Goal: Task Accomplishment & Management: Manage account settings

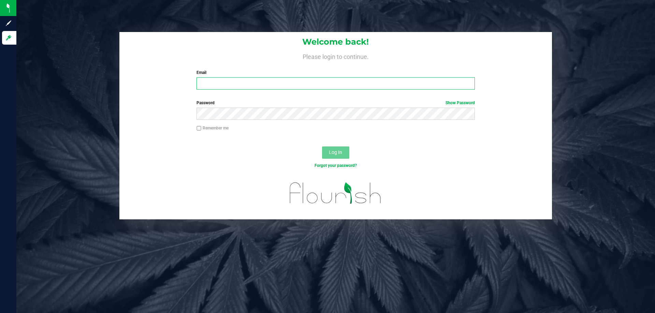
click at [242, 80] on input "Email" at bounding box center [335, 83] width 278 height 12
type input "[EMAIL_ADDRESS][DOMAIN_NAME]"
click at [322, 147] on button "Log In" at bounding box center [335, 153] width 27 height 12
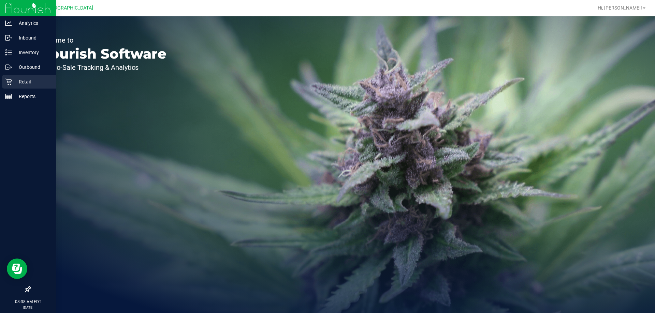
click at [16, 87] on div "Retail" at bounding box center [29, 82] width 54 height 14
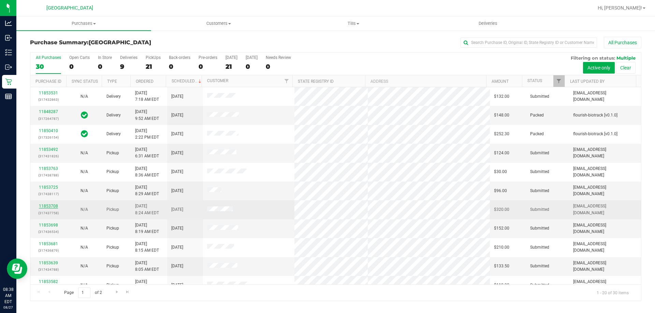
click at [41, 207] on link "11853708" at bounding box center [48, 206] width 19 height 5
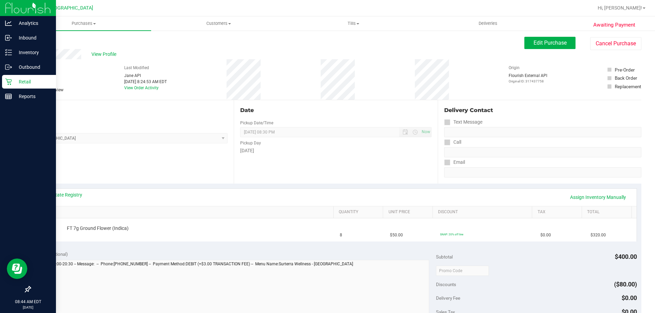
click at [6, 83] on icon at bounding box center [8, 81] width 7 height 7
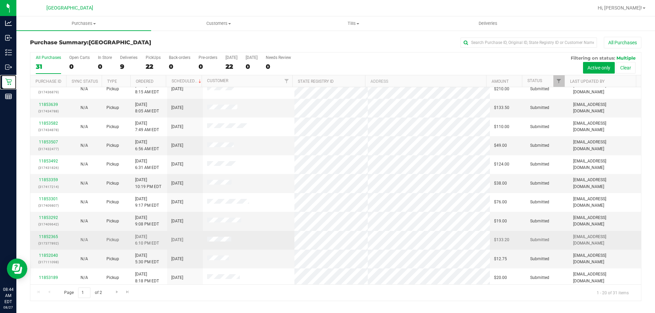
scroll to position [170, 0]
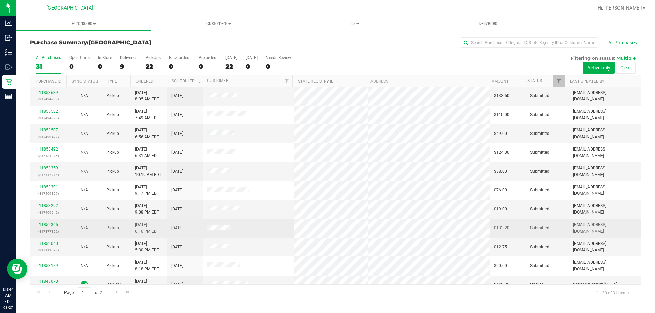
click at [49, 225] on link "11852365" at bounding box center [48, 225] width 19 height 5
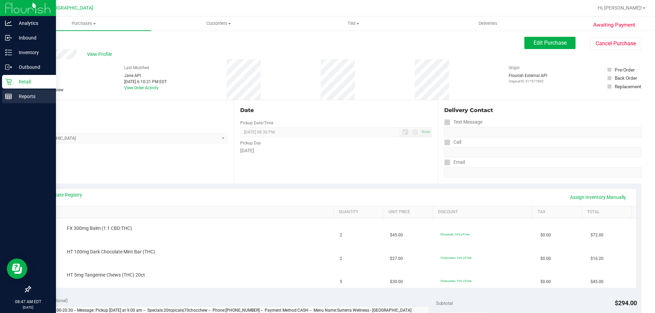
click at [5, 93] on div "Reports" at bounding box center [29, 97] width 54 height 14
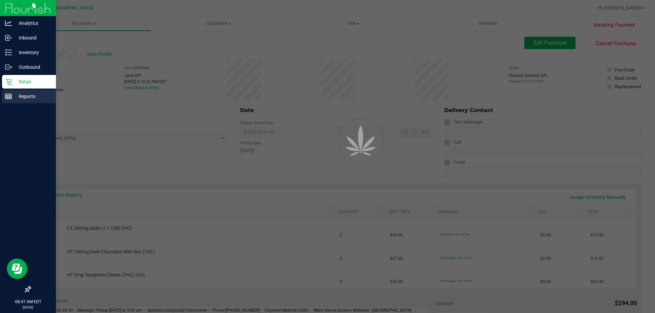
click at [27, 90] on div "Reports" at bounding box center [29, 97] width 54 height 14
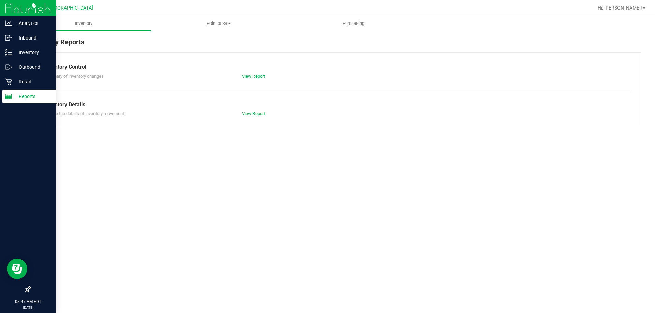
click at [46, 86] on p "Retail" at bounding box center [32, 82] width 41 height 8
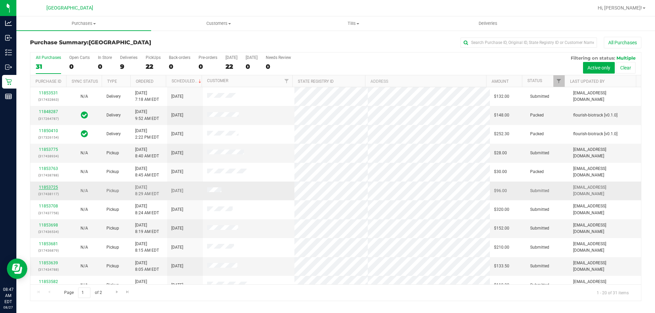
click at [53, 188] on link "11853725" at bounding box center [48, 187] width 19 height 5
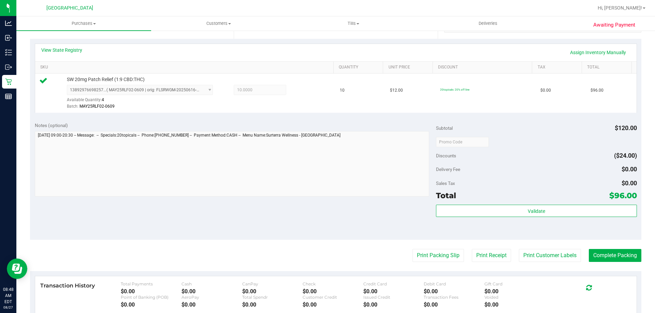
scroll to position [153, 0]
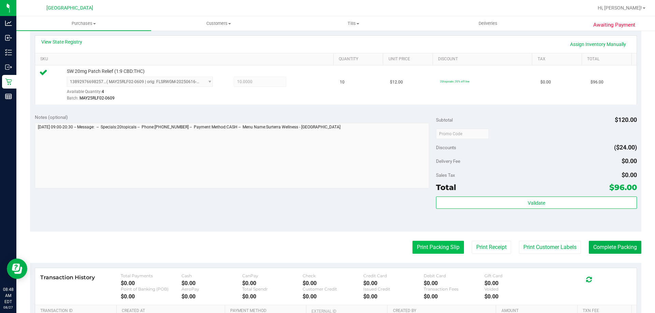
click at [426, 245] on button "Print Packing Slip" at bounding box center [437, 247] width 51 height 13
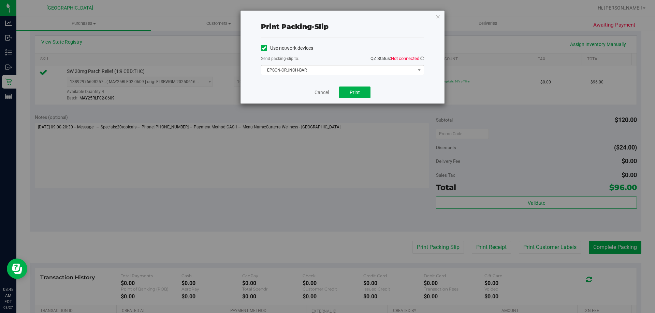
click at [345, 65] on span "EPSON-CRUNCH-BAR" at bounding box center [338, 70] width 154 height 10
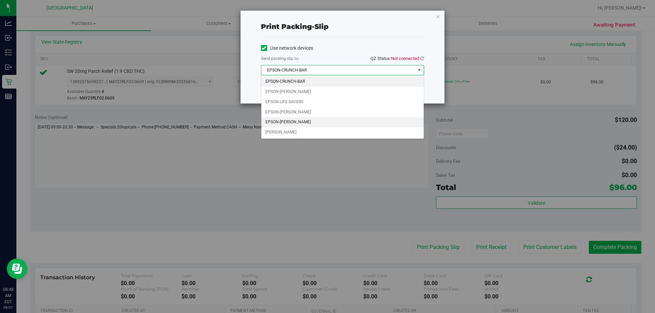
click at [283, 122] on li "EPSON-[PERSON_NAME]" at bounding box center [342, 122] width 162 height 10
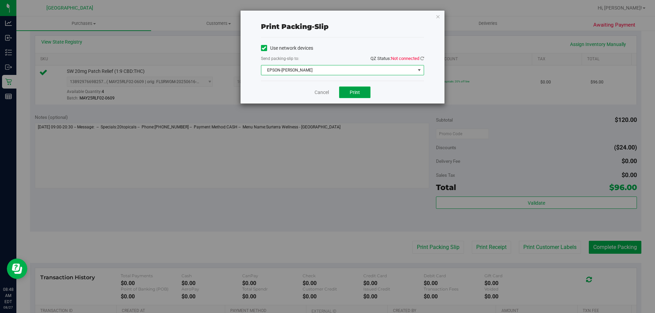
click at [357, 94] on span "Print" at bounding box center [354, 92] width 10 height 5
click at [322, 91] on link "Cancel" at bounding box center [321, 92] width 14 height 7
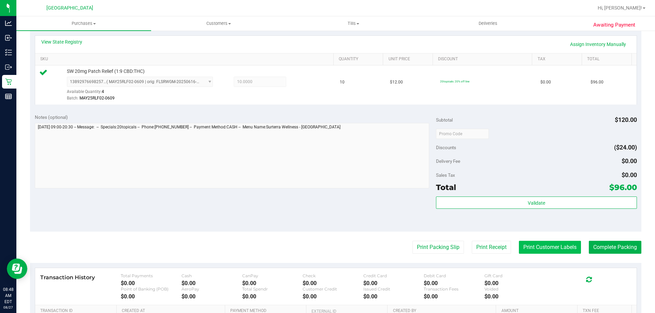
click at [537, 248] on button "Print Customer Labels" at bounding box center [550, 247] width 62 height 13
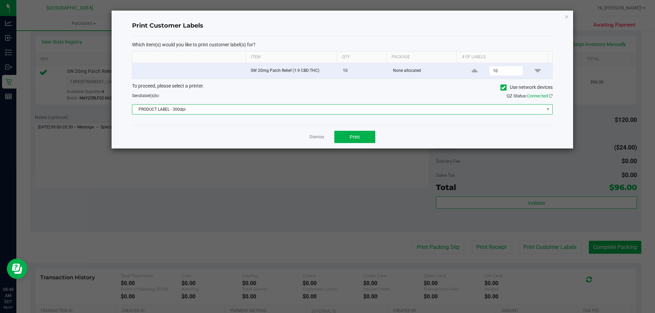
click at [272, 113] on span "PRODUCT LABEL - 300dpi" at bounding box center [337, 110] width 411 height 10
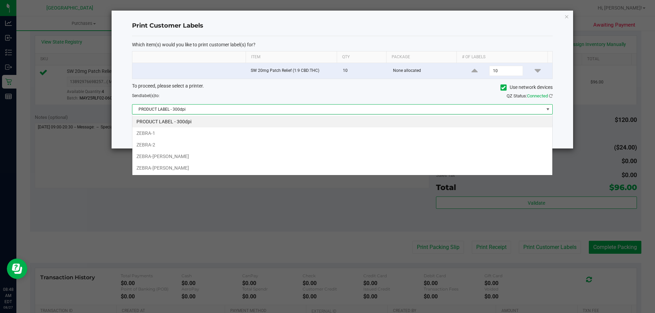
scroll to position [10, 420]
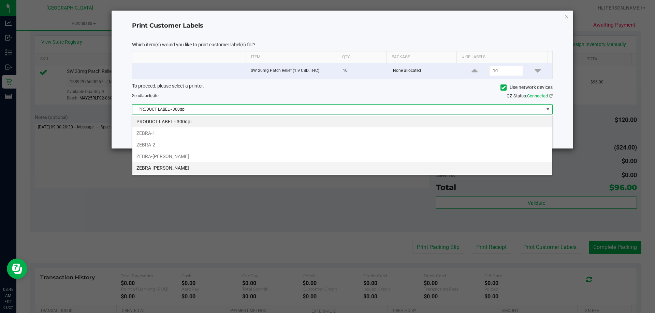
click at [179, 167] on li "ZEBRA-[PERSON_NAME]" at bounding box center [342, 168] width 420 height 12
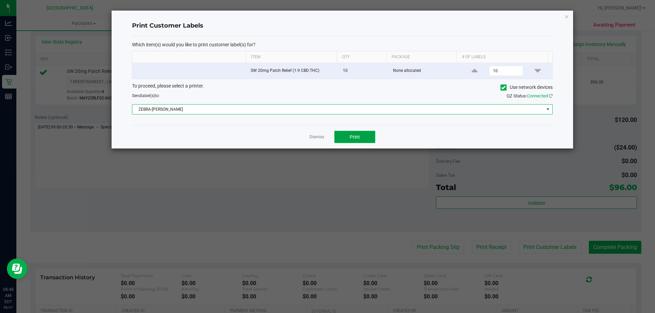
click at [349, 141] on button "Print" at bounding box center [354, 137] width 41 height 12
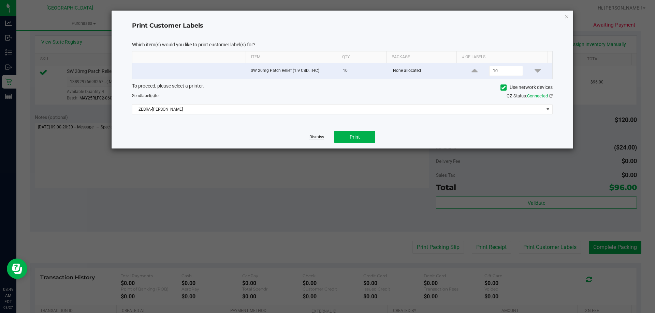
click at [317, 139] on link "Dismiss" at bounding box center [316, 137] width 15 height 6
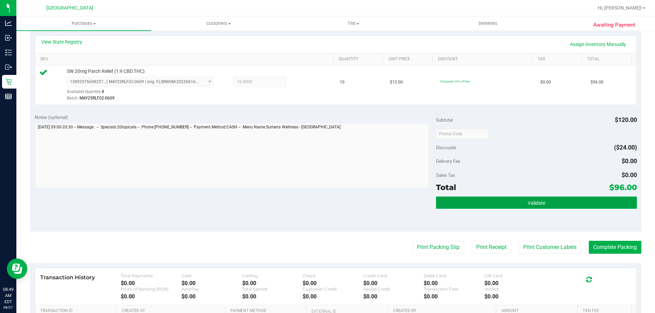
click at [527, 197] on button "Validate" at bounding box center [536, 203] width 200 height 12
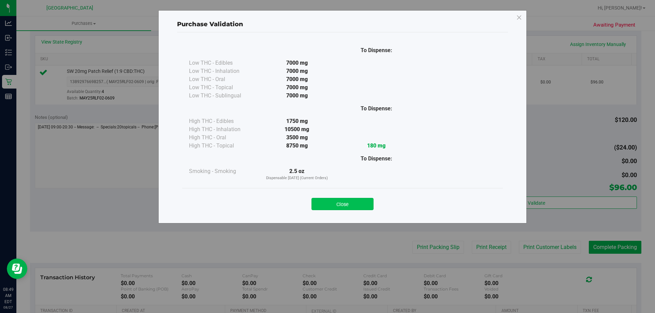
click at [358, 202] on button "Close" at bounding box center [342, 204] width 62 height 12
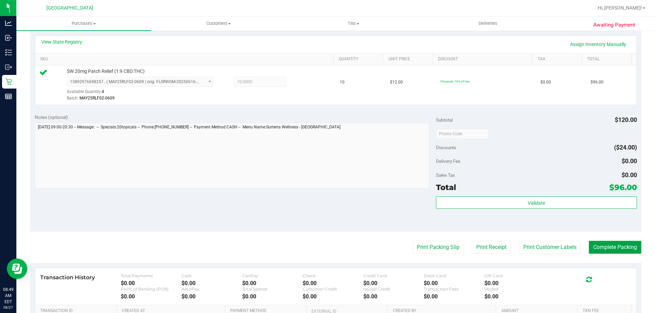
click at [615, 252] on button "Complete Packing" at bounding box center [614, 247] width 53 height 13
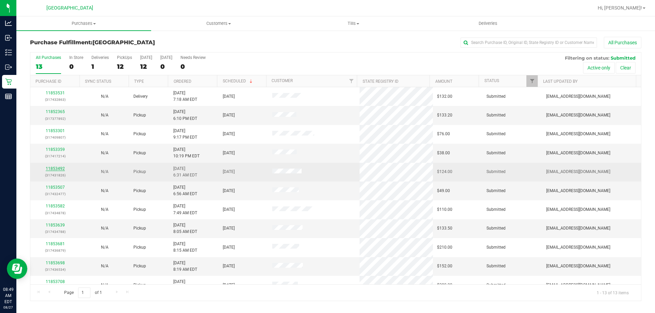
click at [55, 168] on link "11853492" at bounding box center [55, 168] width 19 height 5
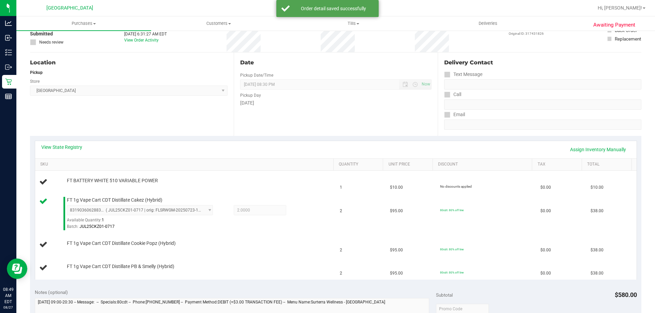
scroll to position [68, 0]
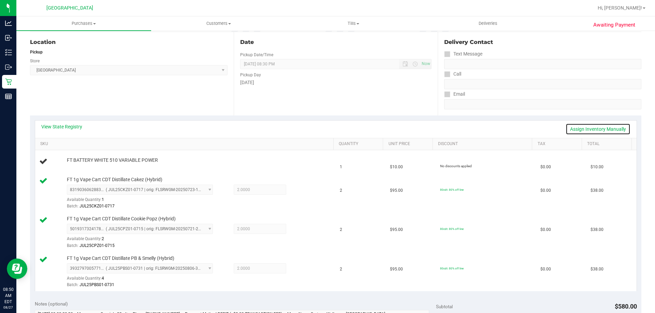
click at [601, 127] on link "Assign Inventory Manually" at bounding box center [597, 129] width 65 height 12
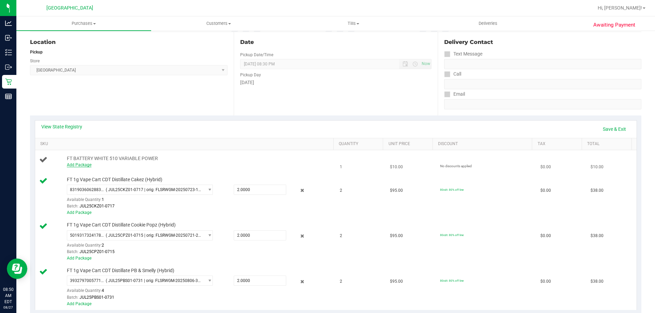
click at [87, 167] on link "Add Package" at bounding box center [79, 165] width 25 height 5
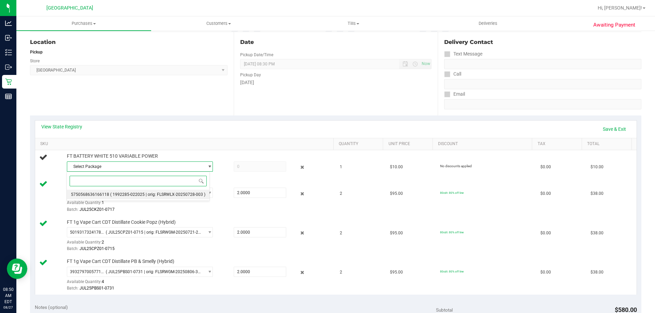
click at [165, 194] on span "( 1992285-022025 | orig: FLSRWLX-20250728-003 )" at bounding box center [157, 194] width 95 height 5
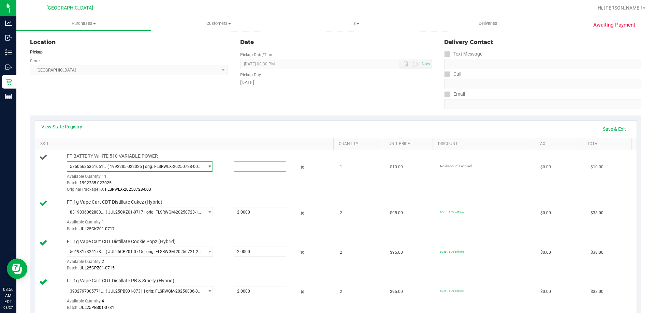
click at [259, 166] on input "text" at bounding box center [260, 167] width 52 height 10
type input "1"
click at [611, 130] on link "Save & Exit" at bounding box center [614, 129] width 32 height 12
type input "1.0000"
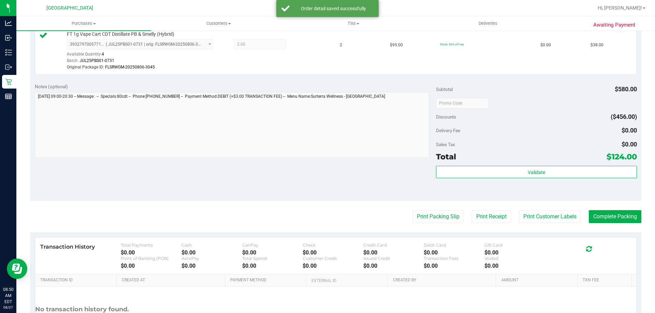
scroll to position [389, 0]
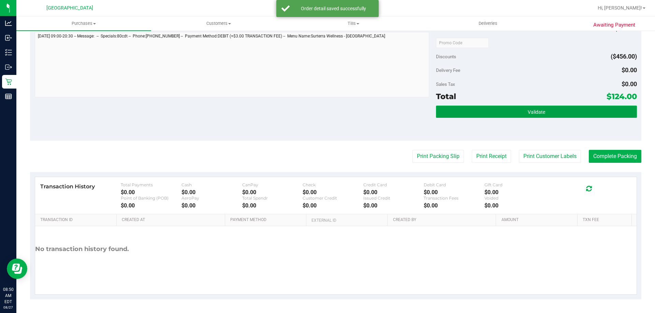
click at [538, 115] on button "Validate" at bounding box center [536, 112] width 200 height 12
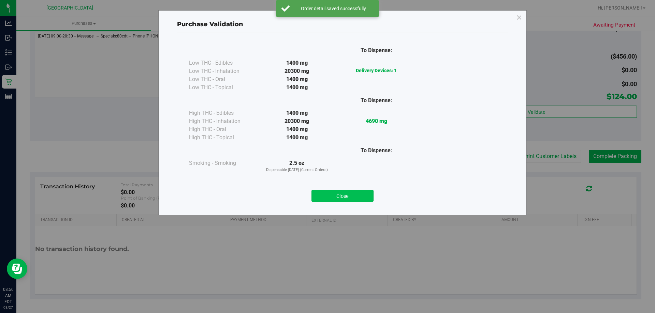
click at [359, 197] on button "Close" at bounding box center [342, 196] width 62 height 12
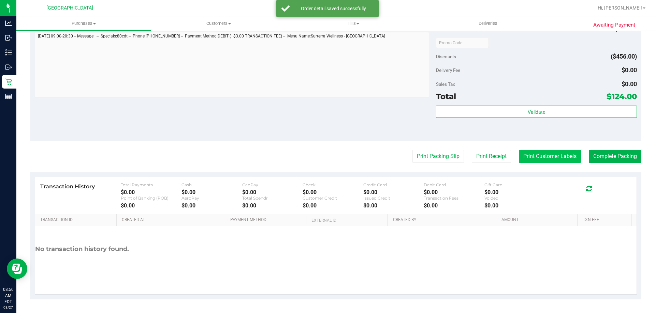
click at [545, 156] on button "Print Customer Labels" at bounding box center [550, 156] width 62 height 13
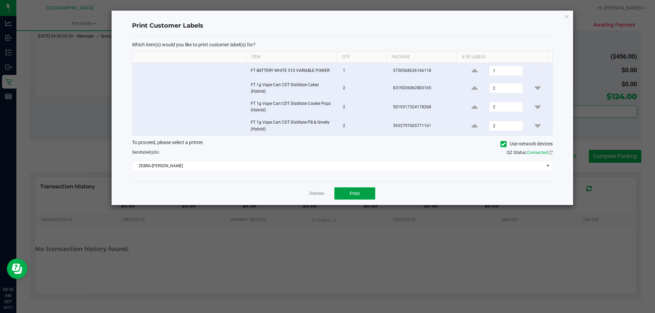
click at [358, 191] on span "Print" at bounding box center [354, 193] width 10 height 5
click at [310, 191] on link "Dismiss" at bounding box center [316, 194] width 15 height 6
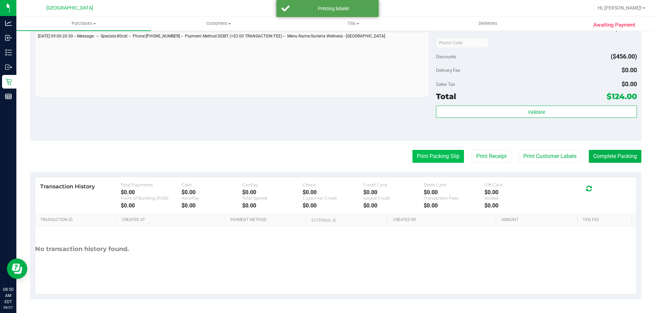
click at [426, 155] on button "Print Packing Slip" at bounding box center [437, 156] width 51 height 13
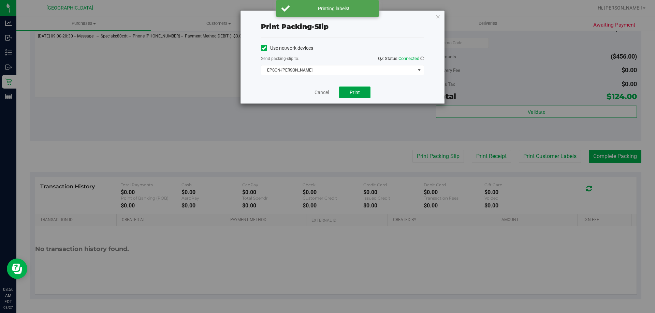
click at [359, 92] on span "Print" at bounding box center [354, 92] width 10 height 5
click at [309, 91] on div "Cancel Print" at bounding box center [342, 92] width 163 height 23
click at [318, 91] on link "Cancel" at bounding box center [321, 92] width 14 height 7
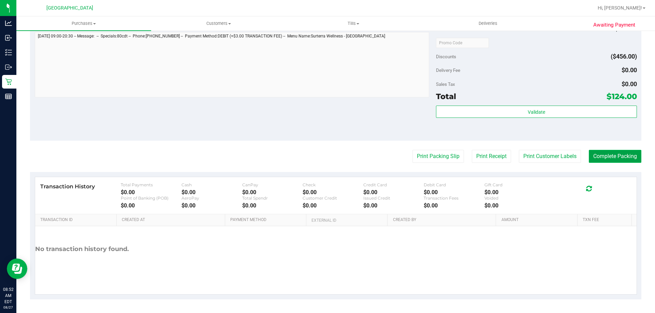
click at [606, 151] on button "Complete Packing" at bounding box center [614, 156] width 53 height 13
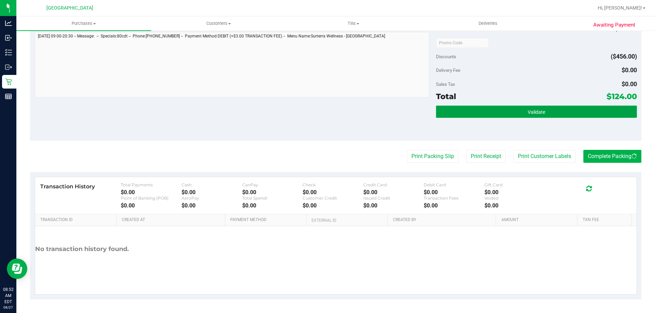
click at [567, 113] on button "Validate" at bounding box center [536, 112] width 200 height 12
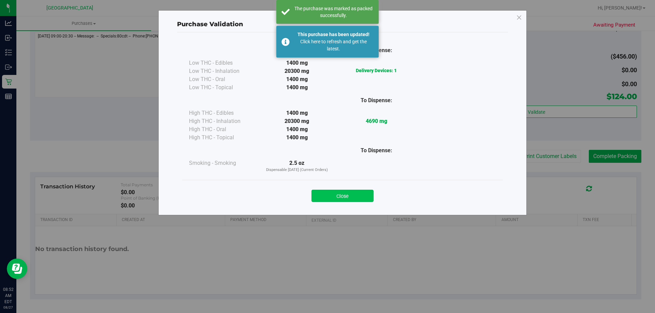
click at [350, 196] on button "Close" at bounding box center [342, 196] width 62 height 12
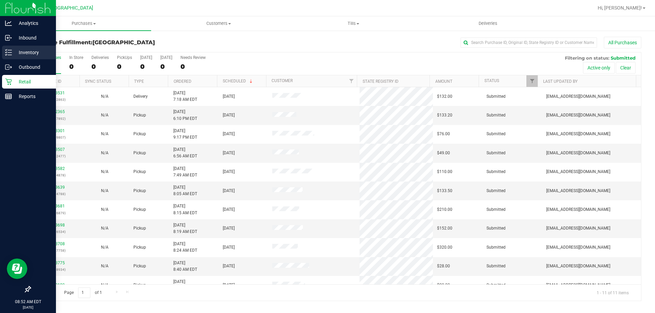
click at [9, 54] on icon at bounding box center [8, 52] width 7 height 7
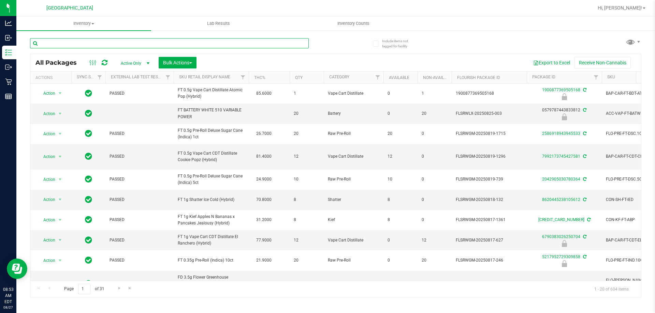
click at [178, 43] on input "text" at bounding box center [169, 43] width 279 height 10
type input "lmn"
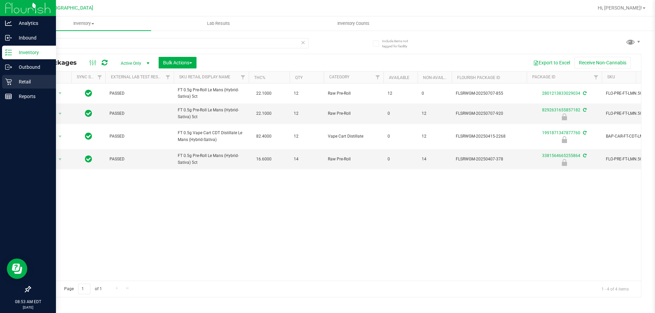
click at [9, 80] on icon at bounding box center [8, 81] width 7 height 7
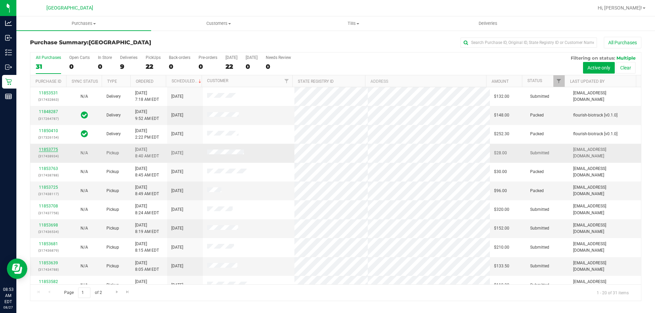
click at [52, 150] on link "11853775" at bounding box center [48, 149] width 19 height 5
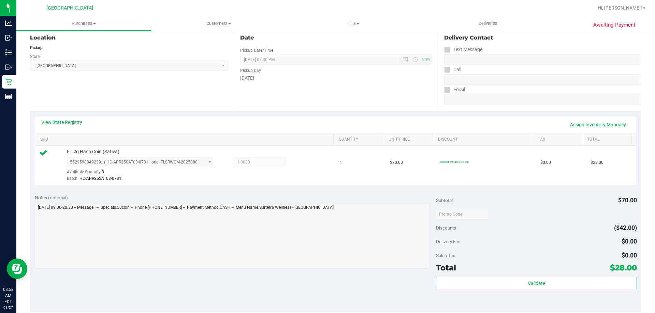
scroll to position [162, 0]
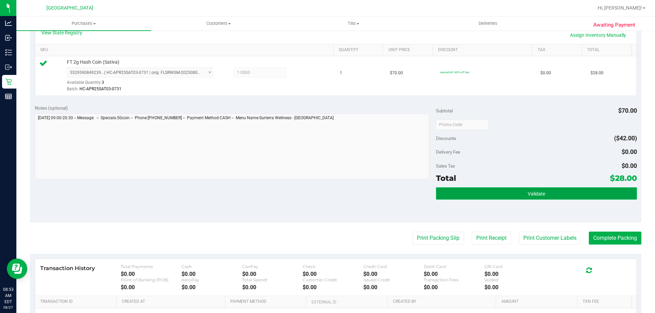
click at [546, 191] on button "Validate" at bounding box center [536, 194] width 200 height 12
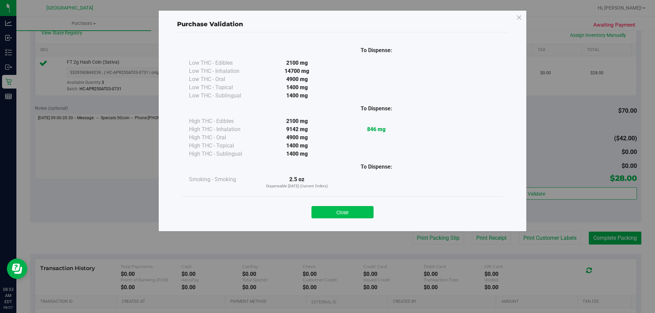
click at [351, 216] on button "Close" at bounding box center [342, 212] width 62 height 12
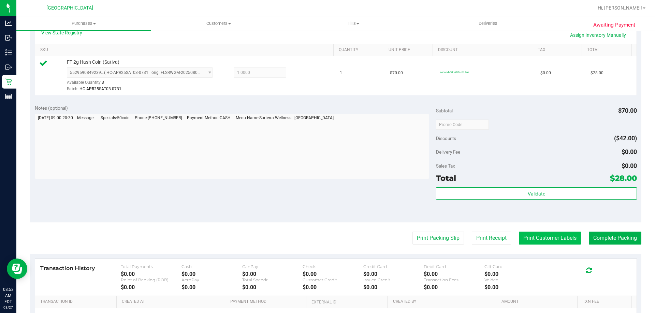
click at [556, 235] on button "Print Customer Labels" at bounding box center [550, 238] width 62 height 13
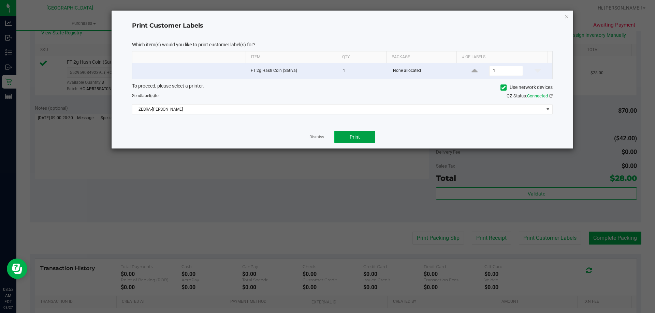
click at [360, 141] on button "Print" at bounding box center [354, 137] width 41 height 12
click at [312, 137] on link "Dismiss" at bounding box center [316, 137] width 15 height 6
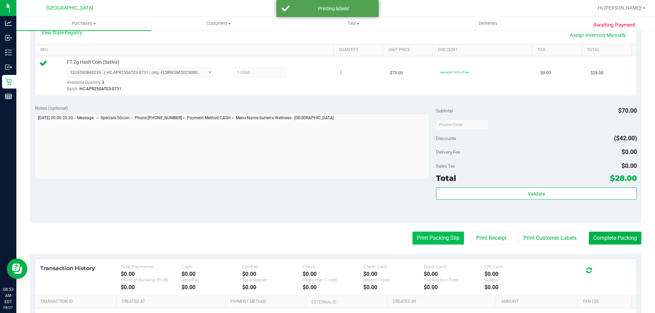
click at [441, 235] on button "Print Packing Slip" at bounding box center [437, 238] width 51 height 13
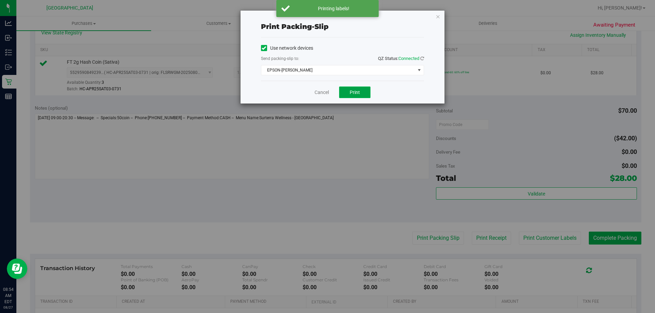
click at [358, 88] on button "Print" at bounding box center [354, 93] width 31 height 12
click at [319, 93] on link "Cancel" at bounding box center [321, 92] width 14 height 7
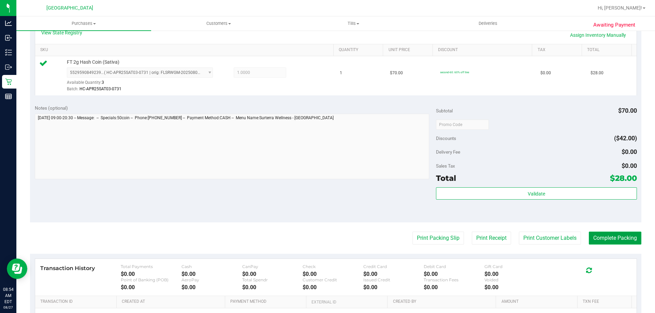
click at [613, 244] on button "Complete Packing" at bounding box center [614, 238] width 53 height 13
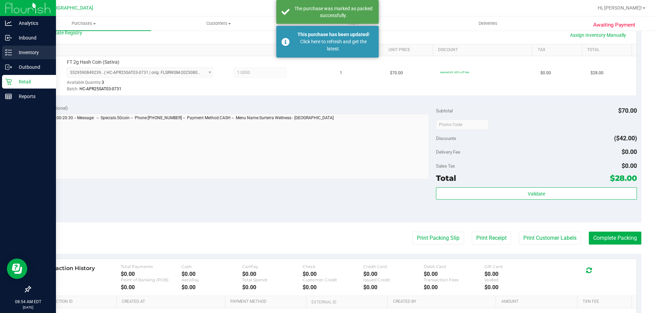
click at [6, 55] on icon at bounding box center [8, 52] width 7 height 7
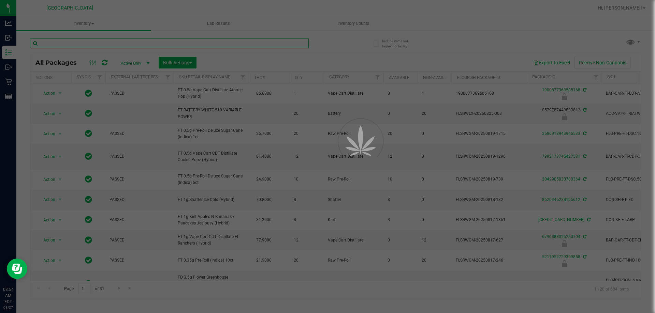
click at [148, 43] on input "text" at bounding box center [169, 43] width 279 height 10
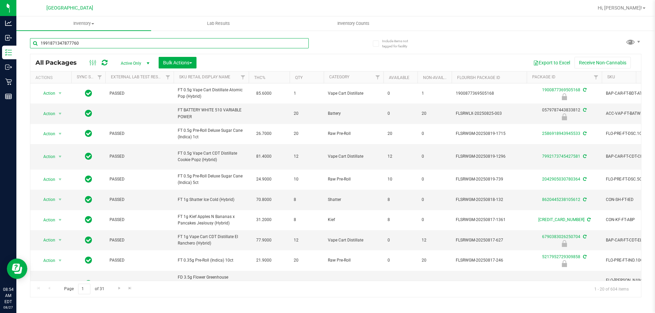
type input "1991871347877760"
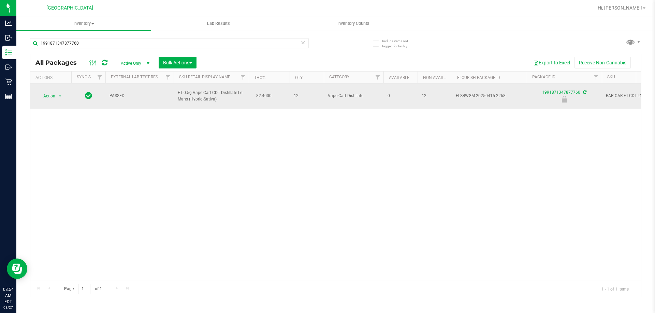
click at [45, 95] on span "Action" at bounding box center [46, 96] width 18 height 10
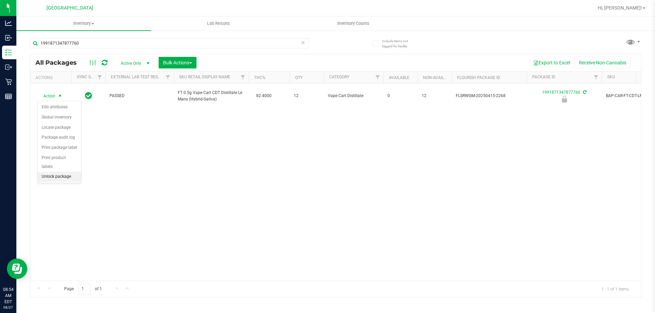
click at [58, 172] on li "Unlock package" at bounding box center [60, 177] width 44 height 10
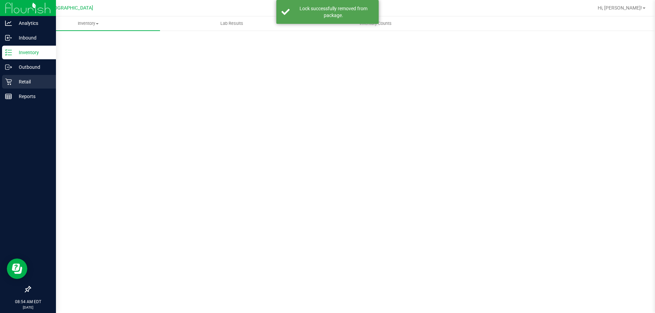
click at [2, 86] on div "Retail" at bounding box center [29, 82] width 54 height 14
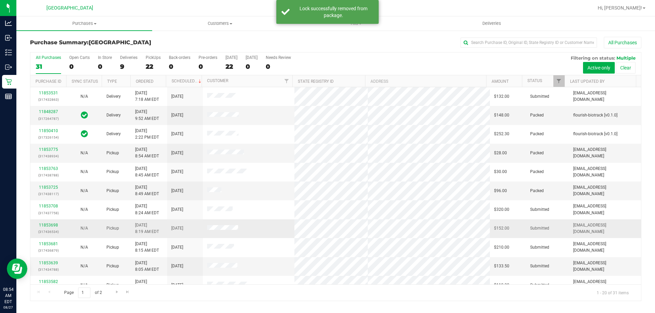
click at [270, 230] on td at bounding box center [249, 229] width 92 height 19
click at [48, 226] on link "11853698" at bounding box center [48, 225] width 19 height 5
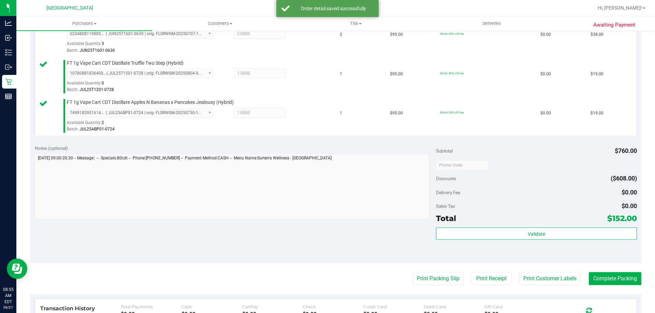
scroll to position [319, 0]
click at [542, 221] on div "Total $152.00" at bounding box center [536, 218] width 200 height 12
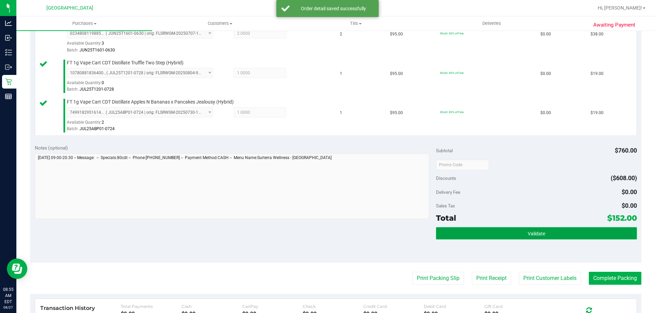
click at [528, 233] on span "Validate" at bounding box center [535, 233] width 17 height 5
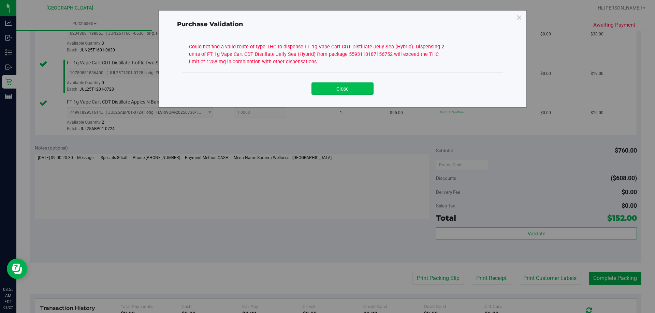
click at [343, 83] on button "Close" at bounding box center [342, 89] width 62 height 12
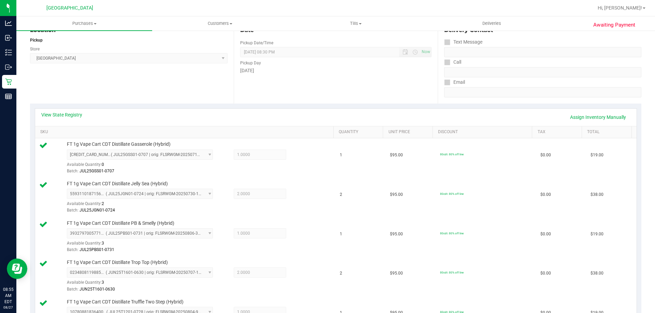
scroll to position [80, 0]
click at [67, 115] on link "View State Registry" at bounding box center [61, 114] width 41 height 7
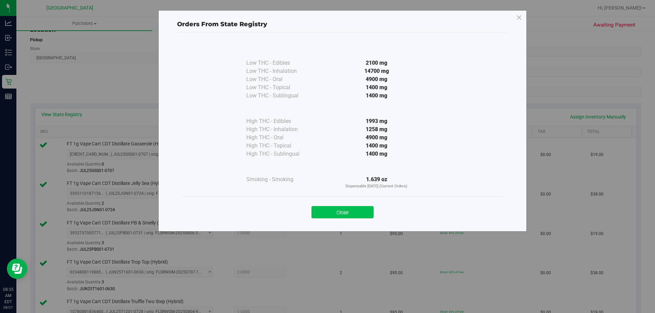
click at [341, 207] on button "Close" at bounding box center [342, 212] width 62 height 12
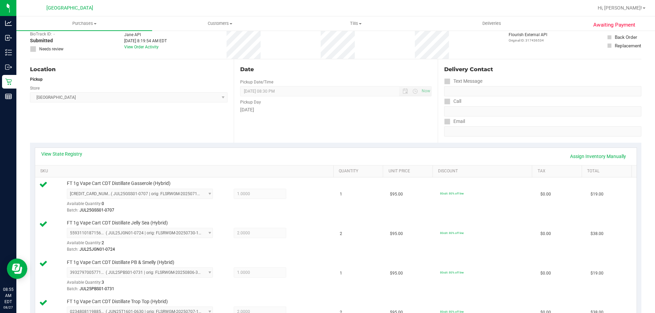
scroll to position [41, 0]
click at [587, 155] on link "Assign Inventory Manually" at bounding box center [597, 156] width 65 height 12
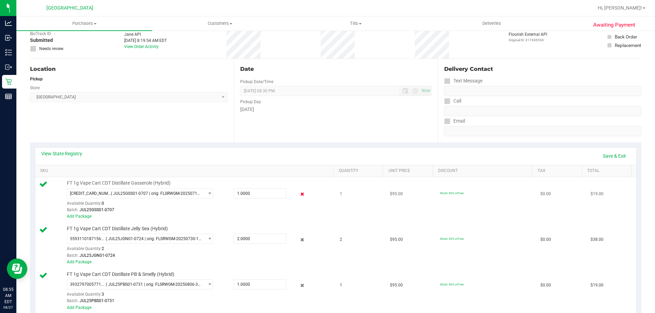
click at [300, 194] on icon at bounding box center [302, 195] width 7 height 8
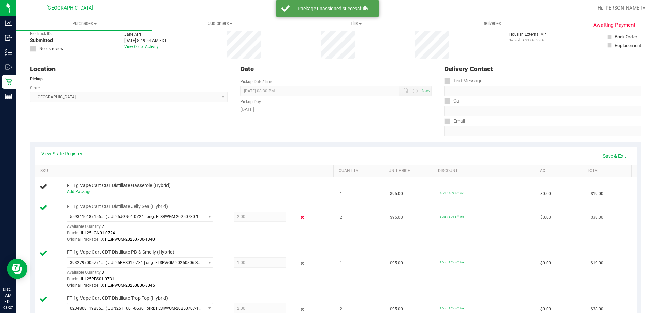
click at [299, 218] on icon at bounding box center [302, 218] width 7 height 8
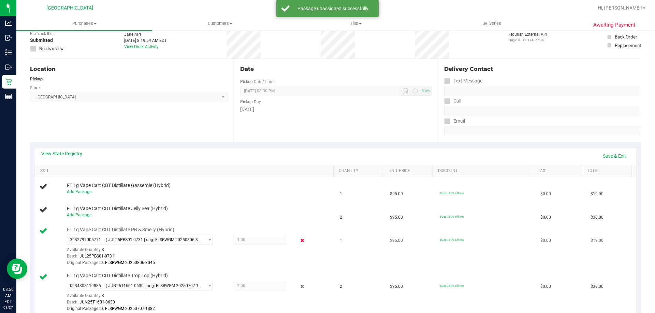
click at [299, 239] on icon at bounding box center [302, 241] width 7 height 8
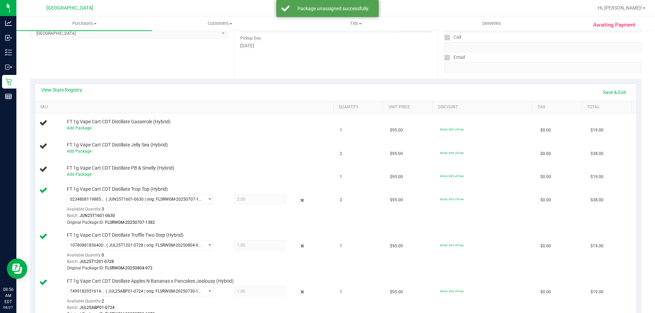
scroll to position [115, 0]
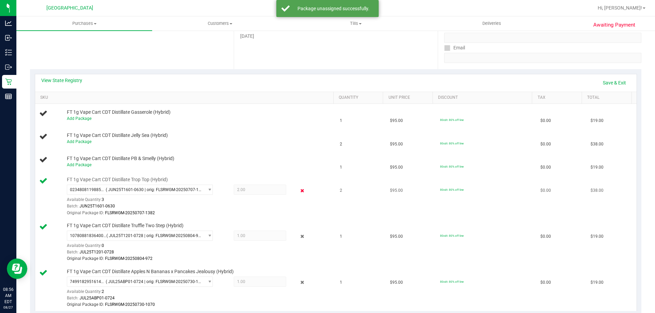
click at [300, 193] on icon at bounding box center [302, 191] width 7 height 8
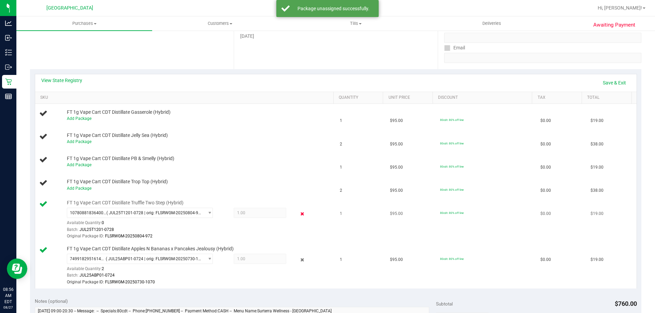
click at [299, 216] on icon at bounding box center [302, 214] width 7 height 8
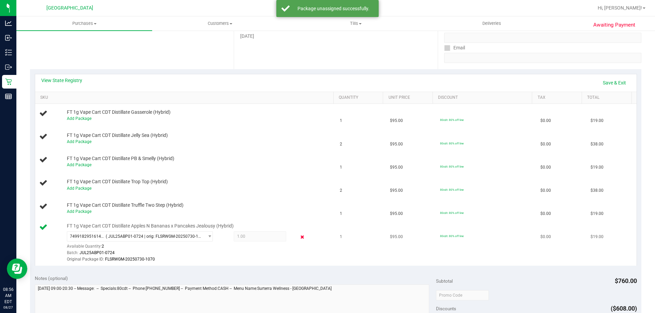
click at [299, 239] on icon at bounding box center [302, 238] width 7 height 8
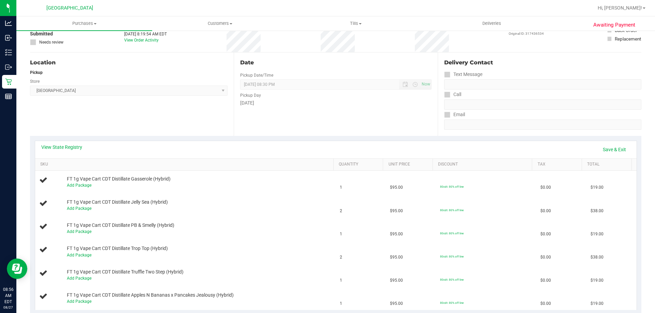
scroll to position [0, 0]
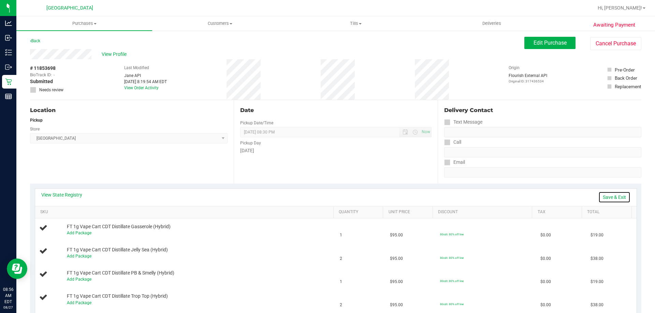
click at [620, 197] on link "Save & Exit" at bounding box center [614, 198] width 32 height 12
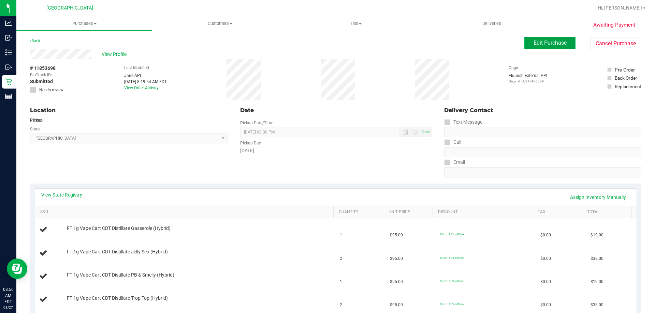
click at [544, 44] on span "Edit Purchase" at bounding box center [549, 43] width 33 height 6
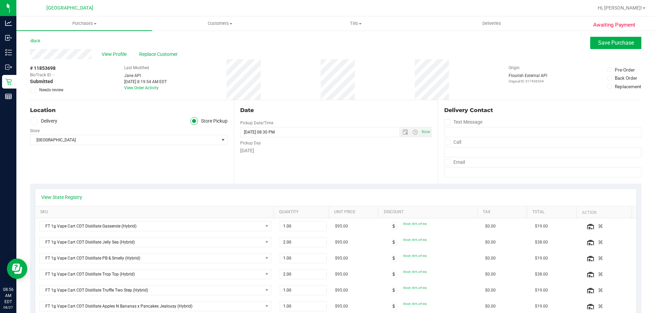
click at [48, 91] on span "Needs review" at bounding box center [51, 90] width 24 height 6
click at [0, 0] on input "Needs review" at bounding box center [0, 0] width 0 height 0
click at [600, 47] on button "Save Purchase" at bounding box center [615, 43] width 51 height 12
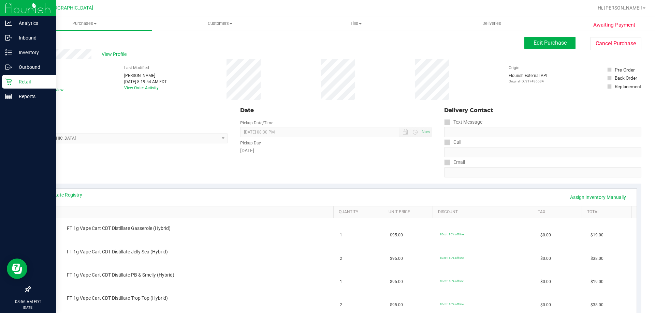
click at [8, 85] on icon at bounding box center [8, 82] width 6 height 6
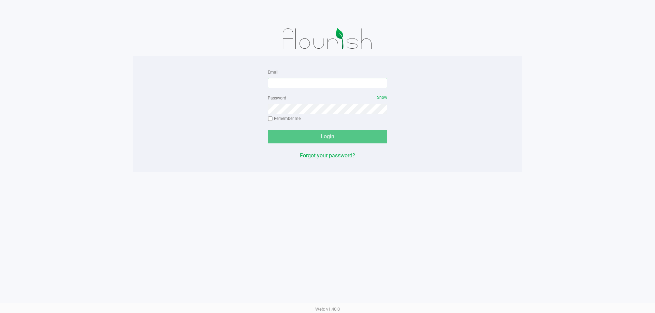
click at [316, 87] on input "Email" at bounding box center [327, 83] width 119 height 10
type input "[EMAIL_ADDRESS][DOMAIN_NAME]"
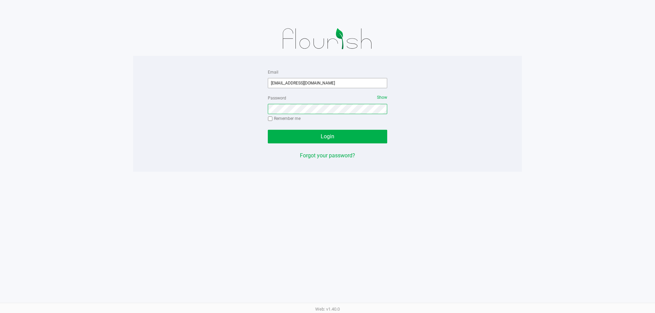
click at [268, 130] on button "Login" at bounding box center [327, 137] width 119 height 14
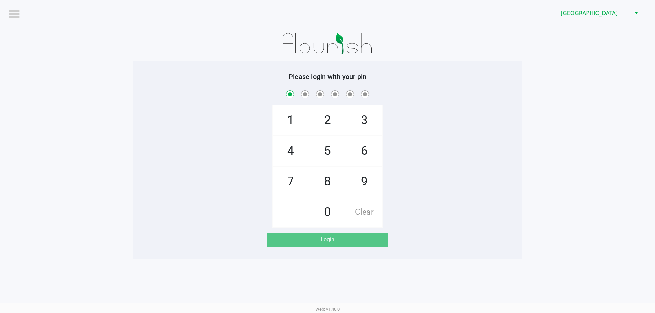
checkbox input "true"
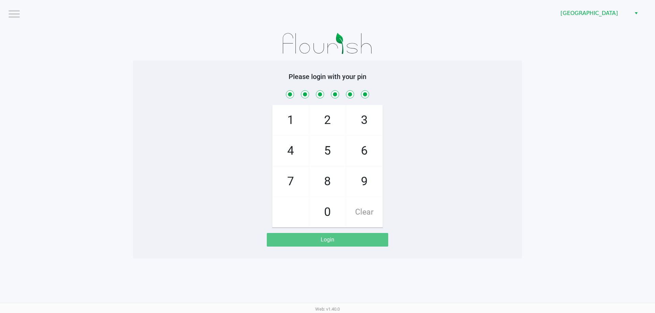
checkbox input "true"
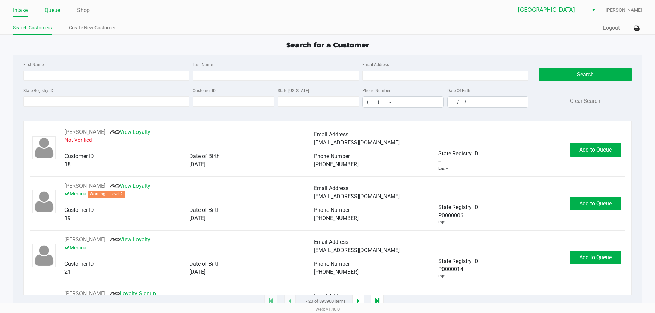
click at [54, 10] on link "Queue" at bounding box center [52, 10] width 15 height 10
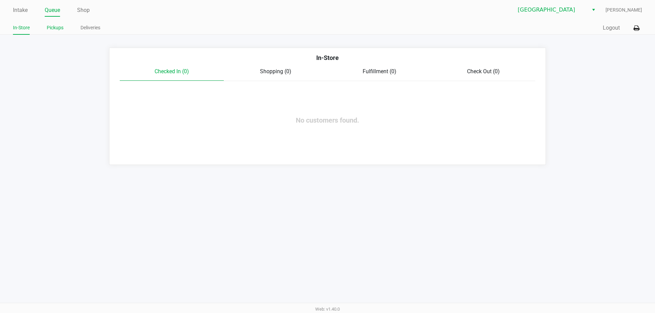
click at [53, 29] on link "Pickups" at bounding box center [55, 28] width 17 height 9
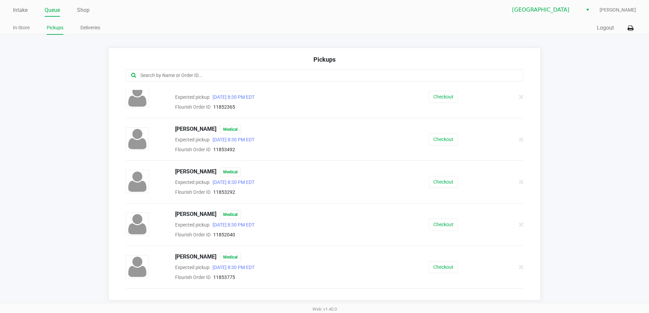
scroll to position [390, 0]
click at [433, 226] on button "Checkout" at bounding box center [443, 226] width 29 height 12
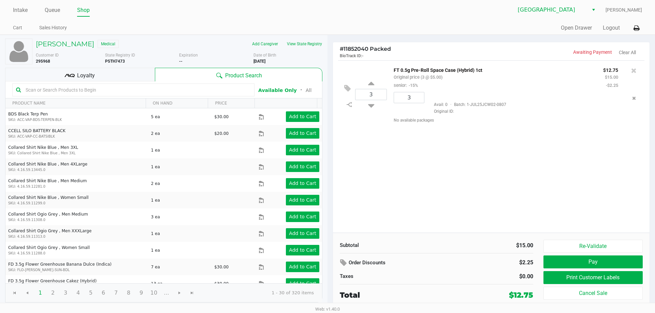
click at [110, 75] on div "Loyalty" at bounding box center [80, 75] width 150 height 14
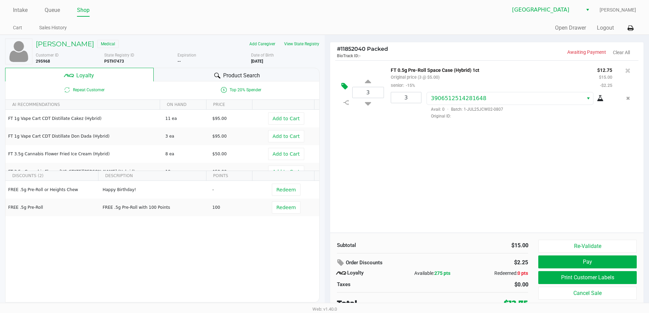
click at [343, 90] on icon at bounding box center [345, 87] width 6 height 8
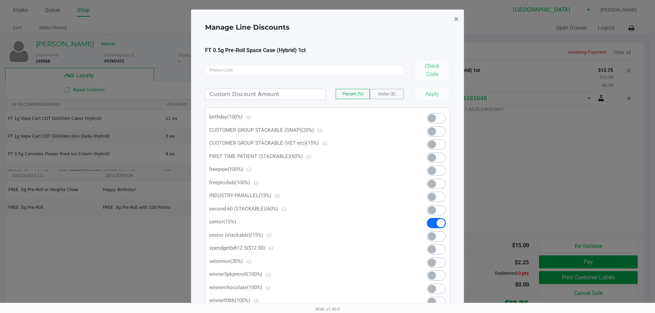
click at [458, 22] on span "×" at bounding box center [456, 19] width 4 height 10
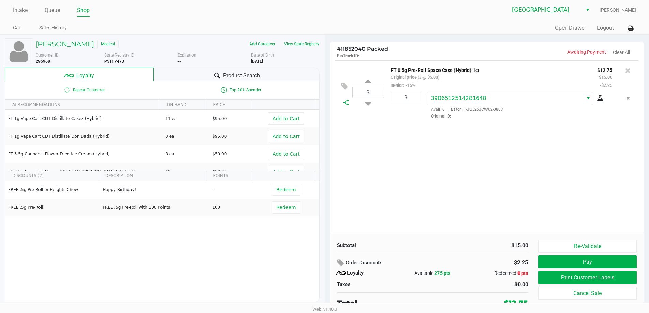
click at [346, 102] on icon at bounding box center [346, 102] width 5 height 5
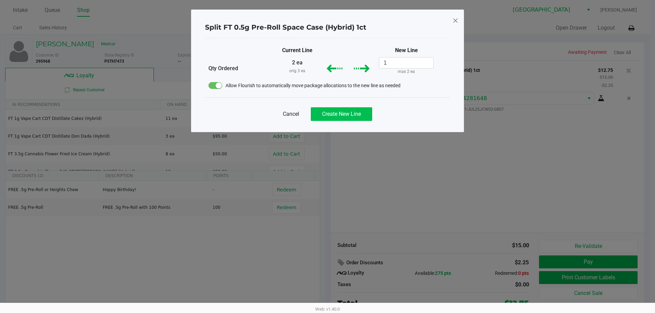
click at [343, 113] on span "Create New Line" at bounding box center [341, 114] width 39 height 6
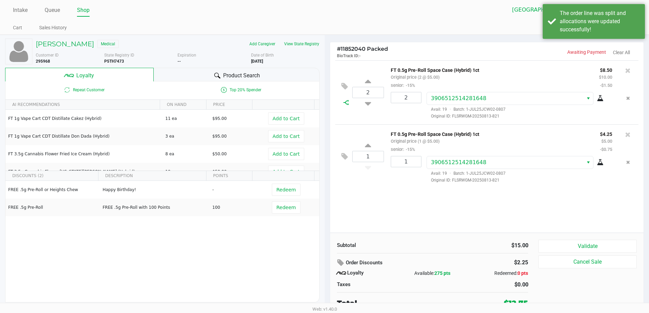
click at [346, 103] on icon at bounding box center [346, 102] width 5 height 5
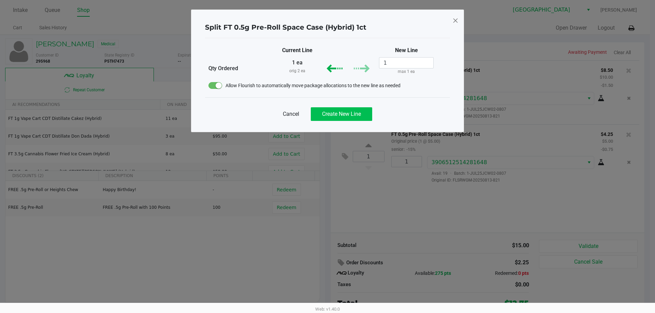
click at [345, 114] on span "Create New Line" at bounding box center [341, 114] width 39 height 6
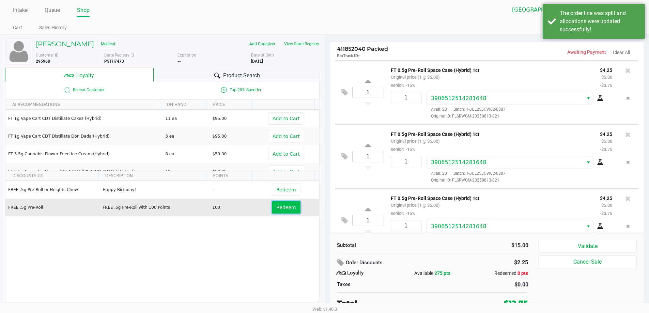
click at [282, 210] on span "Redeem" at bounding box center [285, 207] width 19 height 5
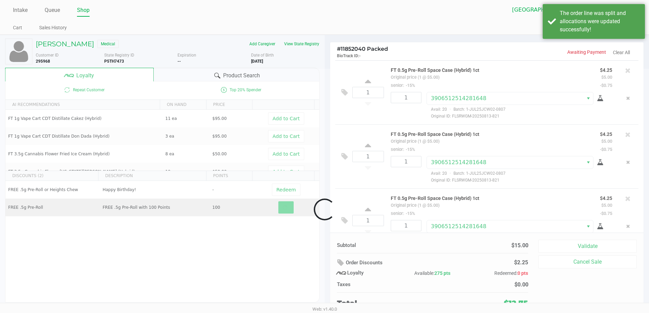
scroll to position [21, 0]
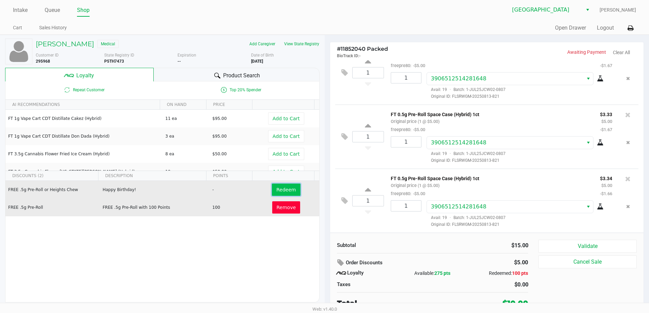
click at [276, 187] on span "Redeem" at bounding box center [285, 189] width 19 height 5
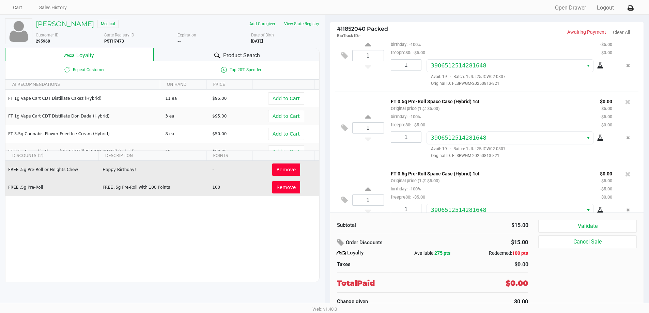
scroll to position [45, 0]
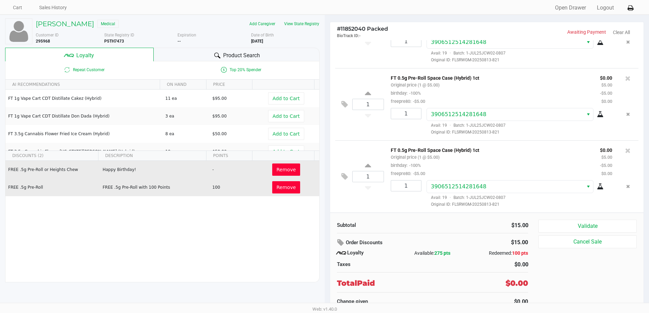
click at [601, 225] on button "Validate" at bounding box center [588, 226] width 98 height 13
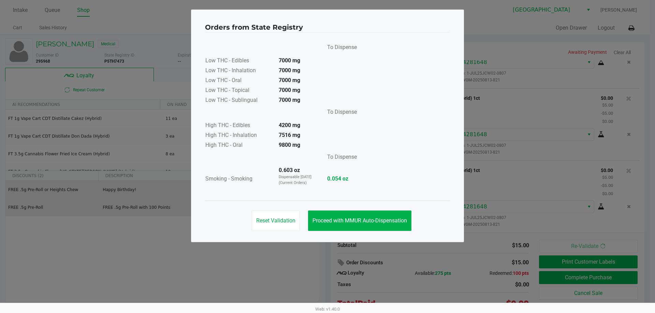
click at [354, 220] on span "Proceed with MMUR Auto-Dispensation" at bounding box center [359, 221] width 94 height 6
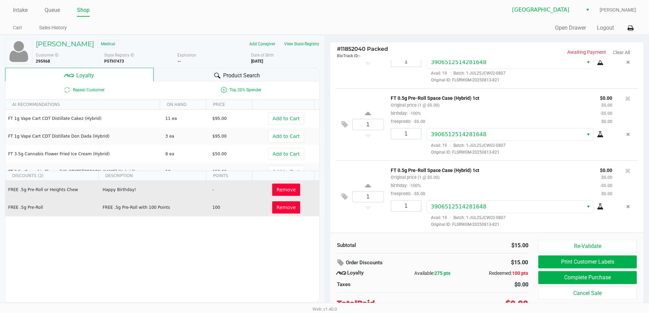
scroll to position [20, 0]
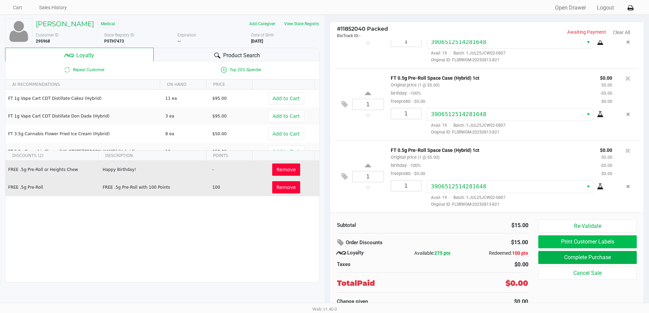
click at [574, 244] on button "Print Customer Labels" at bounding box center [588, 242] width 98 height 13
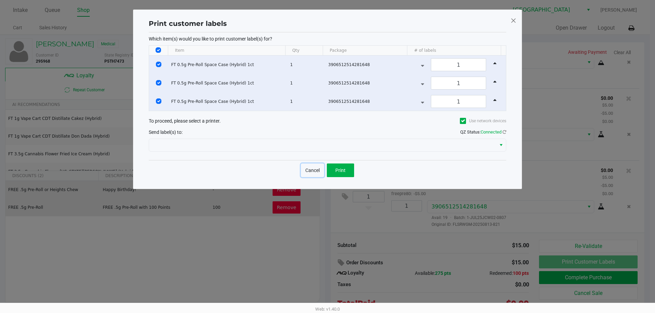
click at [308, 174] on button "Cancel" at bounding box center [312, 171] width 23 height 14
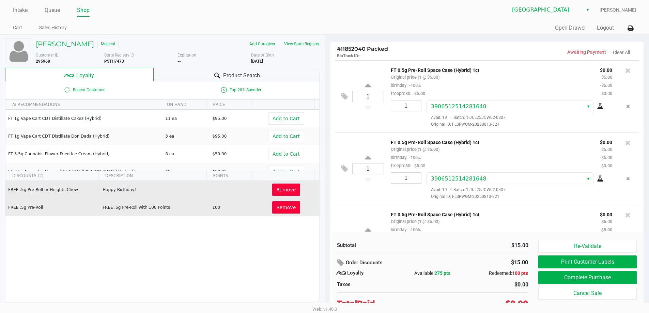
click at [626, 73] on icon at bounding box center [628, 70] width 5 height 7
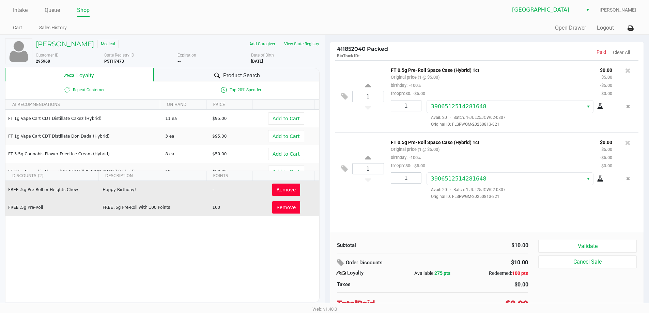
scroll to position [20, 0]
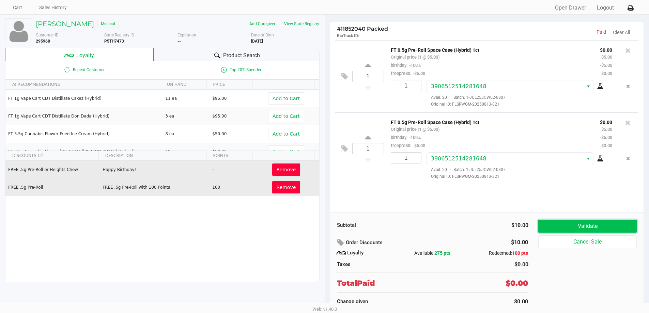
click at [580, 228] on button "Validate" at bounding box center [588, 226] width 98 height 13
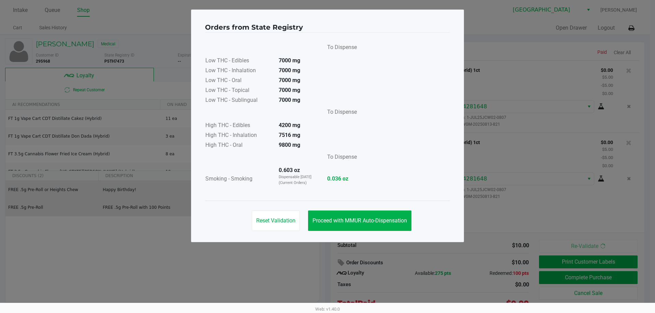
click at [339, 210] on div "Reset Validation Proceed with MMUR Auto-Dispensation" at bounding box center [327, 218] width 245 height 34
click at [342, 215] on button "Proceed with MMUR Auto-Dispensation" at bounding box center [359, 221] width 103 height 20
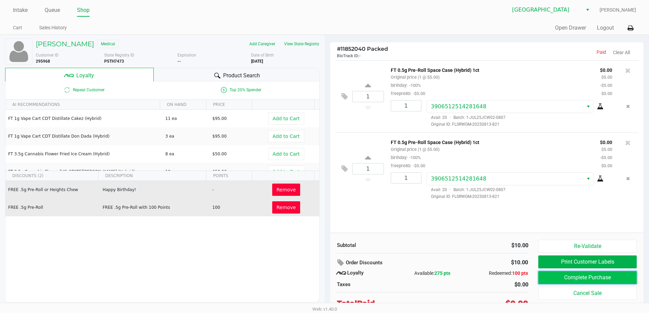
click at [554, 276] on button "Complete Purchase" at bounding box center [588, 277] width 98 height 13
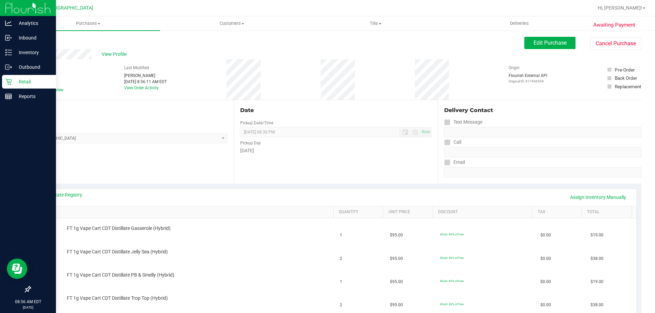
click at [9, 76] on div "Retail" at bounding box center [29, 82] width 54 height 14
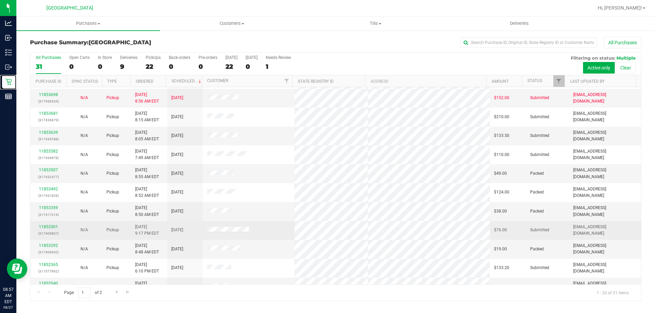
scroll to position [136, 0]
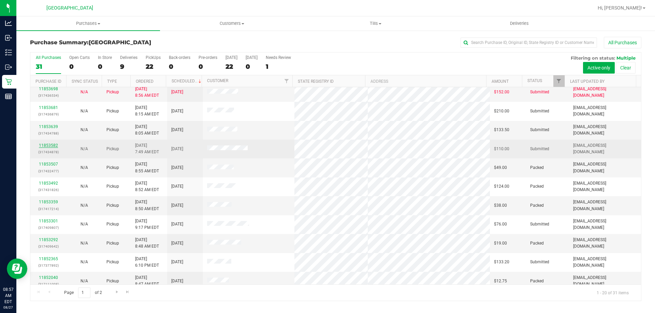
click at [42, 145] on link "11853582" at bounding box center [48, 145] width 19 height 5
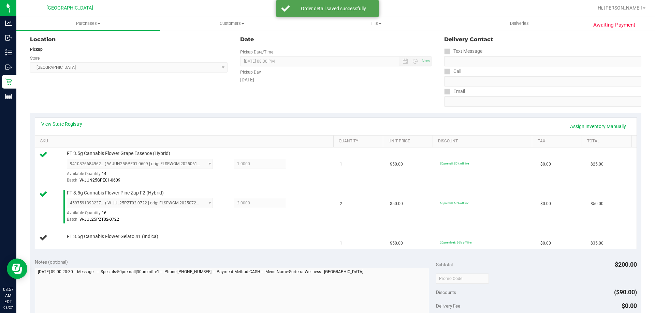
scroll to position [71, 0]
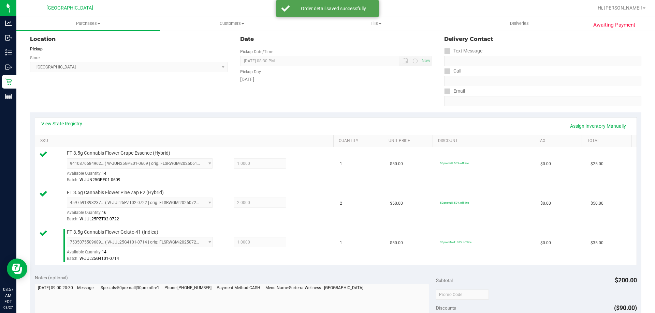
click at [60, 121] on link "View State Registry" at bounding box center [61, 123] width 41 height 7
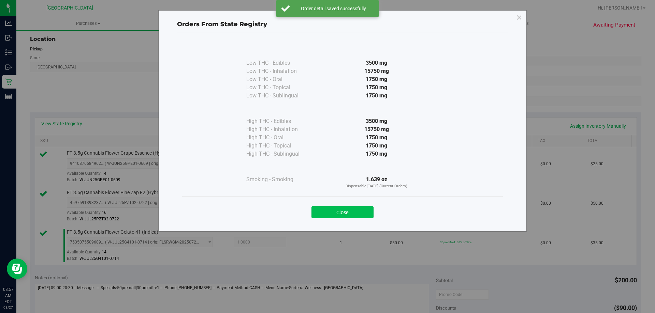
click at [353, 207] on button "Close" at bounding box center [342, 212] width 62 height 12
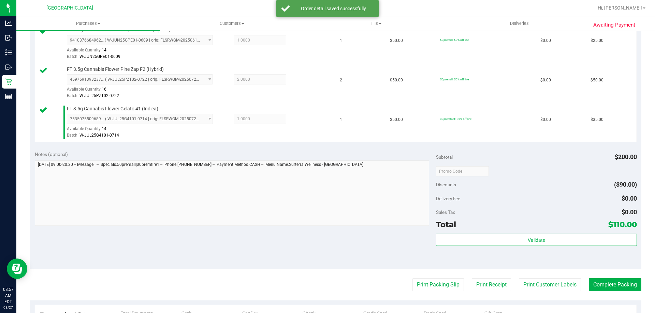
scroll to position [323, 0]
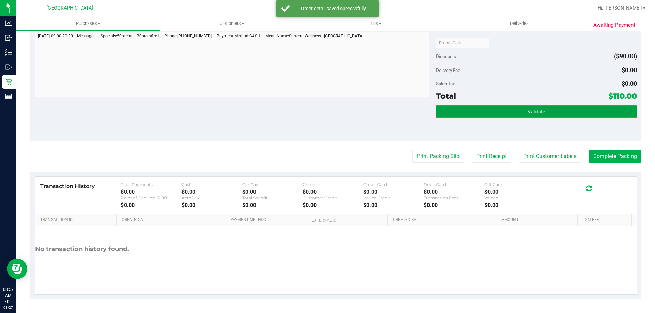
click at [545, 108] on button "Validate" at bounding box center [536, 111] width 200 height 12
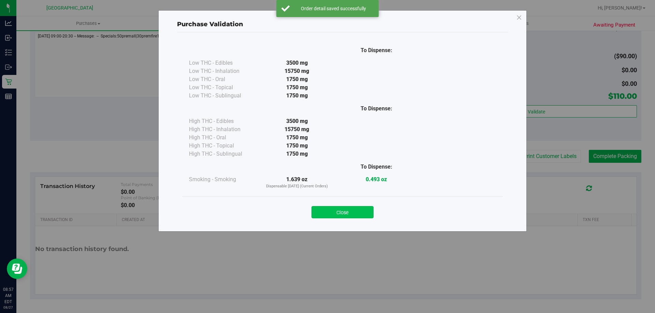
click at [351, 214] on button "Close" at bounding box center [342, 212] width 62 height 12
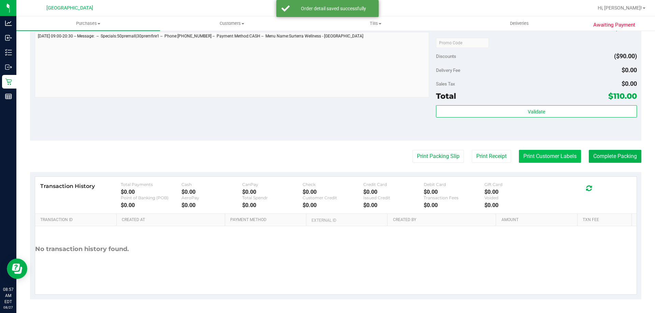
click at [551, 152] on button "Print Customer Labels" at bounding box center [550, 156] width 62 height 13
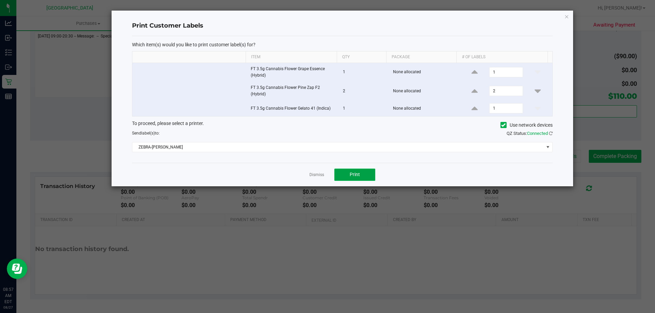
click at [358, 172] on span "Print" at bounding box center [354, 174] width 10 height 5
click at [303, 173] on div "Dismiss Print" at bounding box center [342, 175] width 420 height 24
click at [318, 175] on link "Dismiss" at bounding box center [316, 175] width 15 height 6
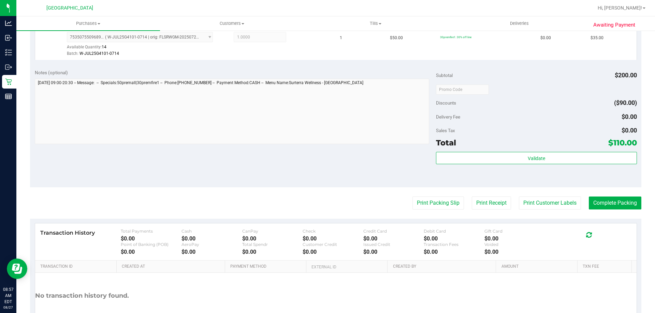
scroll to position [289, 0]
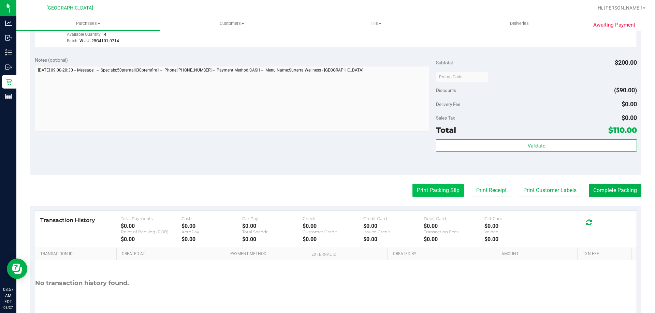
click at [432, 189] on button "Print Packing Slip" at bounding box center [437, 190] width 51 height 13
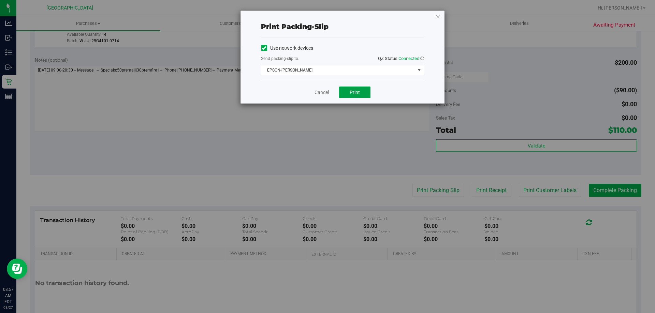
click at [359, 93] on span "Print" at bounding box center [354, 92] width 10 height 5
click at [323, 93] on link "Cancel" at bounding box center [321, 92] width 14 height 7
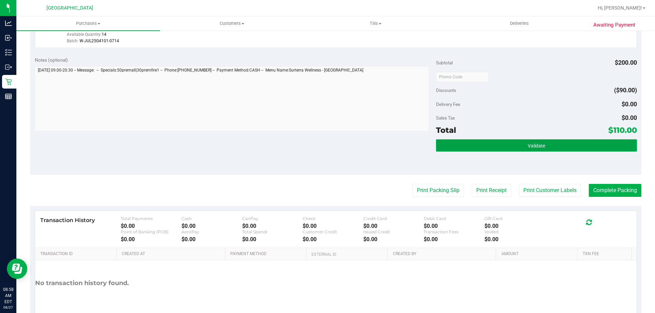
click at [520, 145] on button "Validate" at bounding box center [536, 145] width 200 height 12
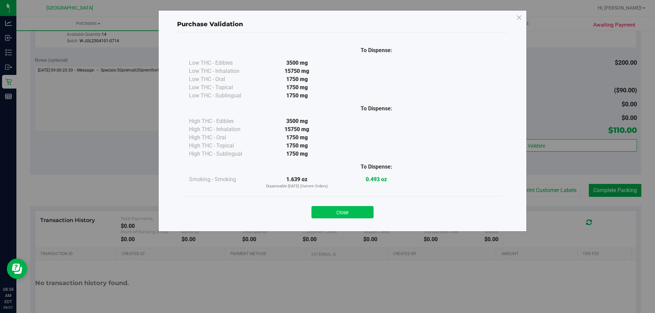
click at [360, 209] on button "Close" at bounding box center [342, 212] width 62 height 12
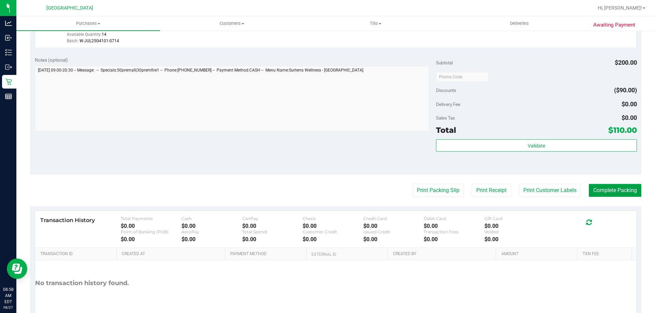
click at [611, 186] on button "Complete Packing" at bounding box center [614, 190] width 53 height 13
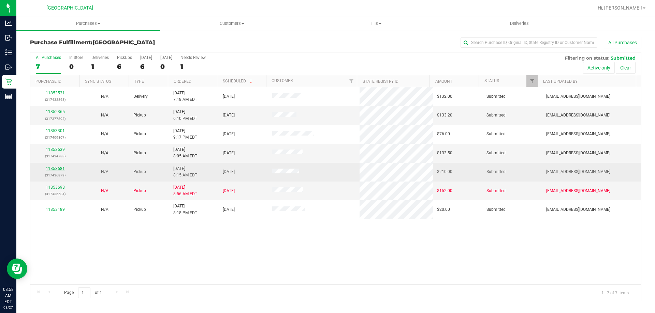
click at [54, 168] on link "11853681" at bounding box center [55, 168] width 19 height 5
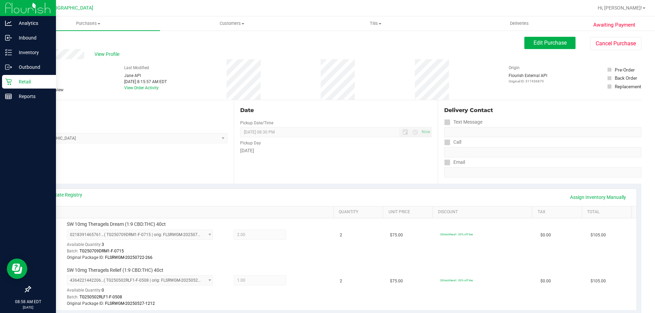
click at [12, 79] on p "Retail" at bounding box center [32, 82] width 41 height 8
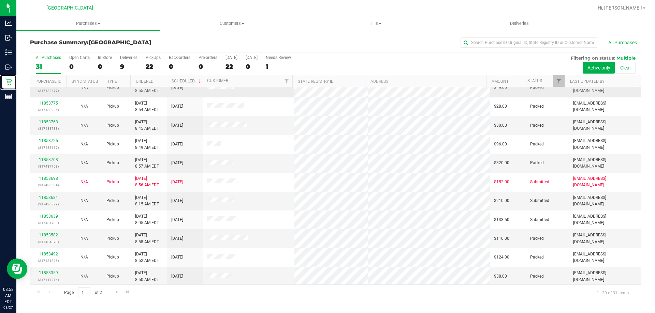
scroll to position [68, 0]
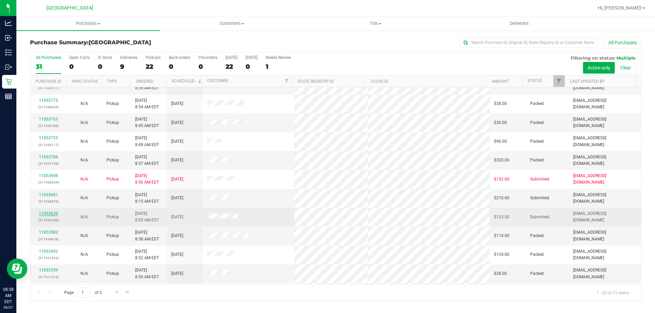
click at [47, 212] on link "11853639" at bounding box center [48, 213] width 19 height 5
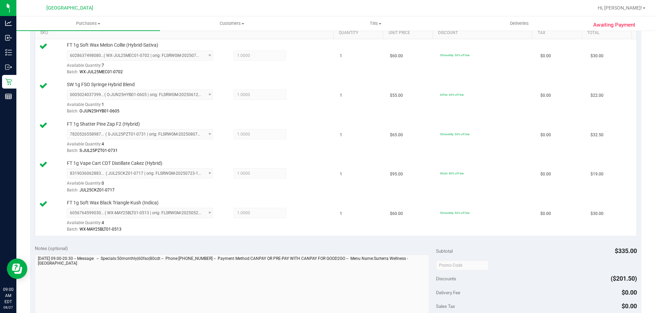
scroll to position [402, 0]
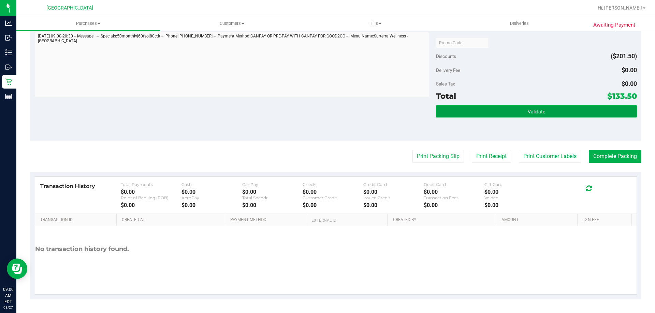
click at [533, 117] on button "Validate" at bounding box center [536, 111] width 200 height 12
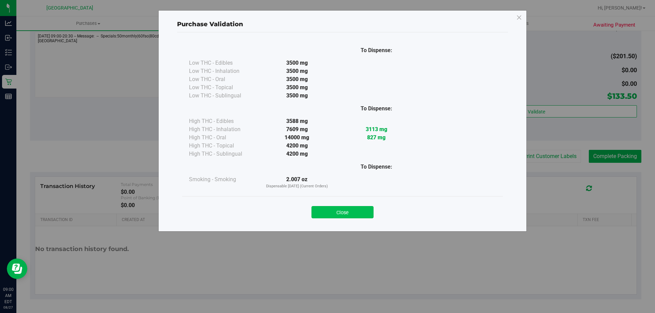
click at [352, 215] on button "Close" at bounding box center [342, 212] width 62 height 12
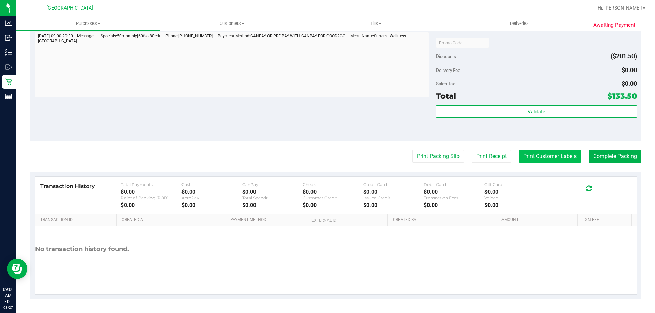
click at [540, 156] on button "Print Customer Labels" at bounding box center [550, 156] width 62 height 13
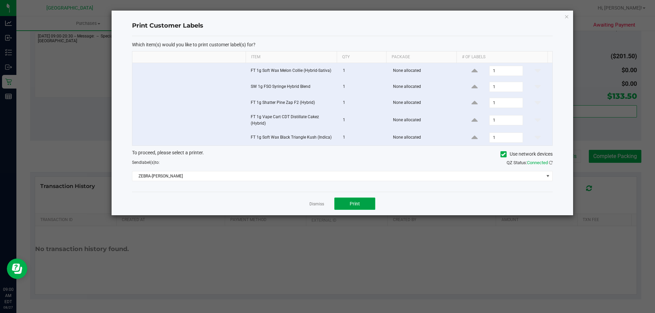
click at [368, 201] on button "Print" at bounding box center [354, 204] width 41 height 12
click at [311, 202] on link "Dismiss" at bounding box center [316, 204] width 15 height 6
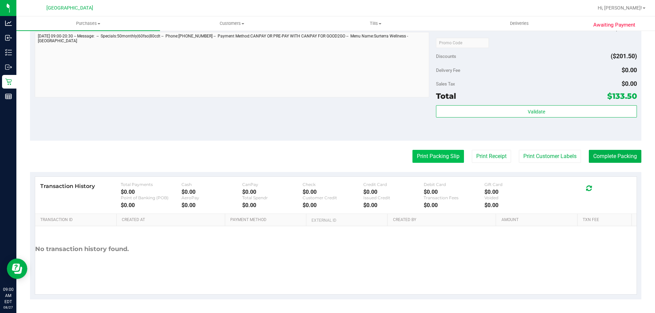
click at [438, 158] on button "Print Packing Slip" at bounding box center [437, 156] width 51 height 13
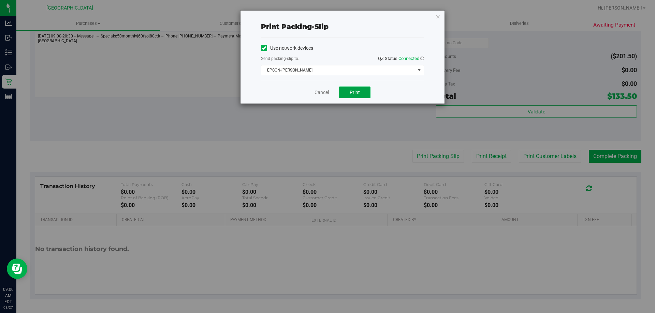
click at [359, 95] on span "Print" at bounding box center [354, 92] width 10 height 5
click at [318, 95] on link "Cancel" at bounding box center [321, 92] width 14 height 7
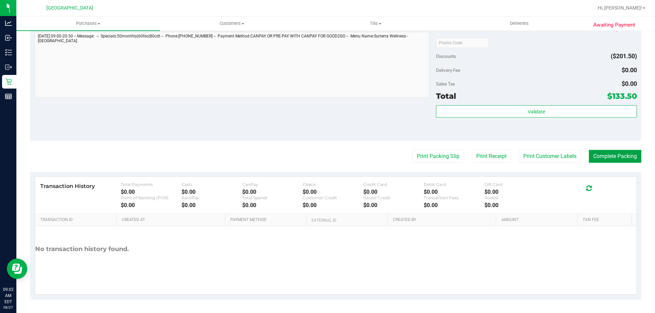
click at [605, 150] on button "Complete Packing" at bounding box center [614, 156] width 53 height 13
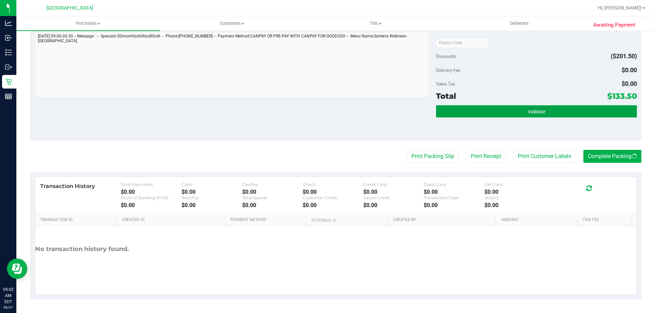
click at [567, 112] on button "Validate" at bounding box center [536, 111] width 200 height 12
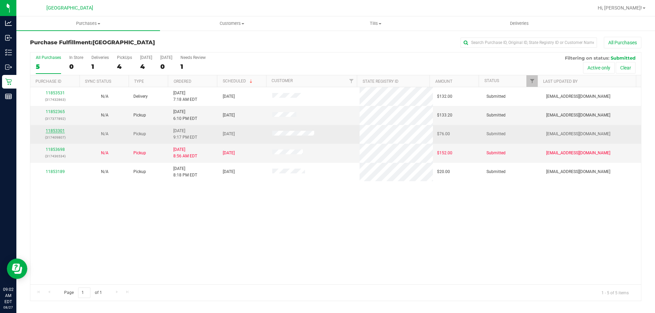
click at [56, 130] on link "11853301" at bounding box center [55, 131] width 19 height 5
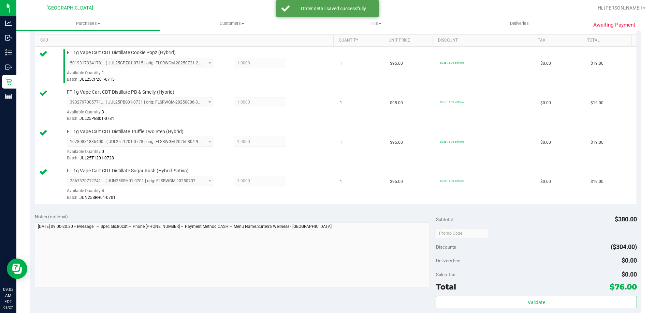
scroll to position [201, 0]
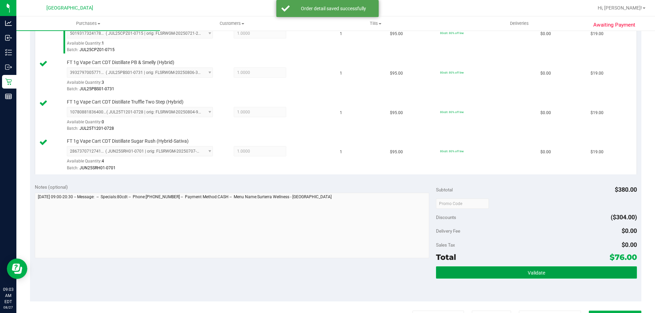
click at [540, 270] on span "Validate" at bounding box center [535, 272] width 17 height 5
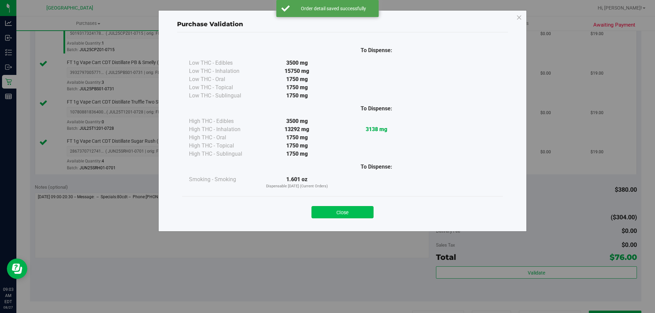
click at [338, 214] on button "Close" at bounding box center [342, 212] width 62 height 12
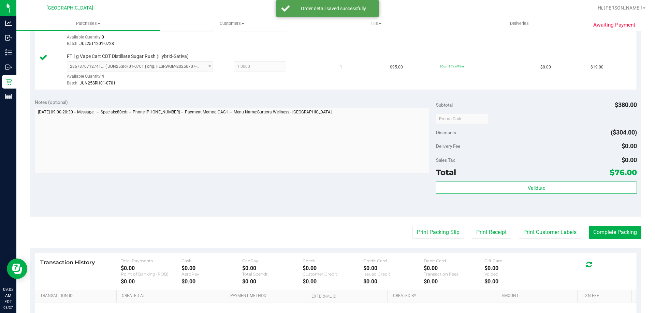
scroll to position [362, 0]
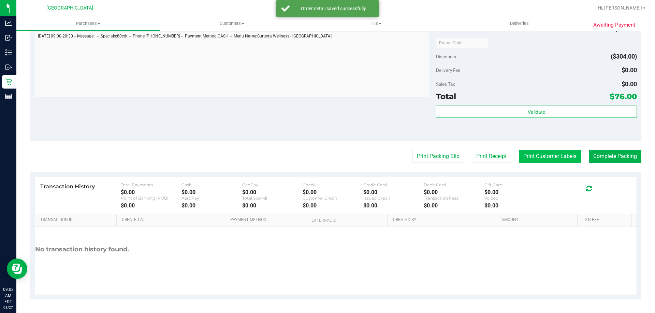
click at [539, 155] on button "Print Customer Labels" at bounding box center [550, 156] width 62 height 13
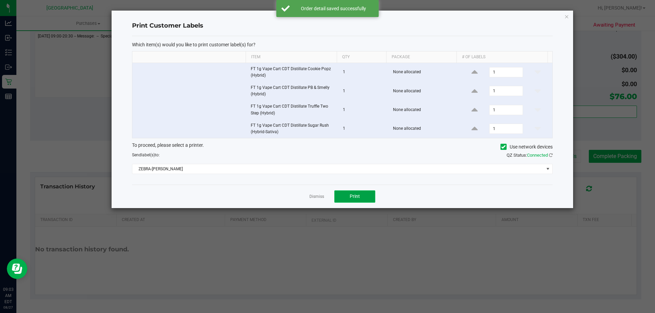
click at [353, 197] on span "Print" at bounding box center [354, 196] width 10 height 5
click at [313, 195] on div at bounding box center [341, 110] width 461 height 198
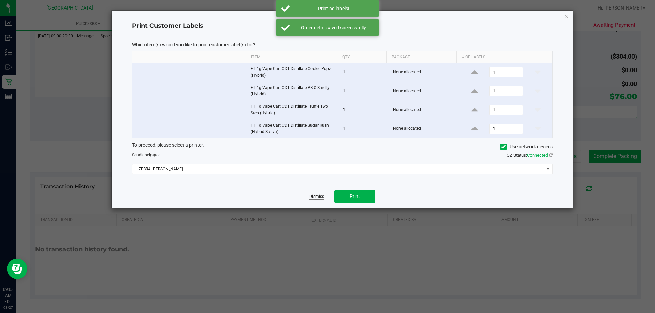
click at [312, 197] on link "Dismiss" at bounding box center [316, 197] width 15 height 6
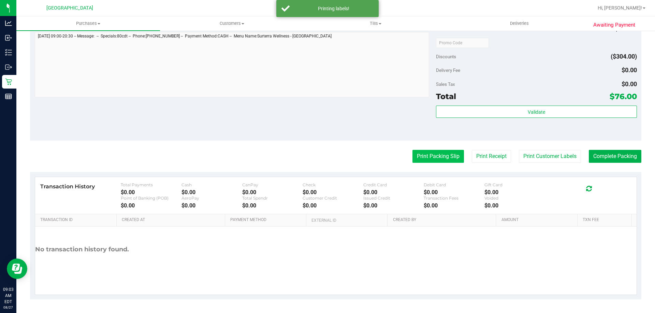
click at [455, 154] on button "Print Packing Slip" at bounding box center [437, 156] width 51 height 13
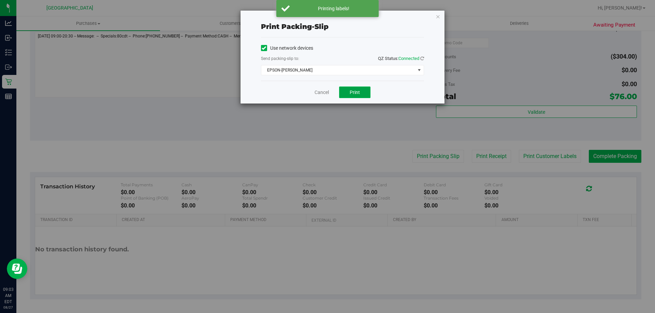
click at [355, 87] on button "Print" at bounding box center [354, 93] width 31 height 12
click at [317, 90] on link "Cancel" at bounding box center [321, 92] width 14 height 7
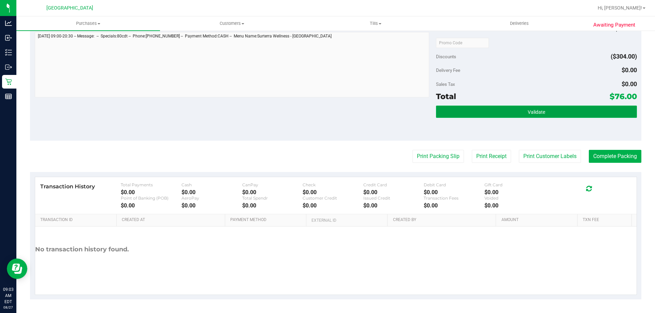
click at [522, 111] on button "Validate" at bounding box center [536, 112] width 200 height 12
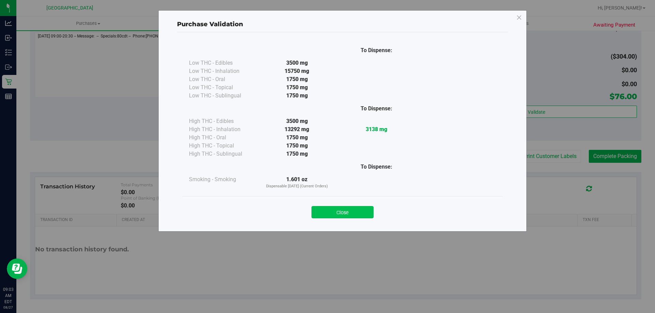
click at [366, 218] on button "Close" at bounding box center [342, 212] width 62 height 12
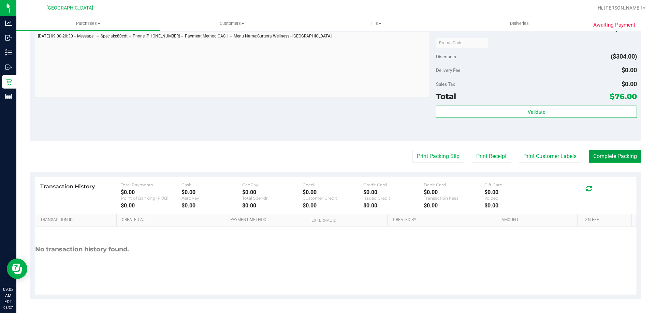
click at [614, 156] on button "Complete Packing" at bounding box center [614, 156] width 53 height 13
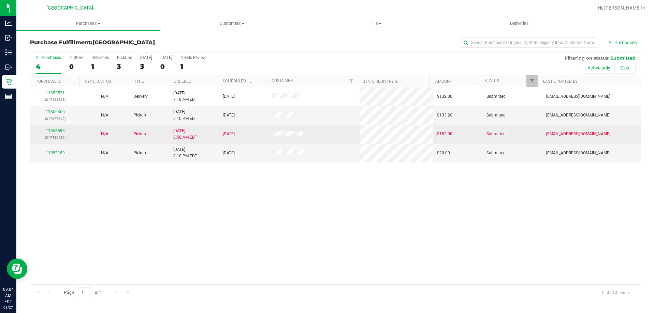
click at [60, 134] on div "11853698 (317436534)" at bounding box center [54, 134] width 41 height 13
click at [60, 130] on link "11853698" at bounding box center [55, 131] width 19 height 5
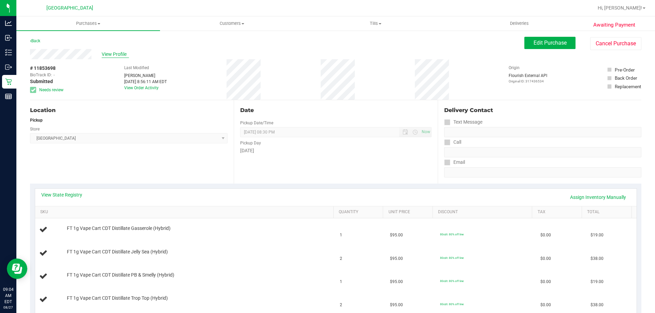
click at [123, 55] on span "View Profile" at bounding box center [115, 54] width 27 height 7
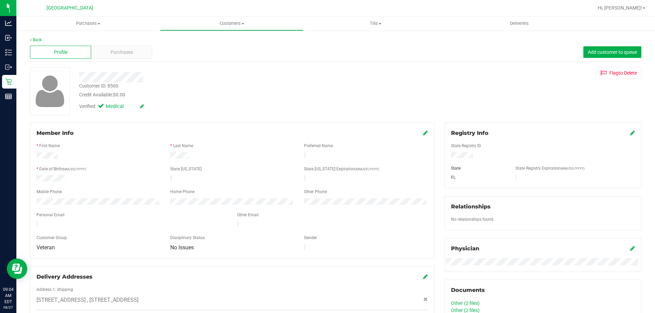
click at [101, 87] on div "Customer ID: 8560" at bounding box center [98, 86] width 39 height 7
copy div "Customer ID: 8560"
click at [203, 87] on div "Customer ID: 8560 Credit Available: $0.00" at bounding box center [229, 91] width 311 height 16
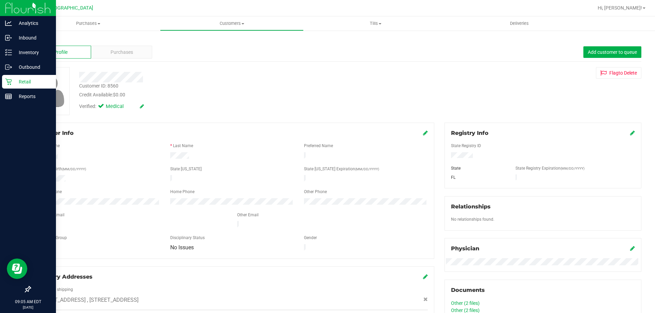
click at [12, 83] on icon at bounding box center [8, 81] width 7 height 7
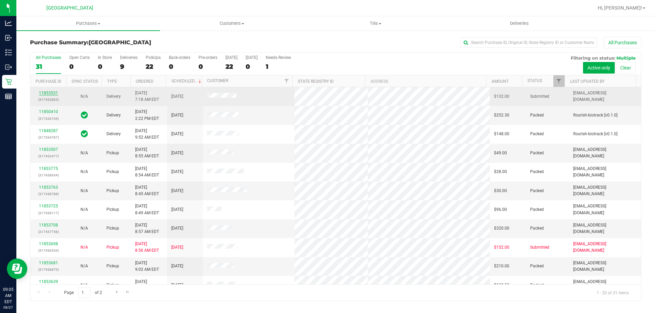
click at [51, 92] on link "11853531" at bounding box center [48, 93] width 19 height 5
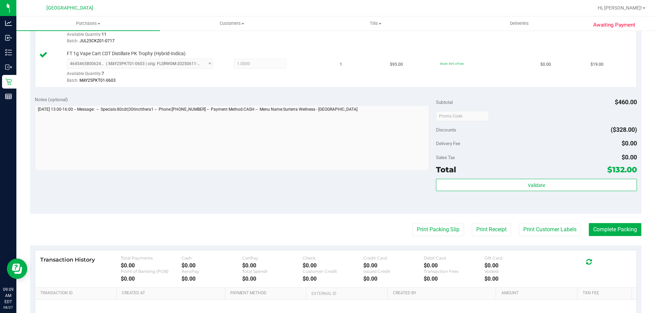
scroll to position [351, 0]
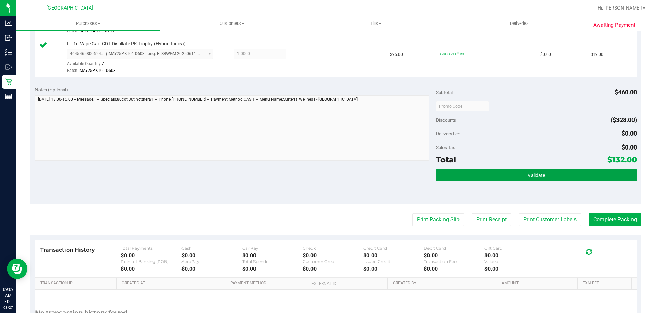
click at [549, 179] on button "Validate" at bounding box center [536, 175] width 200 height 12
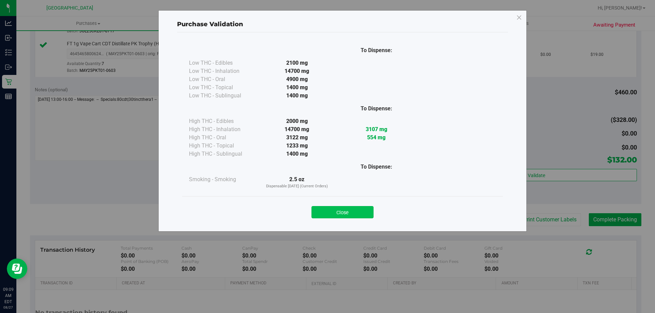
click at [353, 207] on button "Close" at bounding box center [342, 212] width 62 height 12
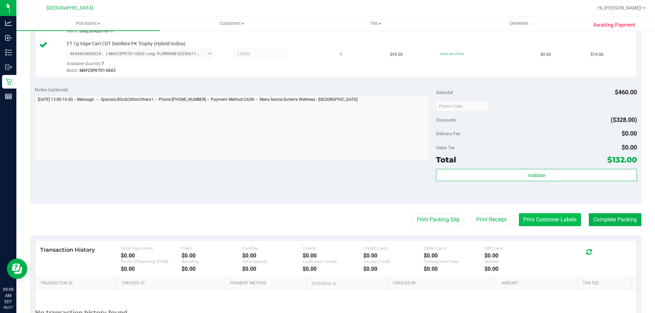
click at [540, 216] on button "Print Customer Labels" at bounding box center [550, 219] width 62 height 13
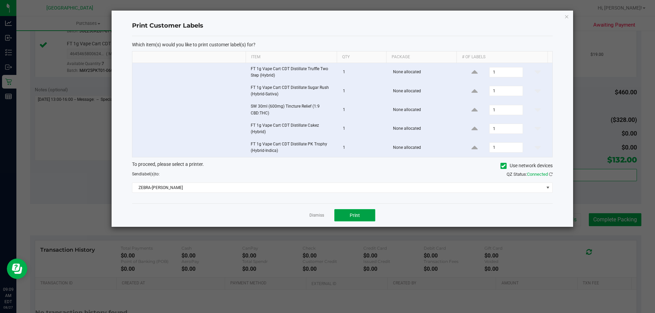
click at [356, 209] on button "Print" at bounding box center [354, 215] width 41 height 12
click at [315, 214] on link "Dismiss" at bounding box center [316, 216] width 15 height 6
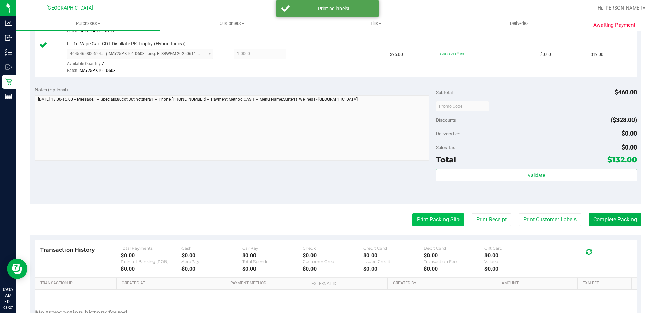
click at [436, 215] on button "Print Packing Slip" at bounding box center [437, 219] width 51 height 13
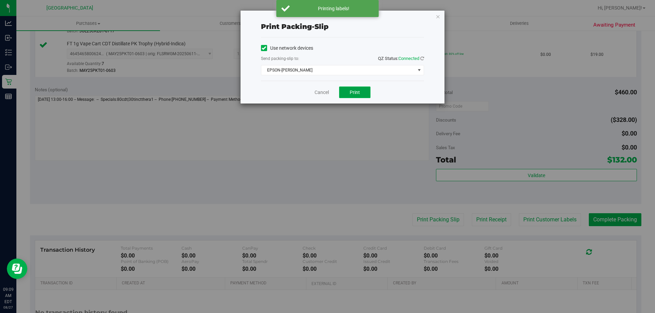
click at [360, 96] on button "Print" at bounding box center [354, 93] width 31 height 12
click at [318, 90] on link "Cancel" at bounding box center [321, 92] width 14 height 7
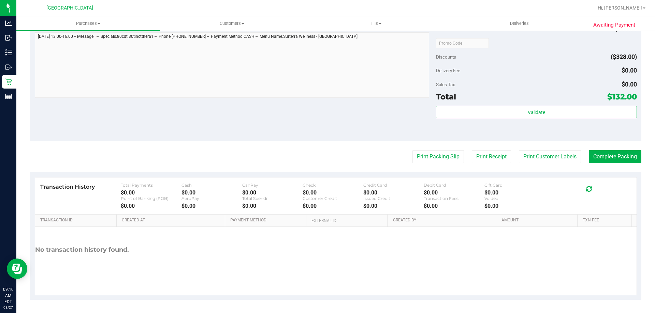
scroll to position [415, 0]
click at [621, 162] on button "Complete Packing" at bounding box center [614, 156] width 53 height 13
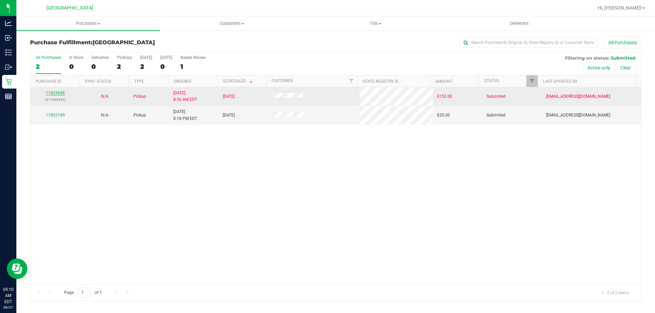
click at [61, 92] on link "11853698" at bounding box center [55, 93] width 19 height 5
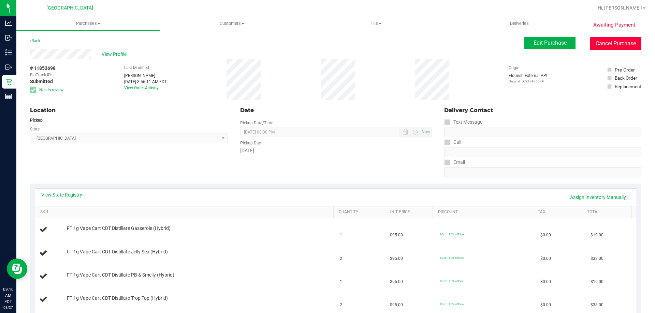
click at [613, 44] on button "Cancel Purchase" at bounding box center [615, 43] width 51 height 13
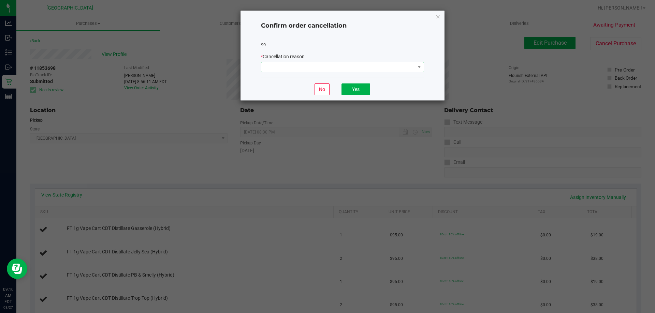
click at [361, 63] on span at bounding box center [338, 67] width 154 height 10
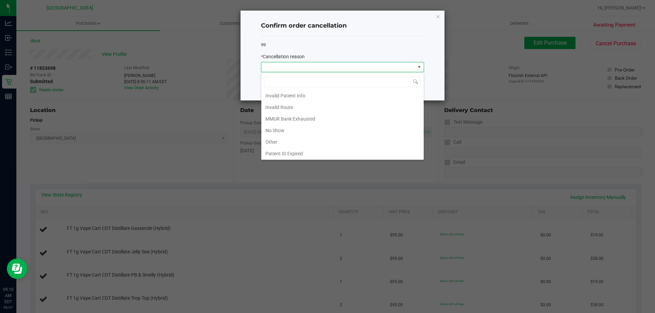
scroll to position [24, 0]
click at [317, 117] on li "MMUR Bank Exhausted" at bounding box center [342, 119] width 162 height 12
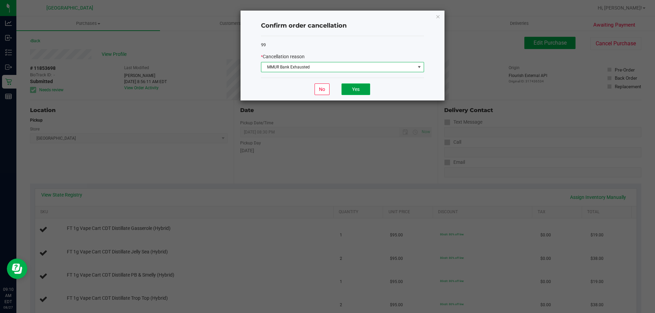
click at [360, 90] on button "Yes" at bounding box center [355, 90] width 29 height 12
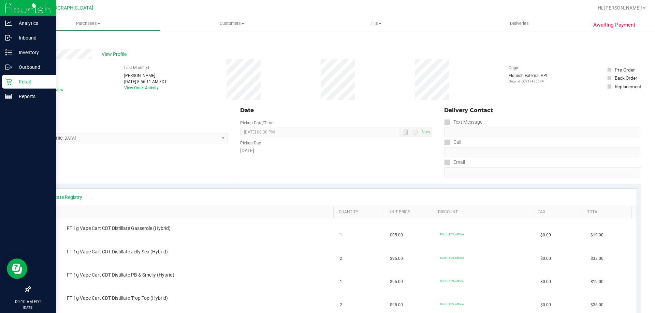
click at [14, 84] on p "Retail" at bounding box center [32, 82] width 41 height 8
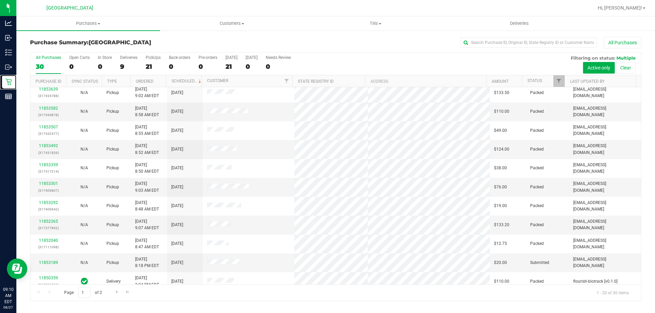
scroll to position [180, 0]
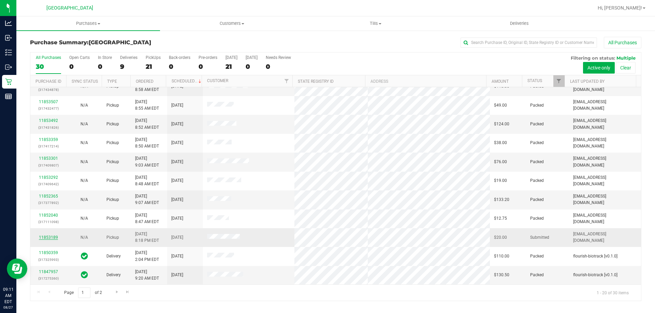
click at [45, 238] on link "11853189" at bounding box center [48, 237] width 19 height 5
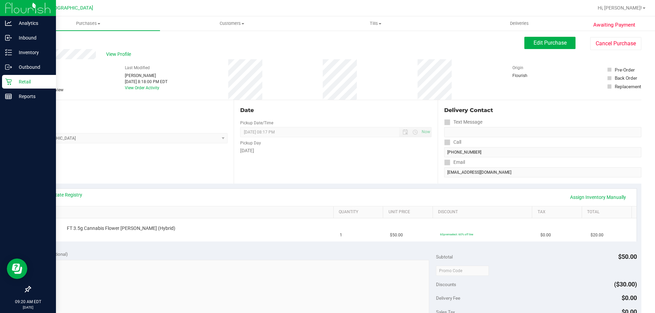
click at [15, 83] on p "Retail" at bounding box center [32, 82] width 41 height 8
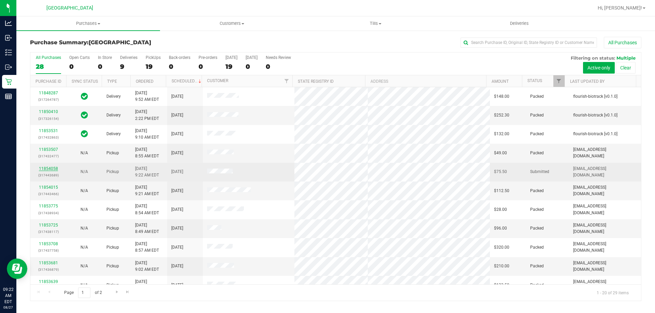
click at [55, 169] on link "11854058" at bounding box center [48, 168] width 19 height 5
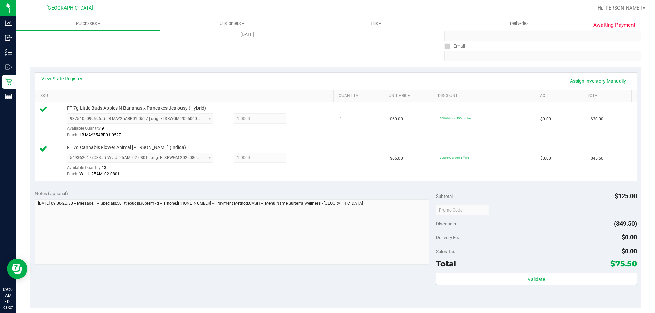
scroll to position [115, 0]
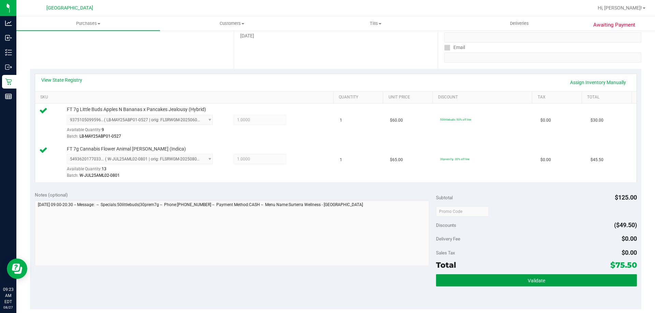
click at [545, 274] on button "Validate" at bounding box center [536, 280] width 200 height 12
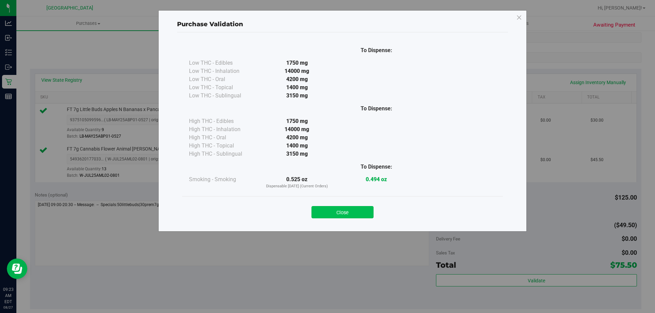
click at [352, 214] on button "Close" at bounding box center [342, 212] width 62 height 12
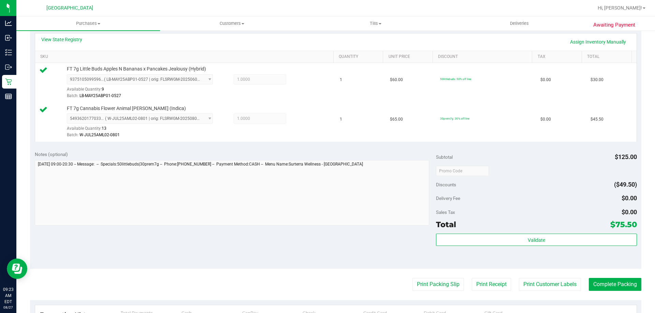
scroll to position [156, 0]
click at [545, 279] on button "Print Customer Labels" at bounding box center [550, 284] width 62 height 13
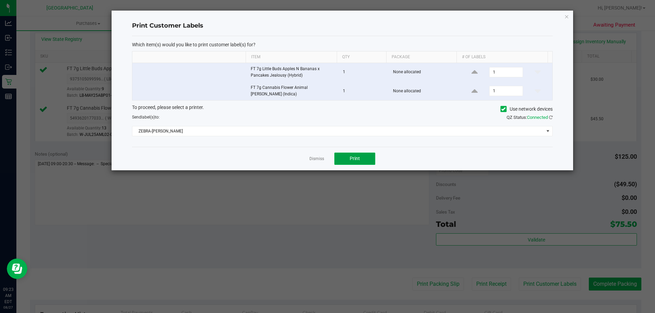
click at [359, 158] on span "Print" at bounding box center [354, 158] width 10 height 5
click at [314, 156] on div at bounding box center [341, 91] width 461 height 160
click at [311, 156] on link "Dismiss" at bounding box center [316, 159] width 15 height 6
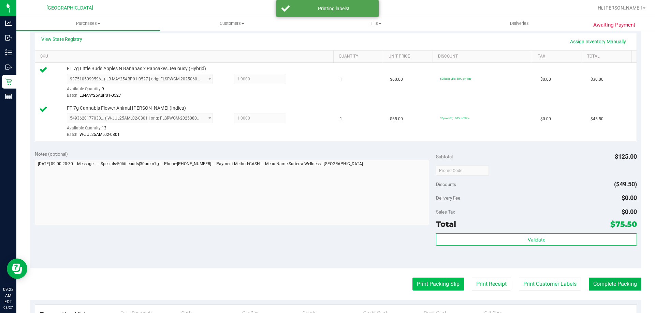
click at [431, 282] on button "Print Packing Slip" at bounding box center [437, 284] width 51 height 13
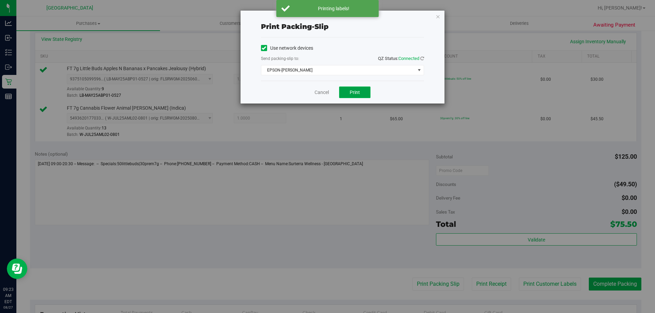
click at [353, 96] on button "Print" at bounding box center [354, 93] width 31 height 12
click at [320, 91] on link "Cancel" at bounding box center [321, 92] width 14 height 7
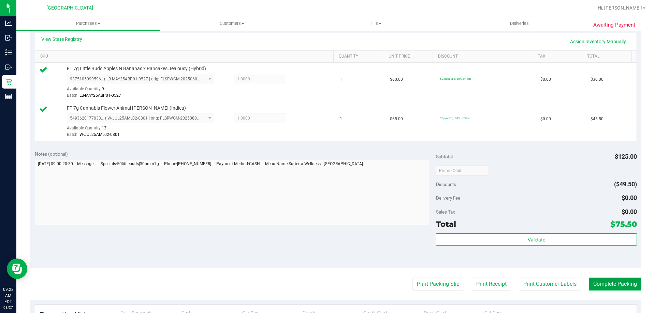
click at [610, 289] on button "Complete Packing" at bounding box center [614, 284] width 53 height 13
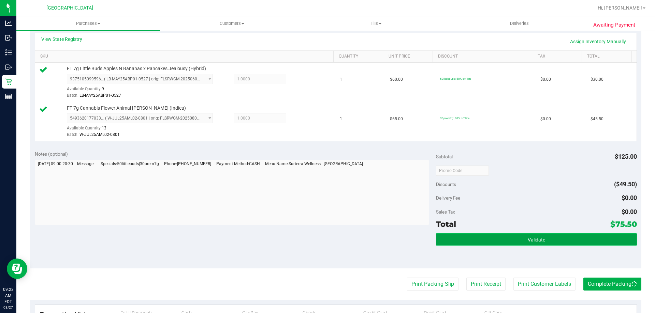
click at [523, 234] on button "Validate" at bounding box center [536, 240] width 200 height 12
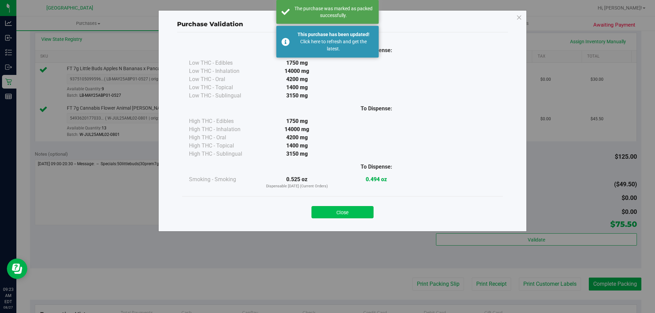
click at [340, 216] on button "Close" at bounding box center [342, 212] width 62 height 12
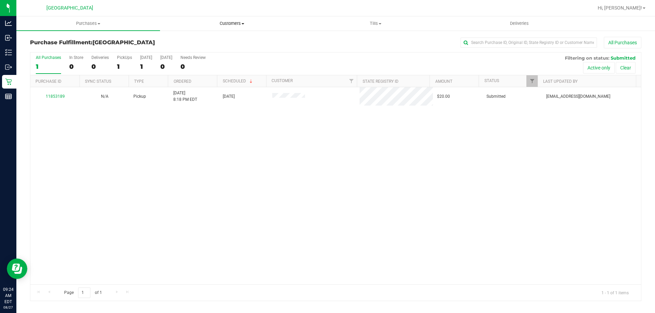
click at [231, 27] on uib-tab-heading "Customers All customers Add a new customer All physicians" at bounding box center [231, 24] width 143 height 14
click at [195, 39] on span "All customers" at bounding box center [184, 41] width 49 height 6
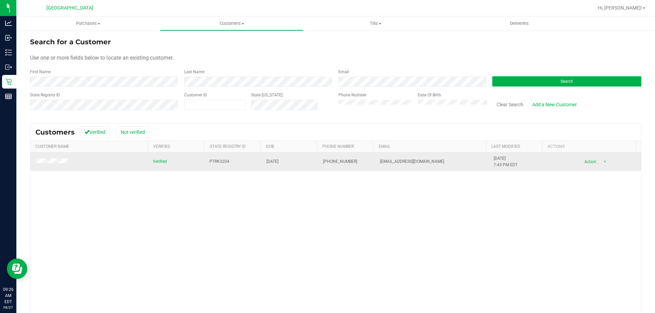
click at [61, 158] on td at bounding box center [89, 162] width 118 height 18
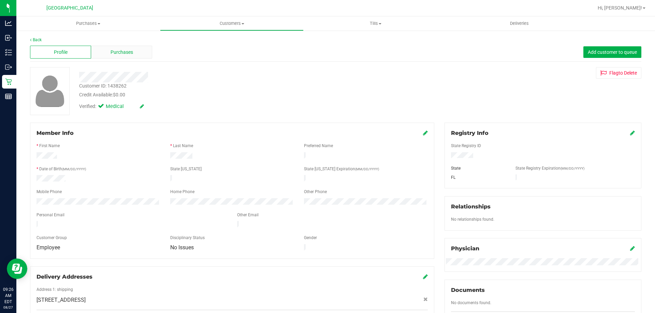
click at [113, 55] on span "Purchases" at bounding box center [121, 52] width 23 height 7
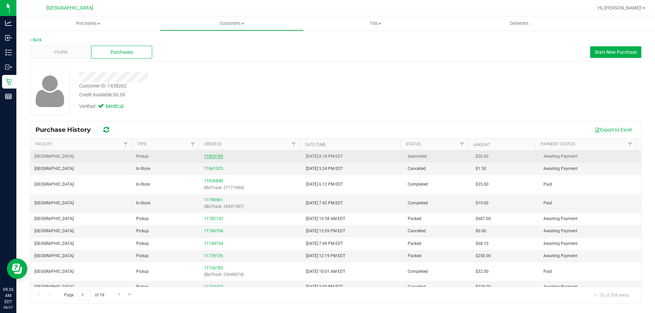
click at [218, 157] on link "11853189" at bounding box center [213, 156] width 19 height 5
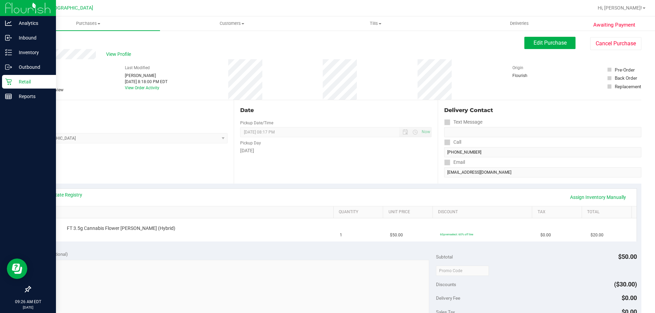
click at [12, 84] on icon at bounding box center [8, 81] width 7 height 7
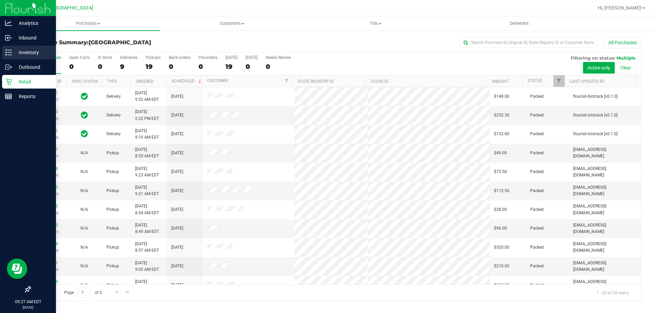
click at [0, 50] on link "Inventory" at bounding box center [28, 53] width 56 height 15
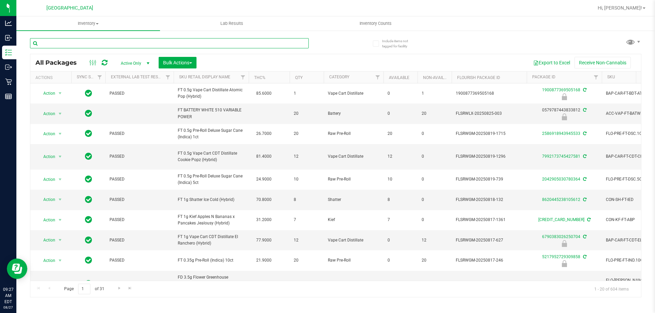
click at [111, 42] on input "text" at bounding box center [169, 43] width 279 height 10
type input "+"
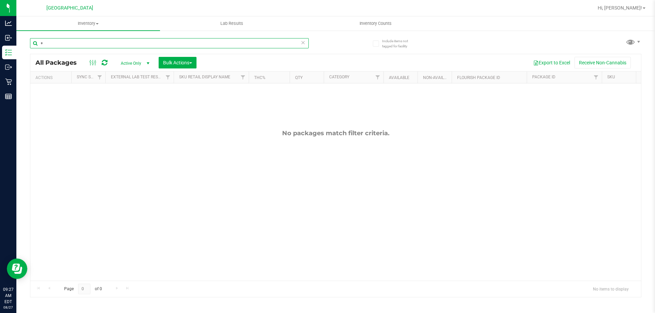
click at [77, 47] on input "+" at bounding box center [169, 43] width 279 height 10
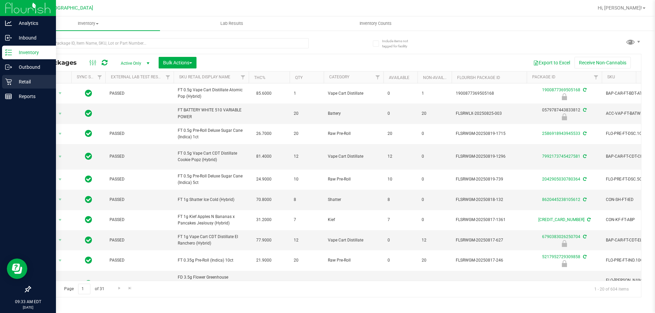
click at [2, 85] on link "Retail" at bounding box center [28, 82] width 56 height 15
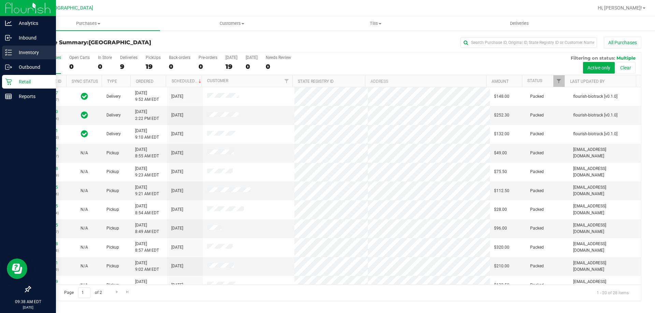
click at [0, 50] on link "Inventory" at bounding box center [28, 53] width 56 height 15
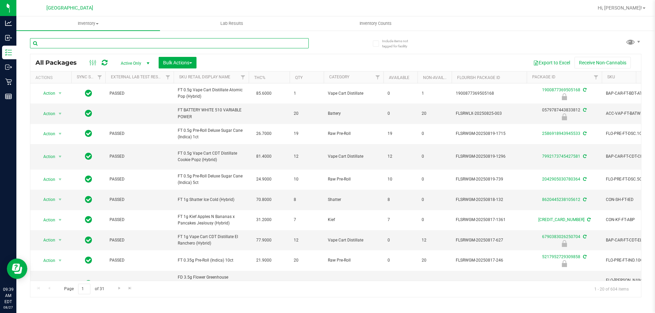
click at [109, 40] on input "text" at bounding box center [169, 43] width 279 height 10
type input "l"
type input "arz"
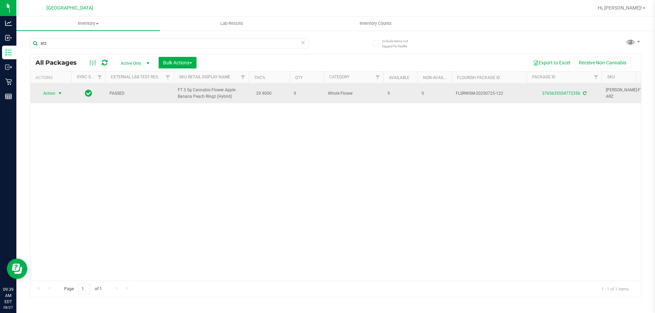
click at [55, 92] on span "Action" at bounding box center [46, 94] width 18 height 10
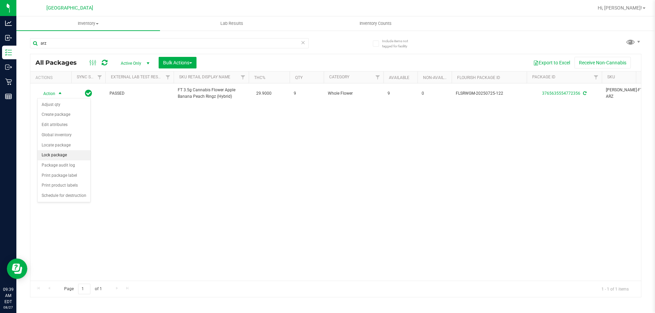
click at [56, 156] on li "Lock package" at bounding box center [64, 155] width 53 height 10
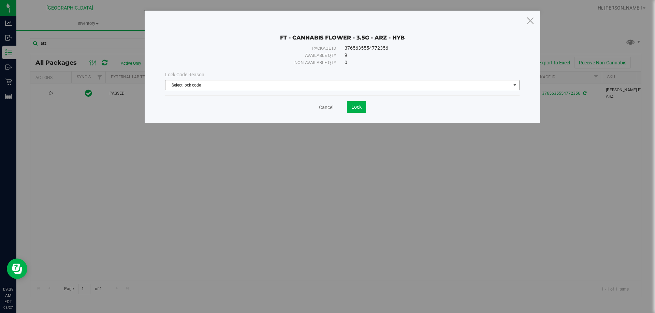
click at [222, 79] on div "Lock Code Reason Select lock code Select lock code Newly Received Administrativ…" at bounding box center [342, 80] width 364 height 19
click at [221, 84] on span "Select lock code" at bounding box center [337, 85] width 345 height 10
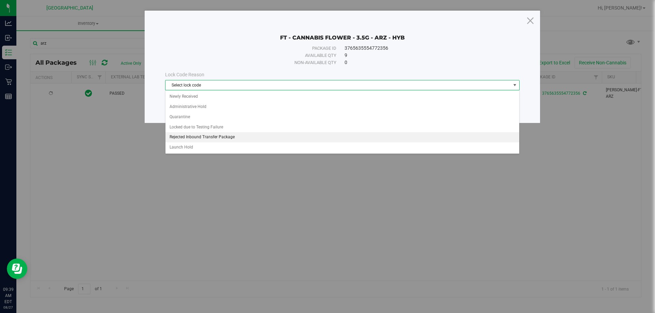
click at [199, 141] on li "Rejected Inbound Transfer Package" at bounding box center [342, 137] width 354 height 10
click at [199, 141] on body "FT - CANNABIS FLOWER - 3.5G - ARZ - HYB Package ID 3765635554772356 Available q…" at bounding box center [327, 156] width 655 height 313
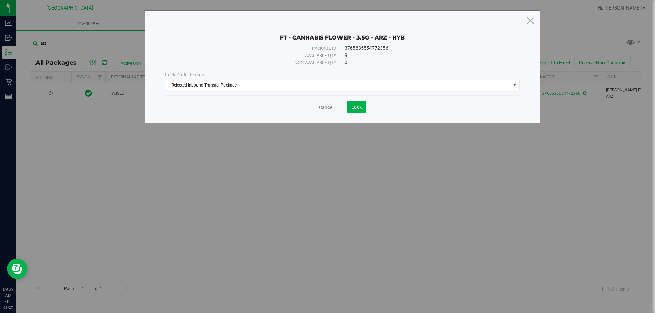
click at [198, 77] on span "Lock Code Reason" at bounding box center [184, 74] width 39 height 5
click at [198, 84] on span "Rejected Inbound Transfer Package" at bounding box center [337, 85] width 345 height 10
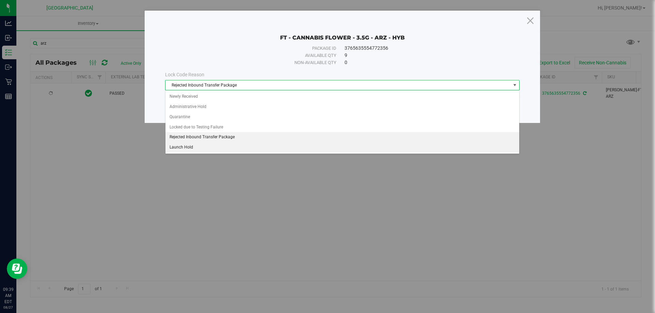
click at [186, 144] on li "Launch Hold" at bounding box center [342, 148] width 354 height 10
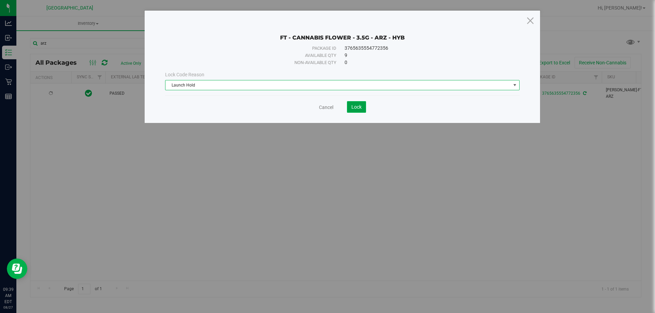
click at [352, 106] on span "Lock" at bounding box center [356, 106] width 10 height 5
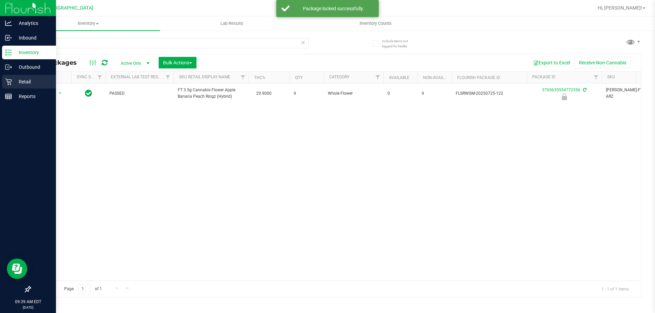
click at [4, 84] on div "Retail" at bounding box center [29, 82] width 54 height 14
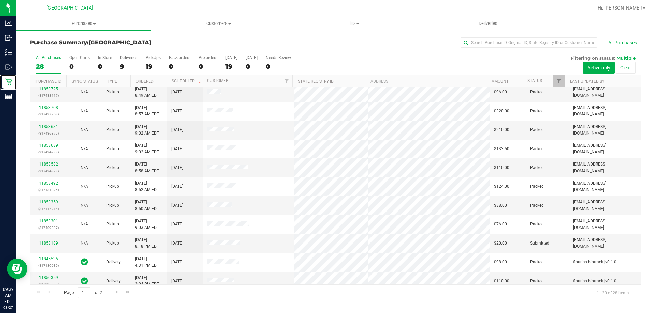
scroll to position [180, 0]
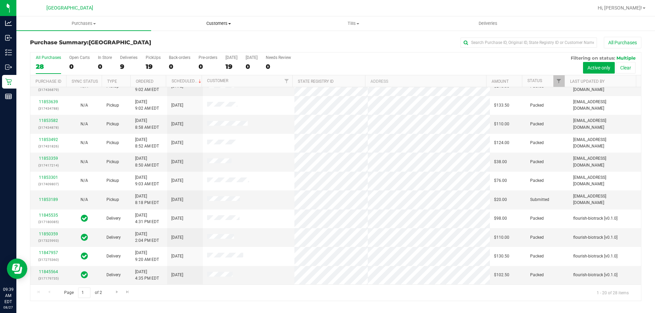
click at [236, 23] on span "Customers" at bounding box center [218, 23] width 134 height 6
click at [185, 41] on span "All customers" at bounding box center [175, 41] width 49 height 6
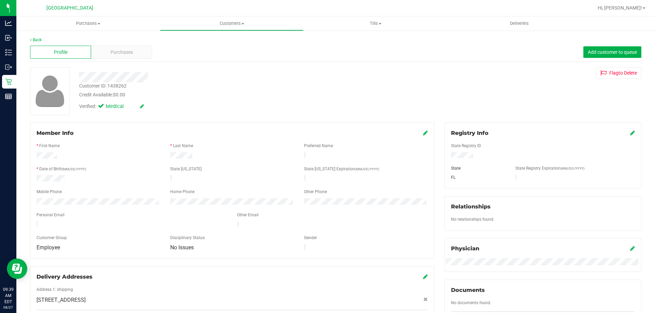
click at [117, 59] on div "Profile Purchases Add customer to queue" at bounding box center [335, 52] width 611 height 19
click at [119, 55] on span "Purchases" at bounding box center [121, 52] width 23 height 7
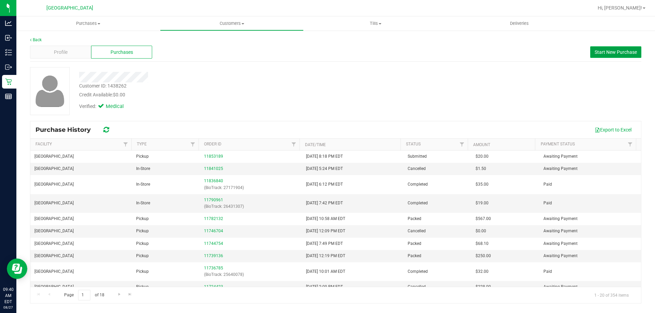
click at [604, 48] on button "Start New Purchase" at bounding box center [615, 52] width 51 height 12
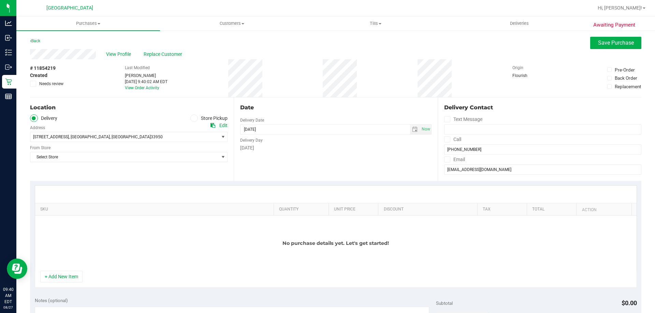
click at [192, 118] on icon at bounding box center [194, 118] width 4 height 0
click at [0, 0] on input "Store Pickup" at bounding box center [0, 0] width 0 height 0
click at [118, 140] on span "Select Store" at bounding box center [124, 137] width 188 height 10
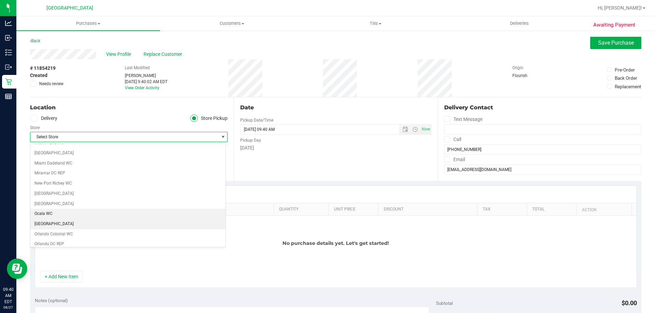
scroll to position [273, 0]
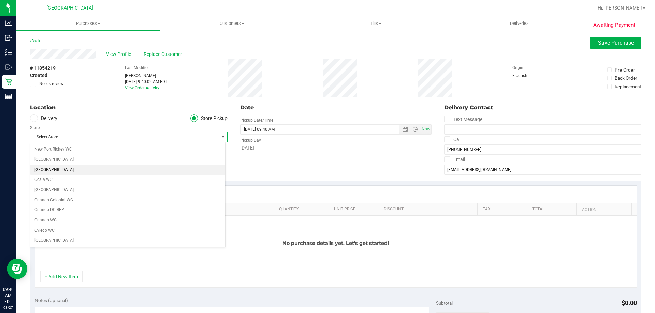
click at [64, 172] on li "[GEOGRAPHIC_DATA]" at bounding box center [127, 170] width 195 height 10
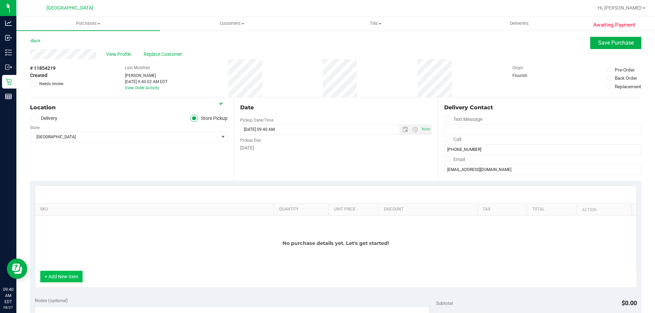
click at [65, 272] on button "+ Add New Item" at bounding box center [61, 277] width 42 height 12
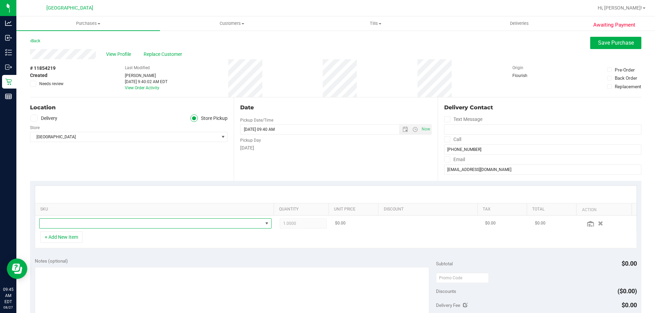
click at [81, 222] on span "NO DATA FOUND" at bounding box center [151, 224] width 223 height 10
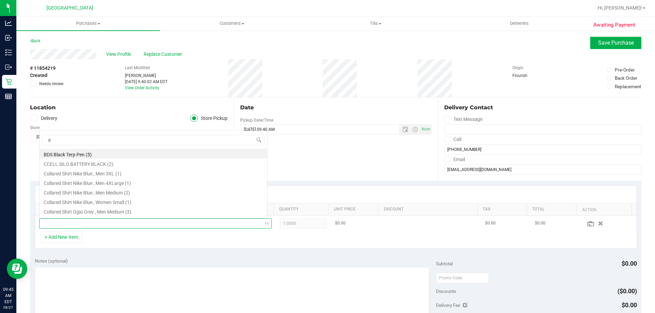
scroll to position [0, 0]
type input "pzt"
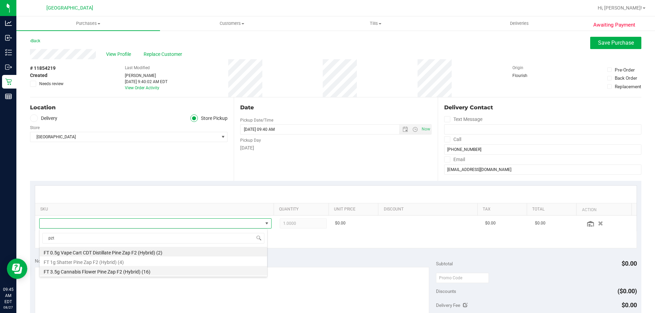
click at [107, 271] on li "FT 3.5g Cannabis Flower Pine Zap F2 (Hybrid) (16)" at bounding box center [153, 271] width 227 height 10
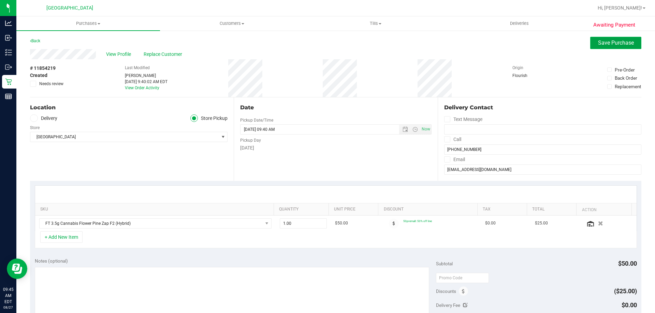
click at [602, 42] on span "Save Purchase" at bounding box center [616, 43] width 36 height 6
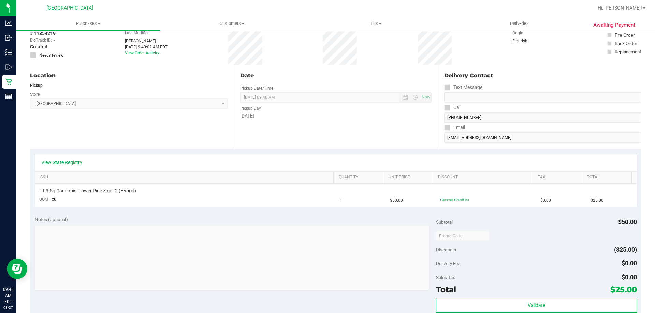
scroll to position [170, 0]
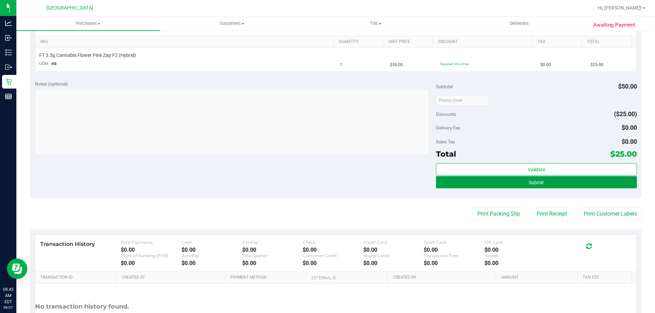
click at [535, 186] on button "Submit" at bounding box center [536, 182] width 200 height 12
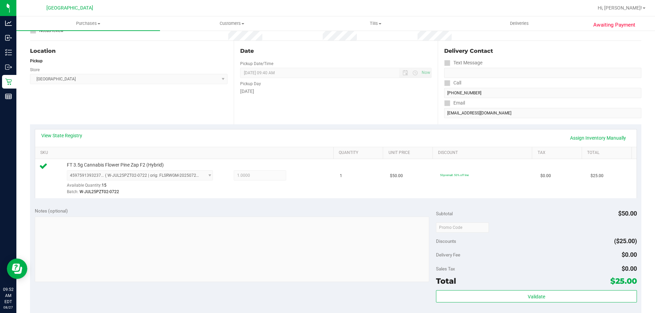
scroll to position [244, 0]
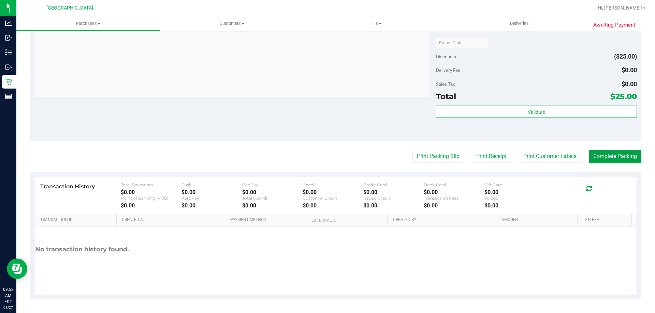
click at [609, 160] on button "Complete Packing" at bounding box center [614, 156] width 53 height 13
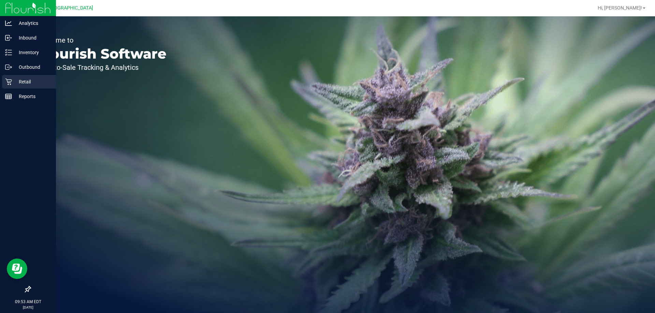
click at [22, 80] on p "Retail" at bounding box center [32, 82] width 41 height 8
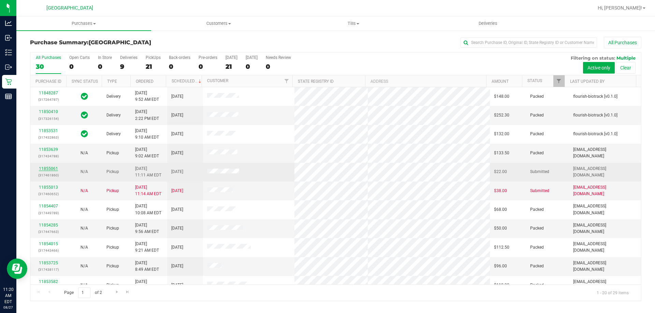
click at [42, 167] on link "11855061" at bounding box center [48, 168] width 19 height 5
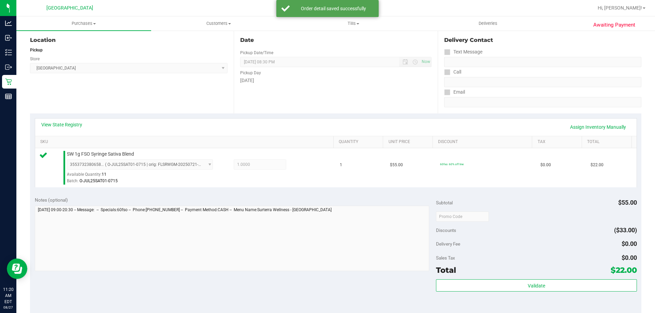
scroll to position [170, 0]
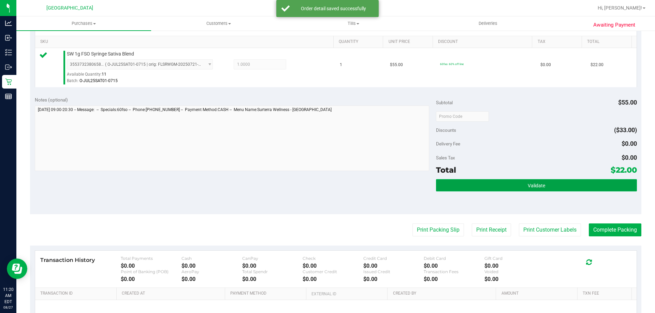
click at [506, 188] on button "Validate" at bounding box center [536, 185] width 200 height 12
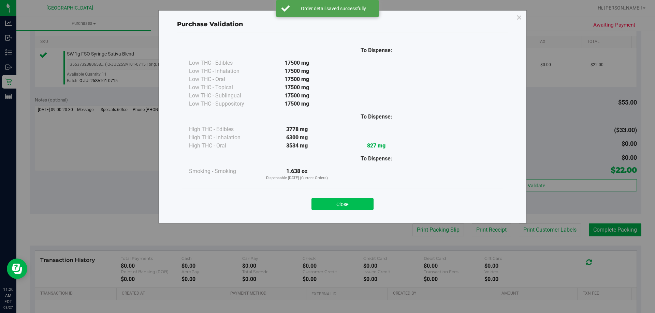
click at [350, 200] on button "Close" at bounding box center [342, 204] width 62 height 12
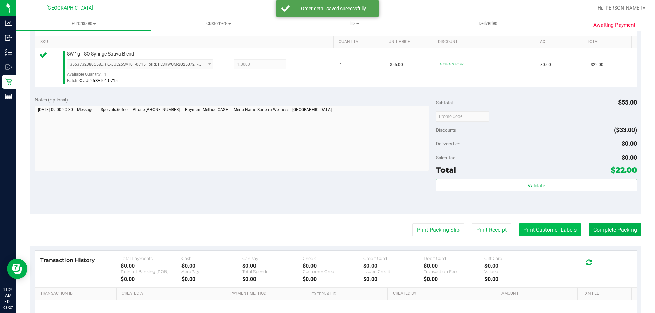
click at [525, 231] on button "Print Customer Labels" at bounding box center [550, 230] width 62 height 13
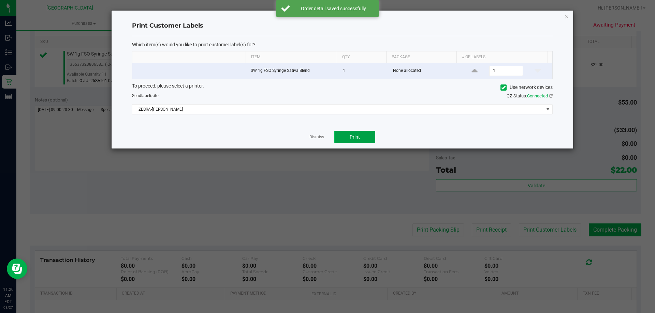
click at [359, 141] on button "Print" at bounding box center [354, 137] width 41 height 12
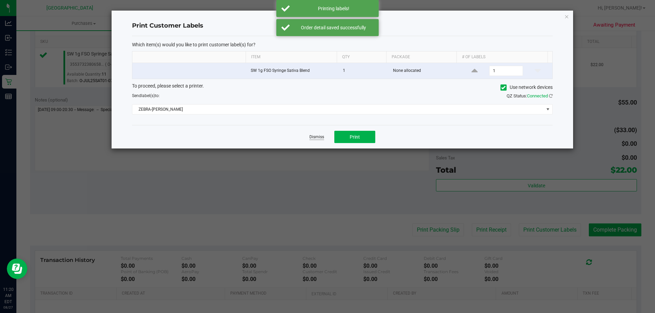
click at [316, 136] on link "Dismiss" at bounding box center [316, 137] width 15 height 6
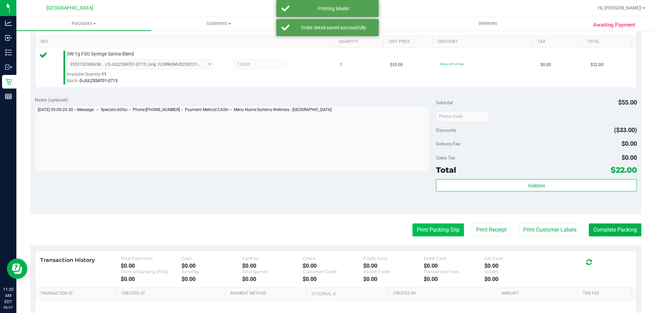
click at [438, 233] on button "Print Packing Slip" at bounding box center [437, 230] width 51 height 13
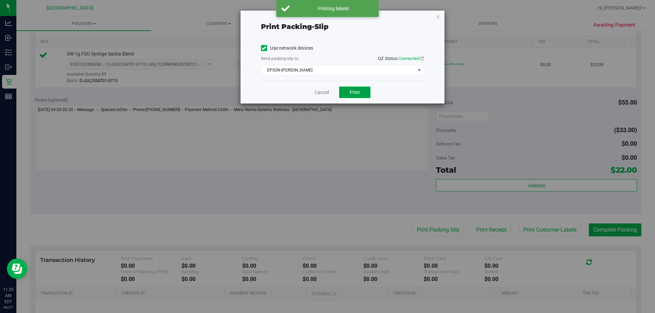
click at [354, 91] on span "Print" at bounding box center [354, 92] width 10 height 5
click at [322, 92] on link "Cancel" at bounding box center [321, 92] width 14 height 7
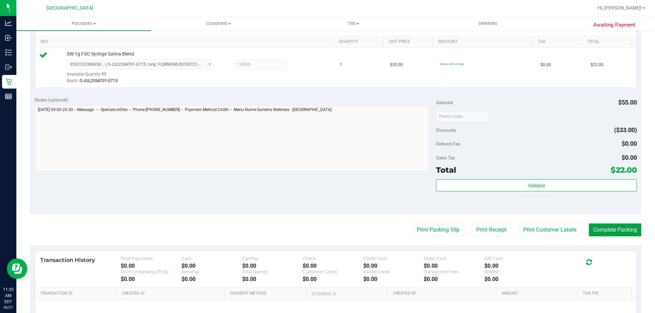
click at [612, 230] on button "Complete Packing" at bounding box center [614, 230] width 53 height 13
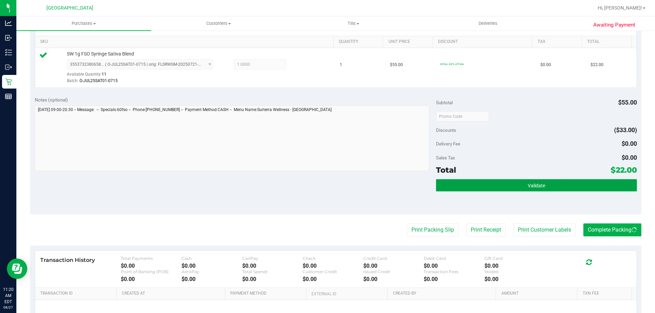
click at [565, 188] on button "Validate" at bounding box center [536, 185] width 200 height 12
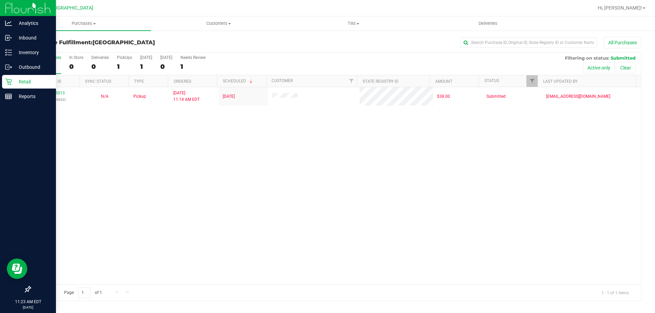
click at [8, 84] on icon at bounding box center [8, 81] width 7 height 7
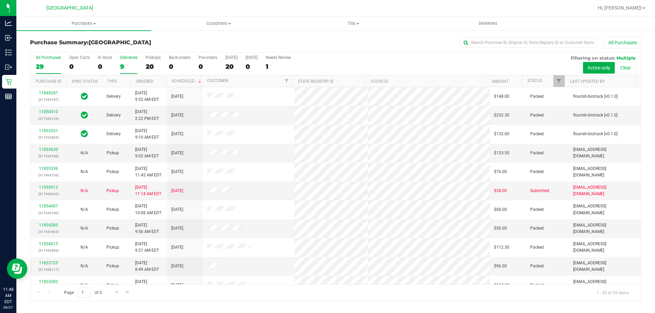
click at [134, 60] on label "Deliveries 9" at bounding box center [128, 64] width 17 height 19
click at [0, 0] on input "Deliveries 9" at bounding box center [0, 0] width 0 height 0
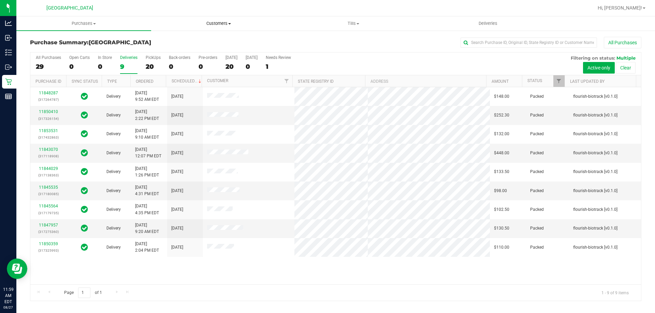
click at [220, 27] on uib-tab-heading "Customers All customers Add a new customer All physicians" at bounding box center [218, 24] width 134 height 14
click at [206, 38] on li "All customers" at bounding box center [218, 41] width 135 height 8
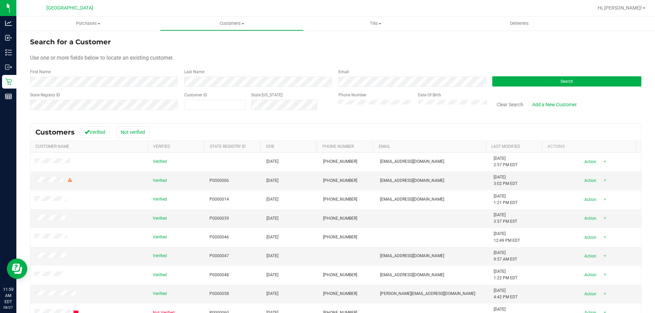
click at [127, 69] on form "Search for a Customer Use one or more fields below to locate an existing custom…" at bounding box center [335, 76] width 611 height 79
click at [118, 75] on div "First Name" at bounding box center [104, 78] width 149 height 18
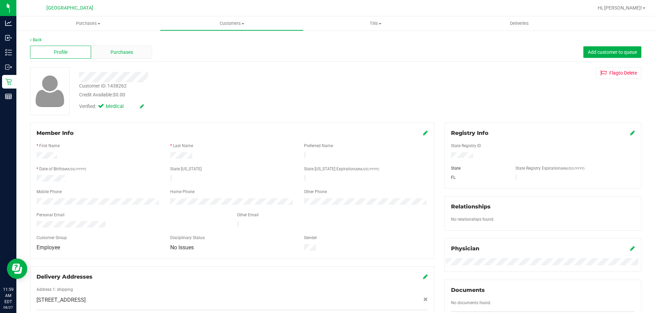
click at [137, 55] on div "Purchases" at bounding box center [121, 52] width 61 height 13
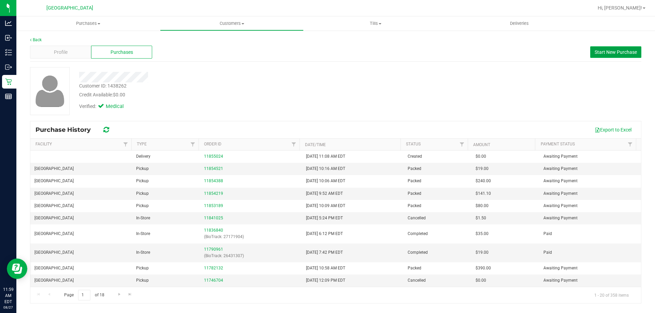
click at [600, 50] on span "Start New Purchase" at bounding box center [615, 51] width 42 height 5
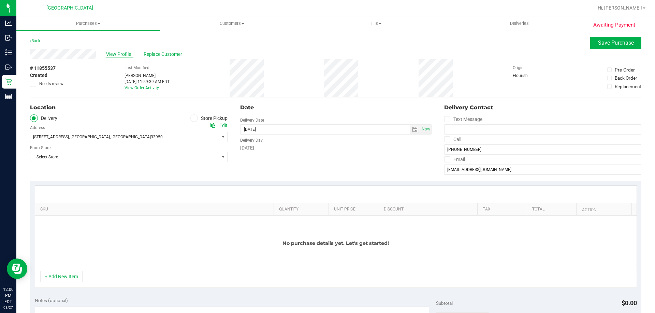
click at [120, 55] on span "View Profile" at bounding box center [119, 54] width 27 height 7
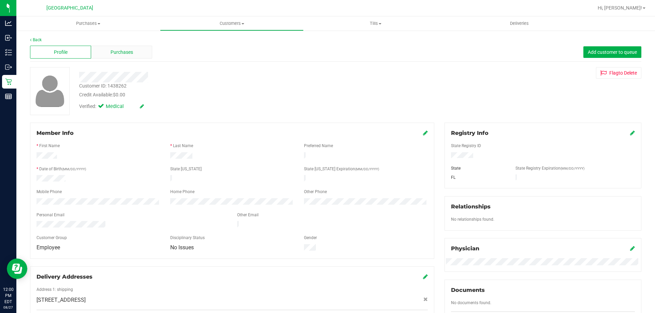
click at [140, 56] on div "Purchases" at bounding box center [121, 52] width 61 height 13
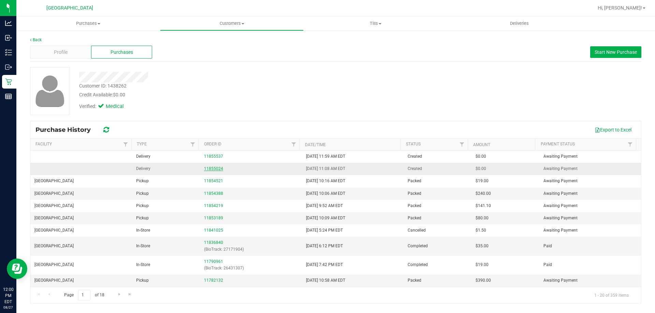
click at [207, 168] on link "11855024" at bounding box center [213, 168] width 19 height 5
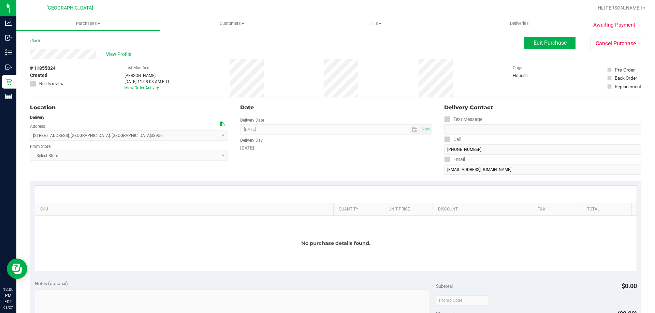
click at [602, 36] on div "Awaiting Payment Back Edit Purchase Cancel Purchase View Profile # 11855024 Cre…" at bounding box center [335, 300] width 638 height 541
click at [606, 38] on button "Cancel Purchase" at bounding box center [615, 43] width 51 height 13
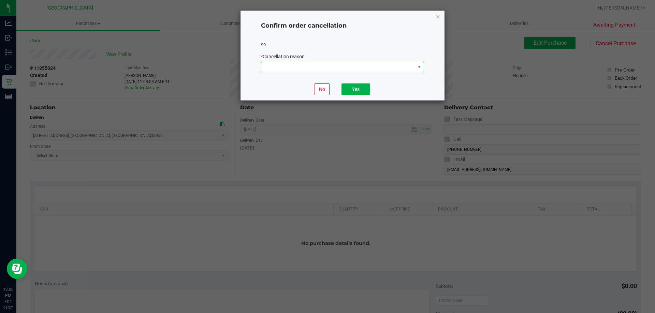
click at [351, 70] on span at bounding box center [338, 67] width 154 height 10
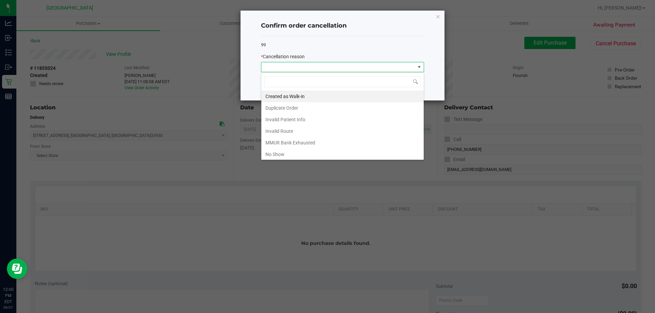
scroll to position [10, 163]
click at [275, 158] on li "No Show" at bounding box center [342, 155] width 162 height 12
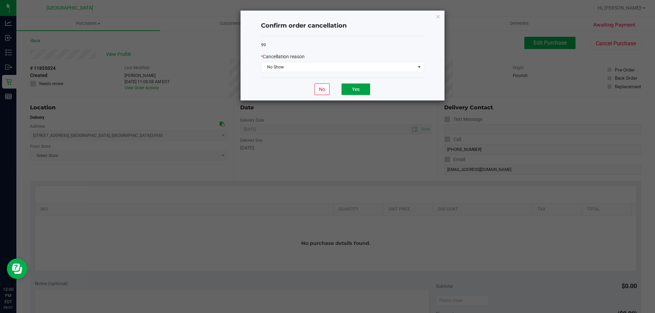
click at [365, 90] on button "Yes" at bounding box center [355, 90] width 29 height 12
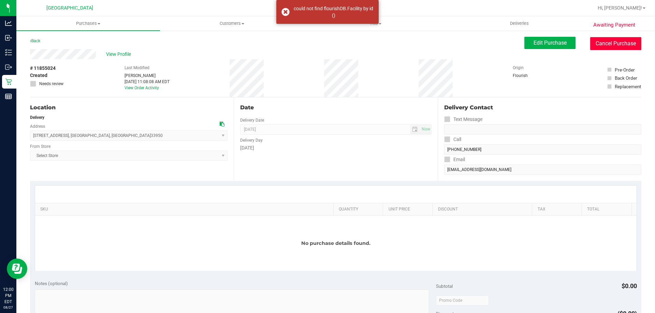
click at [600, 39] on button "Cancel Purchase" at bounding box center [615, 43] width 51 height 13
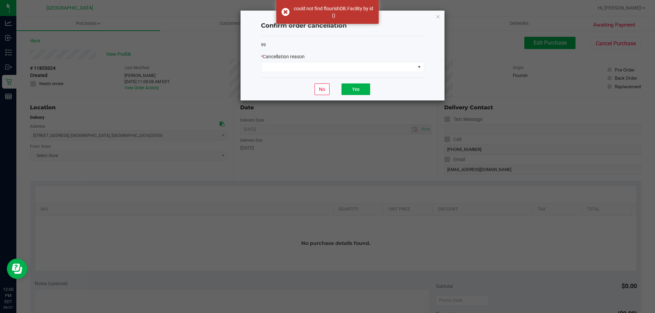
click at [432, 19] on div "Confirm order cancellation 99 * Cancellation reason No Yes" at bounding box center [342, 56] width 204 height 90
drag, startPoint x: 438, startPoint y: 17, endPoint x: 442, endPoint y: 21, distance: 6.0
click at [438, 17] on icon "Close" at bounding box center [437, 16] width 5 height 8
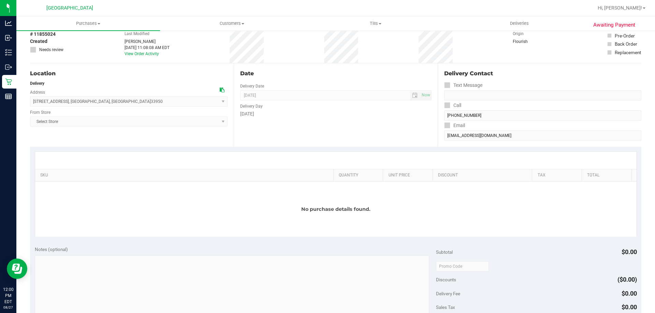
scroll to position [0, 0]
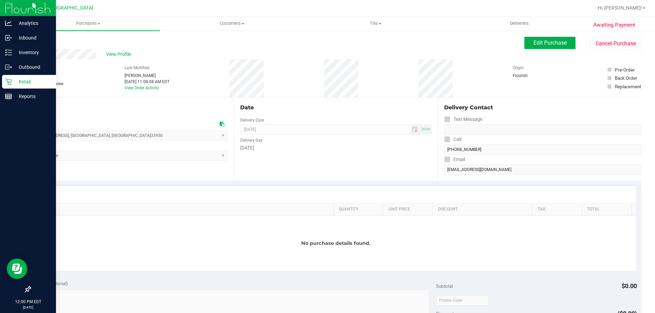
click at [11, 84] on icon at bounding box center [8, 82] width 6 height 6
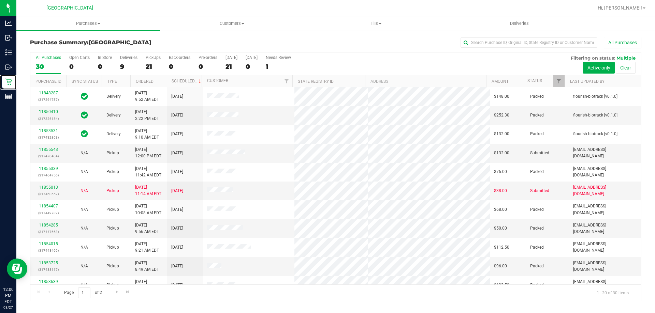
scroll to position [180, 0]
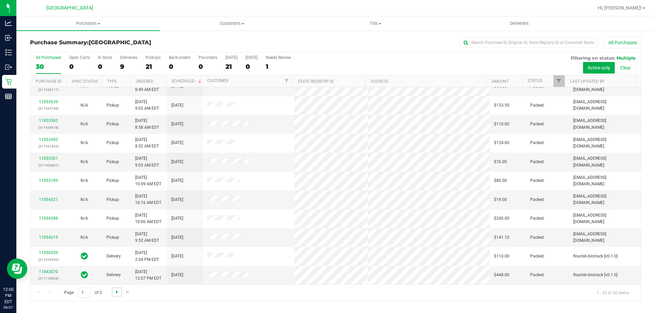
click at [117, 291] on span "Go to the next page" at bounding box center [116, 291] width 5 height 5
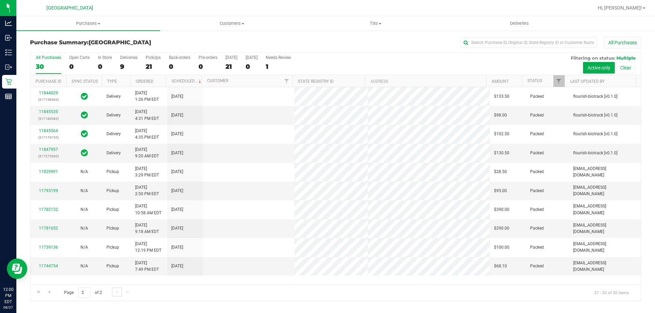
scroll to position [0, 0]
click at [52, 291] on link "Go to the previous page" at bounding box center [49, 292] width 10 height 9
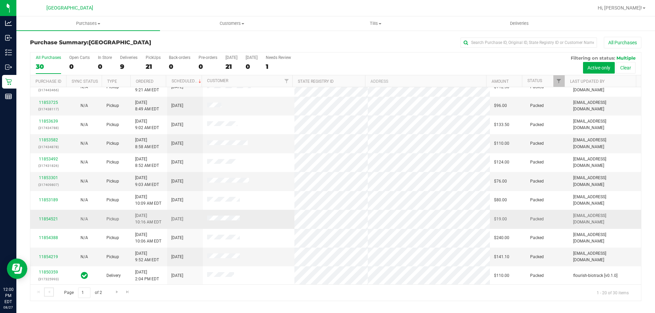
scroll to position [180, 0]
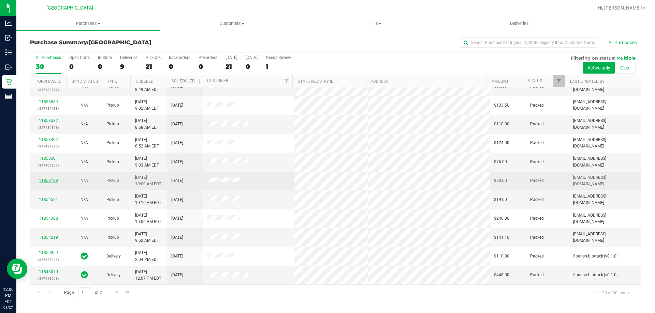
click at [52, 179] on link "11853189" at bounding box center [48, 180] width 19 height 5
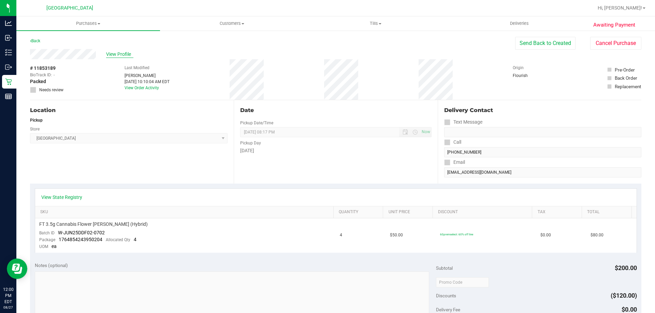
click at [121, 56] on span "View Profile" at bounding box center [119, 54] width 27 height 7
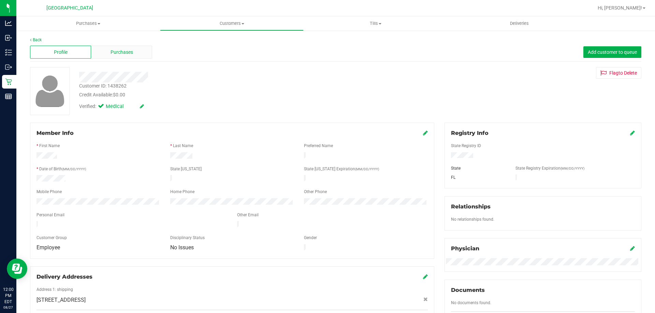
click at [125, 54] on span "Purchases" at bounding box center [121, 52] width 23 height 7
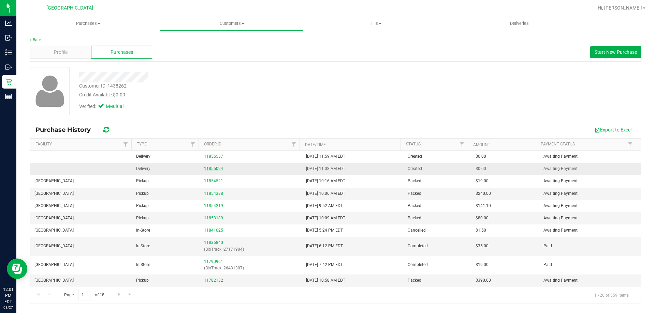
click at [213, 167] on link "11855024" at bounding box center [213, 168] width 19 height 5
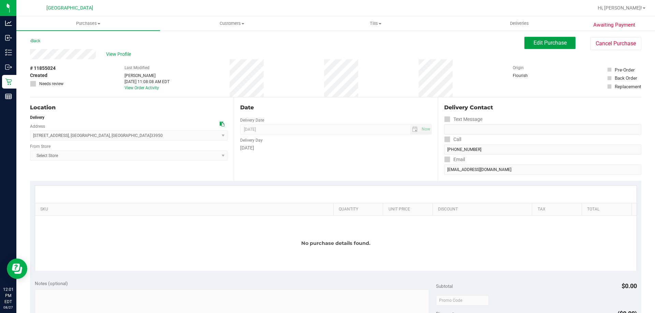
click at [533, 40] on span "Edit Purchase" at bounding box center [549, 43] width 33 height 6
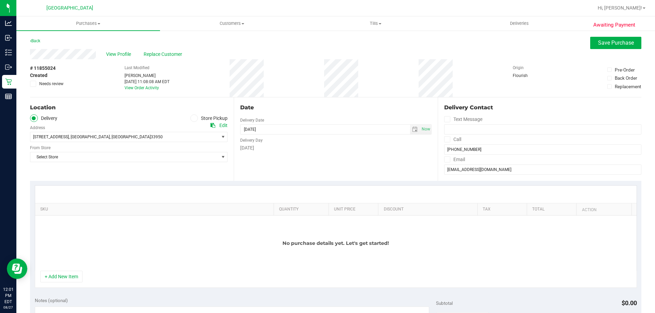
click at [205, 115] on label "Store Pickup" at bounding box center [209, 119] width 38 height 8
click at [0, 0] on input "Store Pickup" at bounding box center [0, 0] width 0 height 0
click at [133, 135] on span "Select Store" at bounding box center [124, 137] width 188 height 10
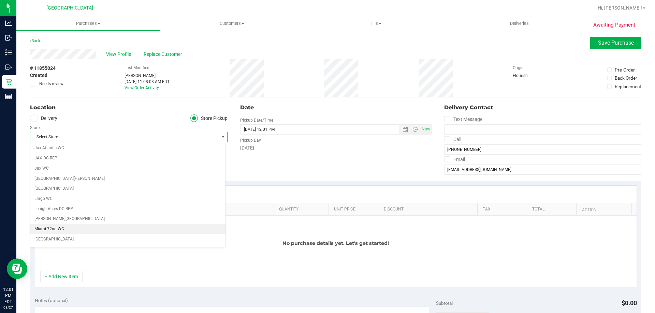
scroll to position [205, 0]
click at [109, 240] on li "[GEOGRAPHIC_DATA]" at bounding box center [127, 238] width 195 height 10
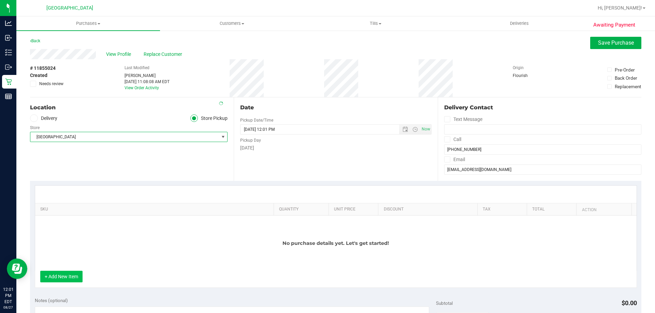
click at [74, 275] on button "+ Add New Item" at bounding box center [61, 277] width 42 height 12
click at [66, 275] on button "+ Add New Item" at bounding box center [61, 277] width 42 height 12
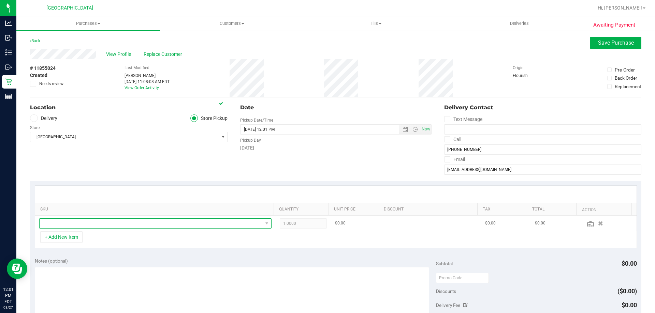
click at [100, 222] on span "NO DATA FOUND" at bounding box center [151, 224] width 223 height 10
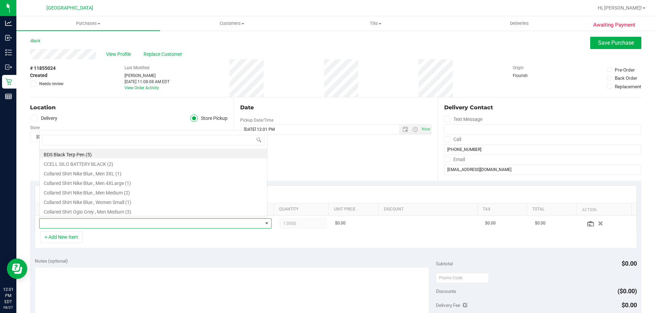
scroll to position [10, 226]
type input "dsc"
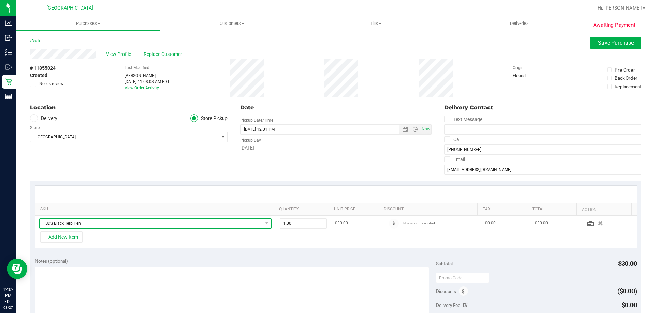
click at [169, 226] on span "BDS Black Terp Pen" at bounding box center [151, 224] width 223 height 10
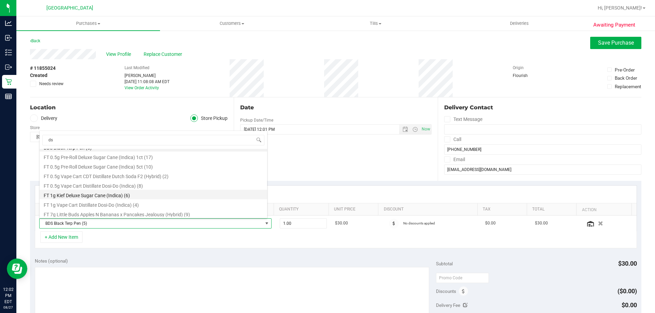
scroll to position [8, 0]
type input "ds"
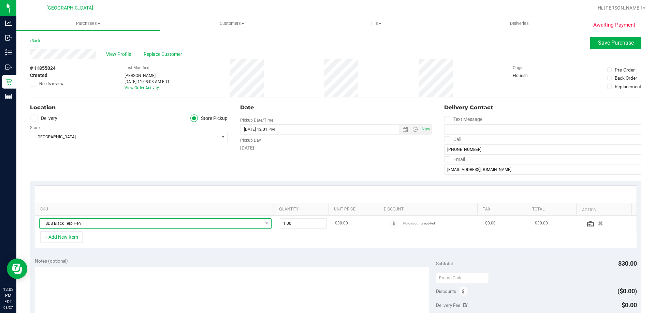
click at [112, 223] on span "BDS Black Terp Pen" at bounding box center [151, 224] width 223 height 10
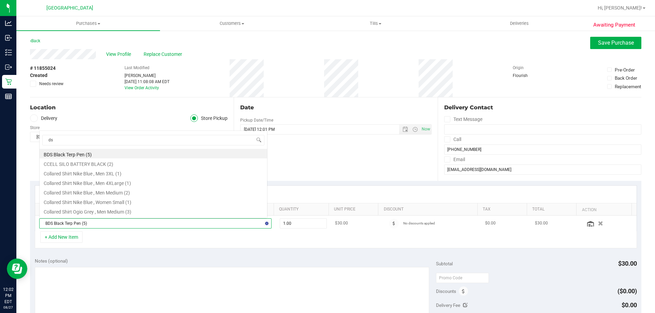
scroll to position [0, 0]
type input "dsc"
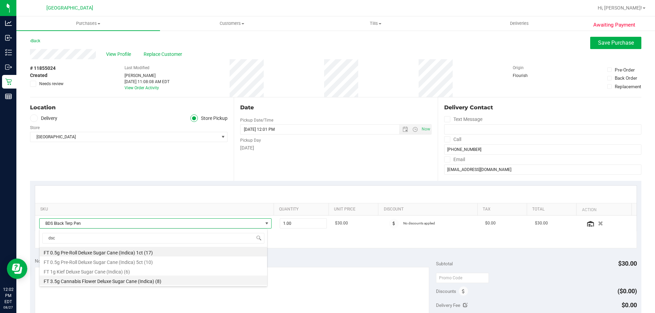
click at [115, 283] on li "FT 3.5g Cannabis Flower Deluxe Sugar Cane (Indica) (8)" at bounding box center [153, 281] width 227 height 10
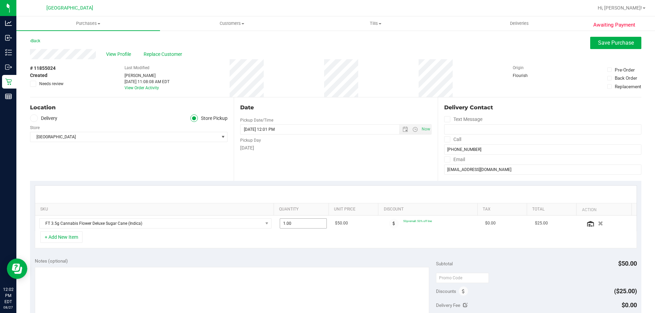
click at [295, 222] on span "1.00 1" at bounding box center [303, 224] width 47 height 10
click at [295, 222] on input "1" at bounding box center [303, 224] width 47 height 10
type input "8"
type input "8.00"
click at [297, 251] on div "SKU Quantity Unit Price Discount Tax Total Action FT 3.5g Cannabis Flower Delux…" at bounding box center [335, 217] width 611 height 72
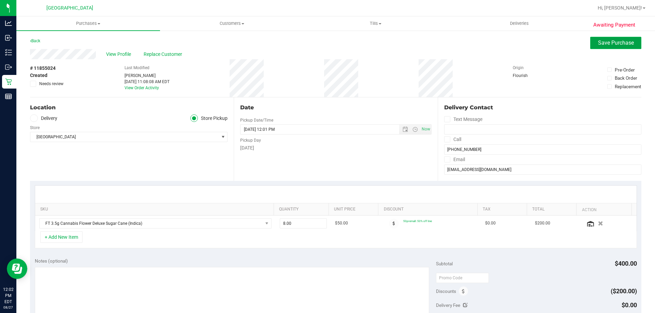
click at [613, 44] on span "Save Purchase" at bounding box center [616, 43] width 36 height 6
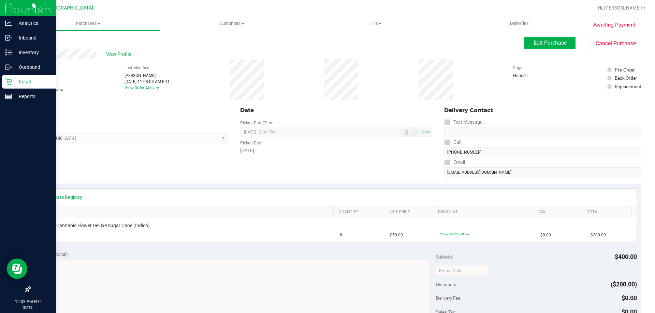
click at [9, 78] on icon at bounding box center [8, 81] width 7 height 7
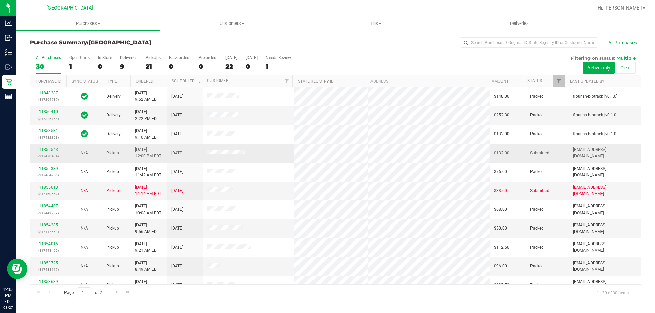
click at [46, 152] on div "11855543 (317470404)" at bounding box center [48, 153] width 28 height 13
click at [48, 150] on link "11855543" at bounding box center [48, 149] width 19 height 5
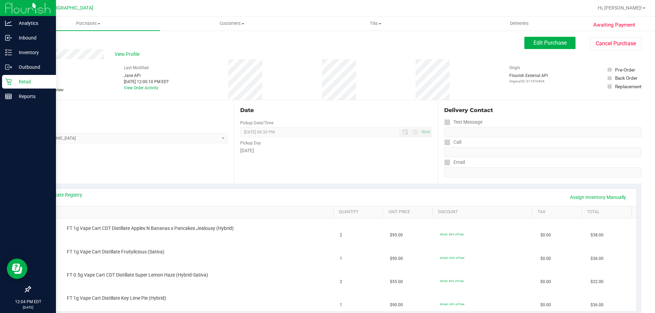
click at [12, 80] on p "Retail" at bounding box center [32, 82] width 41 height 8
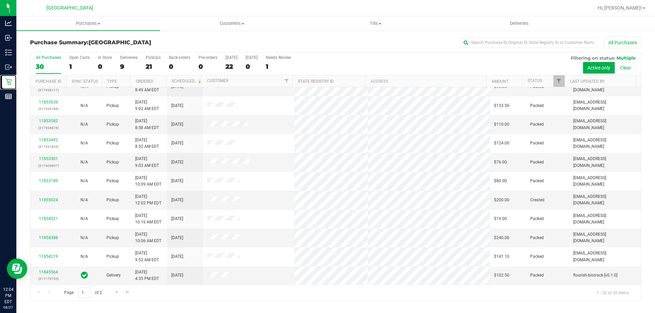
scroll to position [180, 0]
click at [117, 293] on span "Go to the next page" at bounding box center [116, 291] width 5 height 5
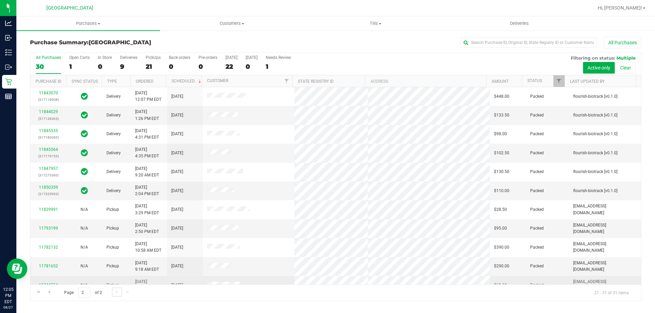
scroll to position [10, 0]
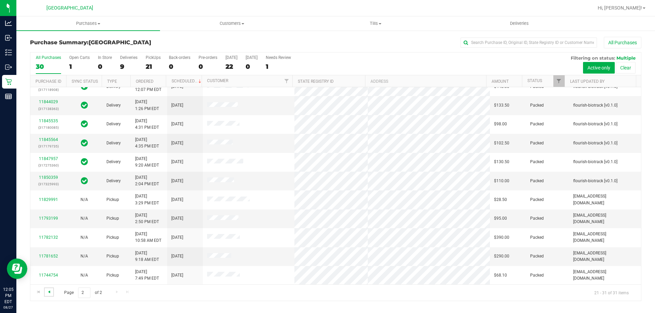
click at [47, 294] on span "Go to the previous page" at bounding box center [48, 291] width 5 height 5
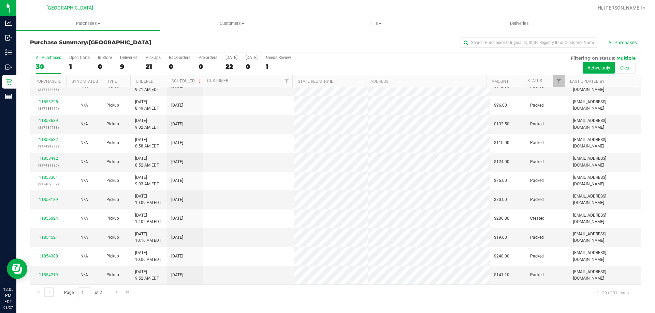
scroll to position [0, 0]
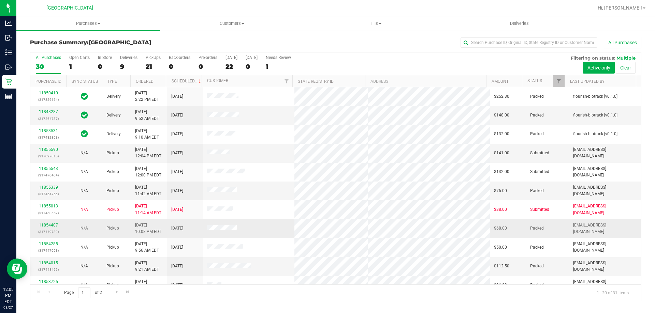
click at [224, 237] on td at bounding box center [249, 229] width 92 height 19
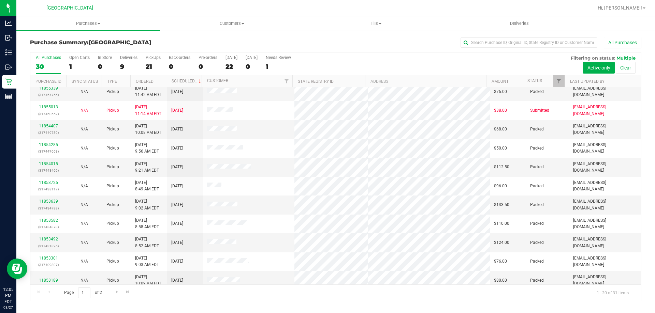
scroll to position [170, 0]
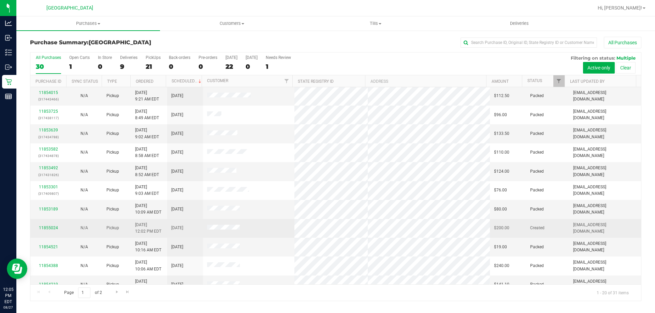
click at [223, 225] on span at bounding box center [223, 228] width 33 height 7
click at [226, 233] on td at bounding box center [249, 228] width 92 height 19
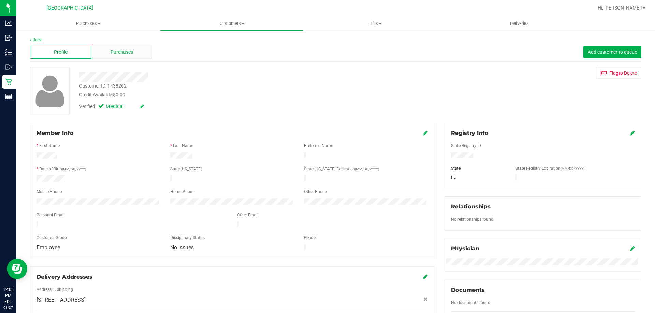
click at [125, 54] on span "Purchases" at bounding box center [121, 52] width 23 height 7
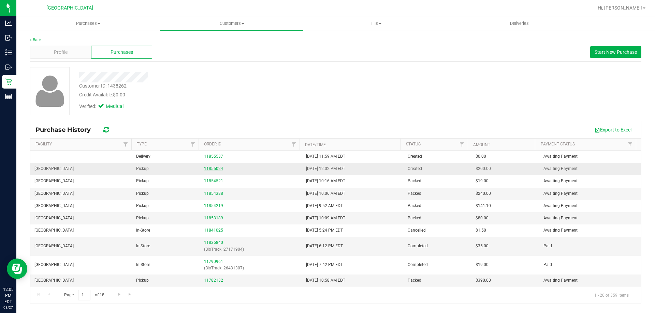
click at [216, 167] on link "11855024" at bounding box center [213, 168] width 19 height 5
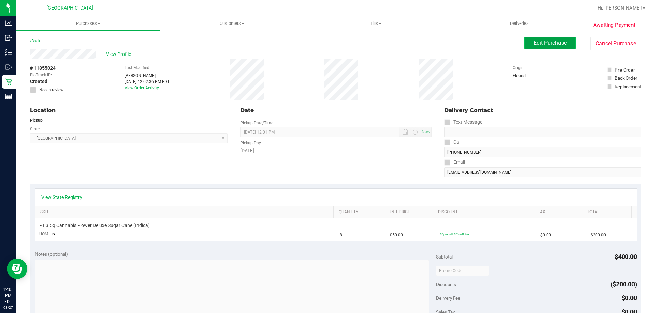
click at [541, 45] on span "Edit Purchase" at bounding box center [549, 43] width 33 height 6
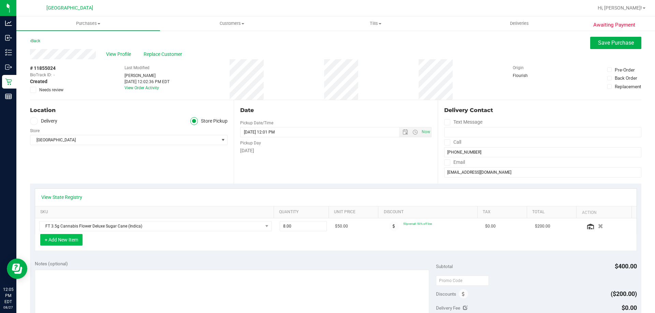
click at [78, 241] on button "+ Add New Item" at bounding box center [61, 240] width 42 height 12
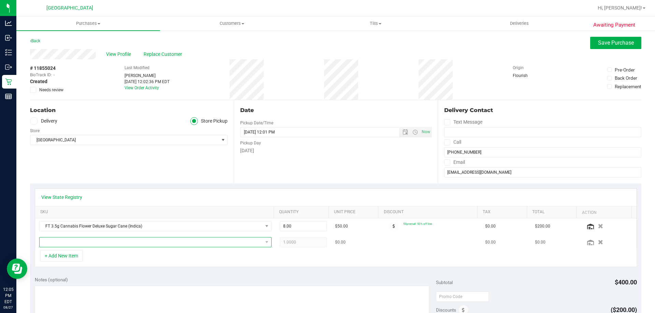
click at [126, 247] on span "NO DATA FOUND" at bounding box center [151, 243] width 223 height 10
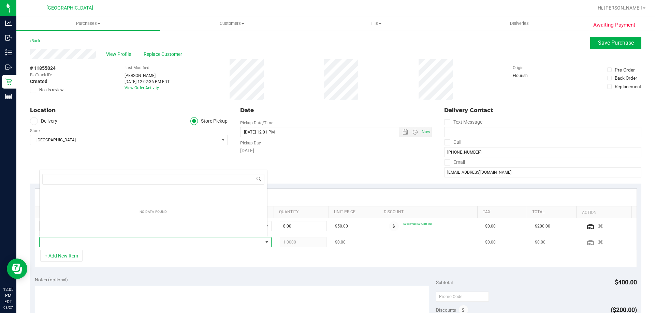
scroll to position [10, 226]
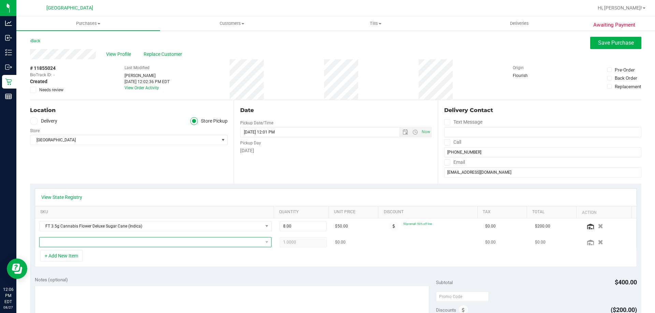
click at [100, 240] on span "NO DATA FOUND" at bounding box center [151, 243] width 223 height 10
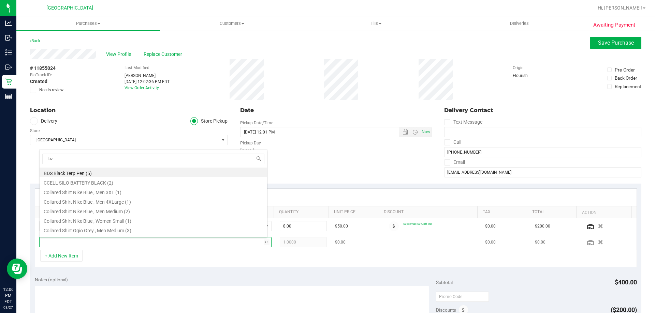
type input "bza"
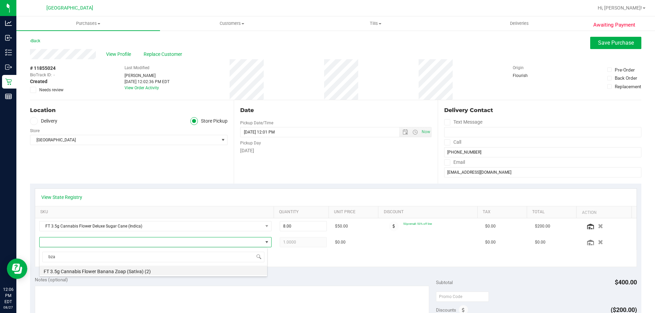
click at [99, 273] on li "FT 3.5g Cannabis Flower Banana Zoap (Sativa) (2)" at bounding box center [153, 271] width 227 height 10
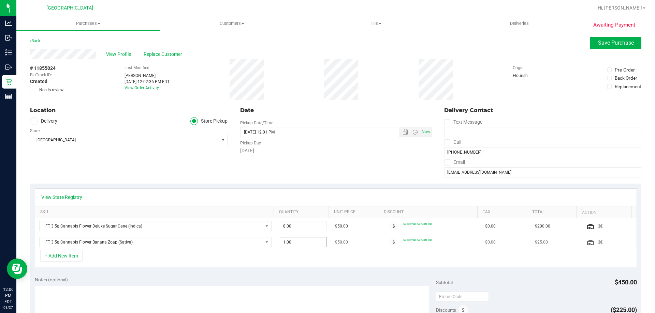
click at [298, 239] on span "1.00 1" at bounding box center [303, 242] width 47 height 10
click at [298, 239] on input "1" at bounding box center [303, 243] width 47 height 10
type input "2"
type input "2.00"
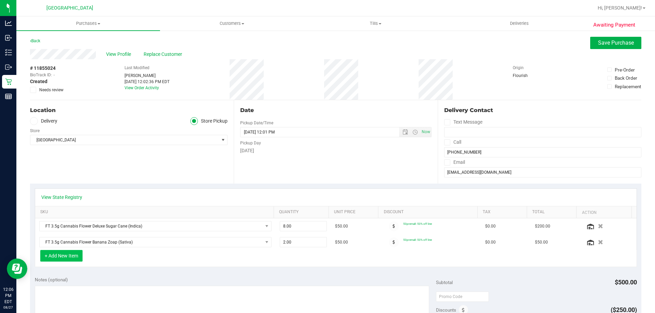
click at [70, 253] on button "+ Add New Item" at bounding box center [61, 256] width 42 height 12
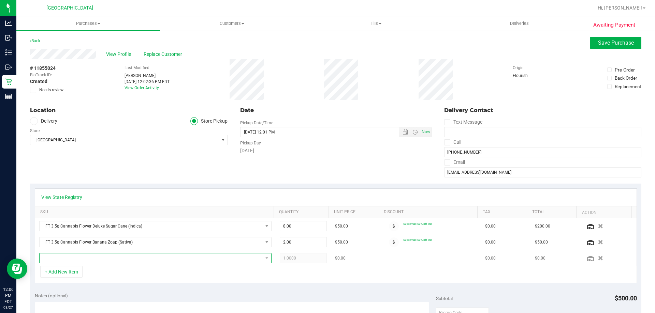
click at [80, 257] on span "NO DATA FOUND" at bounding box center [151, 259] width 223 height 10
type input "grz"
click at [129, 258] on span "NO DATA FOUND" at bounding box center [151, 259] width 223 height 10
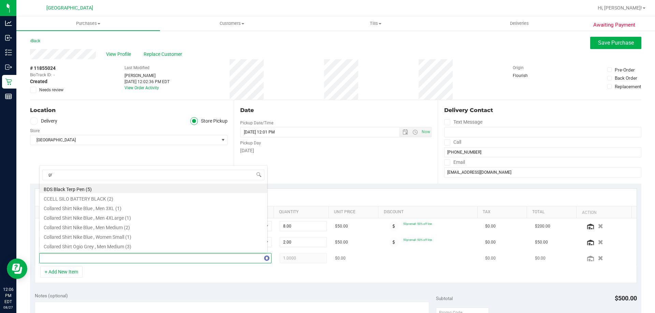
type input "grz"
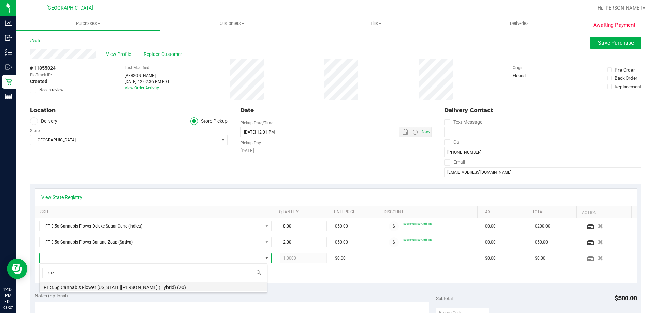
click at [171, 287] on li "FT 3.5g Cannabis Flower Georgia Runtz (Hybrid) (20)" at bounding box center [153, 287] width 227 height 10
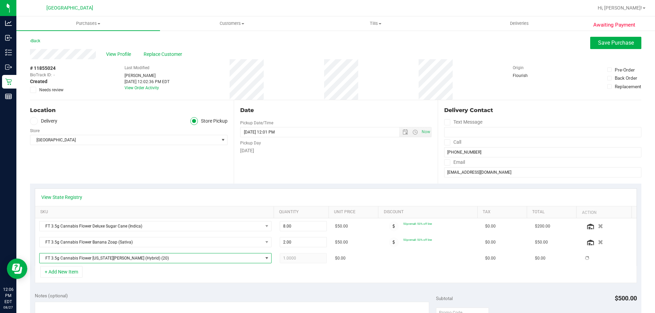
click at [168, 276] on div "+ Add New Item" at bounding box center [336, 274] width 602 height 17
click at [144, 256] on span "FT 3.5g Cannabis Flower Georgia Runtz (Hybrid) (20)" at bounding box center [151, 259] width 223 height 10
click at [147, 274] on div "+ Add New Item" at bounding box center [336, 274] width 602 height 17
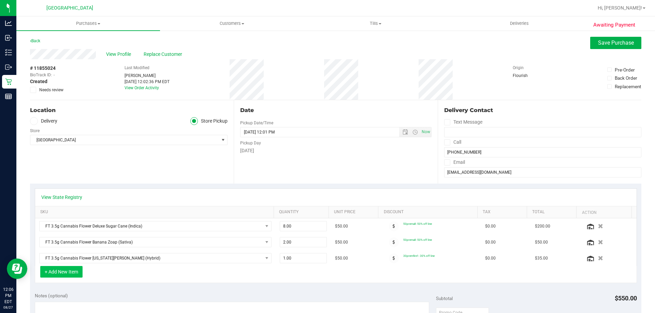
click at [74, 273] on button "+ Add New Item" at bounding box center [61, 272] width 42 height 12
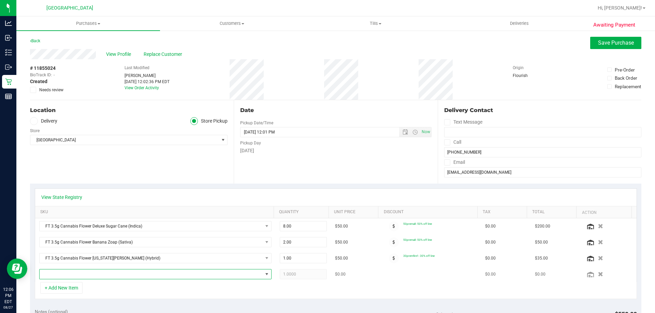
click at [173, 272] on span "NO DATA FOUND" at bounding box center [151, 275] width 223 height 10
click at [135, 275] on span "NO DATA FOUND" at bounding box center [151, 275] width 223 height 10
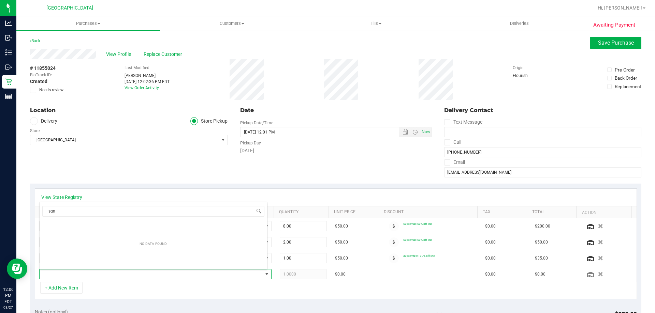
type input "sgn"
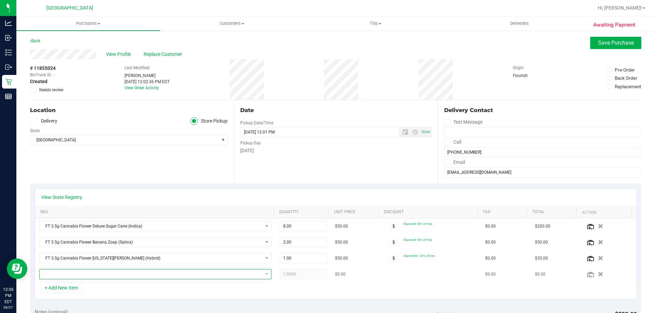
click at [124, 275] on span "NO DATA FOUND" at bounding box center [151, 275] width 223 height 10
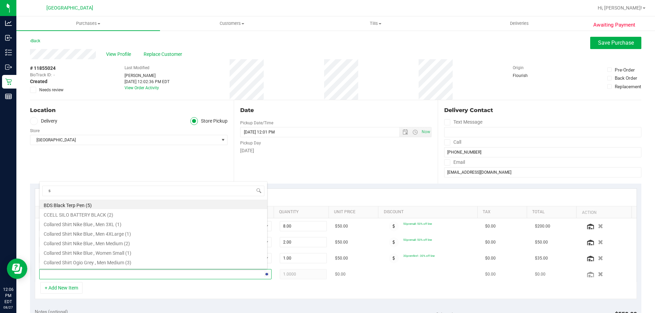
type input "sg"
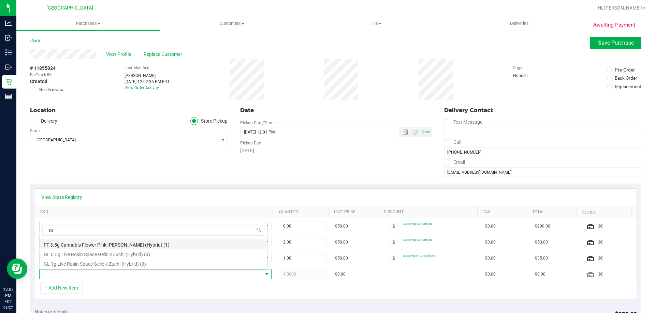
click at [122, 242] on li "FT 3.5g Cannabis Flower Pink Rosita (Hybrid) (1)" at bounding box center [153, 244] width 227 height 10
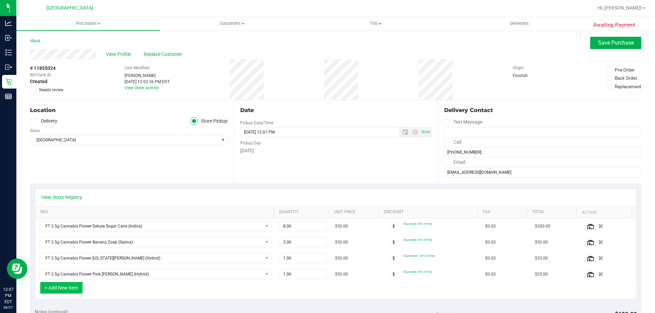
click at [69, 288] on button "+ Add New Item" at bounding box center [61, 288] width 42 height 12
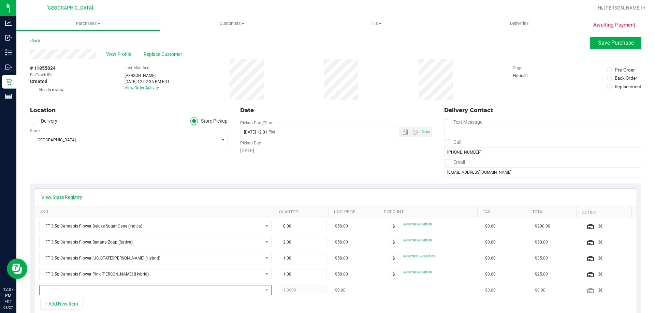
click at [69, 287] on span "NO DATA FOUND" at bounding box center [151, 291] width 223 height 10
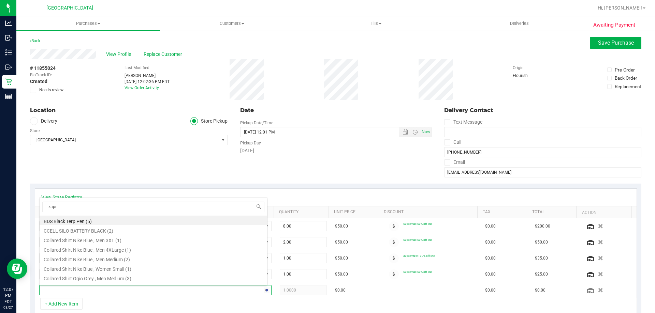
type input "zapri"
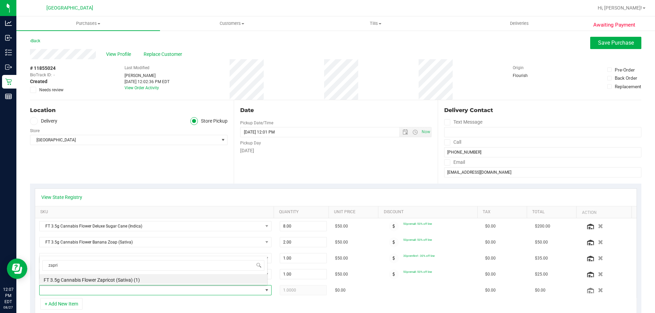
click at [71, 282] on li "FT 3.5g Cannabis Flower Zapricot (Sativa) (1)" at bounding box center [153, 279] width 227 height 10
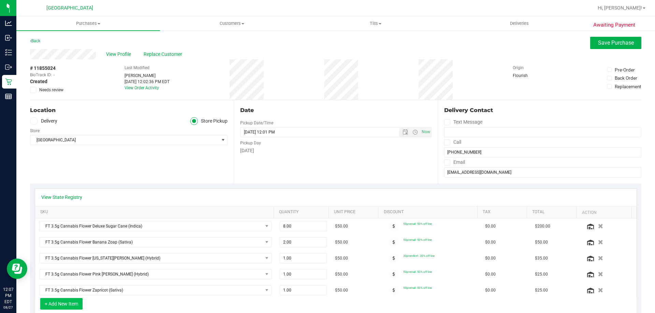
click at [76, 304] on button "+ Add New Item" at bounding box center [61, 304] width 42 height 12
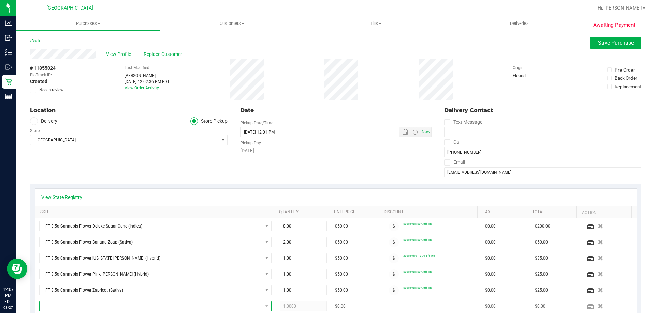
click at [103, 303] on span "NO DATA FOUND" at bounding box center [151, 307] width 223 height 10
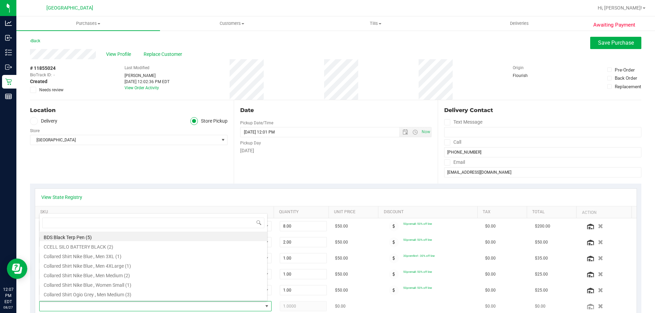
type input "g"
type input "hash burger"
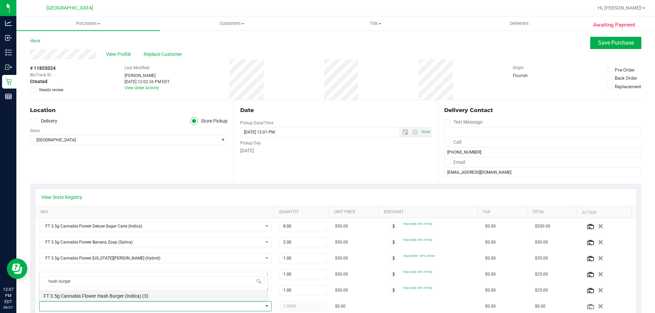
click at [117, 294] on li "FT 3.5g Cannabis Flower Hash Burger (Indica) (3)" at bounding box center [153, 295] width 227 height 10
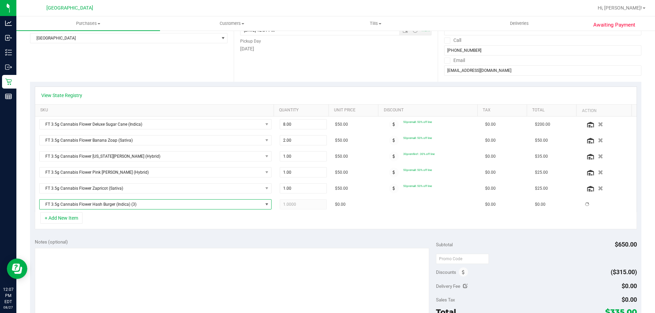
scroll to position [102, 0]
drag, startPoint x: 286, startPoint y: 202, endPoint x: 267, endPoint y: 202, distance: 18.8
click at [267, 202] on tr "FT 3.5g Cannabis Flower Hash Burger (Indica) 1.00 1 $50.00 30premfire1: 30% off…" at bounding box center [335, 204] width 601 height 16
type input "2"
type input "2.00"
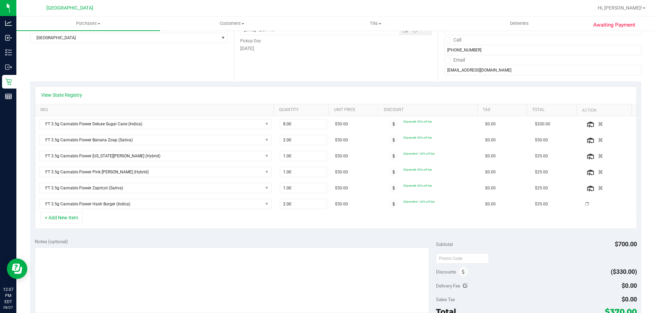
click at [132, 225] on div "+ Add New Item" at bounding box center [336, 220] width 602 height 17
click at [67, 222] on button "+ Add New Item" at bounding box center [61, 218] width 42 height 12
click at [84, 219] on div "+ Add New Item" at bounding box center [336, 220] width 602 height 17
click at [66, 216] on button "+ Add New Item" at bounding box center [61, 218] width 42 height 12
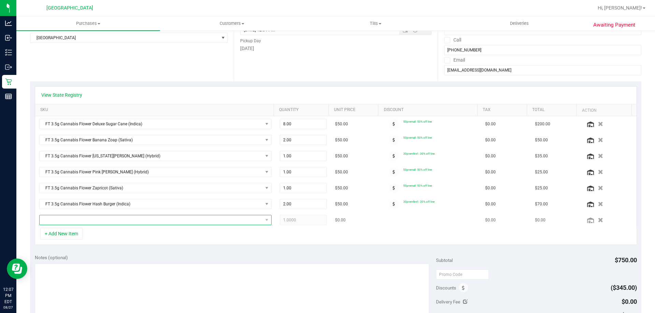
click at [136, 219] on span "NO DATA FOUND" at bounding box center [151, 220] width 223 height 10
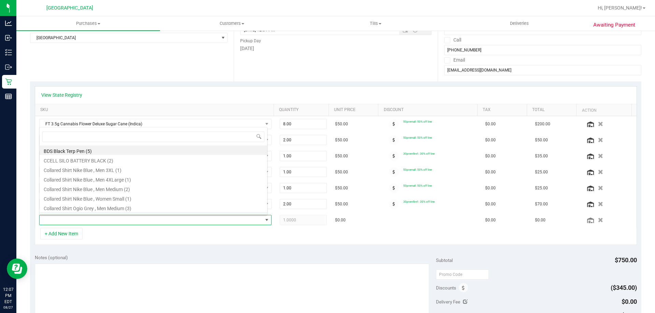
scroll to position [10, 226]
type input "runtz"
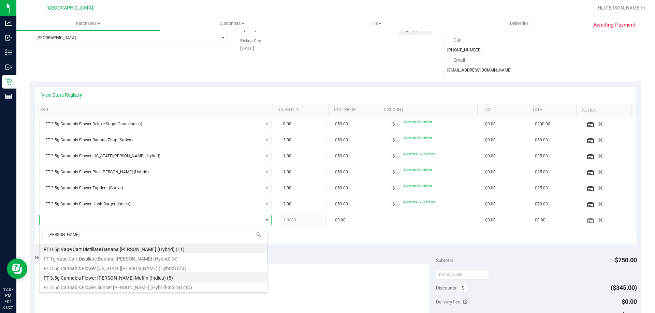
click at [142, 276] on li "FT 3.5g Cannabis Flower Runtz Muffin (Indica) (5)" at bounding box center [153, 277] width 227 height 10
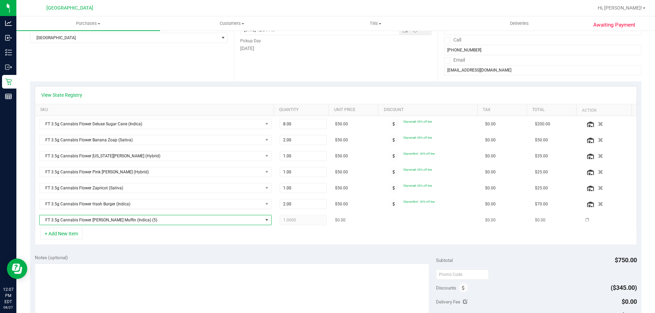
click at [301, 216] on span "1.0000 1" at bounding box center [303, 220] width 47 height 10
click at [301, 219] on input "1" at bounding box center [303, 220] width 47 height 10
type input "2"
type input "2.00"
click at [221, 239] on div "+ Add New Item" at bounding box center [336, 236] width 602 height 17
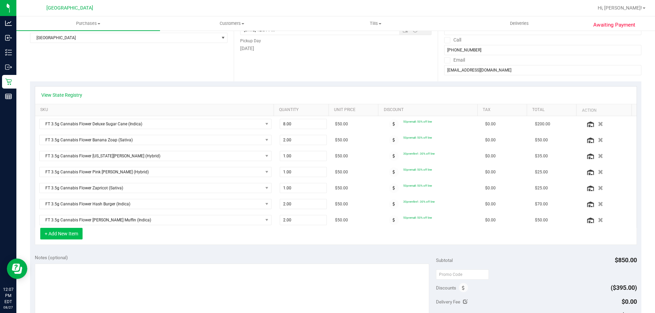
click at [54, 229] on button "+ Add New Item" at bounding box center [61, 234] width 42 height 12
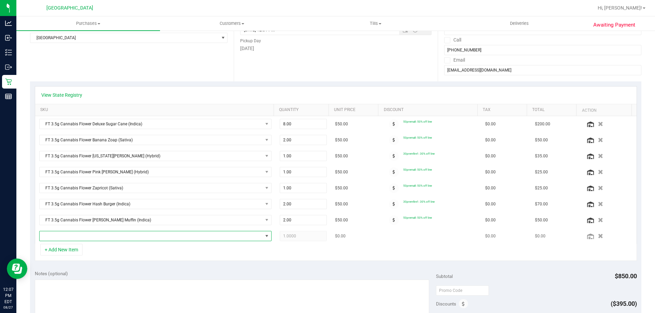
click at [119, 237] on span "NO DATA FOUND" at bounding box center [151, 236] width 223 height 10
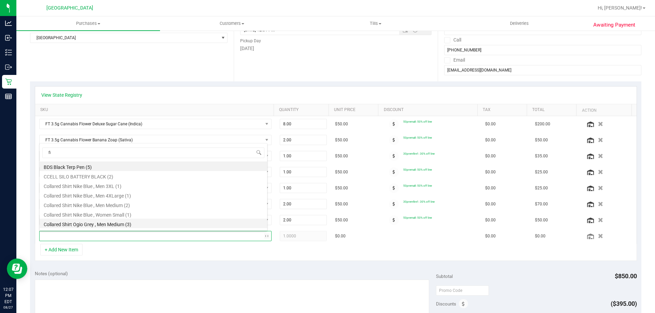
type input "fic"
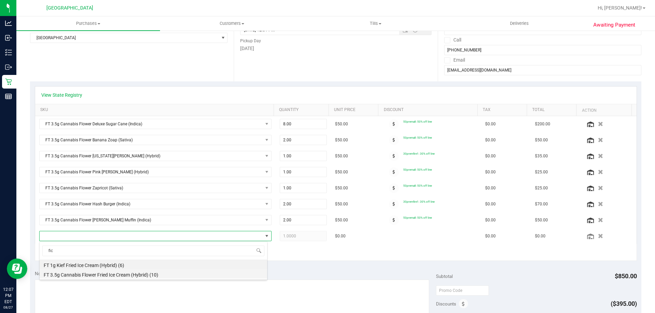
click at [136, 272] on li "FT 3.5g Cannabis Flower Fried Ice Cream (Hybrid) (10)" at bounding box center [153, 274] width 227 height 10
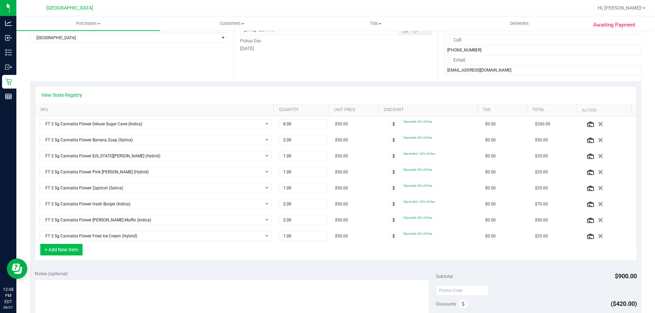
click at [70, 251] on button "+ Add New Item" at bounding box center [61, 250] width 42 height 12
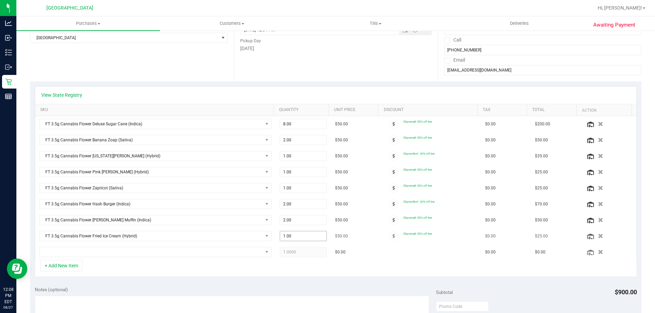
click at [303, 240] on span "1.00 1" at bounding box center [303, 236] width 47 height 10
click at [303, 240] on input "1" at bounding box center [303, 236] width 47 height 10
type input "2"
type input "2.00"
click at [168, 259] on td at bounding box center [155, 252] width 240 height 16
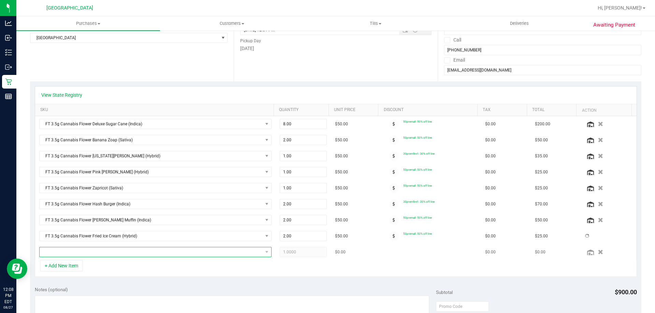
click at [166, 252] on span "NO DATA FOUND" at bounding box center [151, 253] width 223 height 10
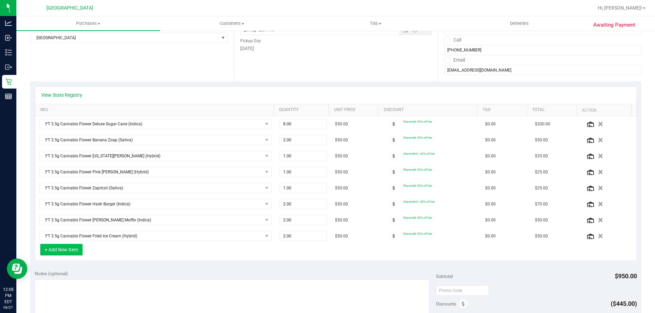
click at [74, 250] on button "+ Add New Item" at bounding box center [61, 250] width 42 height 12
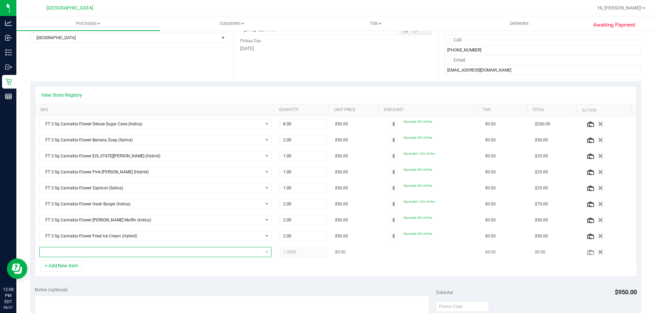
click at [74, 248] on span "NO DATA FOUND" at bounding box center [151, 253] width 223 height 10
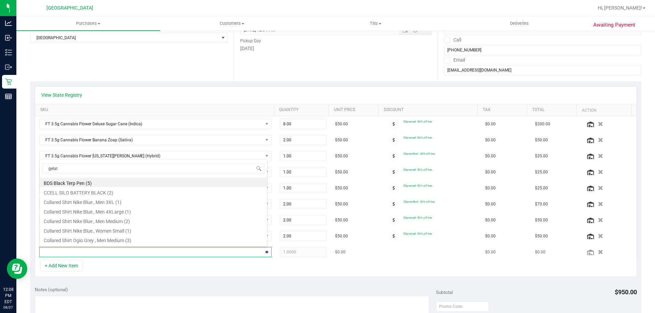
type input "gelato"
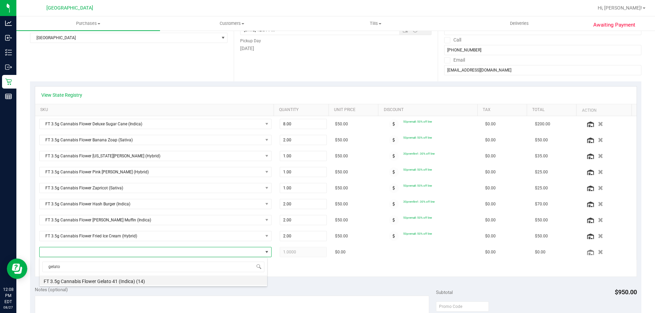
click at [88, 278] on li "FT 3.5g Cannabis Flower Gelato 41 (Indica) (14)" at bounding box center [153, 281] width 227 height 10
click at [286, 252] on span "1.0000 1" at bounding box center [303, 252] width 47 height 10
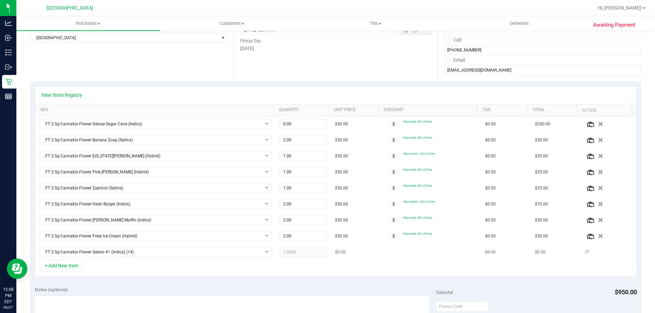
click at [286, 252] on span "1.0000 1" at bounding box center [303, 252] width 47 height 10
click at [293, 250] on span "1.00 1" at bounding box center [303, 252] width 47 height 10
click at [293, 250] on input "1" at bounding box center [303, 253] width 47 height 10
type input "2"
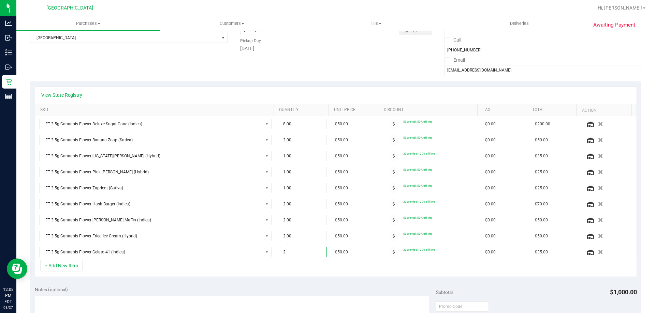
type input "2.00"
click at [199, 262] on div "+ Add New Item" at bounding box center [336, 268] width 602 height 17
click at [67, 266] on button "+ Add New Item" at bounding box center [61, 266] width 42 height 12
click at [72, 264] on button "+ Add New Item" at bounding box center [61, 266] width 42 height 12
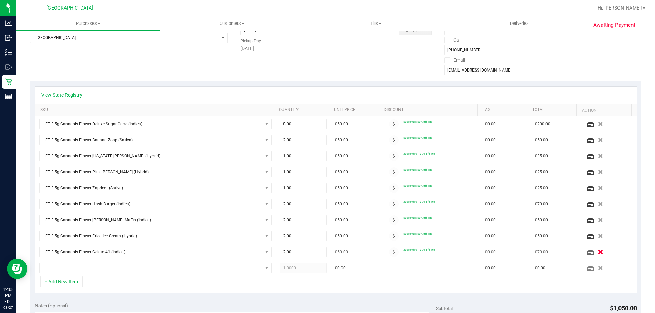
click at [594, 251] on button "button" at bounding box center [600, 252] width 12 height 7
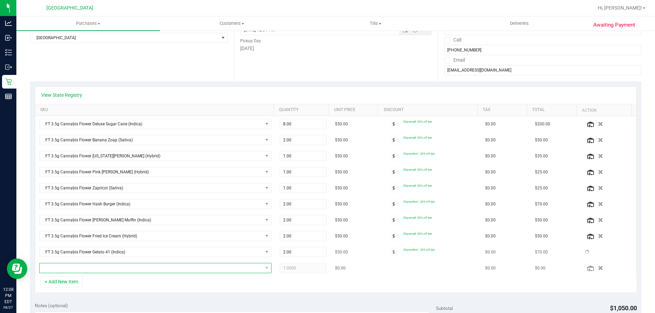
click at [117, 265] on span "NO DATA FOUND" at bounding box center [151, 269] width 223 height 10
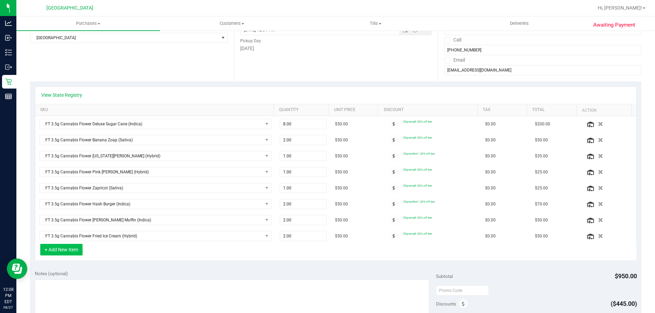
click at [70, 250] on button "+ Add New Item" at bounding box center [61, 250] width 42 height 12
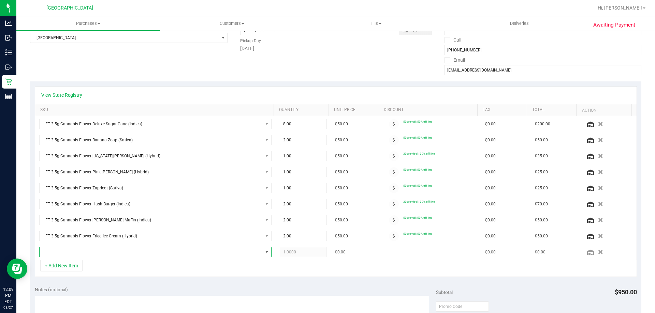
click at [99, 250] on span "NO DATA FOUND" at bounding box center [151, 253] width 223 height 10
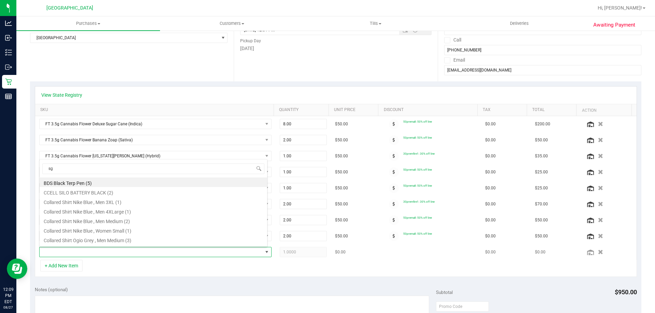
type input "s"
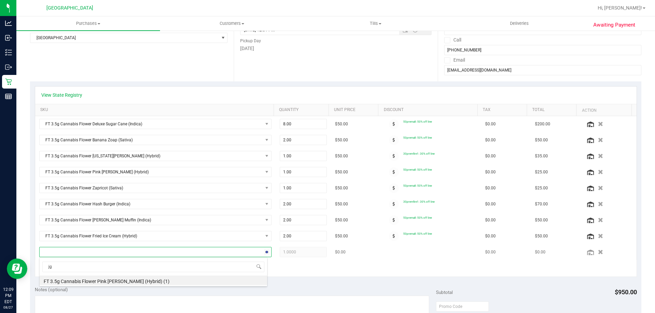
type input "jgn"
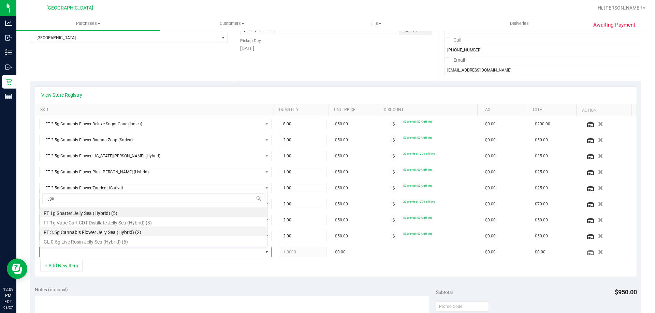
click at [113, 231] on li "FT 3.5g Cannabis Flower Jelly Sea (Hybrid) (2)" at bounding box center [153, 232] width 227 height 10
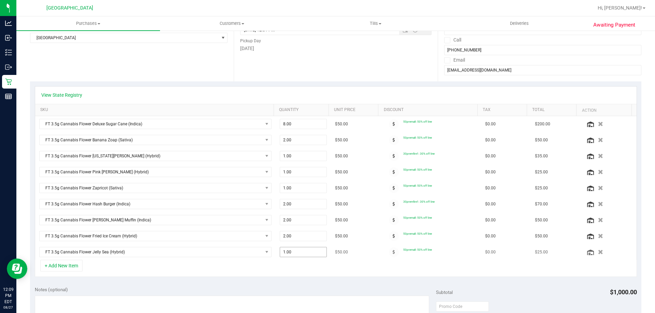
click at [299, 250] on span "1.00 1" at bounding box center [303, 252] width 47 height 10
click at [299, 250] on input "1" at bounding box center [303, 253] width 47 height 10
type input "2"
type input "2.00"
click at [312, 281] on div "View State Registry SKU Quantity Unit Price Discount Tax Total Action FT 3.5g C…" at bounding box center [335, 181] width 611 height 200
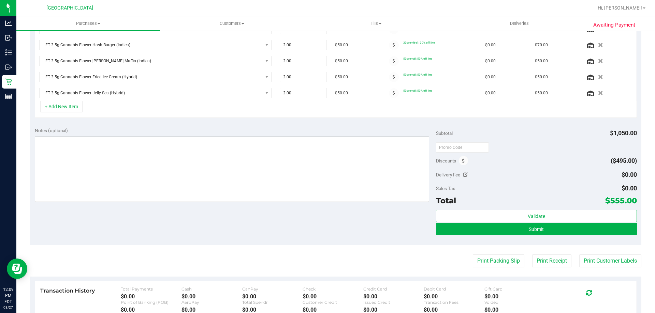
scroll to position [262, 0]
click at [459, 160] on span at bounding box center [463, 159] width 9 height 9
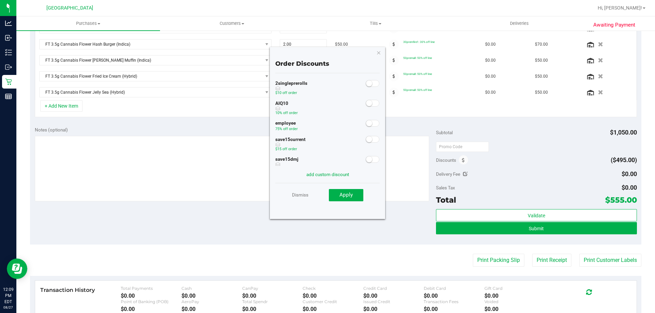
click at [366, 102] on small at bounding box center [369, 103] width 6 height 6
click at [355, 203] on div "Dismiss Apply" at bounding box center [327, 195] width 104 height 24
click at [355, 198] on button "Apply" at bounding box center [346, 195] width 34 height 12
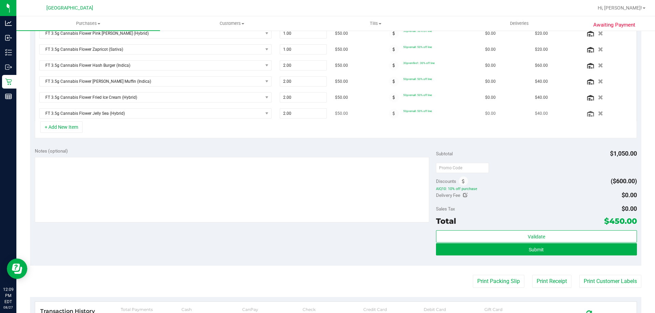
scroll to position [307, 0]
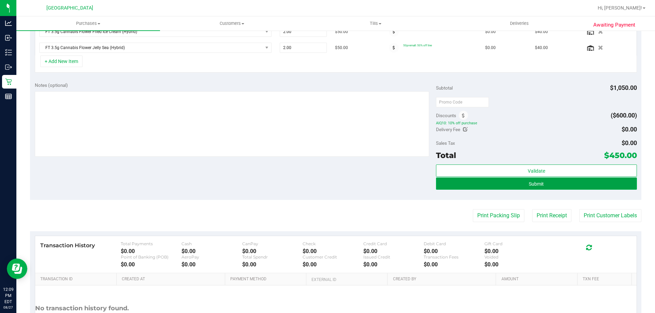
click at [526, 188] on button "Submit" at bounding box center [536, 184] width 200 height 12
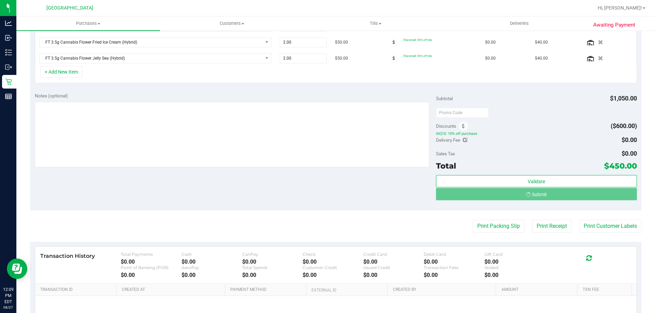
scroll to position [286, 0]
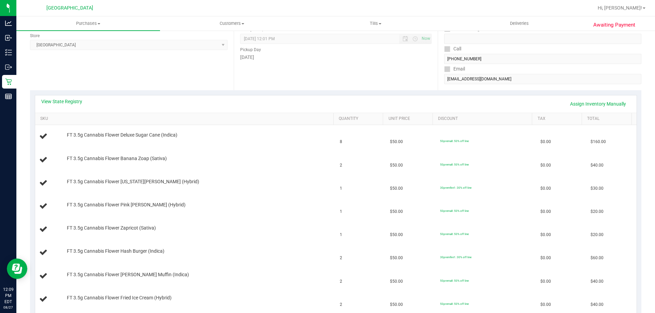
scroll to position [81, 0]
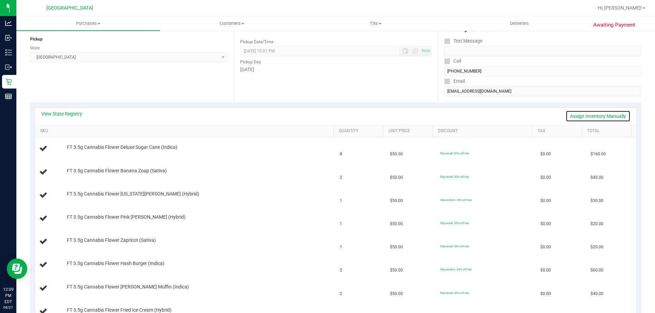
click at [580, 113] on link "Assign Inventory Manually" at bounding box center [597, 116] width 65 height 12
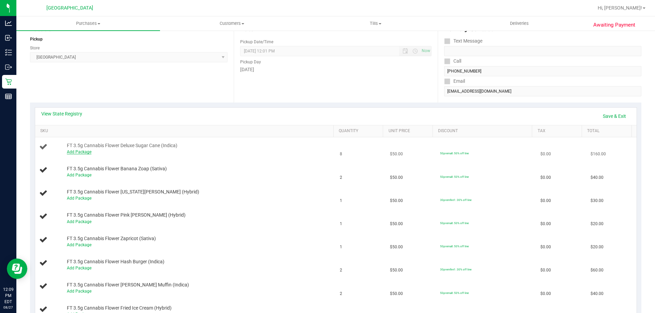
click at [88, 153] on link "Add Package" at bounding box center [79, 152] width 25 height 5
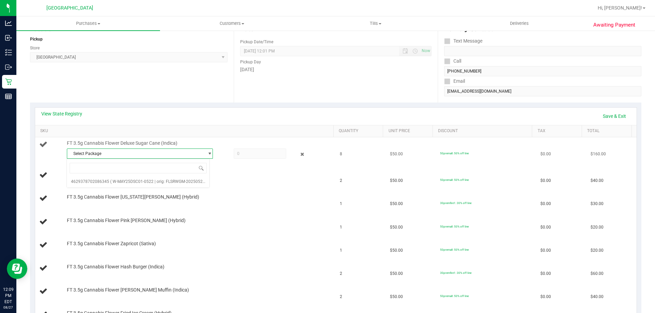
click at [188, 154] on span "Select Package" at bounding box center [135, 154] width 137 height 10
click at [172, 154] on span "Select Package" at bounding box center [135, 154] width 137 height 10
click at [165, 179] on span "( W-MAY25DSC01-0522 | orig: FLSRWGM-20250529-1003 )" at bounding box center [164, 181] width 108 height 5
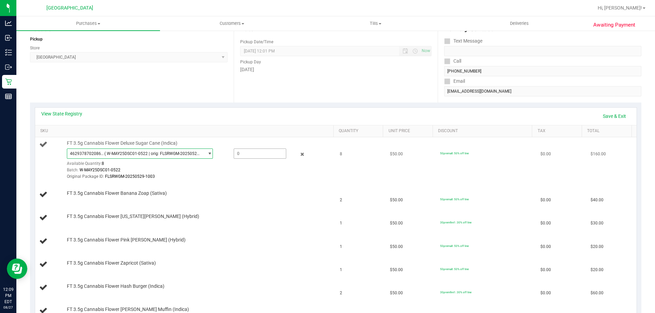
click at [245, 152] on span at bounding box center [260, 154] width 53 height 10
type input "8"
type input "8.0000"
click at [205, 190] on td "FT 3.5g Cannabis Flower Banana Zoap (Sativa)" at bounding box center [185, 194] width 301 height 23
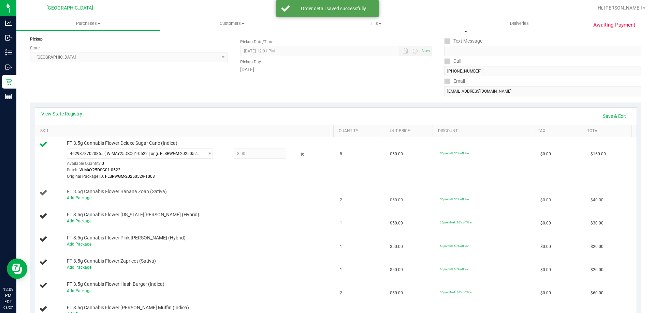
click at [77, 200] on link "Add Package" at bounding box center [79, 198] width 25 height 5
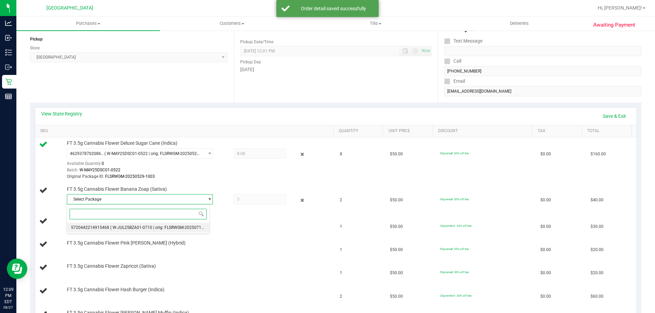
click at [145, 228] on span "( W-JUL25BZA01-0710 | orig: FLSRWGM-20250717-031 )" at bounding box center [162, 227] width 104 height 5
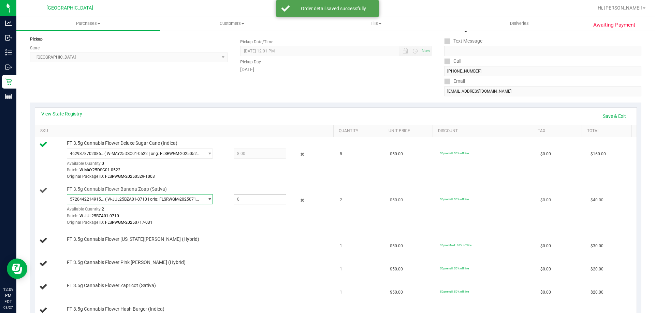
click at [254, 201] on span at bounding box center [260, 199] width 53 height 10
type input "2"
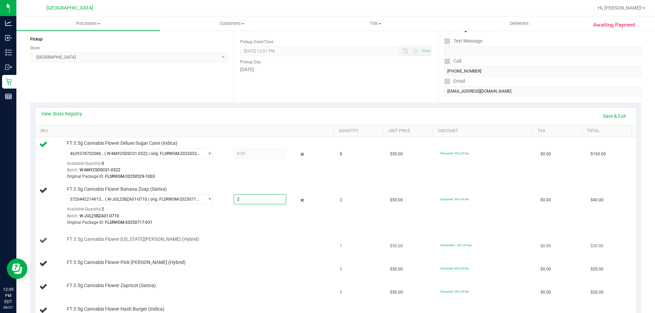
type input "2.0000"
click at [249, 237] on div "FT 3.5g Cannabis Flower [US_STATE][PERSON_NAME] (Hybrid)" at bounding box center [196, 239] width 267 height 7
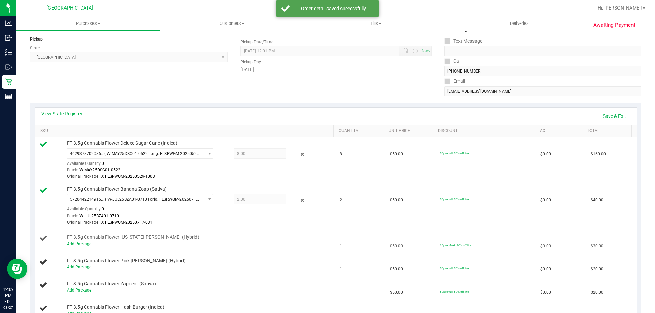
click at [88, 244] on link "Add Package" at bounding box center [79, 244] width 25 height 5
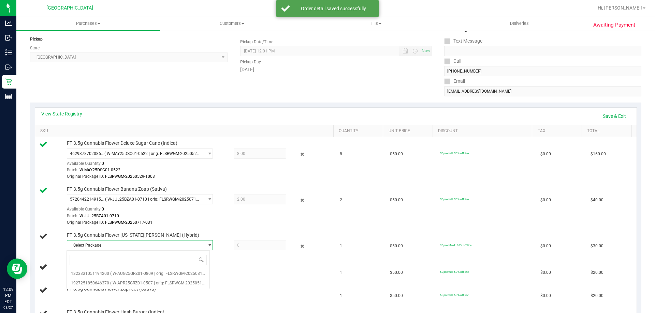
click at [134, 243] on span "Select Package" at bounding box center [135, 246] width 137 height 10
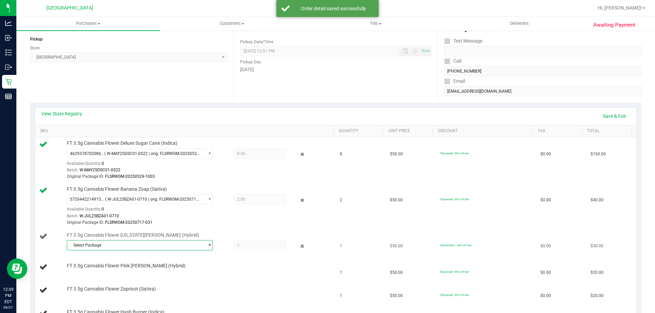
click at [134, 246] on span "Select Package" at bounding box center [135, 246] width 137 height 10
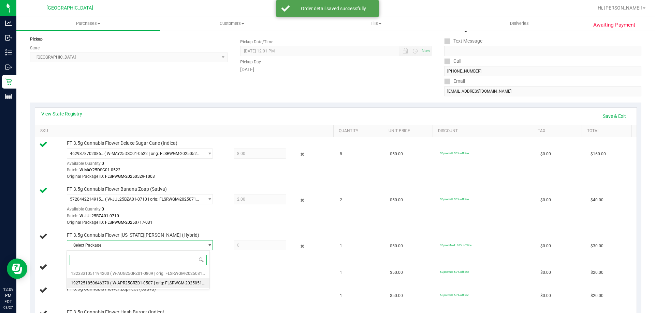
click at [136, 279] on li "1927251850646370 ( W-APR25GRZ01-0507 | orig: FLSRWGM-20250514-150 )" at bounding box center [138, 284] width 143 height 10
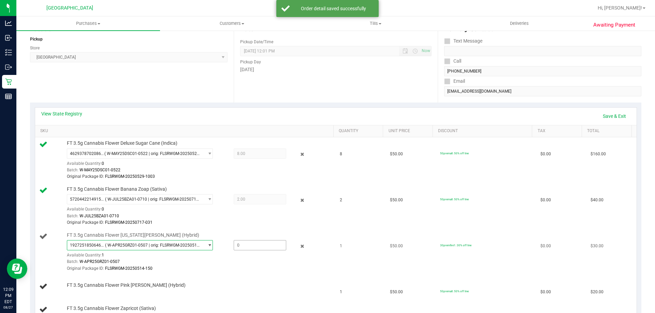
click at [279, 248] on span at bounding box center [260, 245] width 53 height 10
type input "1"
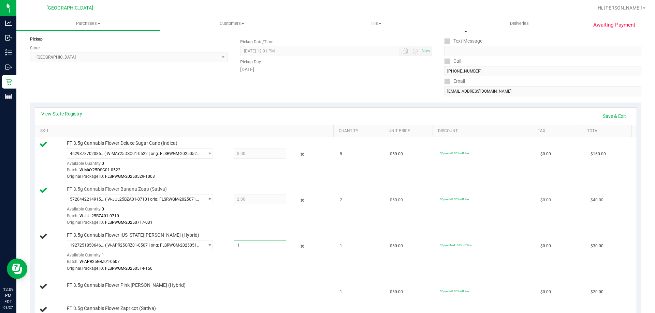
type input "1.0000"
click at [270, 222] on div "Original Package ID: FLSRWGM-20250717-031" at bounding box center [198, 223] width 263 height 6
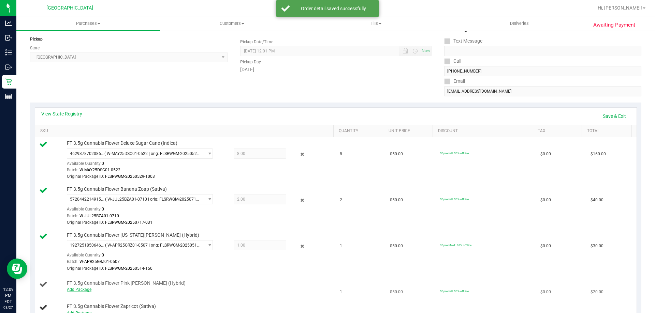
click at [83, 289] on link "Add Package" at bounding box center [79, 289] width 25 height 5
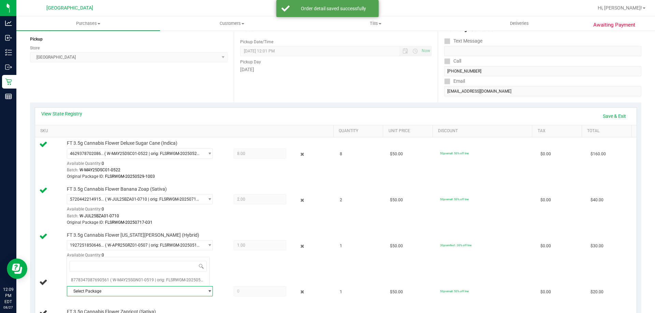
click at [151, 291] on span "Select Package" at bounding box center [135, 292] width 137 height 10
click at [139, 290] on span "Select Package" at bounding box center [135, 292] width 137 height 10
click at [140, 282] on span "( W-MAY25SGN01-0519 | orig: FLSRWGM-20250527-119 )" at bounding box center [163, 280] width 106 height 5
click at [245, 294] on span at bounding box center [260, 291] width 53 height 10
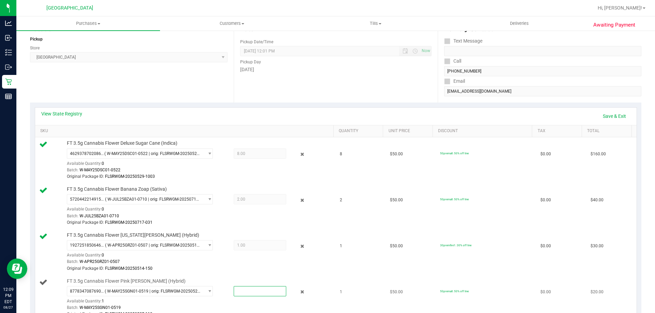
type input "1"
type input "1.0000"
click at [251, 266] on div "Original Package ID: FLSRWGM-20250514-150" at bounding box center [198, 269] width 263 height 6
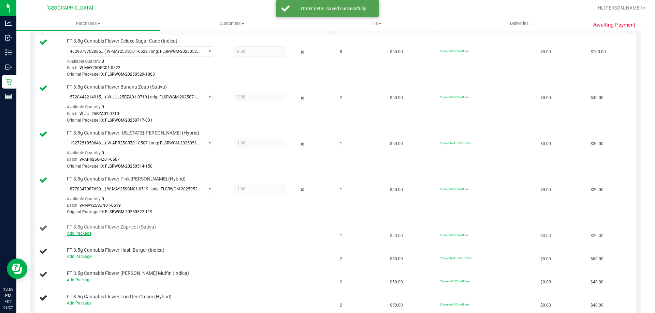
click at [78, 235] on link "Add Package" at bounding box center [79, 233] width 25 height 5
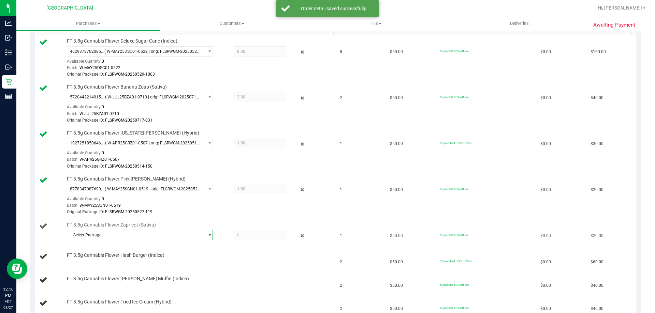
click at [135, 235] on span "Select Package" at bounding box center [135, 235] width 137 height 10
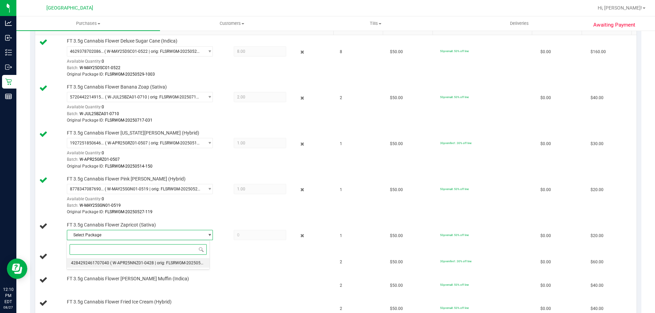
click at [114, 263] on span "( W-APR25NNZ01-0428 | orig: FLSRWGM-20250505-1082 )" at bounding box center [164, 263] width 108 height 5
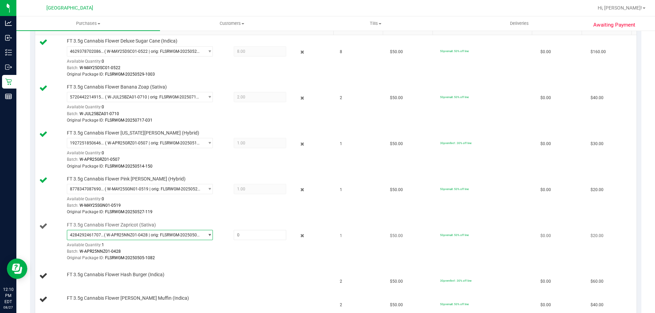
click at [262, 240] on div "4284292461707040 ( W-APR25NNZ01-0428 | orig: FLSRWGM-20250505-1082 ) 4284292461…" at bounding box center [198, 246] width 263 height 32
click at [264, 232] on span at bounding box center [260, 235] width 53 height 10
type input "1"
type input "1.0000"
click at [278, 259] on div "Original Package ID: FLSRWGM-20250505-1082" at bounding box center [198, 258] width 263 height 6
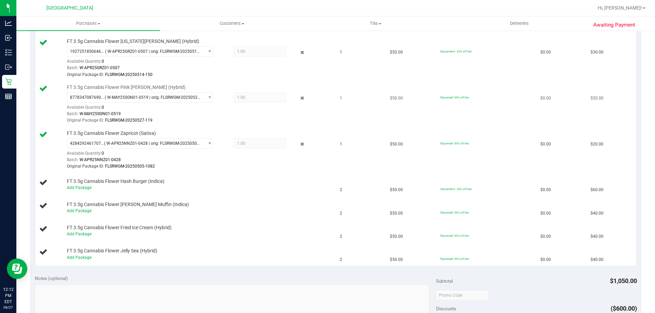
scroll to position [286, 0]
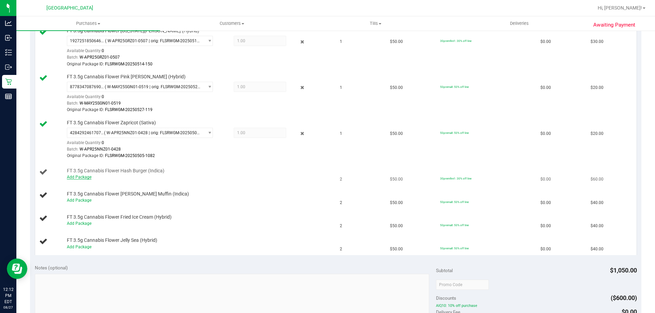
click at [87, 178] on link "Add Package" at bounding box center [79, 177] width 25 height 5
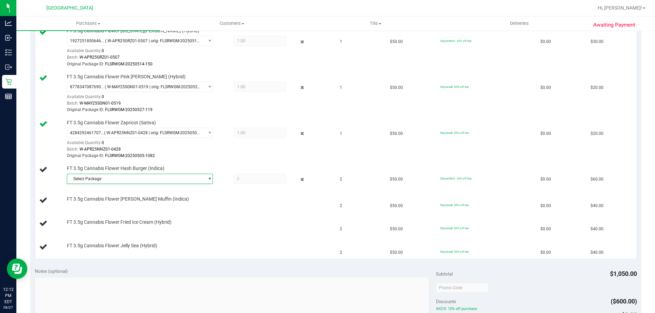
click at [132, 183] on span "Select Package" at bounding box center [135, 179] width 137 height 10
click at [132, 205] on span "( W-JUL25HBG01-0717 | orig: FLSRWGM-20250723-478 )" at bounding box center [162, 207] width 105 height 5
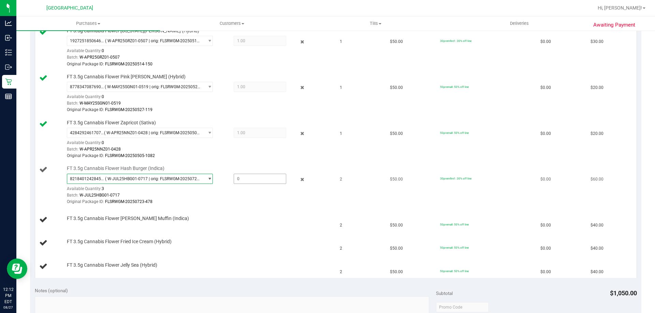
click at [234, 176] on span at bounding box center [260, 179] width 53 height 10
type input "2"
type input "2.0000"
click at [223, 210] on td "FT 3.5g Cannabis Flower [PERSON_NAME] Muffin (Indica)" at bounding box center [185, 220] width 301 height 23
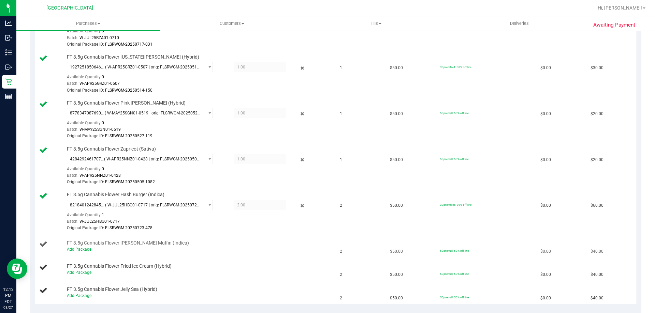
scroll to position [320, 0]
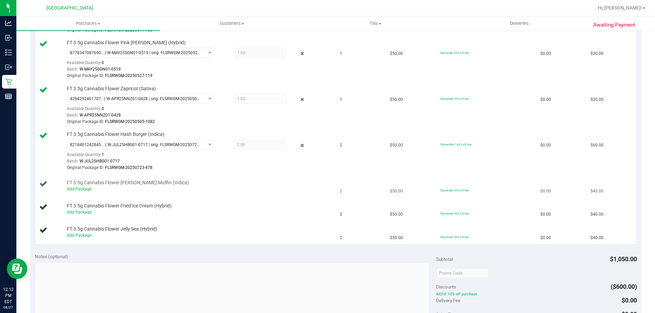
click at [76, 192] on div "Add Package" at bounding box center [198, 189] width 263 height 6
click at [76, 191] on link "Add Package" at bounding box center [79, 189] width 25 height 5
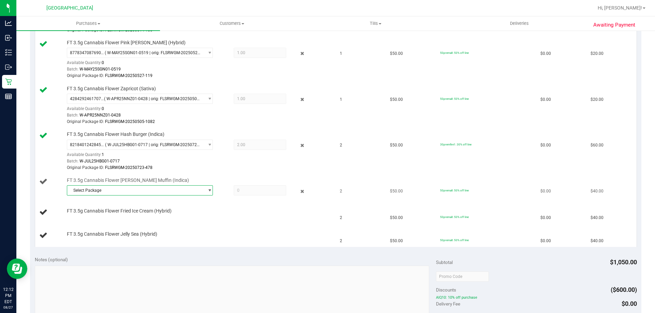
click at [172, 192] on span "Select Package" at bounding box center [135, 191] width 137 height 10
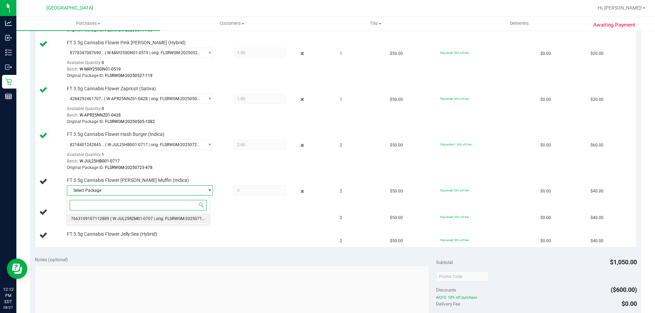
click at [166, 219] on span "( W-JUL25RZM01-0707 | orig: FLSRWGM-20250714-1091 )" at bounding box center [163, 218] width 107 height 5
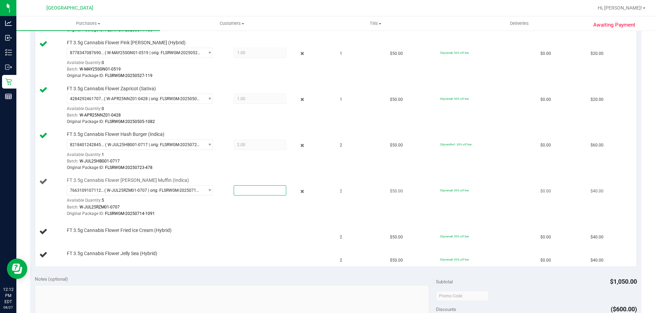
click at [272, 190] on span at bounding box center [260, 190] width 53 height 10
type input "2"
type input "2.0000"
click at [260, 221] on td "FT 3.5g Cannabis Flower Fried Ice Cream (Hybrid)" at bounding box center [185, 232] width 301 height 23
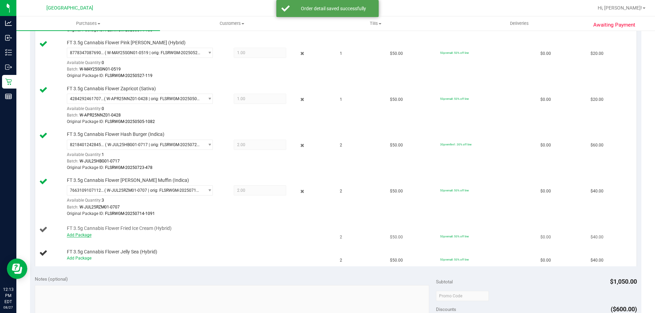
click at [89, 235] on link "Add Package" at bounding box center [79, 235] width 25 height 5
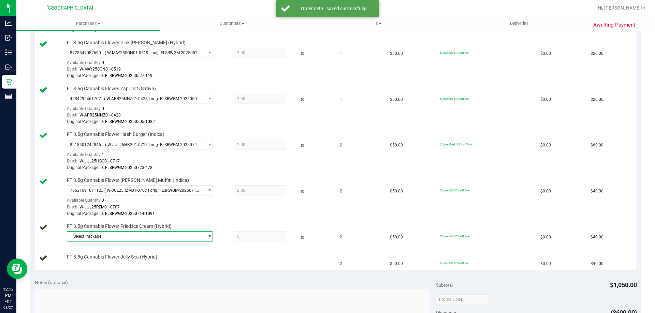
click at [137, 234] on span "Select Package" at bounding box center [135, 237] width 137 height 10
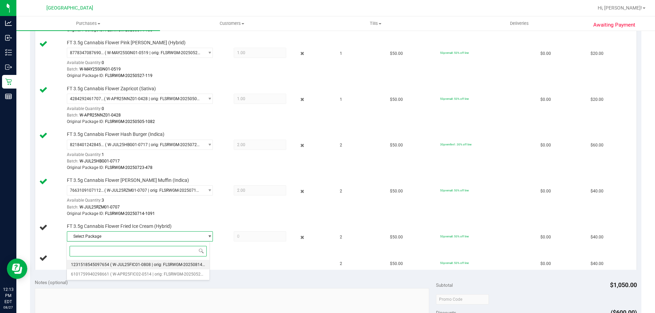
click at [118, 268] on li "1231518545097654 ( W-JUL25FIC01-0808 | orig: FLSRWGM-20250814-165 )" at bounding box center [138, 265] width 143 height 10
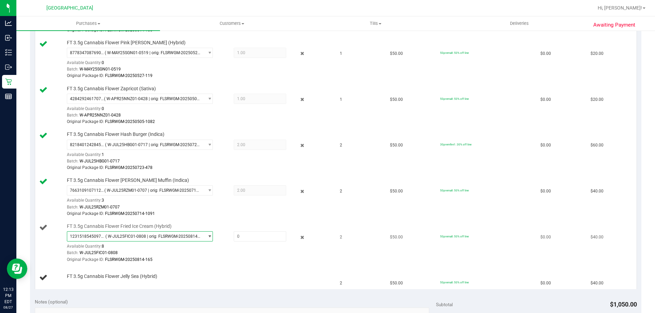
click at [145, 241] on span "1231518545097654 ( W-JUL25FIC01-0808 | orig: FLSRWGM-20250814-165 )" at bounding box center [135, 237] width 137 height 10
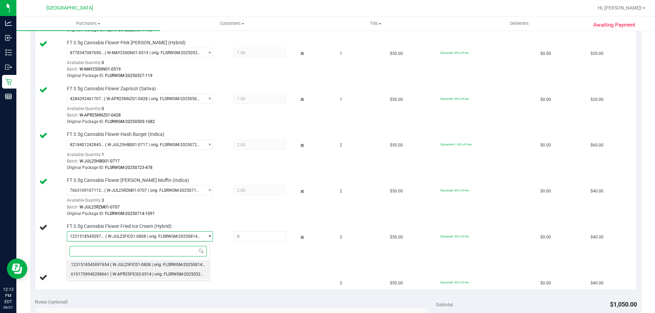
click at [136, 272] on span "( W-APR25FIC02-0514 | orig: FLSRWGM-20250521-727 )" at bounding box center [161, 274] width 103 height 5
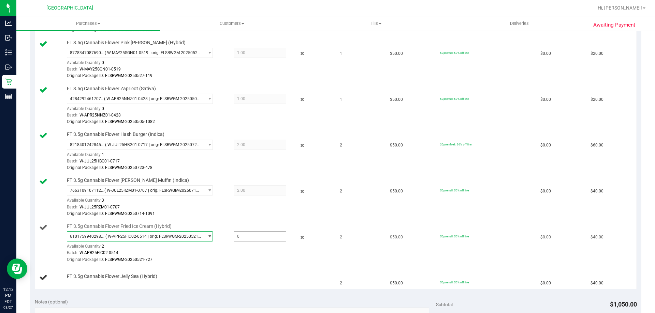
click at [248, 238] on span at bounding box center [260, 236] width 53 height 10
type input "2"
type input "2.0000"
click at [225, 267] on td "FT 3.5g Cannabis Flower Jelly Sea (Hybrid)" at bounding box center [185, 278] width 301 height 23
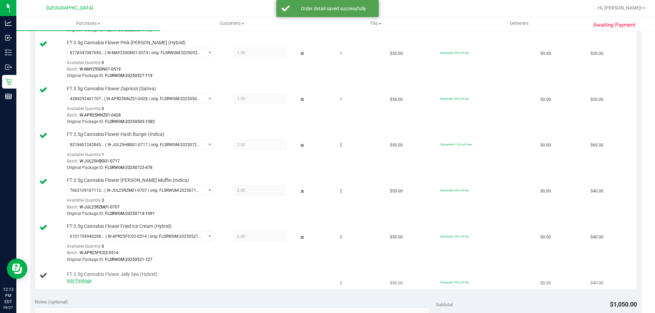
click at [87, 280] on link "Add Package" at bounding box center [79, 281] width 25 height 5
click at [96, 280] on span "Select Package" at bounding box center [135, 283] width 137 height 10
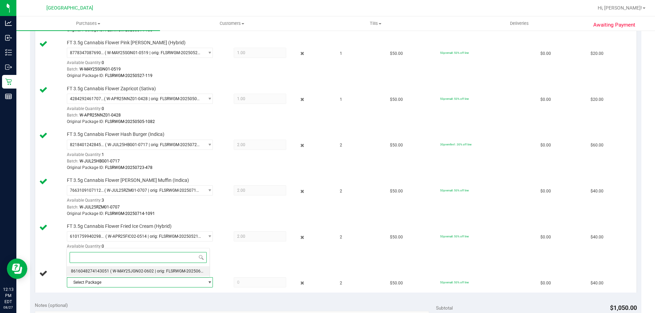
click at [91, 268] on li "8616048274143051 ( W-MAY25JGN02-0602 | orig: FLSRWGM-20250609-468 )" at bounding box center [138, 272] width 143 height 10
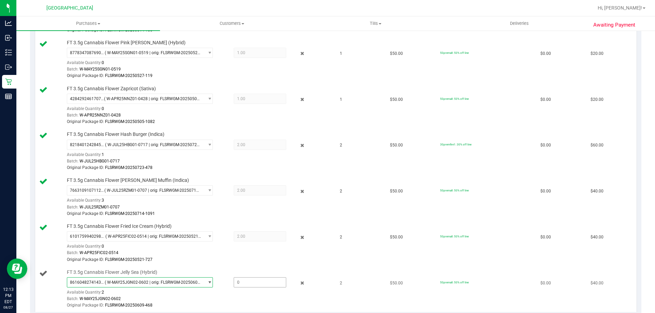
click at [273, 286] on span at bounding box center [260, 283] width 53 height 10
type input "2"
type input "2.0000"
click at [262, 252] on div "Batch: W-APR25FIC02-0514" at bounding box center [198, 253] width 263 height 6
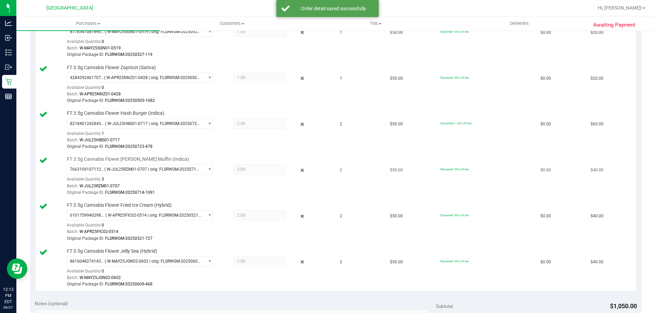
scroll to position [545, 0]
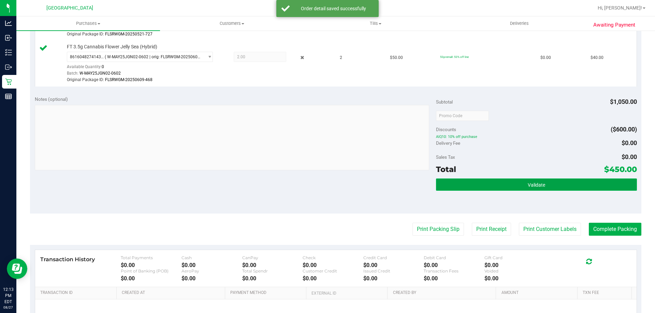
click at [549, 188] on button "Validate" at bounding box center [536, 185] width 200 height 12
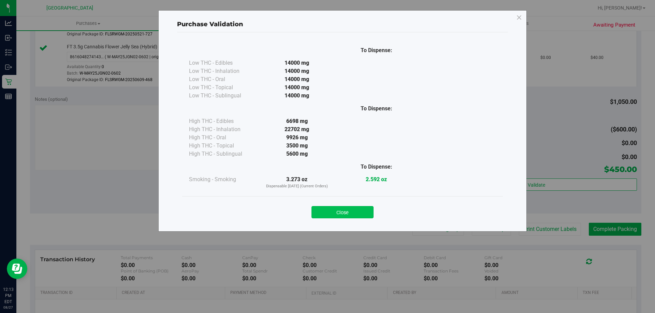
click at [356, 212] on button "Close" at bounding box center [342, 212] width 62 height 12
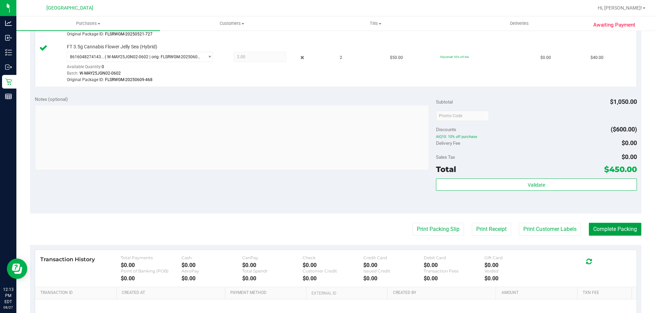
click at [607, 228] on button "Complete Packing" at bounding box center [614, 229] width 53 height 13
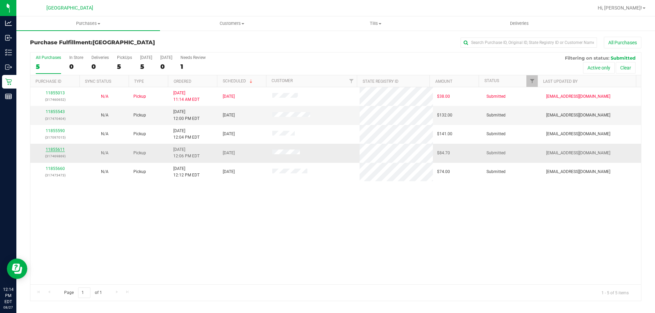
click at [60, 149] on link "11855611" at bounding box center [55, 149] width 19 height 5
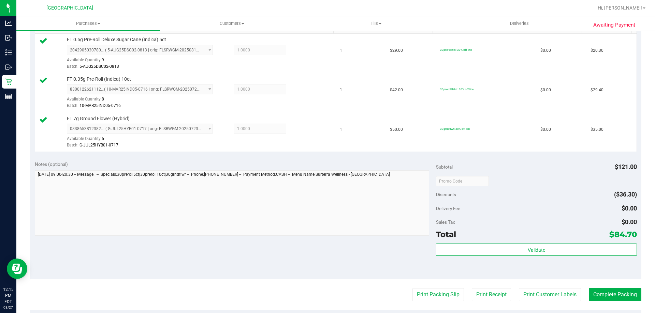
scroll to position [193, 0]
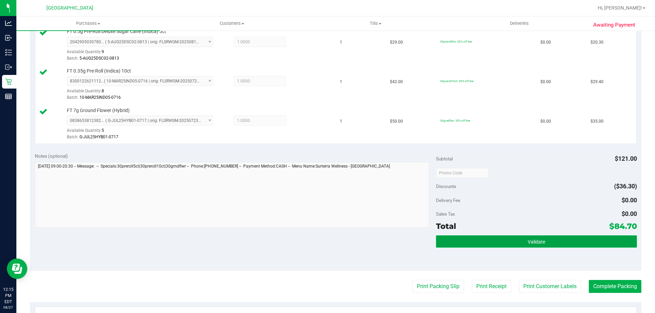
click at [561, 239] on button "Validate" at bounding box center [536, 242] width 200 height 12
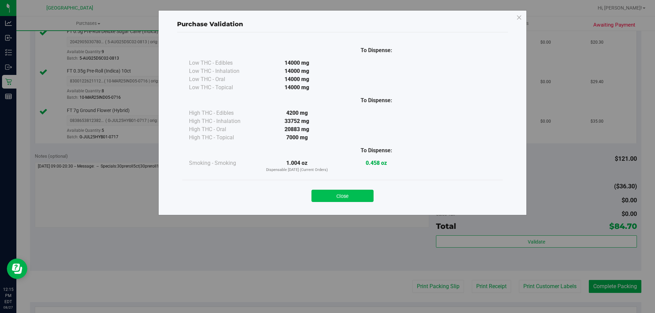
click at [348, 196] on button "Close" at bounding box center [342, 196] width 62 height 12
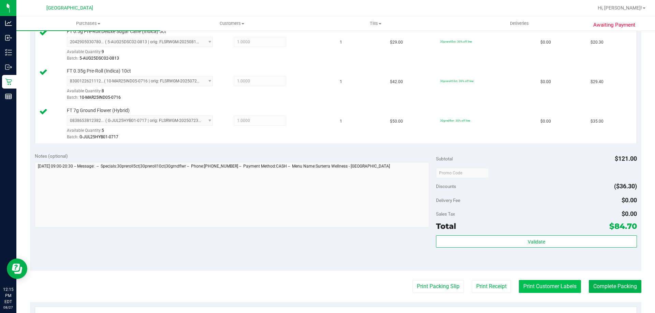
click at [549, 290] on button "Print Customer Labels" at bounding box center [550, 286] width 62 height 13
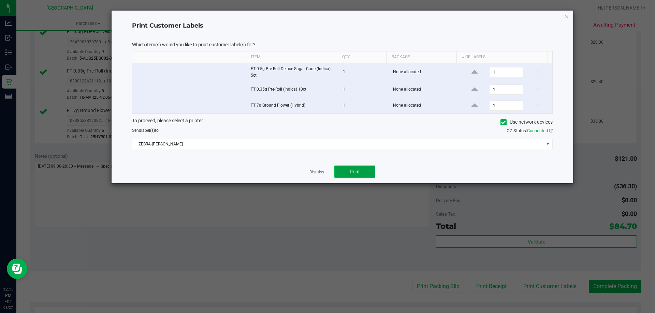
click at [362, 172] on button "Print" at bounding box center [354, 172] width 41 height 12
click at [316, 170] on link "Dismiss" at bounding box center [316, 172] width 15 height 6
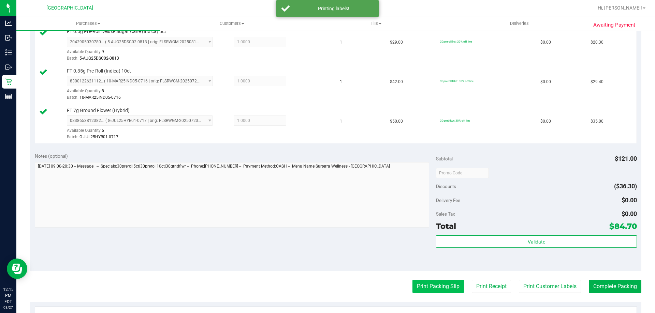
click at [429, 288] on button "Print Packing Slip" at bounding box center [437, 286] width 51 height 13
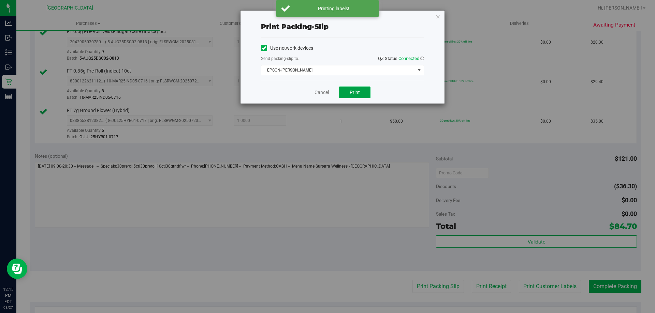
click at [359, 91] on span "Print" at bounding box center [354, 92] width 10 height 5
click at [321, 92] on link "Cancel" at bounding box center [321, 92] width 14 height 7
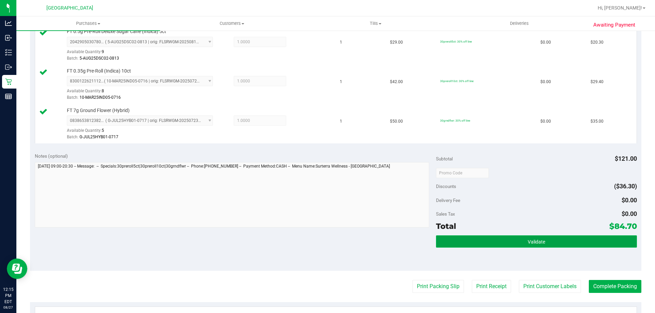
click at [567, 246] on button "Validate" at bounding box center [536, 242] width 200 height 12
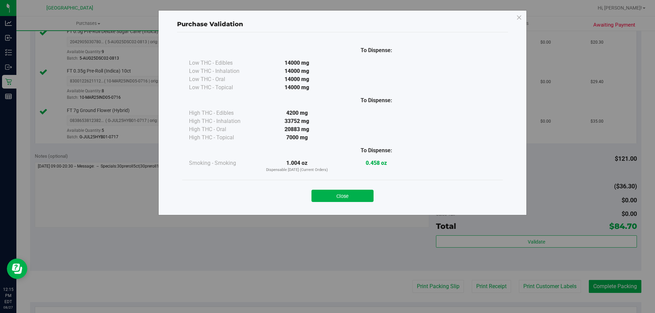
click at [363, 184] on div "Close" at bounding box center [342, 194] width 320 height 28
click at [343, 192] on button "Close" at bounding box center [342, 196] width 62 height 12
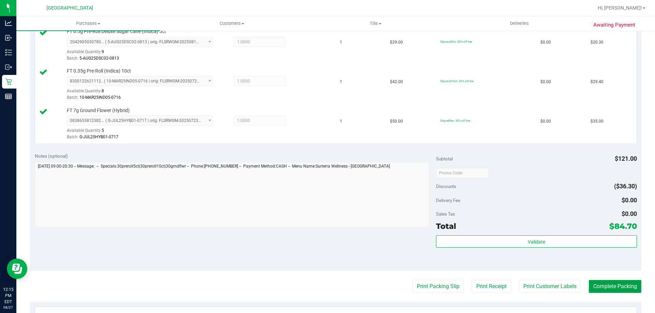
click at [607, 283] on button "Complete Packing" at bounding box center [614, 286] width 53 height 13
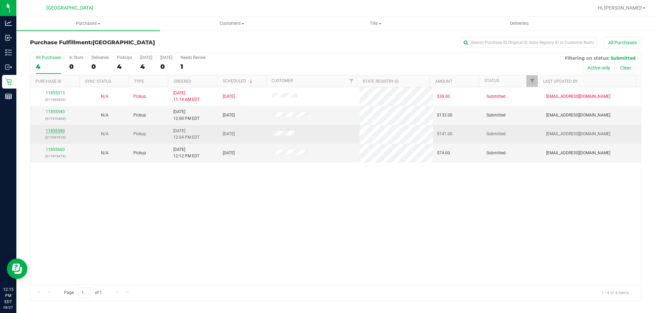
click at [61, 129] on link "11855590" at bounding box center [55, 131] width 19 height 5
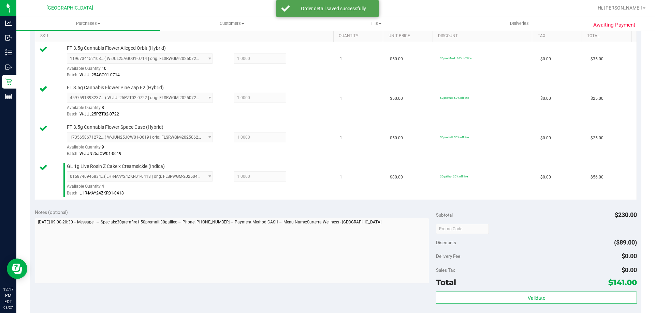
scroll to position [201, 0]
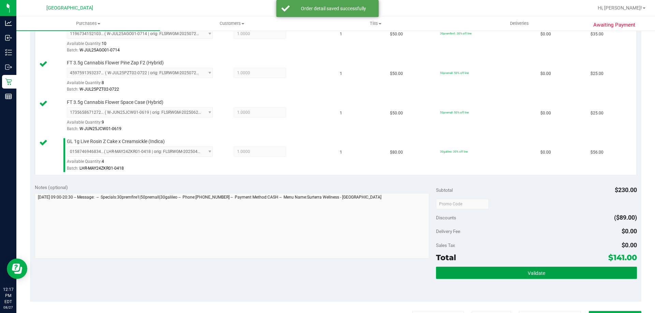
click at [541, 277] on button "Validate" at bounding box center [536, 273] width 200 height 12
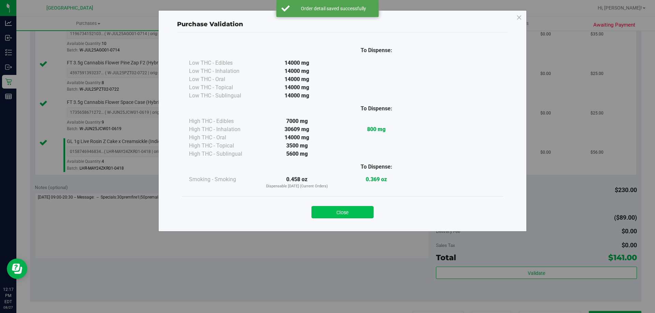
click at [343, 207] on button "Close" at bounding box center [342, 212] width 62 height 12
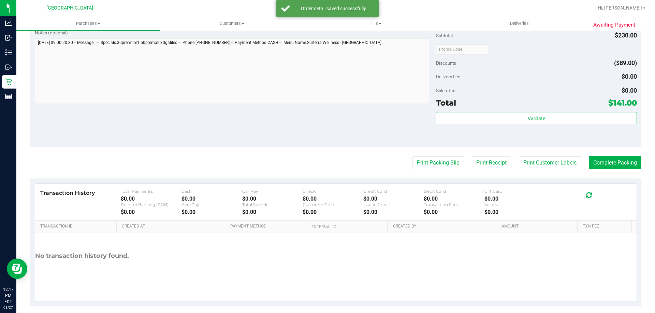
scroll to position [362, 0]
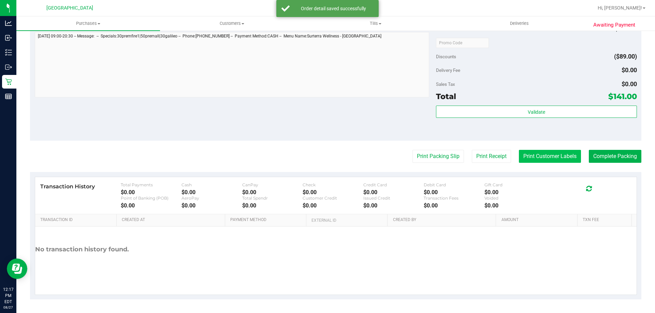
click at [558, 162] on button "Print Customer Labels" at bounding box center [550, 156] width 62 height 13
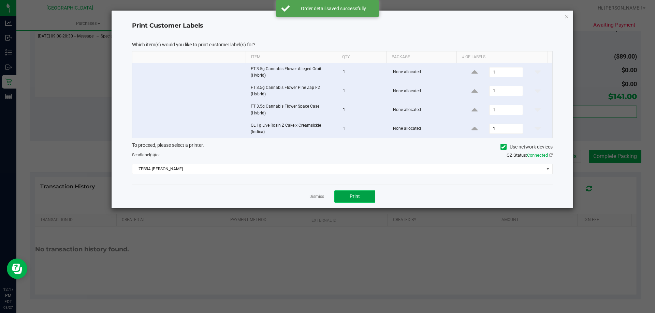
click at [370, 196] on button "Print" at bounding box center [354, 197] width 41 height 12
click at [321, 197] on link "Dismiss" at bounding box center [316, 197] width 15 height 6
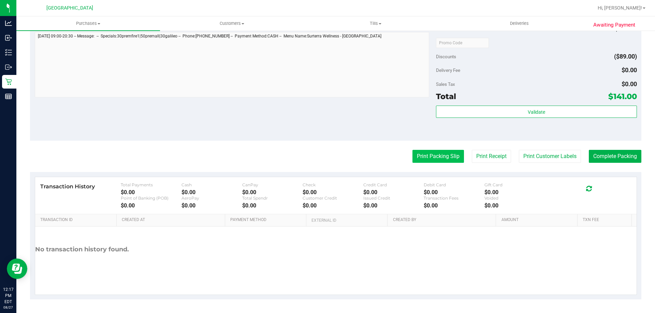
click at [439, 161] on button "Print Packing Slip" at bounding box center [437, 156] width 51 height 13
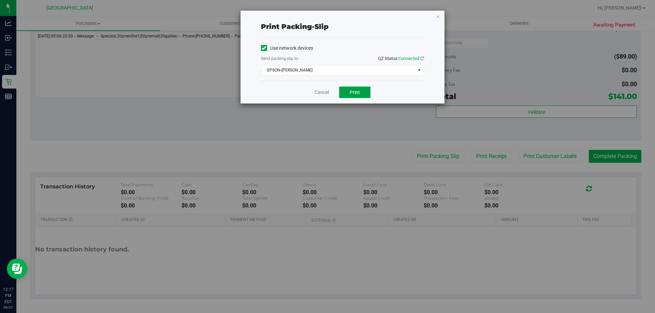
click at [356, 95] on button "Print" at bounding box center [354, 93] width 31 height 12
click at [325, 91] on link "Cancel" at bounding box center [321, 92] width 14 height 7
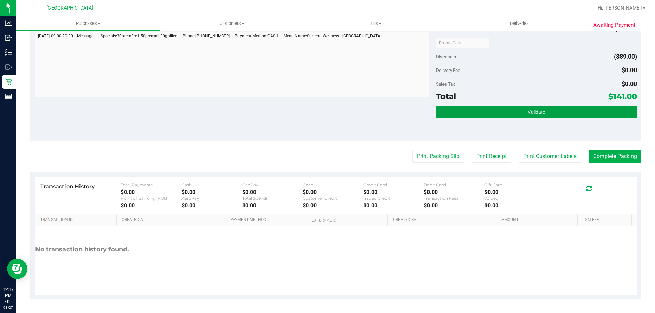
click at [560, 107] on button "Validate" at bounding box center [536, 112] width 200 height 12
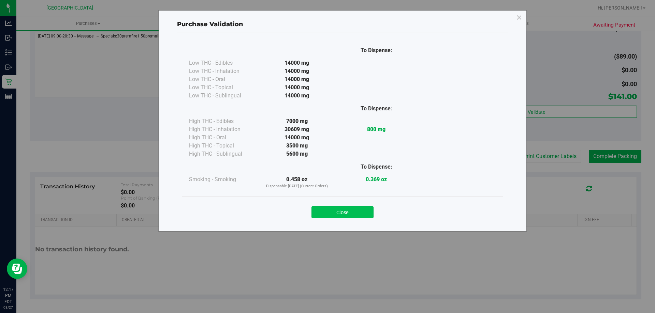
click at [359, 211] on button "Close" at bounding box center [342, 212] width 62 height 12
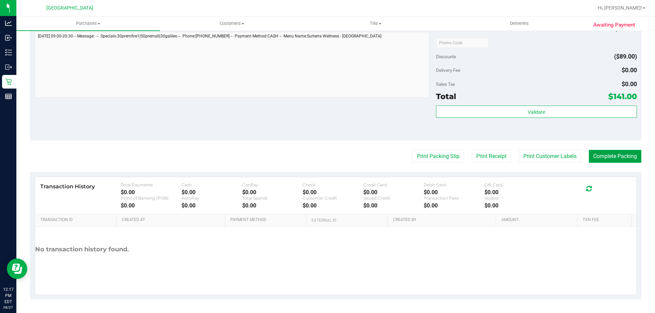
click at [607, 162] on button "Complete Packing" at bounding box center [614, 156] width 53 height 13
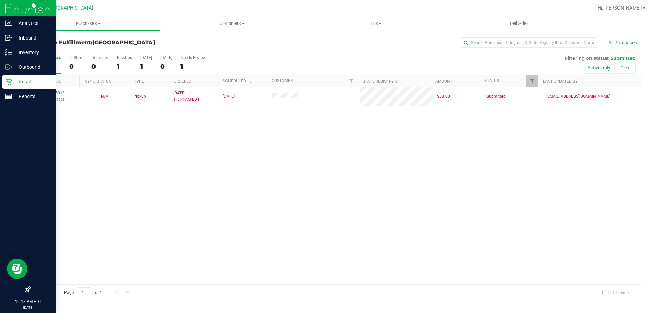
click at [13, 86] on div "Retail" at bounding box center [29, 82] width 54 height 14
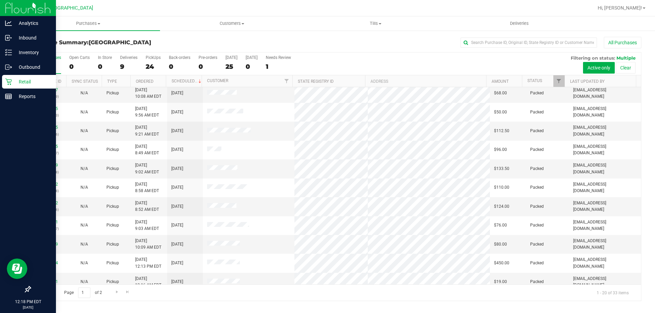
scroll to position [180, 0]
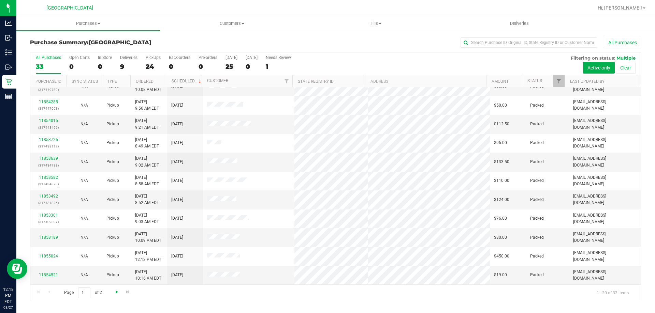
click at [116, 293] on span "Go to the next page" at bounding box center [116, 291] width 5 height 5
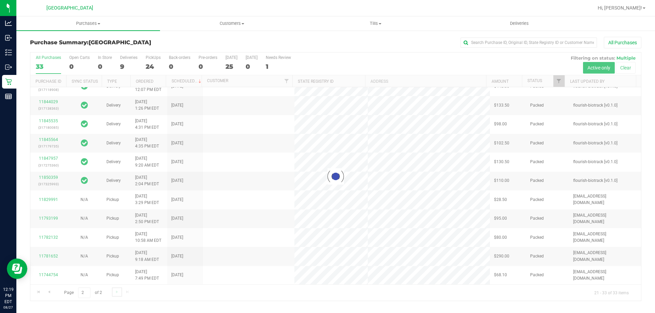
scroll to position [0, 0]
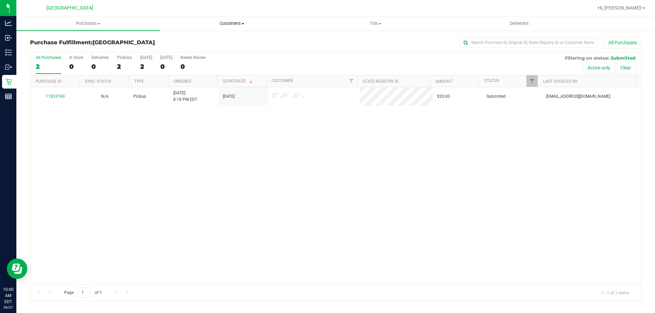
click at [226, 27] on uib-tab-heading "Customers All customers Add a new customer All physicians" at bounding box center [231, 24] width 143 height 14
click at [211, 39] on li "All customers" at bounding box center [232, 41] width 144 height 8
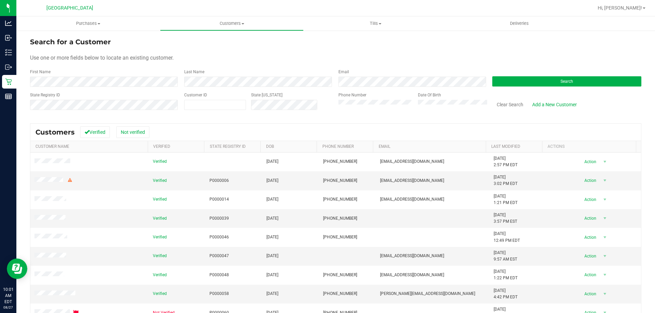
click at [108, 76] on div "First Name" at bounding box center [104, 78] width 149 height 18
click at [101, 89] on form "Search for a Customer Use one or more fields below to locate an existing custom…" at bounding box center [335, 76] width 611 height 79
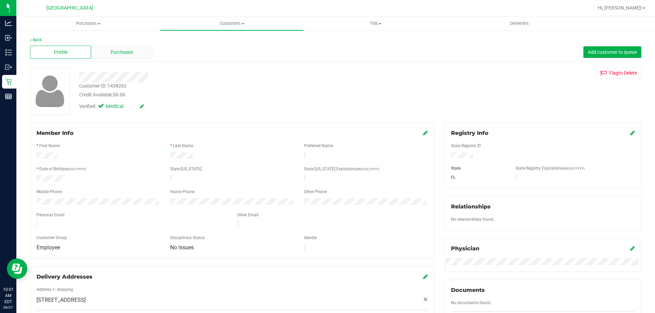
click at [141, 47] on div "Purchases" at bounding box center [121, 52] width 61 height 13
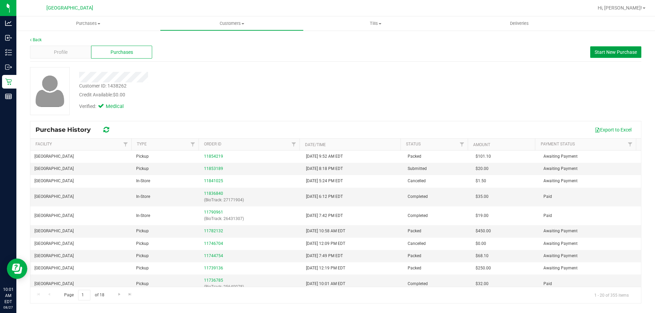
click at [636, 50] on span "Start New Purchase" at bounding box center [615, 51] width 42 height 5
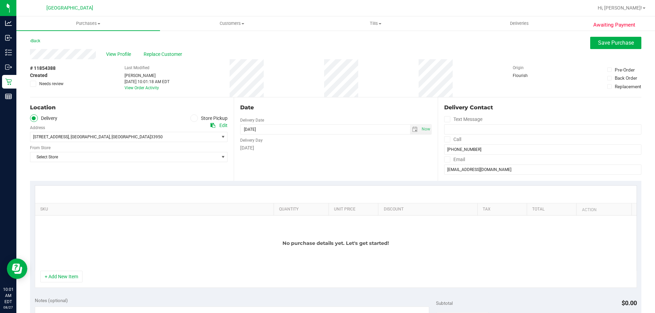
click at [190, 115] on label "Store Pickup" at bounding box center [209, 119] width 38 height 8
click at [0, 0] on input "Store Pickup" at bounding box center [0, 0] width 0 height 0
click at [106, 131] on div "Store" at bounding box center [128, 127] width 197 height 10
click at [99, 134] on span "Select Store" at bounding box center [124, 137] width 188 height 10
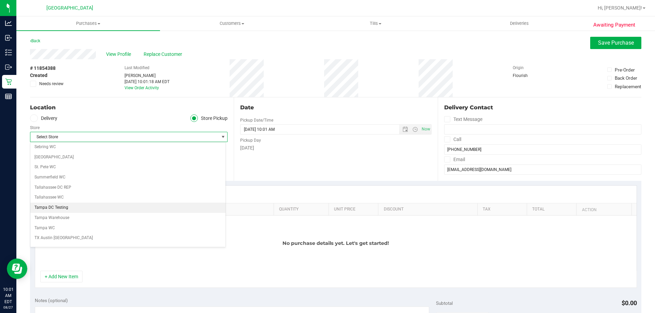
scroll to position [291, 0]
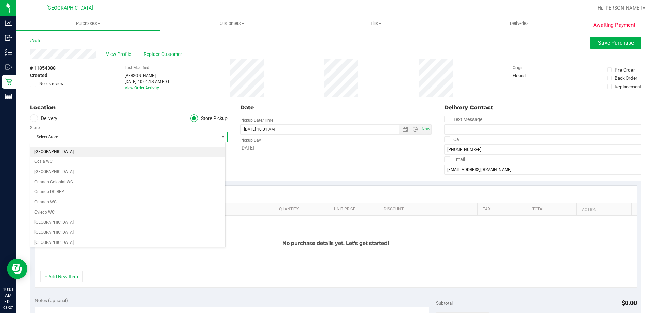
click at [54, 153] on li "[GEOGRAPHIC_DATA]" at bounding box center [127, 152] width 195 height 10
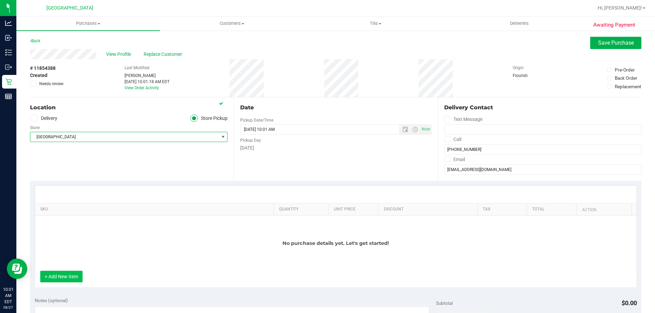
click at [72, 271] on button "+ Add New Item" at bounding box center [61, 277] width 42 height 12
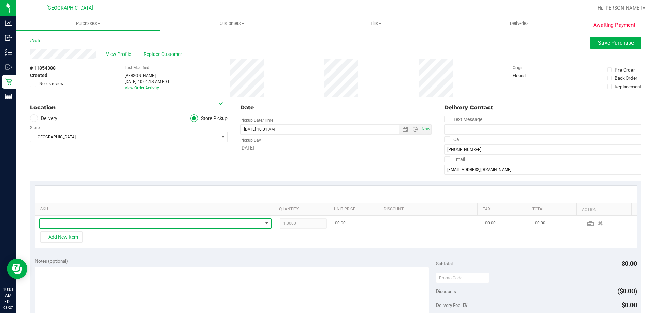
click at [84, 224] on span "NO DATA FOUND" at bounding box center [151, 224] width 223 height 10
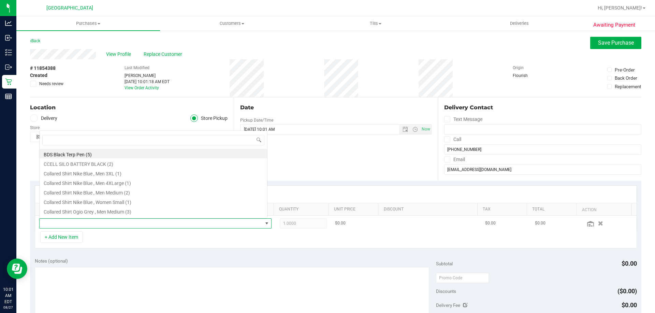
scroll to position [10, 226]
type input "jcw"
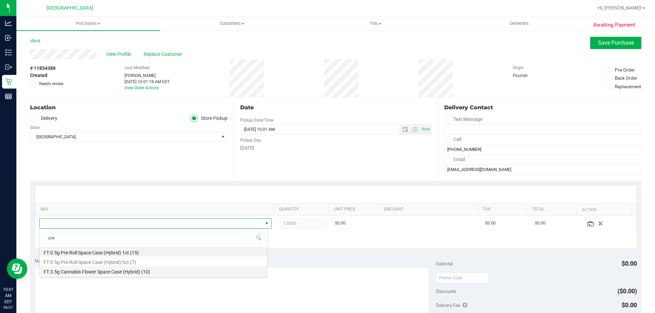
click at [99, 271] on li "FT 3.5g Cannabis Flower Space Case (Hybrid) (10)" at bounding box center [153, 271] width 227 height 10
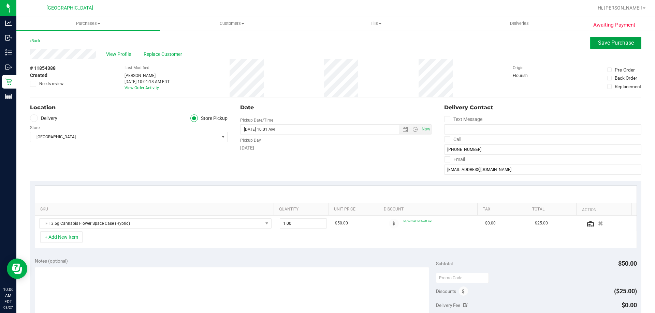
click at [609, 43] on span "Save Purchase" at bounding box center [616, 43] width 36 height 6
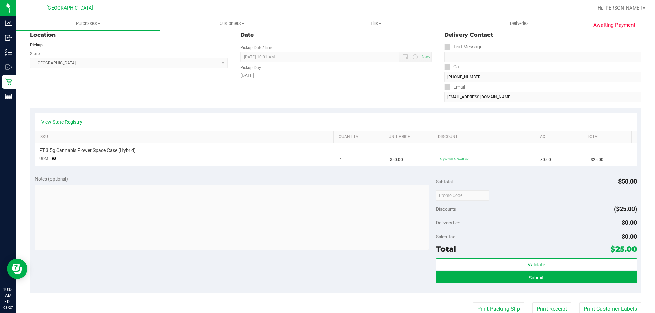
scroll to position [228, 0]
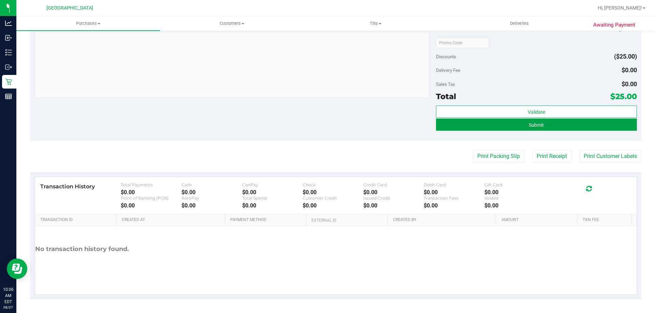
click at [542, 128] on button "Submit" at bounding box center [536, 125] width 200 height 12
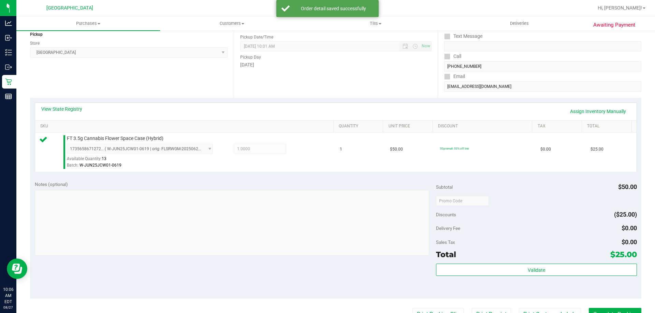
scroll to position [244, 0]
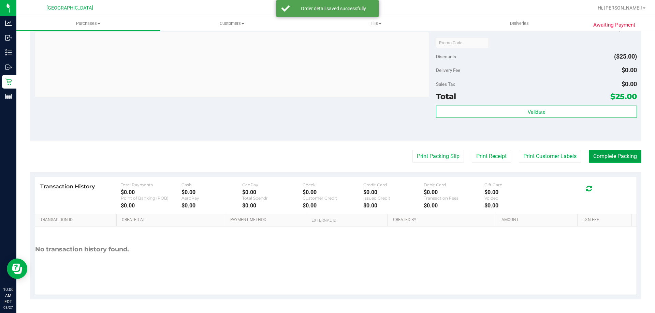
click at [612, 152] on button "Complete Packing" at bounding box center [614, 156] width 53 height 13
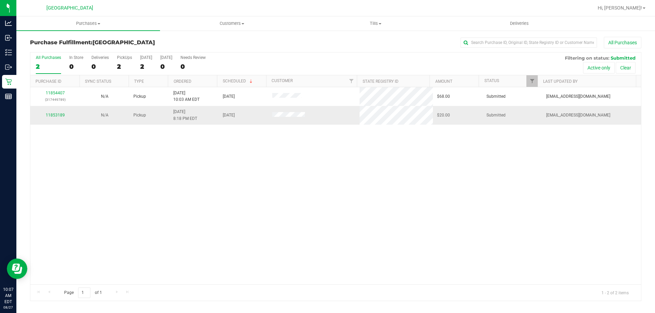
click at [286, 107] on td at bounding box center [314, 115] width 92 height 18
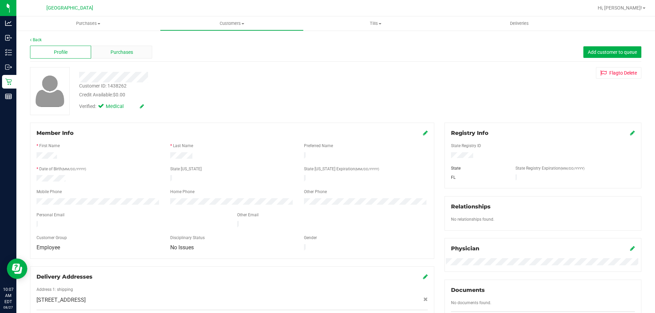
click at [122, 53] on span "Purchases" at bounding box center [121, 52] width 23 height 7
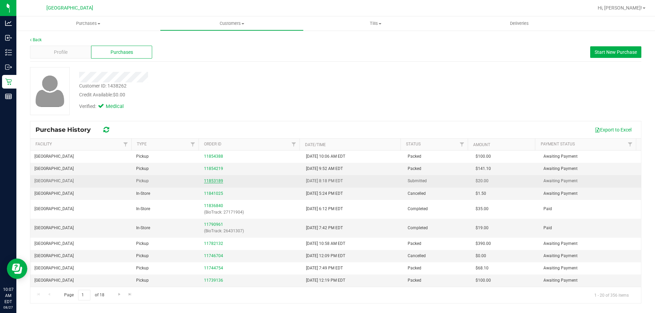
click at [212, 180] on link "11853189" at bounding box center [213, 181] width 19 height 5
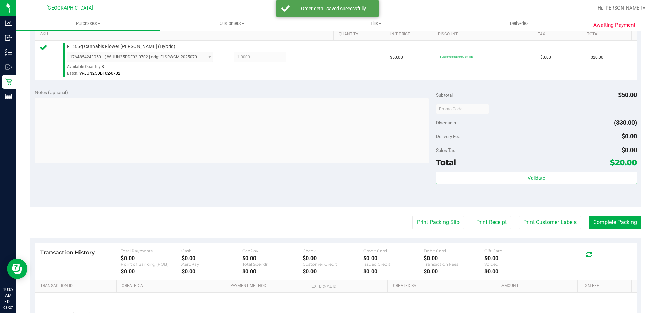
scroll to position [244, 0]
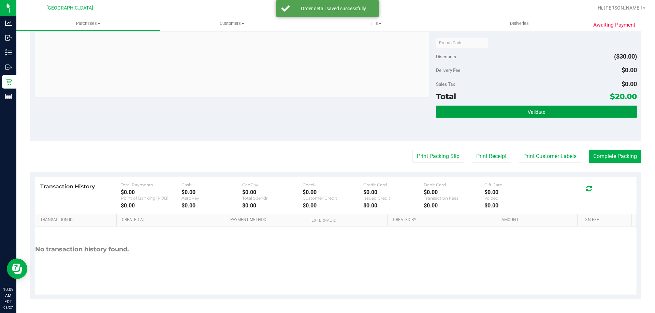
click at [556, 113] on button "Validate" at bounding box center [536, 112] width 200 height 12
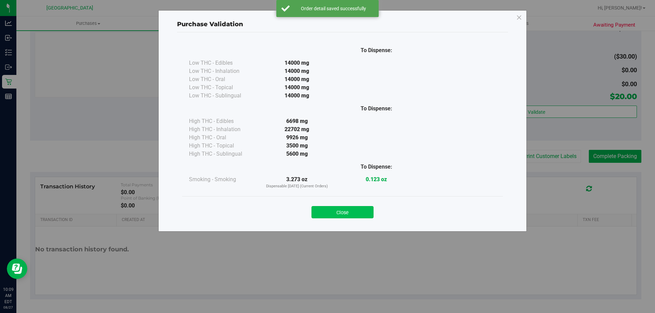
click at [345, 212] on button "Close" at bounding box center [342, 212] width 62 height 12
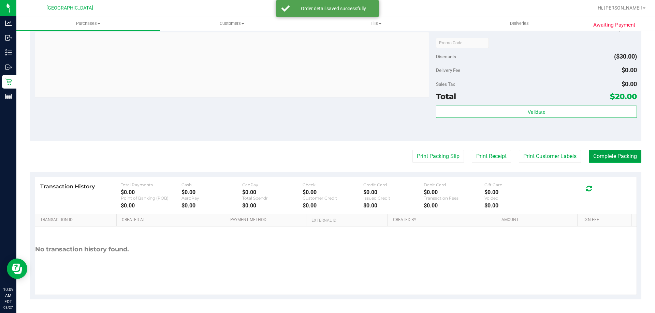
click at [606, 157] on button "Complete Packing" at bounding box center [614, 156] width 53 height 13
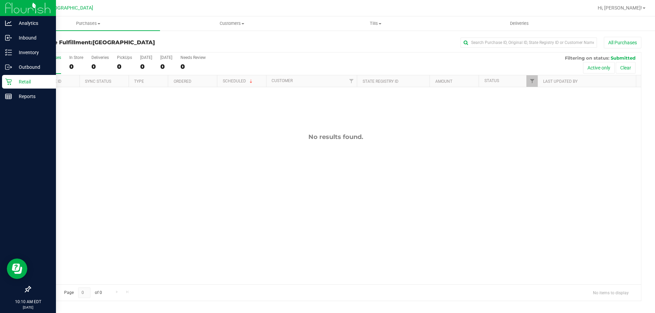
click at [5, 78] on div "Retail" at bounding box center [29, 82] width 54 height 14
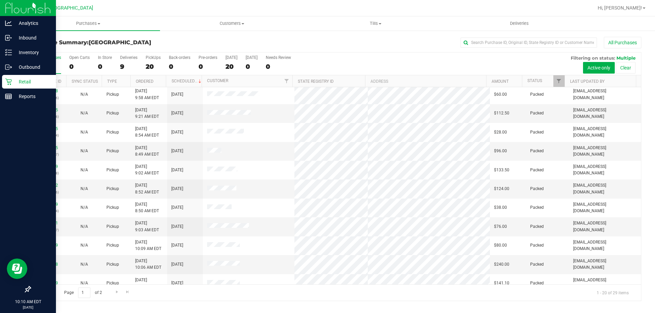
scroll to position [116, 0]
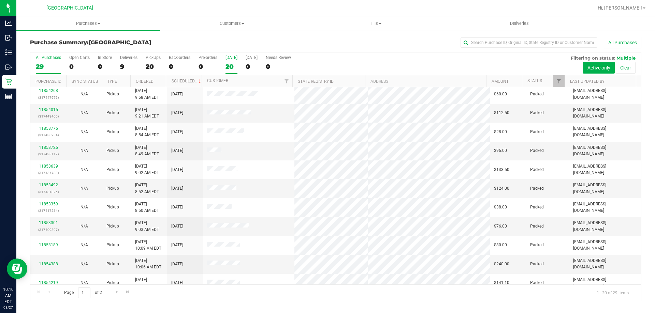
click at [232, 63] on div "20" at bounding box center [231, 67] width 12 height 8
click at [0, 0] on input "[DATE] 20" at bounding box center [0, 0] width 0 height 0
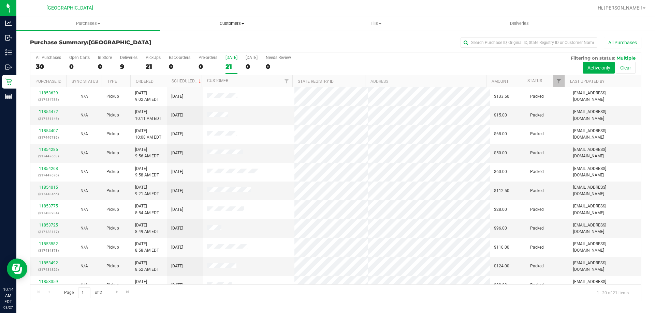
click at [239, 21] on span "Customers" at bounding box center [231, 23] width 143 height 6
click at [201, 39] on span "All customers" at bounding box center [184, 41] width 49 height 6
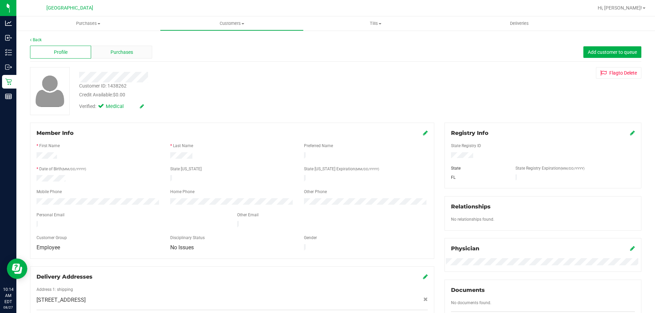
click at [135, 51] on div "Purchases" at bounding box center [121, 52] width 61 height 13
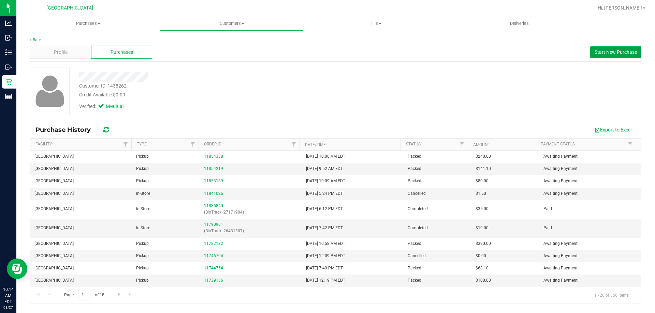
click at [603, 55] on button "Start New Purchase" at bounding box center [615, 52] width 51 height 12
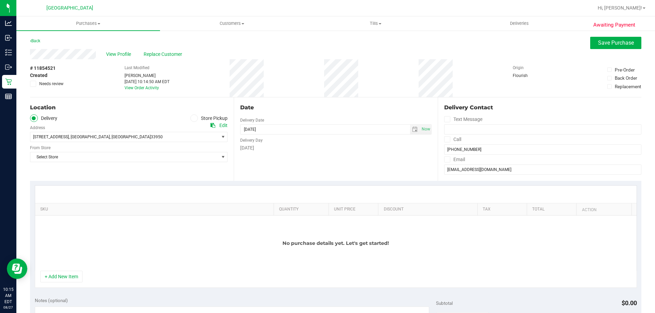
click at [204, 120] on label "Store Pickup" at bounding box center [209, 119] width 38 height 8
click at [0, 0] on input "Store Pickup" at bounding box center [0, 0] width 0 height 0
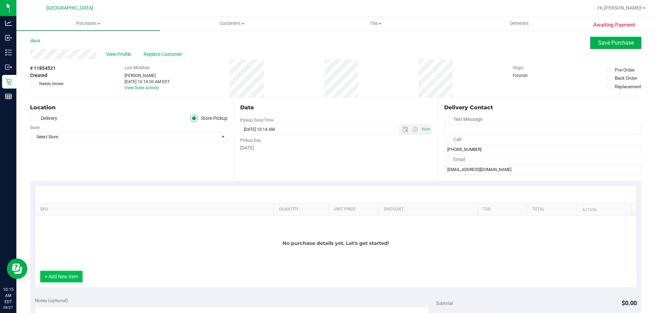
click at [69, 274] on button "+ Add New Item" at bounding box center [61, 277] width 42 height 12
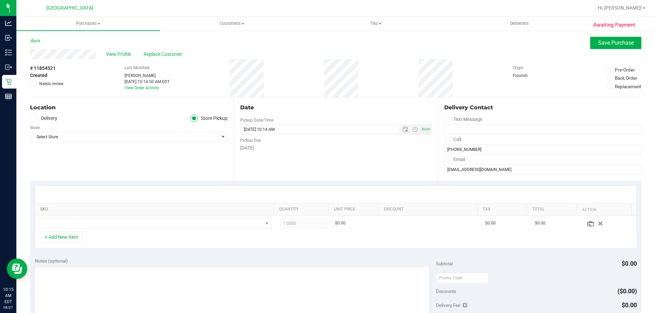
click at [116, 211] on link "SKU" at bounding box center [155, 209] width 231 height 5
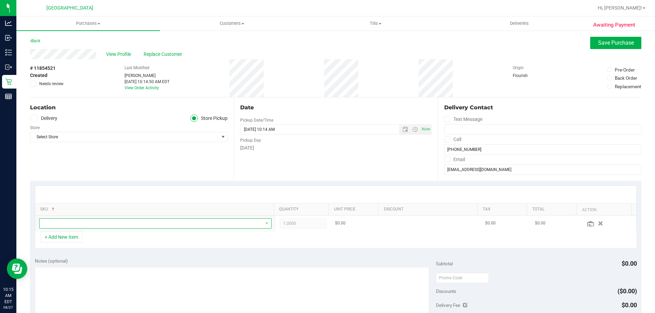
click at [144, 224] on span "NO DATA FOUND" at bounding box center [151, 224] width 223 height 10
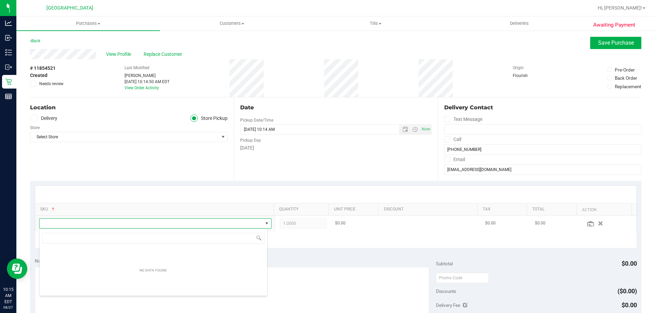
scroll to position [10, 226]
type input "dlw"
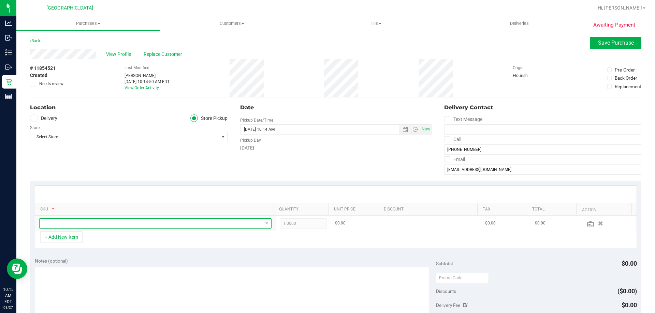
click at [110, 225] on span "NO DATA FOUND" at bounding box center [151, 224] width 223 height 10
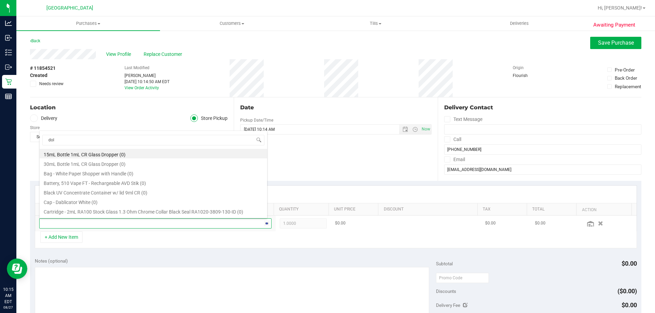
type input "[PERSON_NAME]"
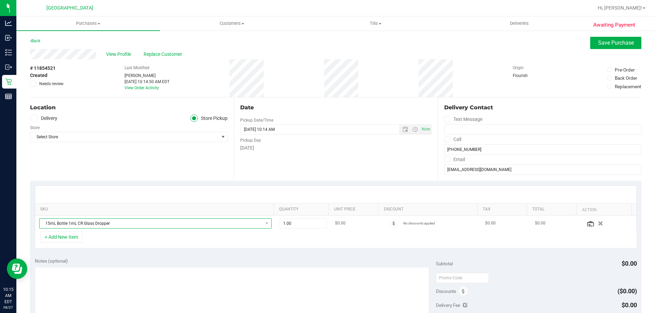
click at [153, 223] on span "15mL Bottle 1mL CR Glass Dropper" at bounding box center [151, 224] width 223 height 10
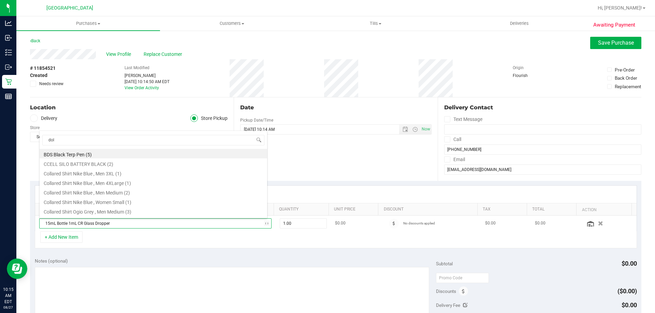
type input "[PERSON_NAME]"
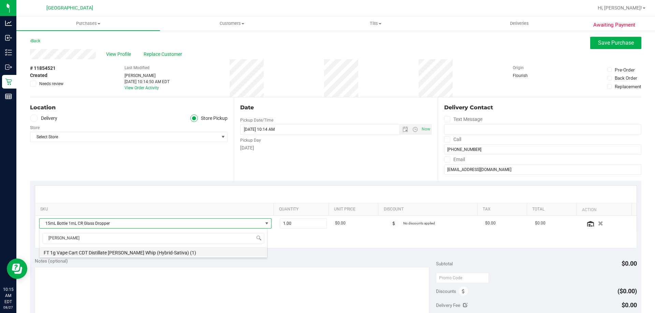
click at [187, 249] on li "FT 1g Vape Cart CDT Distillate [PERSON_NAME] Whip (Hybrid-Sativa) (1)" at bounding box center [153, 252] width 227 height 10
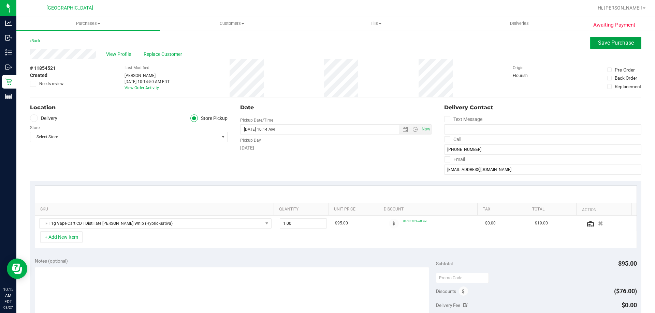
click at [606, 45] on span "Save Purchase" at bounding box center [616, 43] width 36 height 6
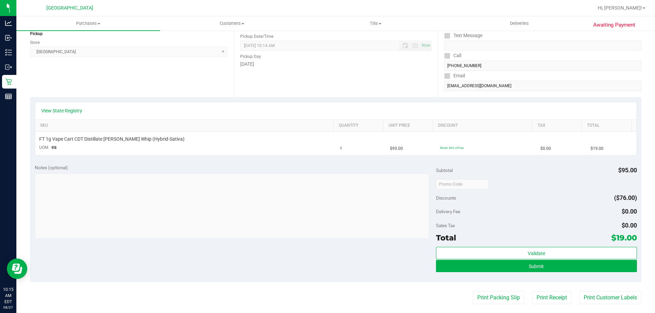
scroll to position [205, 0]
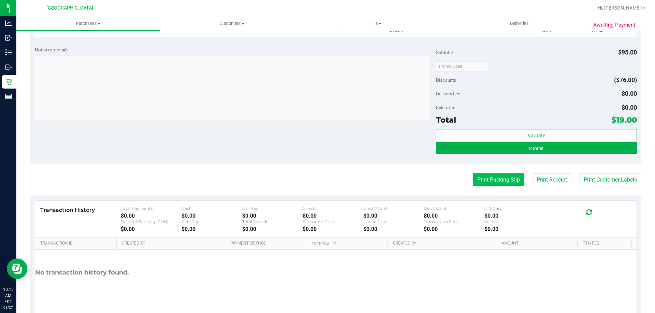
click at [500, 180] on button "Print Packing Slip" at bounding box center [498, 180] width 51 height 13
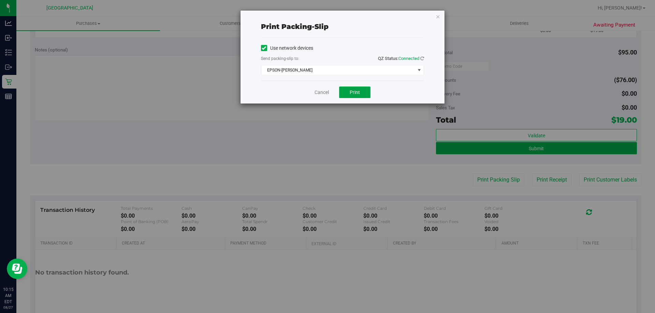
click at [356, 95] on button "Print" at bounding box center [354, 93] width 31 height 12
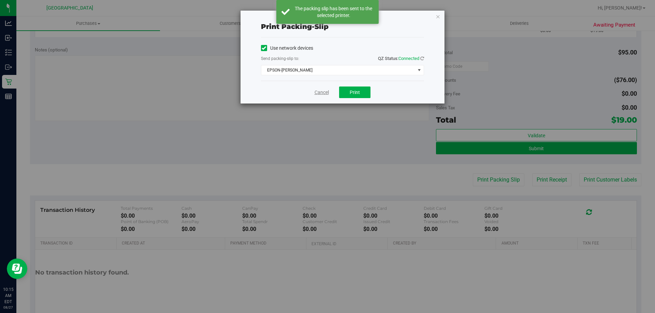
click at [315, 95] on link "Cancel" at bounding box center [321, 92] width 14 height 7
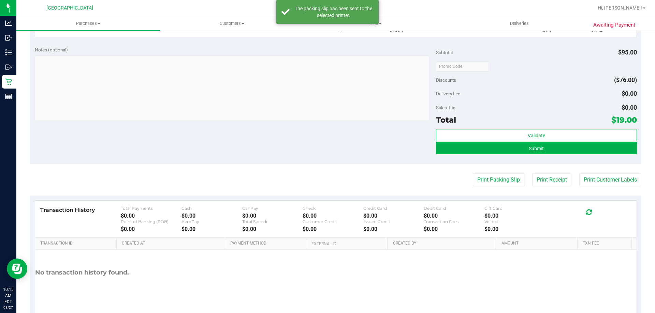
click at [496, 125] on div "Total $19.00" at bounding box center [536, 120] width 200 height 12
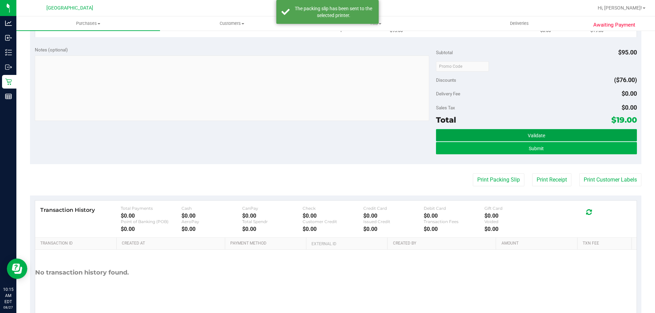
click at [497, 129] on button "Validate" at bounding box center [536, 135] width 200 height 12
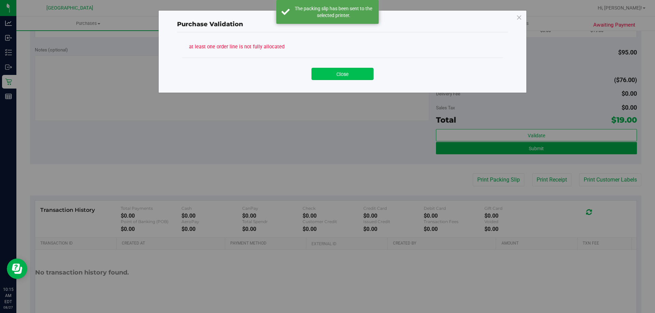
click at [353, 78] on button "Close" at bounding box center [342, 74] width 62 height 12
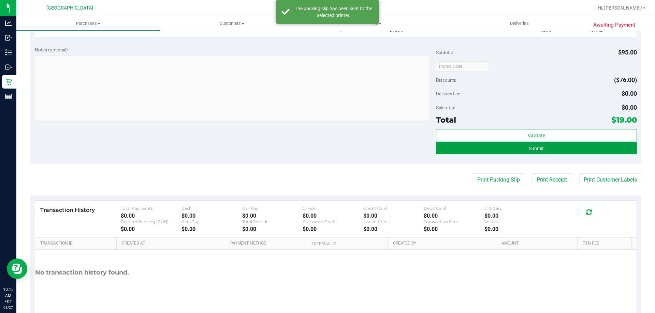
click at [535, 152] on button "Submit" at bounding box center [536, 148] width 200 height 12
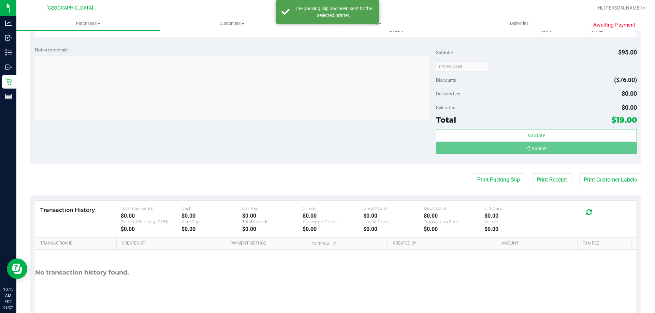
scroll to position [194, 0]
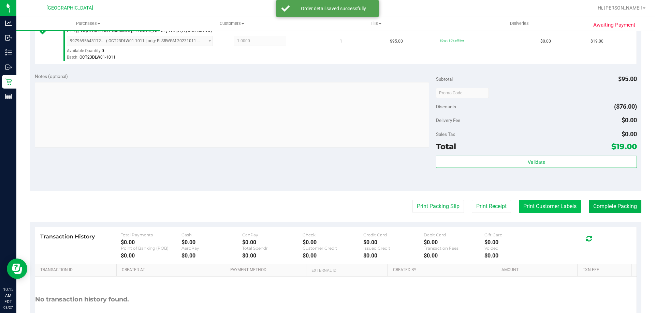
click at [558, 204] on button "Print Customer Labels" at bounding box center [550, 206] width 62 height 13
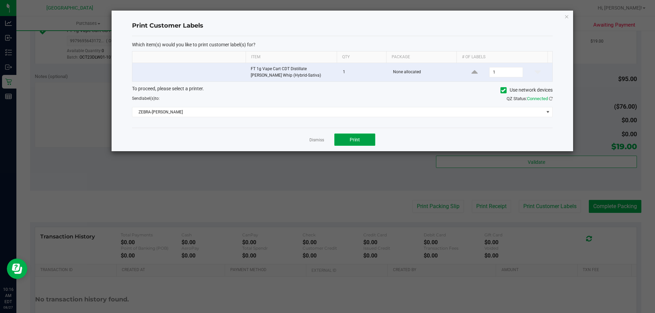
click at [350, 139] on span "Print" at bounding box center [354, 139] width 10 height 5
click at [315, 138] on link "Dismiss" at bounding box center [316, 140] width 15 height 6
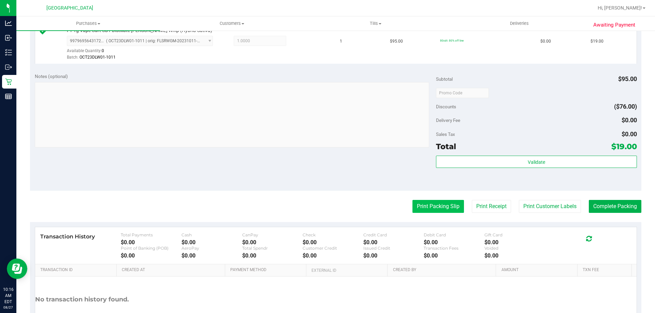
click at [440, 205] on button "Print Packing Slip" at bounding box center [437, 206] width 51 height 13
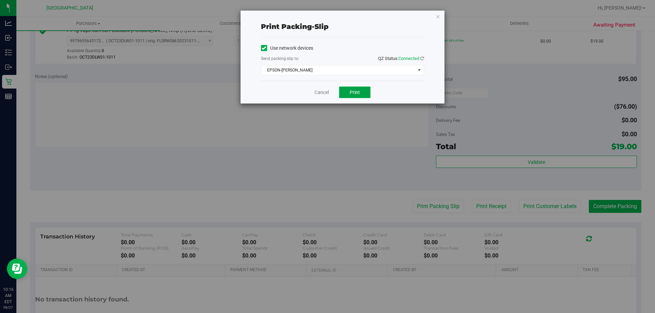
click at [354, 94] on span "Print" at bounding box center [354, 92] width 10 height 5
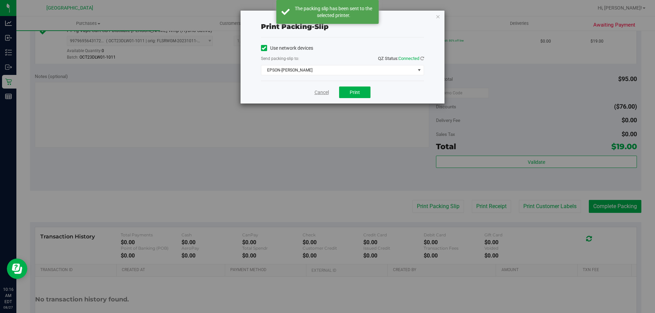
click at [319, 90] on link "Cancel" at bounding box center [321, 92] width 14 height 7
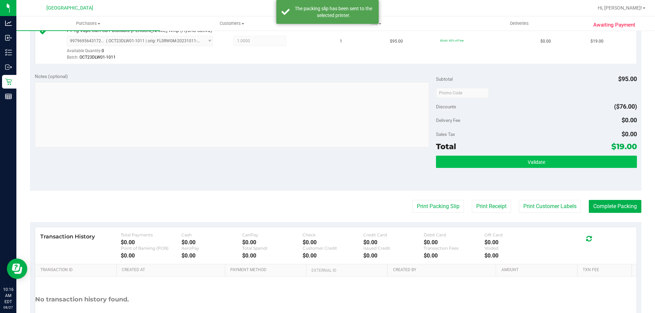
click at [561, 162] on button "Validate" at bounding box center [536, 162] width 200 height 12
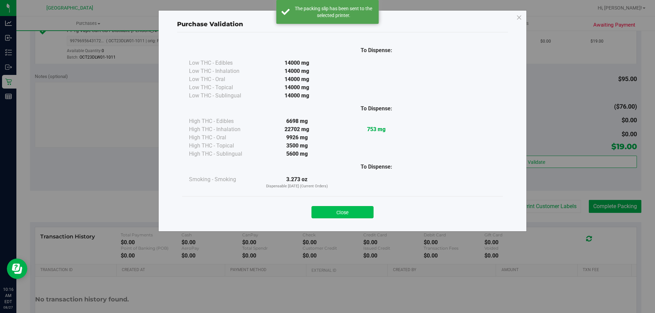
click at [364, 211] on button "Close" at bounding box center [342, 212] width 62 height 12
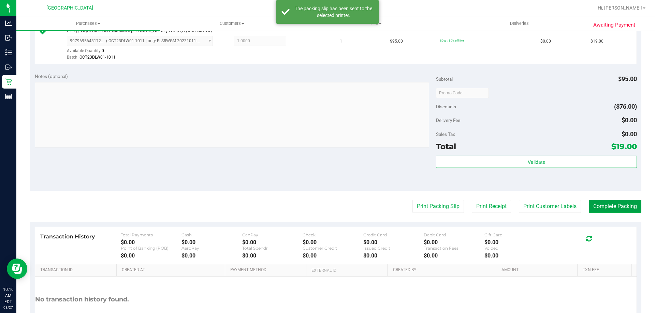
click at [616, 206] on button "Complete Packing" at bounding box center [614, 206] width 53 height 13
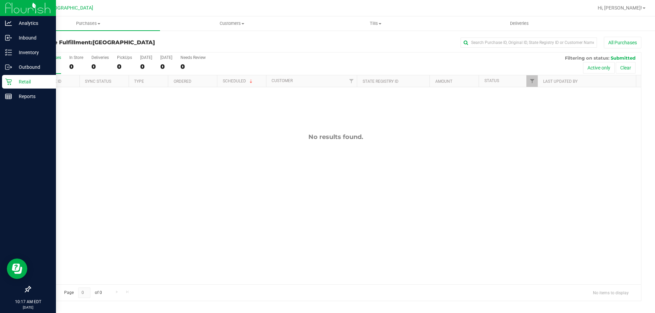
click at [6, 81] on icon at bounding box center [8, 81] width 7 height 7
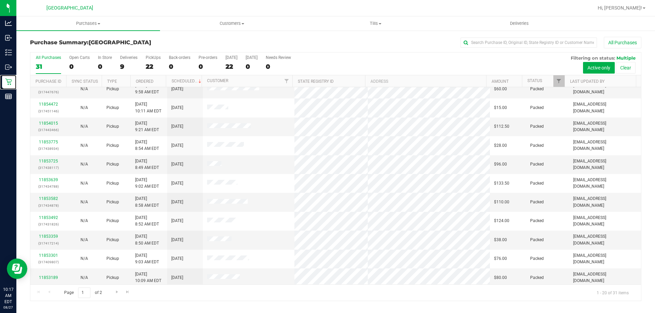
scroll to position [180, 0]
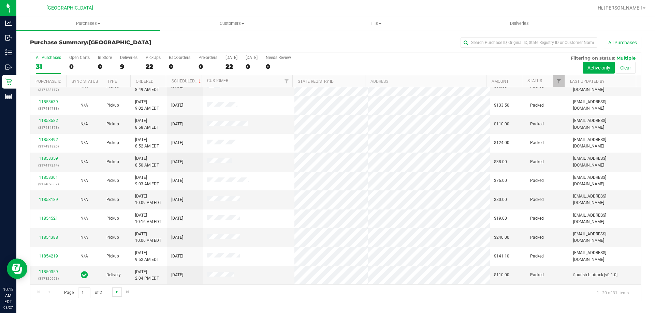
click at [116, 292] on span "Go to the next page" at bounding box center [116, 291] width 5 height 5
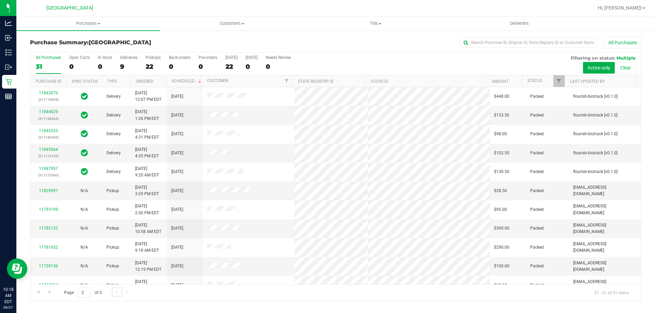
scroll to position [10, 0]
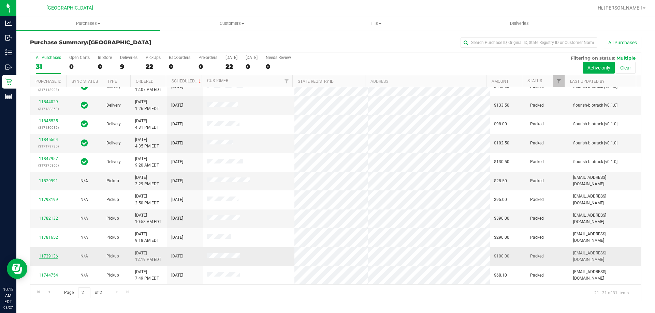
click at [50, 256] on link "11739136" at bounding box center [48, 256] width 19 height 5
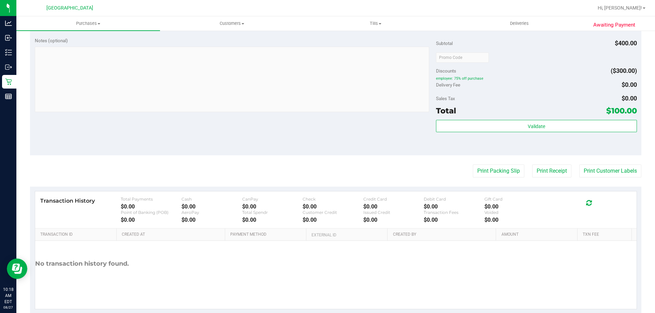
scroll to position [240, 0]
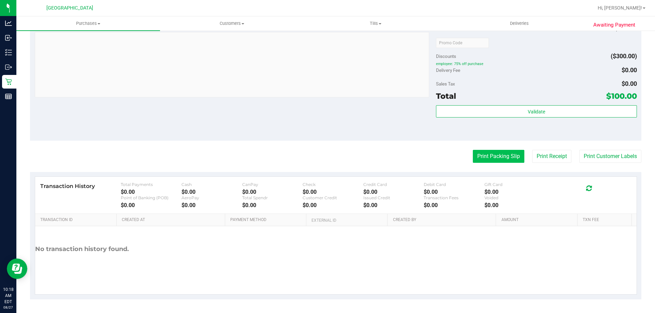
click at [500, 156] on button "Print Packing Slip" at bounding box center [498, 156] width 51 height 13
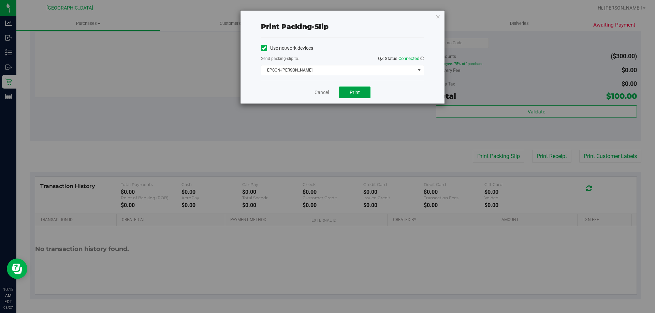
click at [357, 95] on button "Print" at bounding box center [354, 93] width 31 height 12
click at [355, 93] on span "Print" at bounding box center [354, 92] width 10 height 5
click at [319, 94] on link "Cancel" at bounding box center [321, 92] width 14 height 7
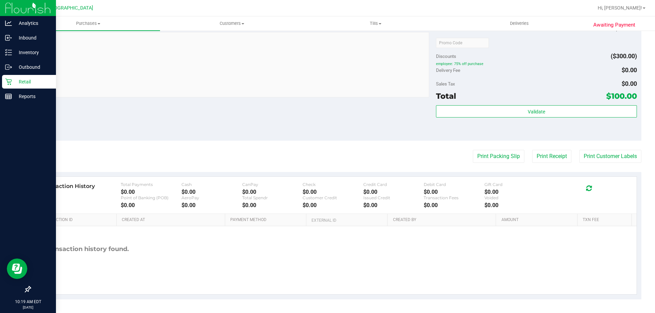
click at [14, 85] on p "Retail" at bounding box center [32, 82] width 41 height 8
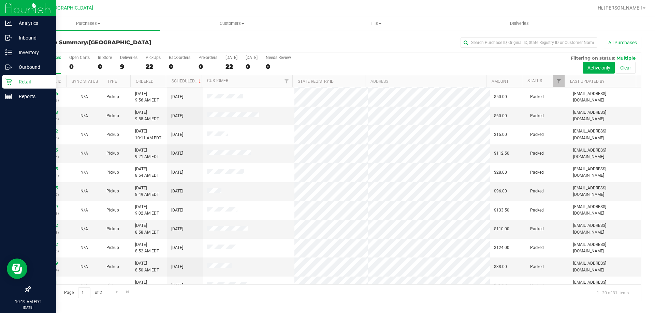
scroll to position [180, 0]
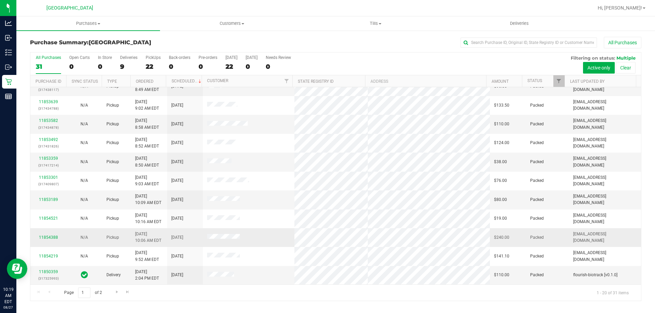
click at [281, 234] on td at bounding box center [249, 237] width 92 height 19
click at [50, 200] on link "11853189" at bounding box center [48, 199] width 19 height 5
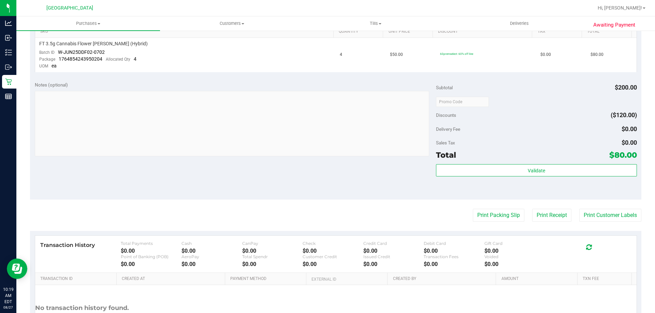
scroll to position [240, 0]
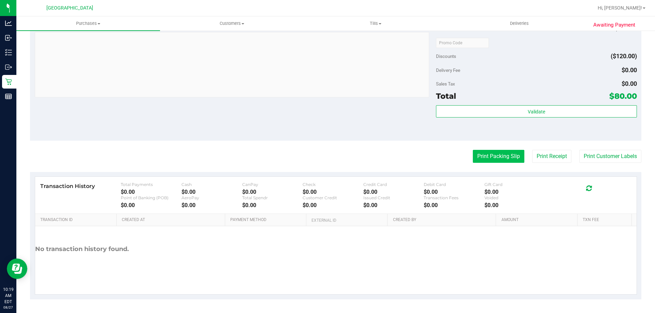
click at [495, 154] on button "Print Packing Slip" at bounding box center [498, 156] width 51 height 13
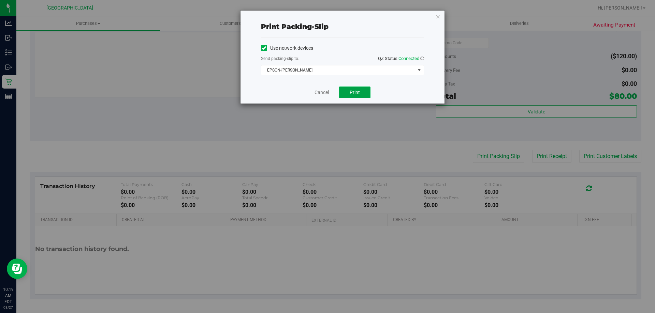
click at [359, 96] on button "Print" at bounding box center [354, 93] width 31 height 12
click at [321, 92] on link "Cancel" at bounding box center [321, 92] width 14 height 7
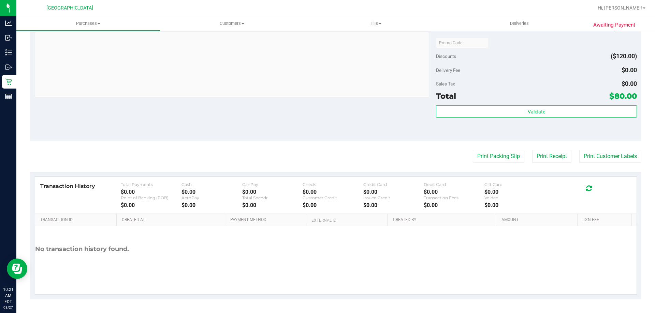
click at [304, 188] on div "Check $0.00" at bounding box center [332, 188] width 61 height 13
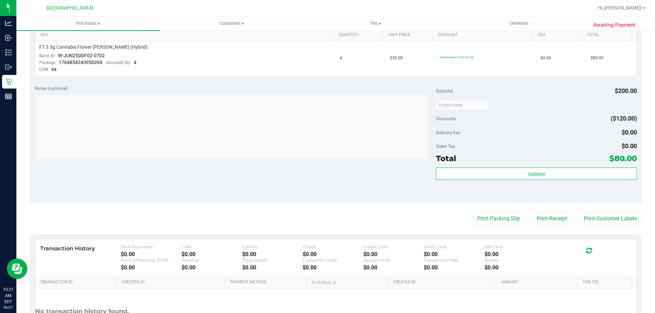
scroll to position [0, 0]
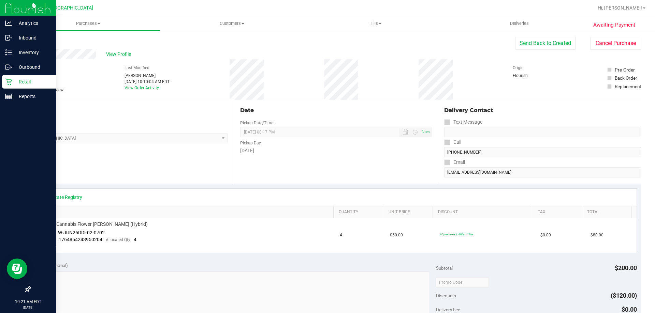
click at [7, 84] on icon at bounding box center [8, 81] width 7 height 7
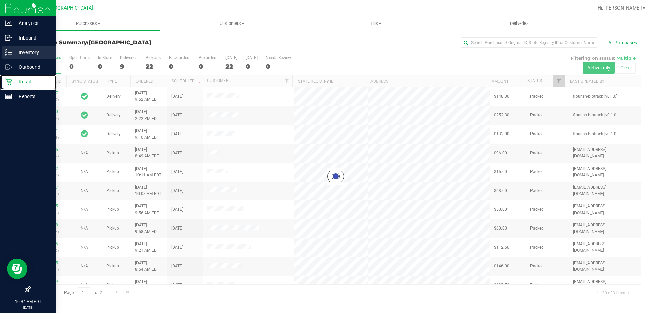
click at [5, 56] on icon at bounding box center [8, 52] width 7 height 7
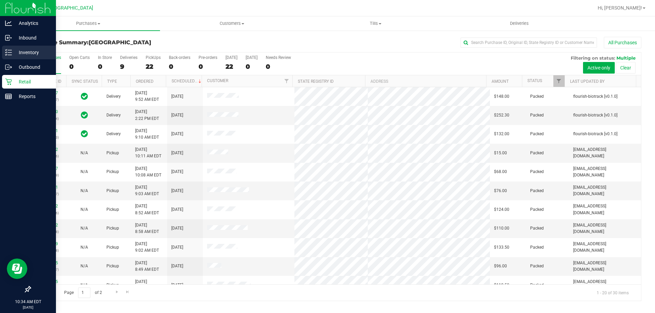
click at [38, 58] on div "Inventory" at bounding box center [29, 53] width 54 height 14
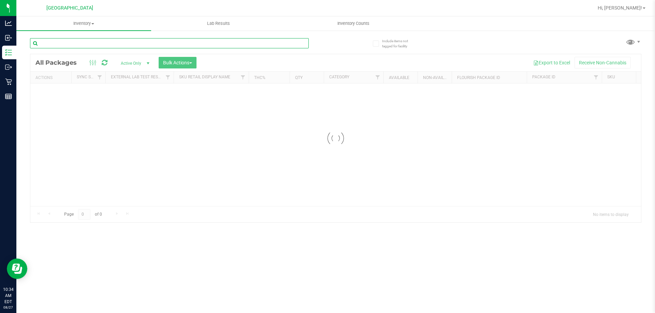
click at [173, 44] on input "text" at bounding box center [169, 43] width 279 height 10
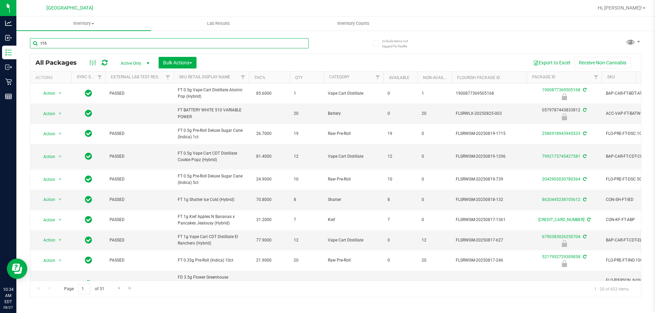
type input "t16"
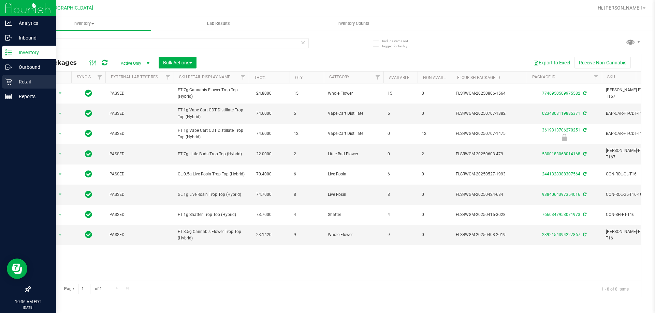
click at [32, 80] on p "Retail" at bounding box center [32, 82] width 41 height 8
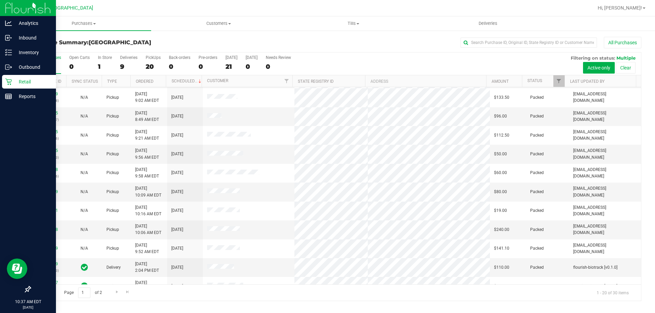
scroll to position [152, 0]
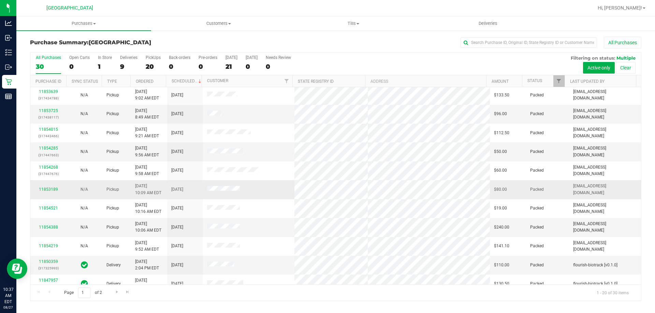
click at [186, 198] on td "[DATE]" at bounding box center [185, 189] width 36 height 19
click at [49, 191] on link "11853189" at bounding box center [48, 189] width 19 height 5
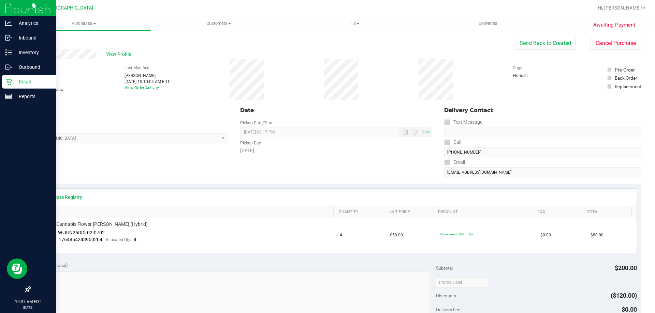
click at [5, 86] on div "Retail" at bounding box center [29, 82] width 54 height 14
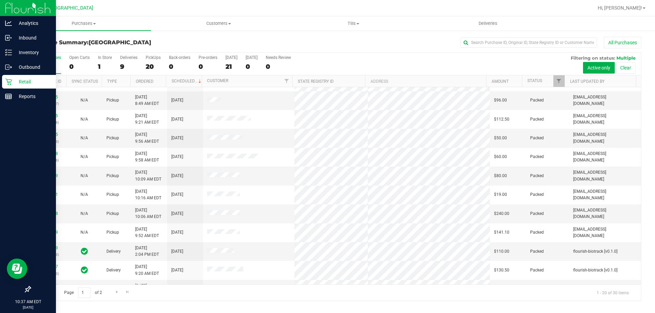
scroll to position [166, 0]
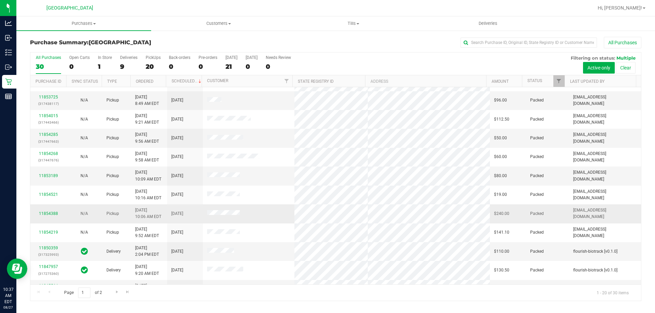
click at [133, 218] on td "[DATE] 10:06 AM EDT" at bounding box center [149, 214] width 36 height 19
click at [45, 213] on link "11854388" at bounding box center [48, 213] width 19 height 5
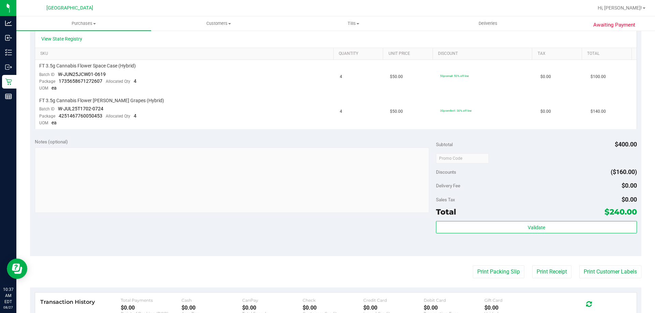
scroll to position [274, 0]
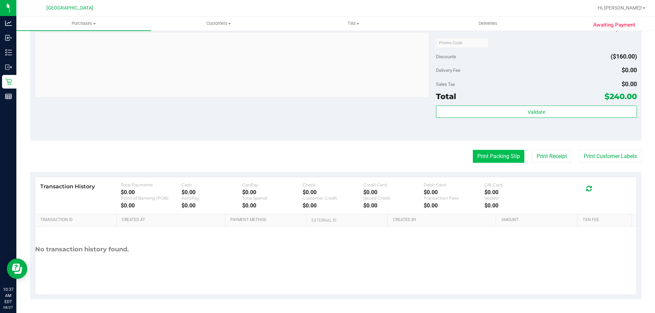
click at [494, 156] on button "Print Packing Slip" at bounding box center [498, 156] width 51 height 13
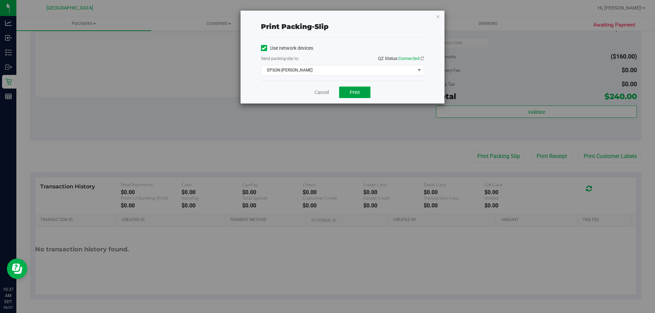
click at [358, 91] on span "Print" at bounding box center [354, 92] width 10 height 5
click at [318, 93] on link "Cancel" at bounding box center [321, 92] width 14 height 7
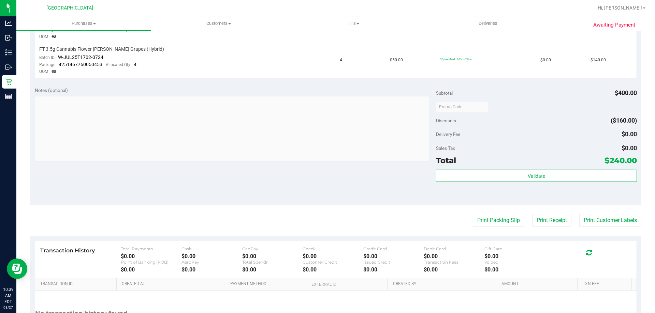
scroll to position [0, 0]
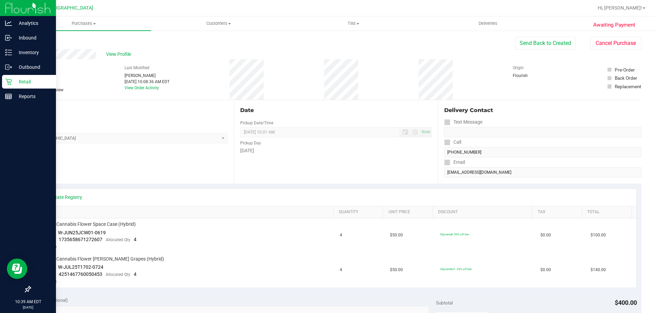
click at [14, 85] on p "Retail" at bounding box center [32, 82] width 41 height 8
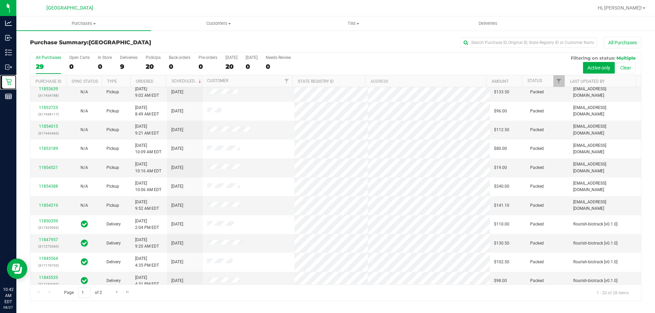
scroll to position [180, 0]
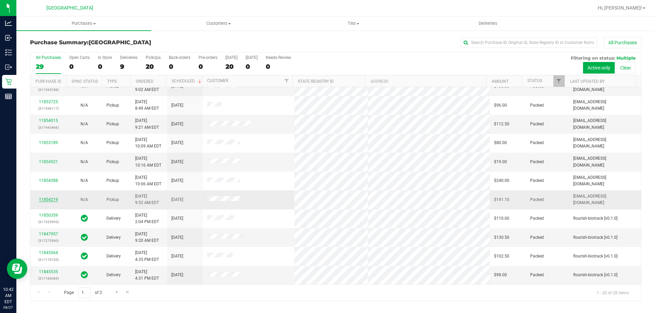
click at [51, 202] on link "11854219" at bounding box center [48, 199] width 19 height 5
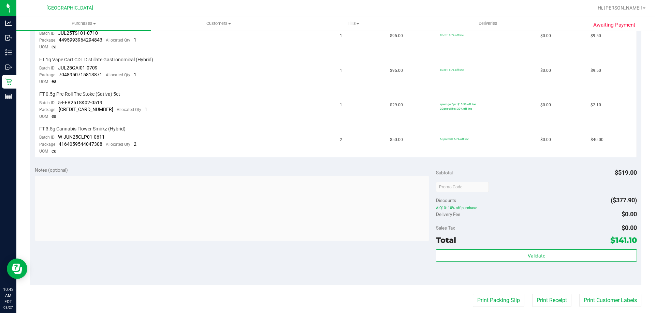
scroll to position [448, 0]
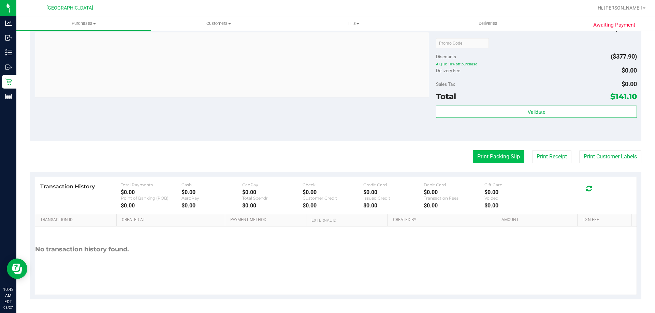
click at [500, 157] on button "Print Packing Slip" at bounding box center [498, 156] width 51 height 13
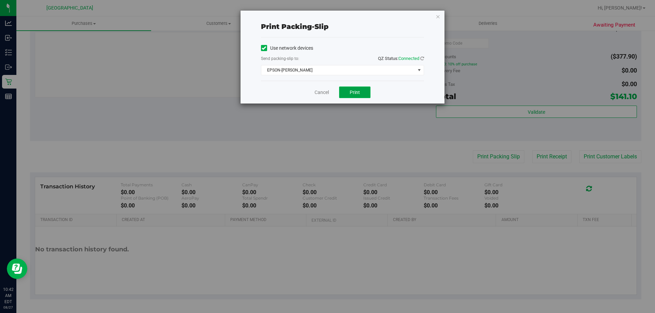
click at [355, 93] on span "Print" at bounding box center [354, 92] width 10 height 5
click at [327, 90] on link "Cancel" at bounding box center [321, 92] width 14 height 7
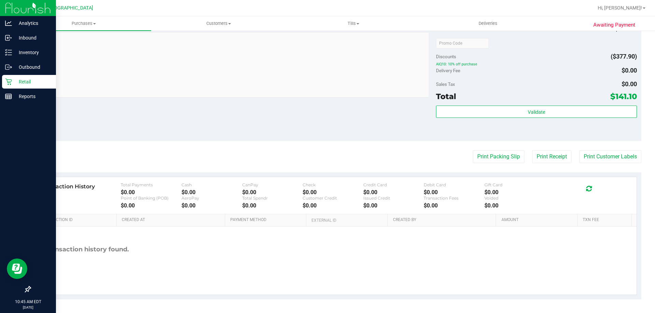
click at [5, 83] on div "Retail" at bounding box center [29, 82] width 54 height 14
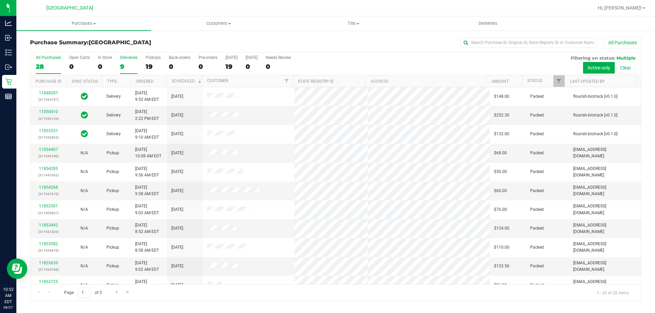
click at [140, 64] on div "All Purchases 28 Open Carts 0 In Store 0 Deliveries 9 PickUps 19 Back-orders 0 …" at bounding box center [335, 64] width 610 height 23
click at [134, 63] on div "9" at bounding box center [128, 67] width 17 height 8
click at [0, 0] on input "Deliveries 9" at bounding box center [0, 0] width 0 height 0
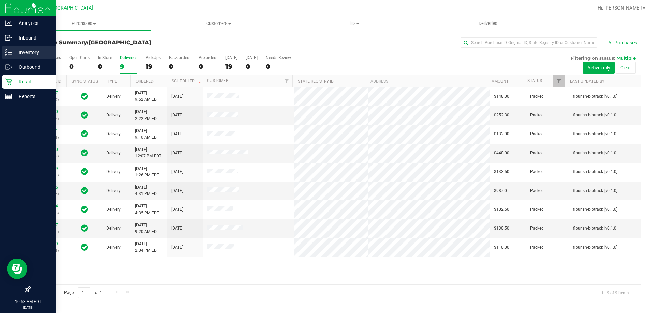
click at [4, 52] on div "Inventory" at bounding box center [29, 53] width 54 height 14
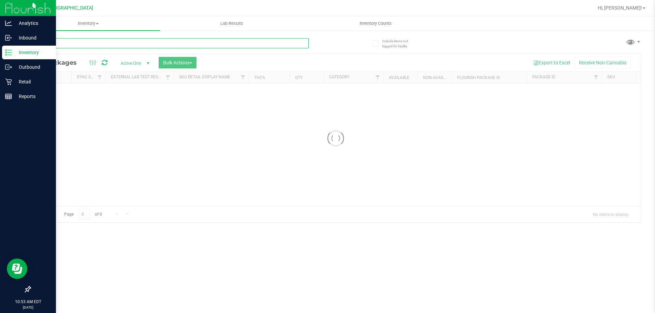
click at [105, 44] on input "text" at bounding box center [169, 43] width 279 height 10
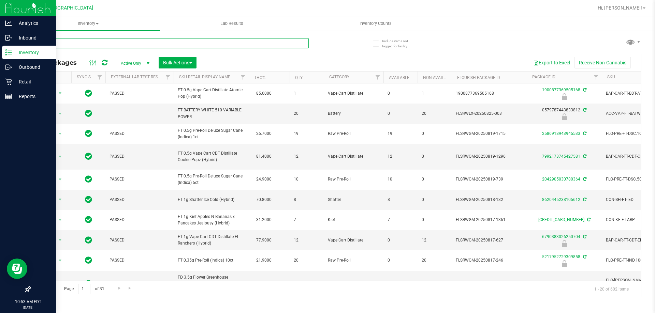
type input "clp"
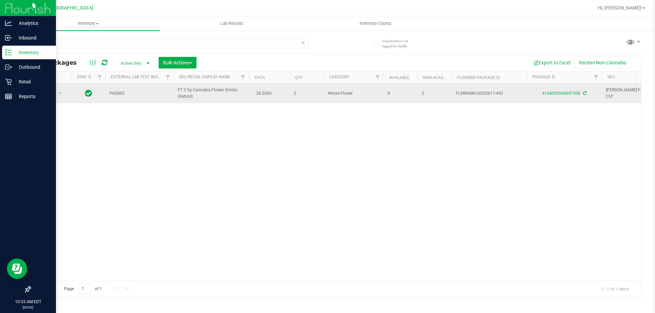
click at [571, 96] on div "4164059544047308" at bounding box center [563, 93] width 77 height 6
click at [567, 92] on link "4164059544047308" at bounding box center [561, 93] width 38 height 5
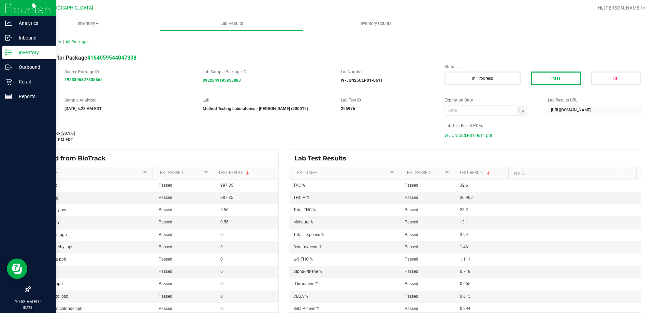
click at [452, 138] on span "W-JUN25CLP01-0611.pdf" at bounding box center [468, 136] width 48 height 10
click at [3, 79] on div "Retail" at bounding box center [29, 82] width 54 height 14
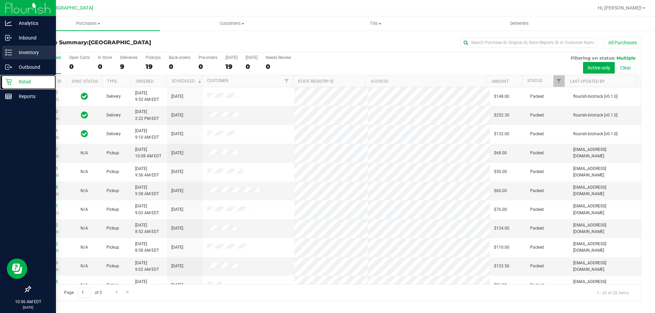
click at [0, 51] on link "Inventory" at bounding box center [28, 53] width 56 height 15
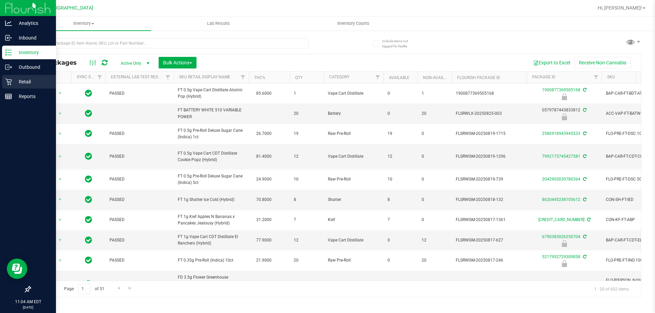
click at [4, 83] on div "Retail" at bounding box center [29, 82] width 54 height 14
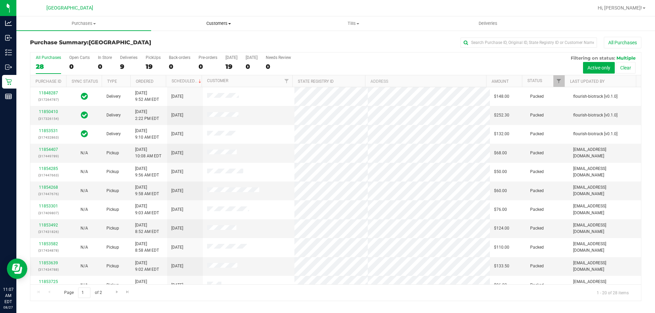
click at [223, 20] on span "Customers" at bounding box center [218, 23] width 134 height 6
click at [204, 36] on ul "All customers Add a new customer All physicians" at bounding box center [218, 49] width 135 height 37
click at [207, 24] on span "Customers" at bounding box center [218, 23] width 135 height 6
click at [215, 25] on span "Customers" at bounding box center [218, 23] width 135 height 6
click at [215, 24] on span "Customers" at bounding box center [218, 23] width 135 height 6
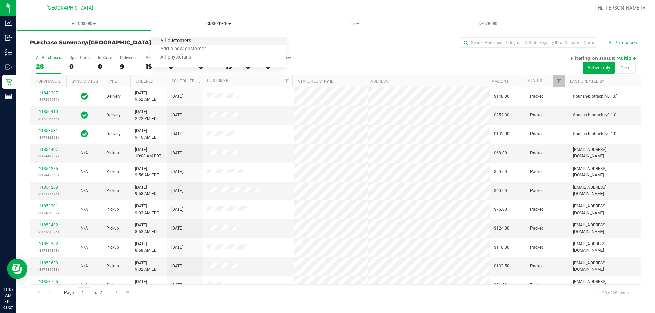
click at [199, 39] on span "All customers" at bounding box center [175, 41] width 49 height 6
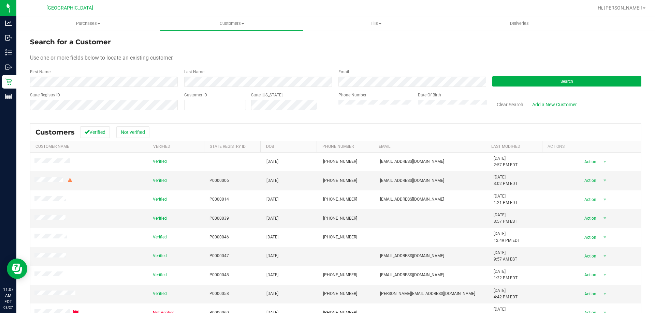
click at [401, 63] on form "Search for a Customer Use one or more fields below to locate an existing custom…" at bounding box center [335, 76] width 611 height 79
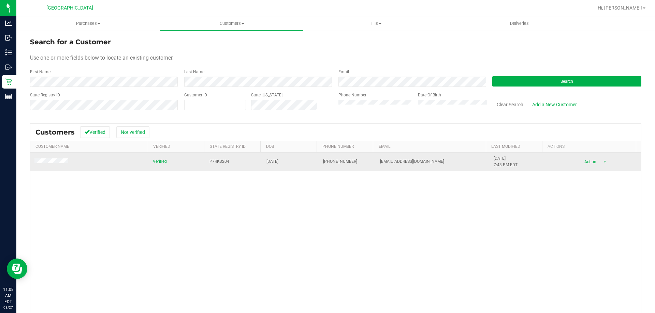
click at [47, 159] on span at bounding box center [52, 162] width 36 height 7
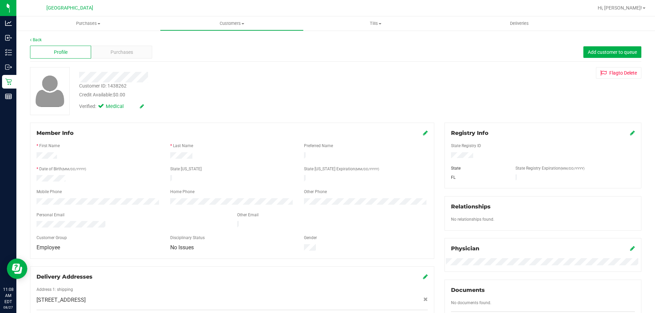
click at [121, 44] on div "Profile Purchases Add customer to queue" at bounding box center [335, 52] width 611 height 19
click at [124, 49] on span "Purchases" at bounding box center [121, 52] width 23 height 7
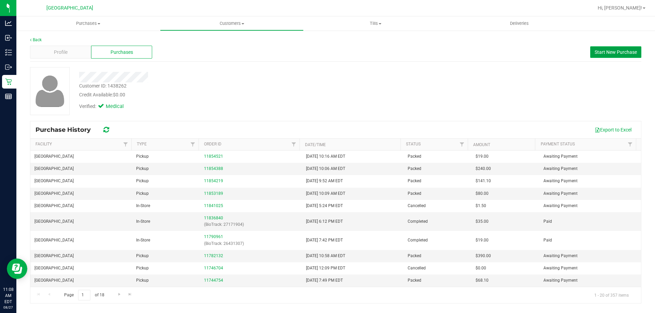
click at [592, 55] on button "Start New Purchase" at bounding box center [615, 52] width 51 height 12
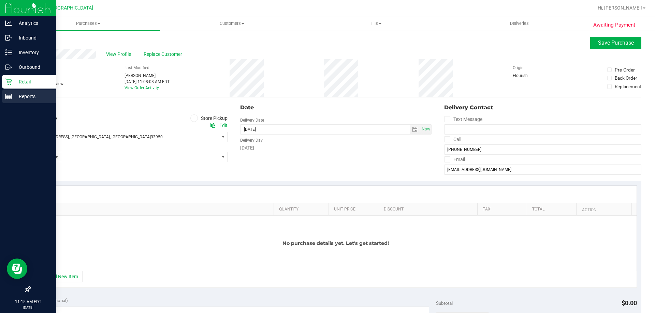
click at [0, 91] on link "Reports" at bounding box center [28, 97] width 56 height 15
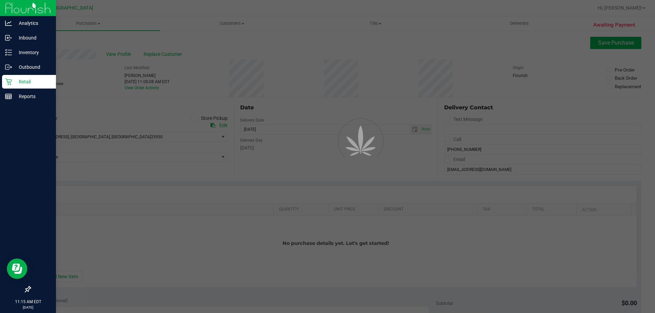
click at [18, 85] on p "Retail" at bounding box center [32, 82] width 41 height 8
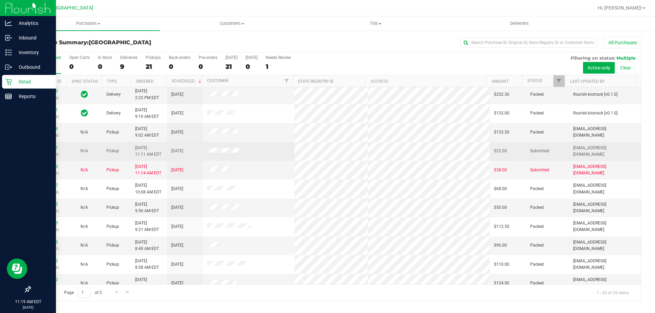
scroll to position [18, 0]
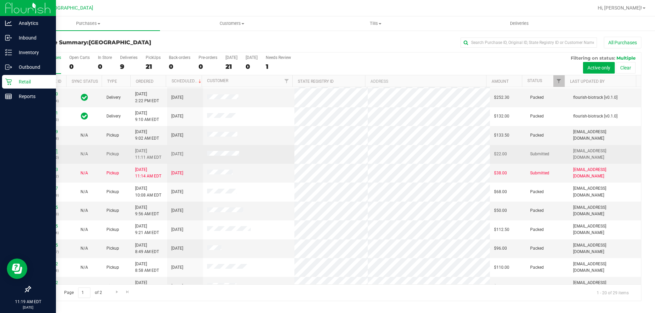
click at [43, 151] on link "11855061" at bounding box center [48, 151] width 19 height 5
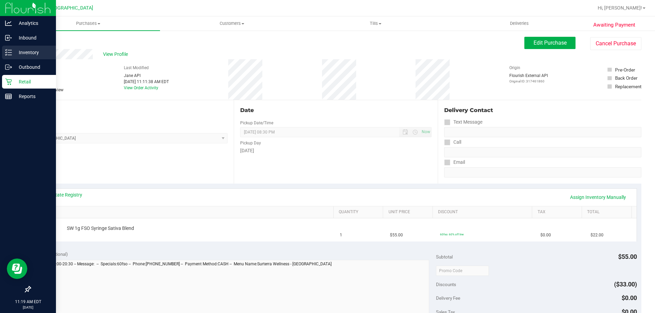
click at [11, 55] on line at bounding box center [10, 55] width 4 height 0
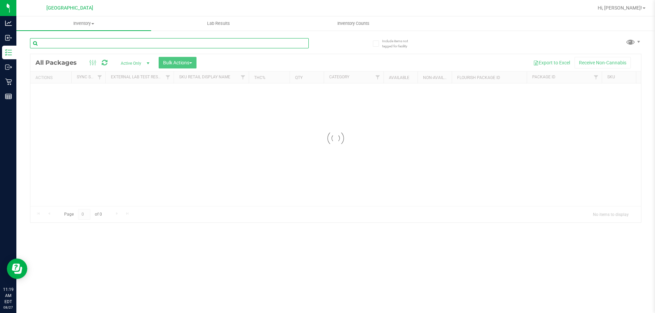
click at [144, 44] on input "text" at bounding box center [169, 43] width 279 height 10
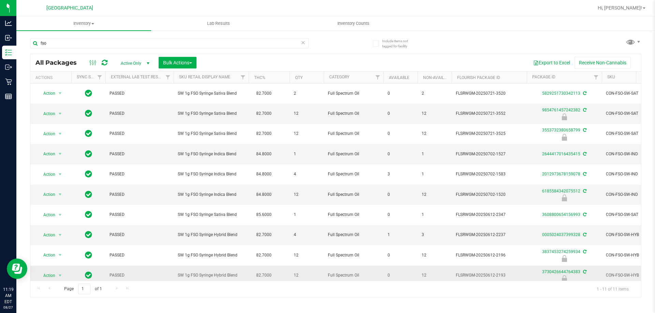
click at [635, 280] on td "CON-FSO-SW-HYB" at bounding box center [631, 276] width 60 height 20
click at [632, 281] on div "Page 1 of 1 1 - 11 of 11 items" at bounding box center [335, 289] width 610 height 16
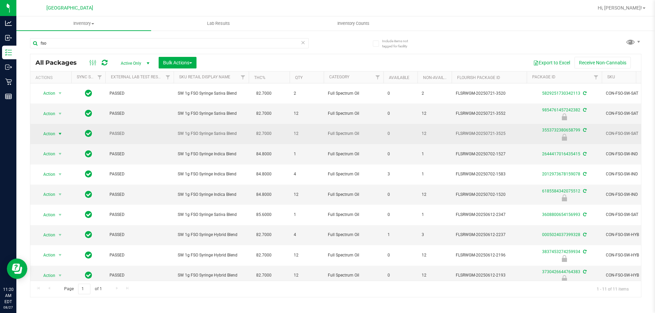
click at [54, 134] on span "Action" at bounding box center [46, 134] width 18 height 10
click at [236, 134] on span "SW 1g FSO Syringe Sativa Blend" at bounding box center [211, 134] width 67 height 6
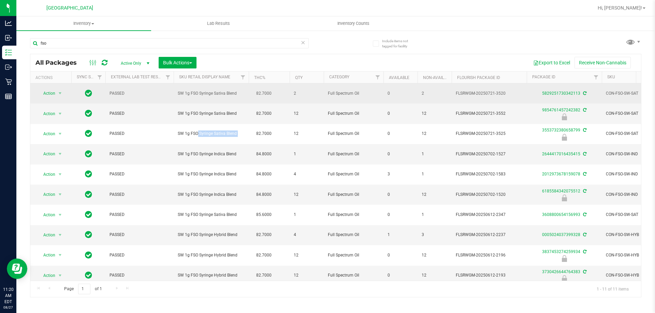
copy td "SW 1g FSO Syringe Sativa Blend"
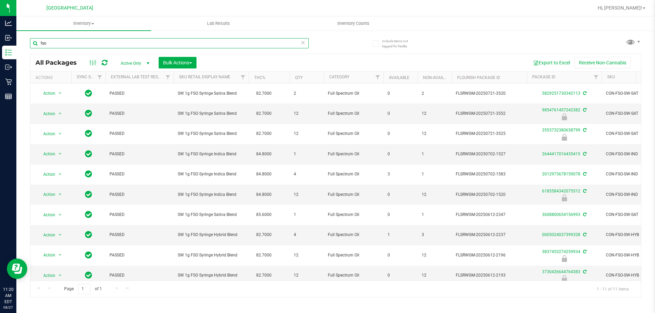
click at [148, 43] on input "fso" at bounding box center [169, 43] width 279 height 10
paste input "SW 1g FSO Syringe Sativa Blend"
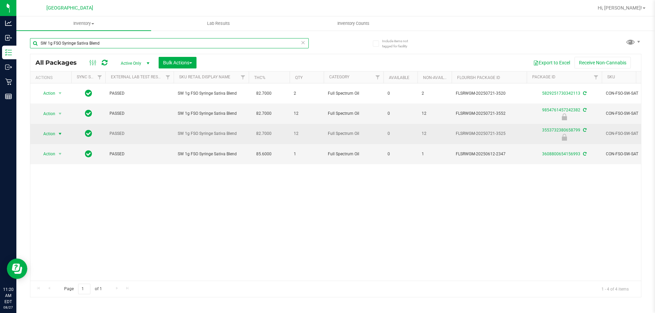
type input "SW 1g FSO Syringe Sativa Blend"
click at [47, 134] on span "Action" at bounding box center [46, 134] width 18 height 10
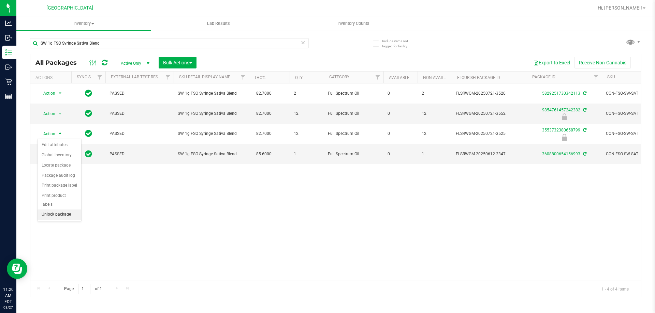
click at [64, 210] on li "Unlock package" at bounding box center [60, 215] width 44 height 10
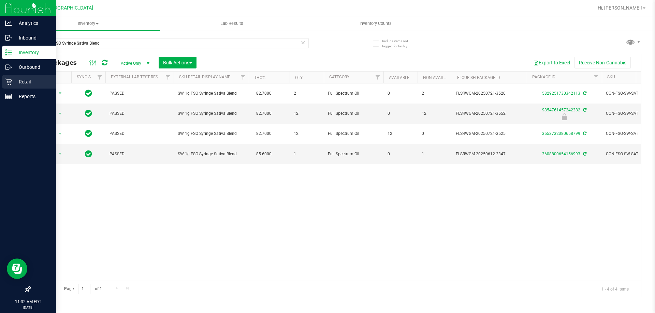
click at [9, 86] on div "Retail" at bounding box center [29, 82] width 54 height 14
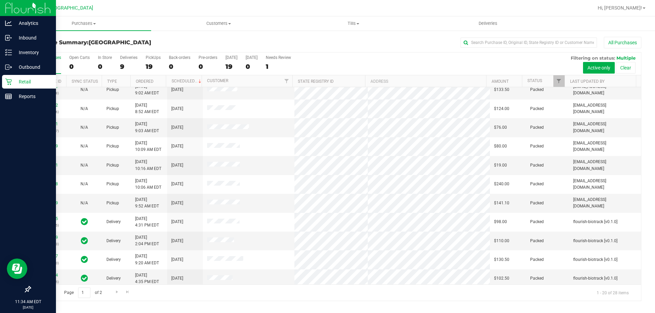
scroll to position [180, 0]
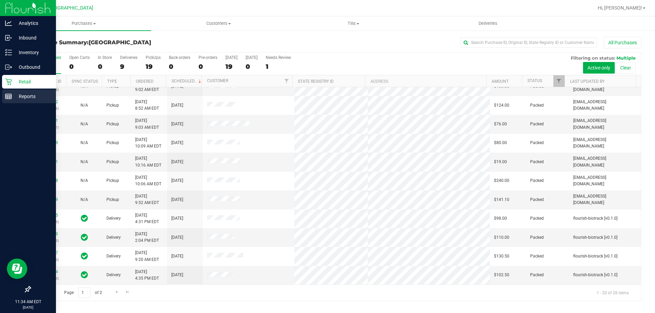
click at [19, 96] on p "Reports" at bounding box center [32, 96] width 41 height 8
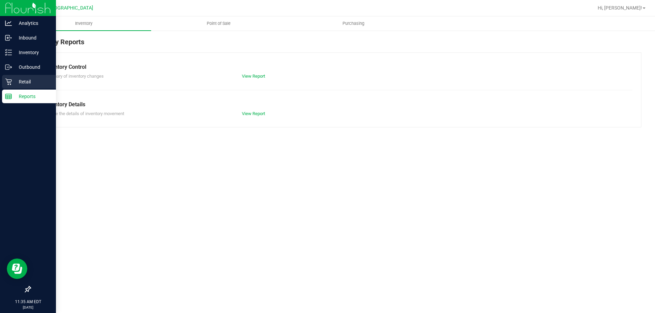
click at [11, 87] on div "Retail" at bounding box center [29, 82] width 54 height 14
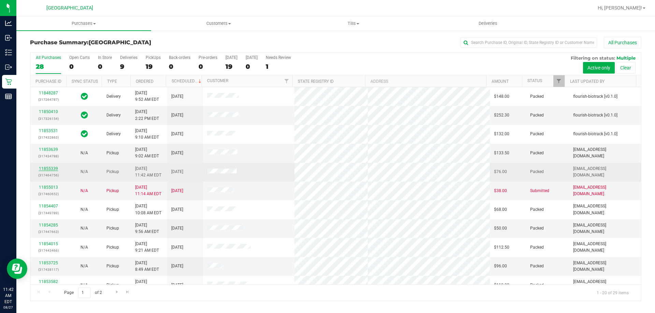
click at [52, 170] on link "11855339" at bounding box center [48, 168] width 19 height 5
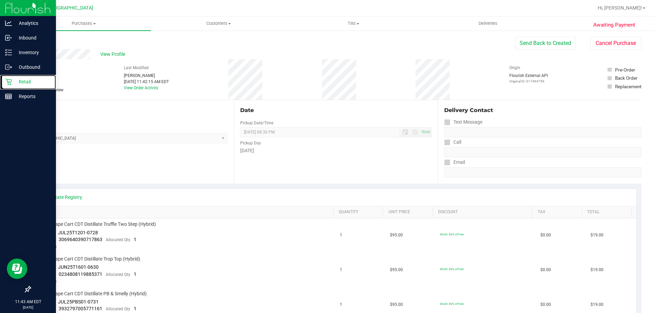
click at [12, 86] on p "Retail" at bounding box center [32, 82] width 41 height 8
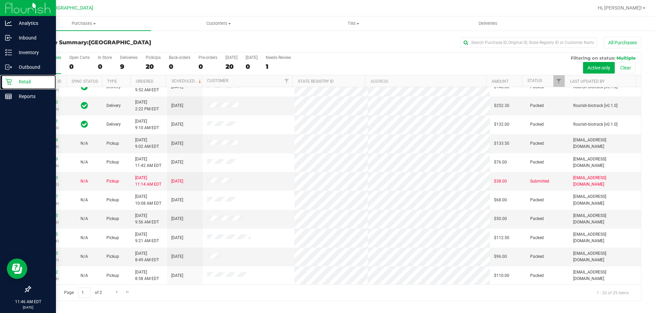
scroll to position [180, 0]
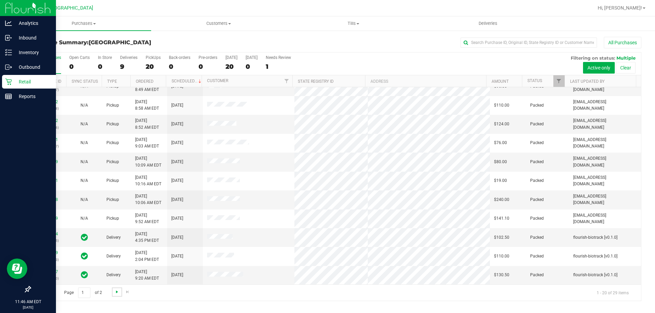
click at [114, 292] on span "Go to the next page" at bounding box center [116, 291] width 5 height 5
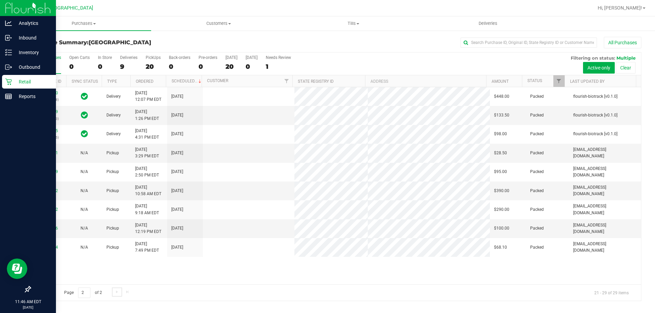
scroll to position [0, 0]
click at [48, 294] on span "Go to the previous page" at bounding box center [48, 291] width 5 height 5
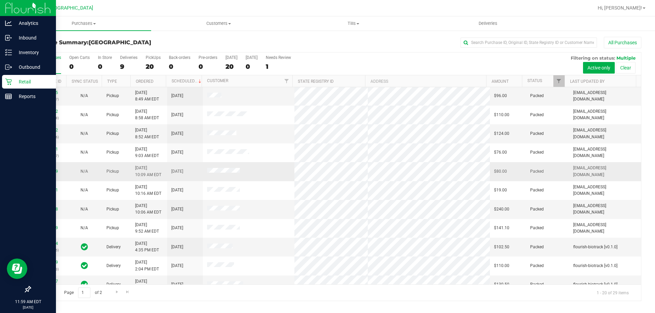
scroll to position [180, 0]
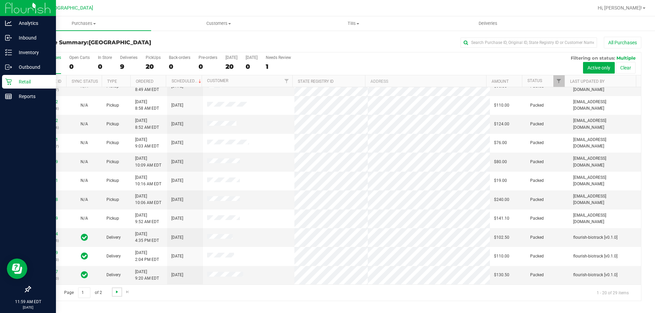
click at [115, 294] on span "Go to the next page" at bounding box center [116, 291] width 5 height 5
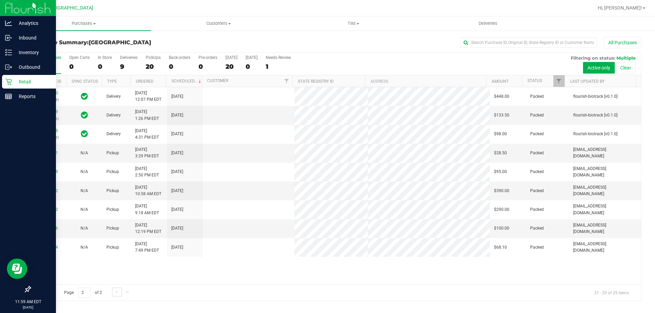
scroll to position [0, 0]
click at [48, 295] on span "Go to the previous page" at bounding box center [48, 291] width 5 height 5
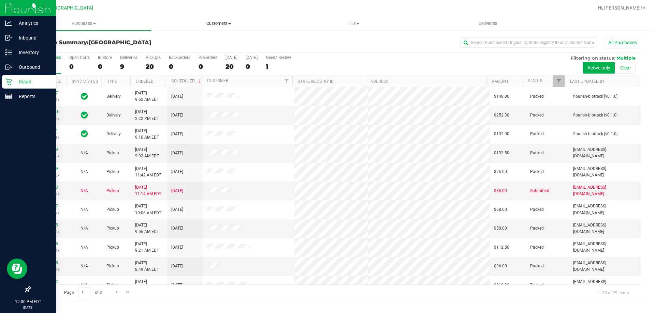
click at [208, 24] on span "Customers" at bounding box center [218, 23] width 134 height 6
click at [182, 41] on span "All customers" at bounding box center [175, 41] width 49 height 6
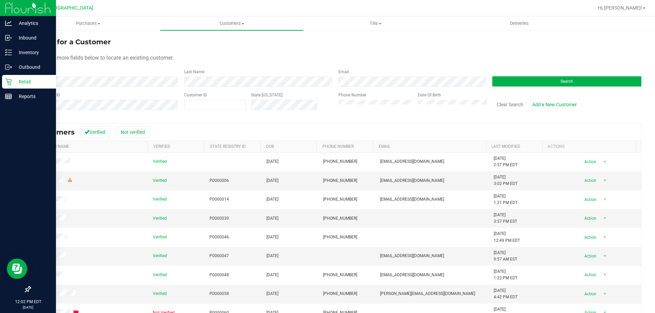
click at [0, 85] on link "Retail" at bounding box center [28, 82] width 56 height 15
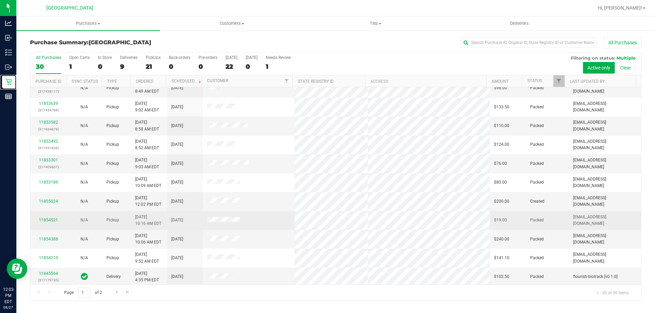
scroll to position [180, 0]
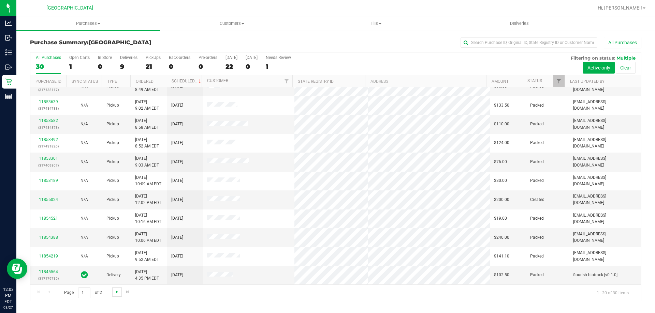
click at [118, 292] on span "Go to the next page" at bounding box center [116, 291] width 5 height 5
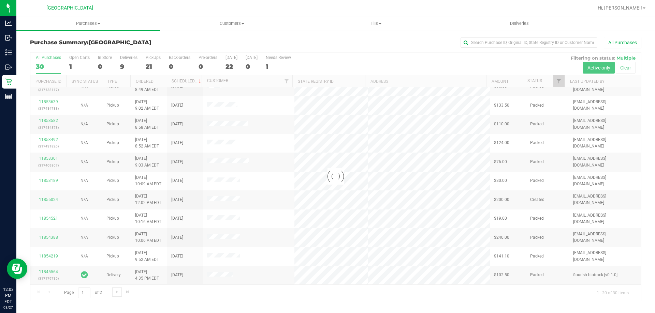
scroll to position [0, 0]
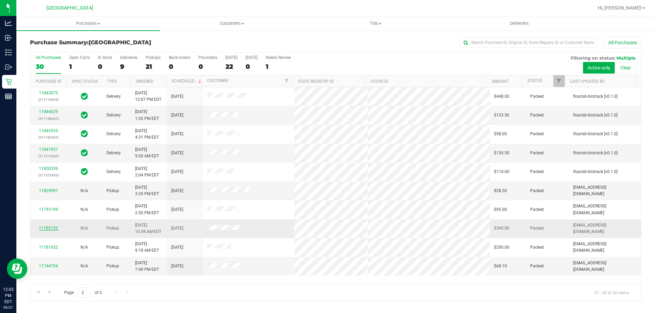
click at [55, 227] on link "11782132" at bounding box center [48, 228] width 19 height 5
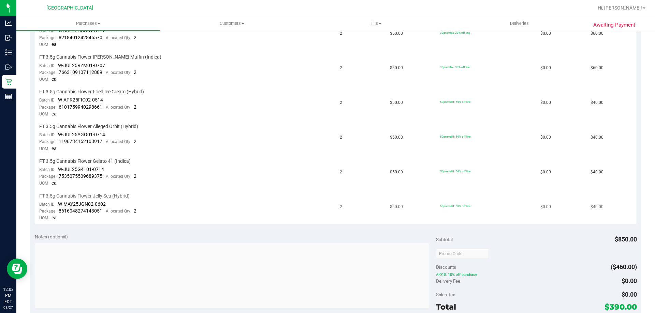
scroll to position [545, 0]
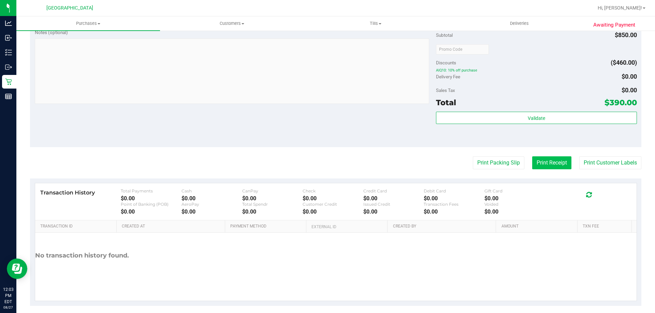
click at [532, 161] on button "Print Receipt" at bounding box center [551, 162] width 39 height 13
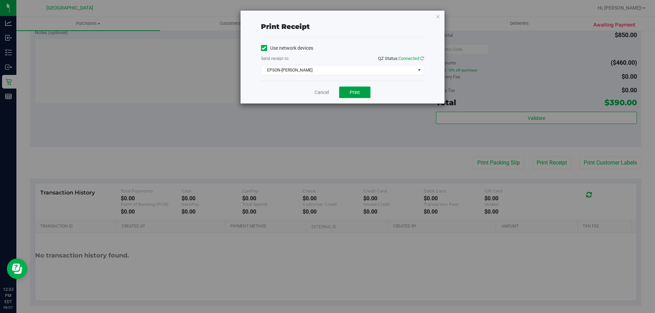
click at [345, 95] on button "Print" at bounding box center [354, 93] width 31 height 12
click at [317, 95] on link "Cancel" at bounding box center [321, 92] width 14 height 7
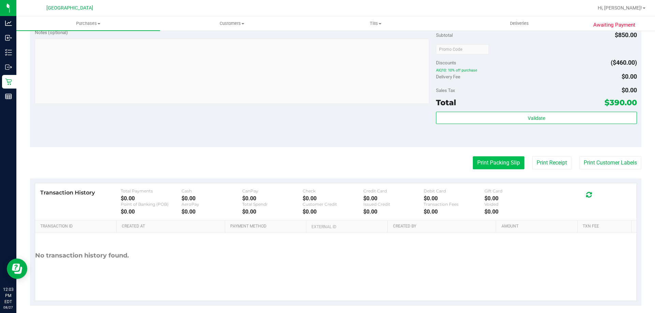
click at [494, 164] on button "Print Packing Slip" at bounding box center [498, 162] width 51 height 13
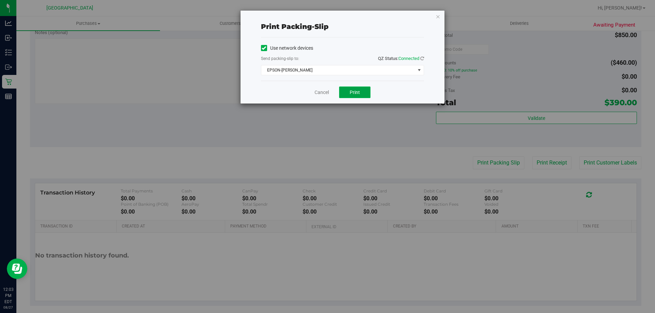
click at [355, 94] on span "Print" at bounding box center [354, 92] width 10 height 5
click at [320, 92] on link "Cancel" at bounding box center [321, 92] width 14 height 7
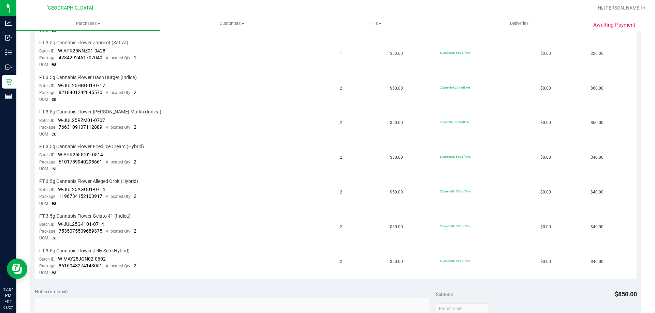
scroll to position [289, 0]
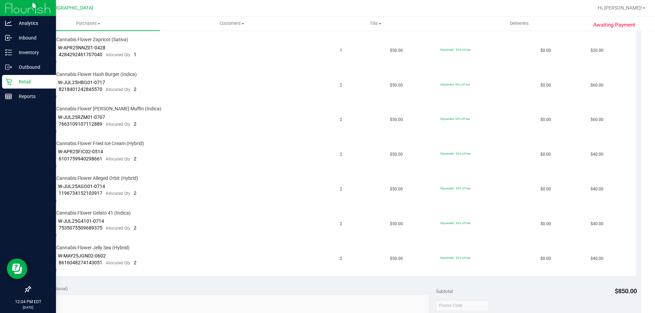
click at [23, 83] on p "Retail" at bounding box center [32, 82] width 41 height 8
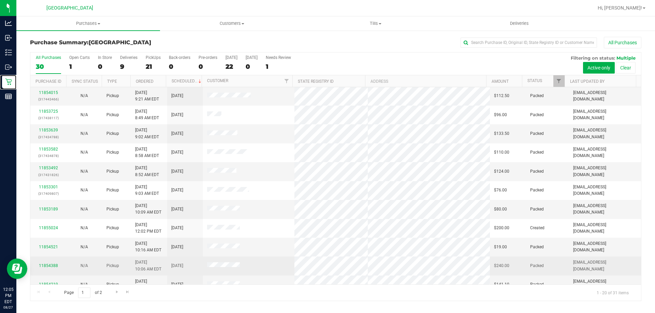
scroll to position [180, 0]
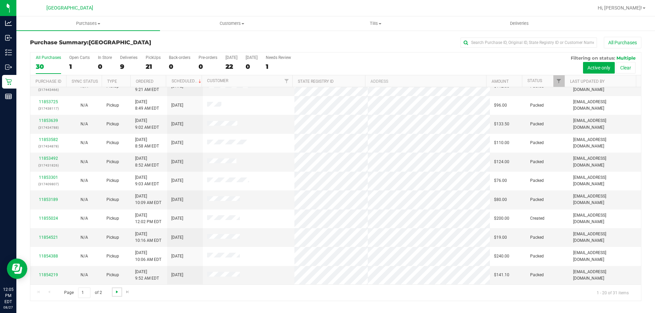
click at [114, 293] on span "Go to the next page" at bounding box center [116, 291] width 5 height 5
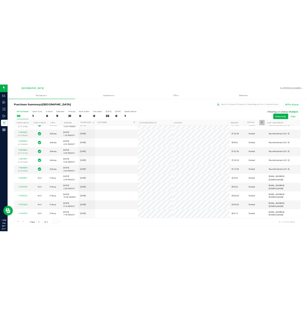
scroll to position [0, 0]
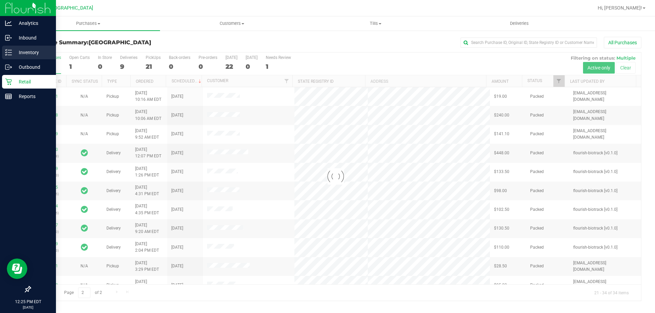
click at [30, 55] on p "Inventory" at bounding box center [32, 52] width 41 height 8
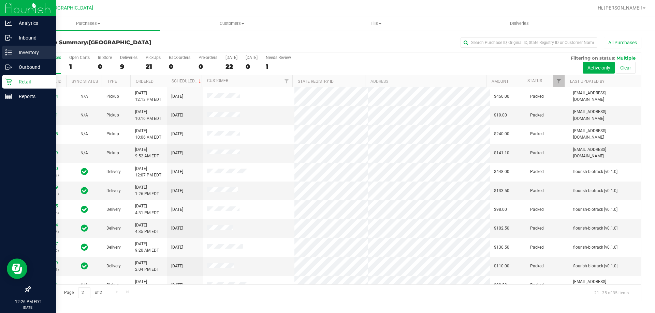
click at [30, 53] on p "Inventory" at bounding box center [32, 52] width 41 height 8
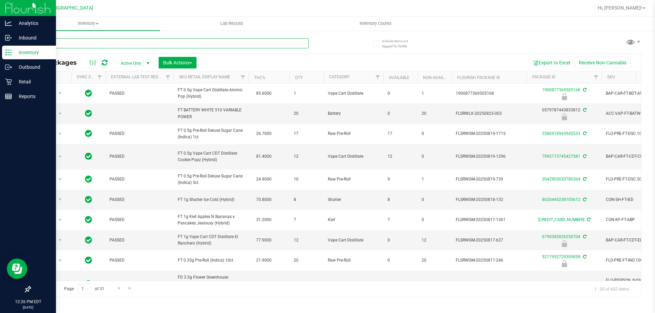
click at [101, 43] on input "text" at bounding box center [169, 43] width 279 height 10
type input "cuw"
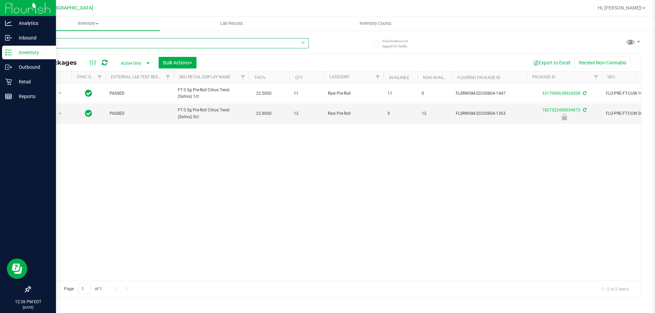
click at [69, 43] on input "cuw" at bounding box center [169, 43] width 279 height 10
